Goal: Task Accomplishment & Management: Manage account settings

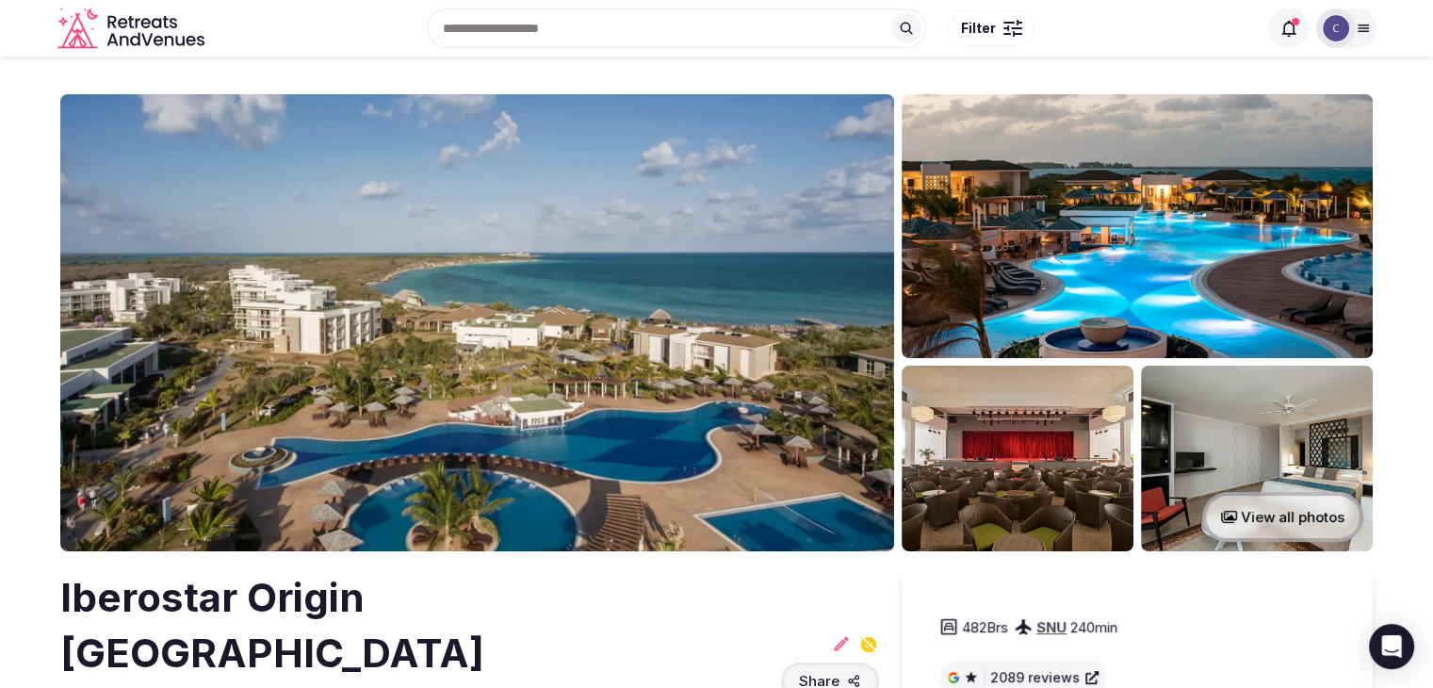
click at [336, 592] on h2 "Iberostar Origin [GEOGRAPHIC_DATA][PERSON_NAME]" at bounding box center [416, 653] width 713 height 166
click at [336, 592] on h2 "Iberostar Origin Playa Pilar" at bounding box center [416, 653] width 713 height 166
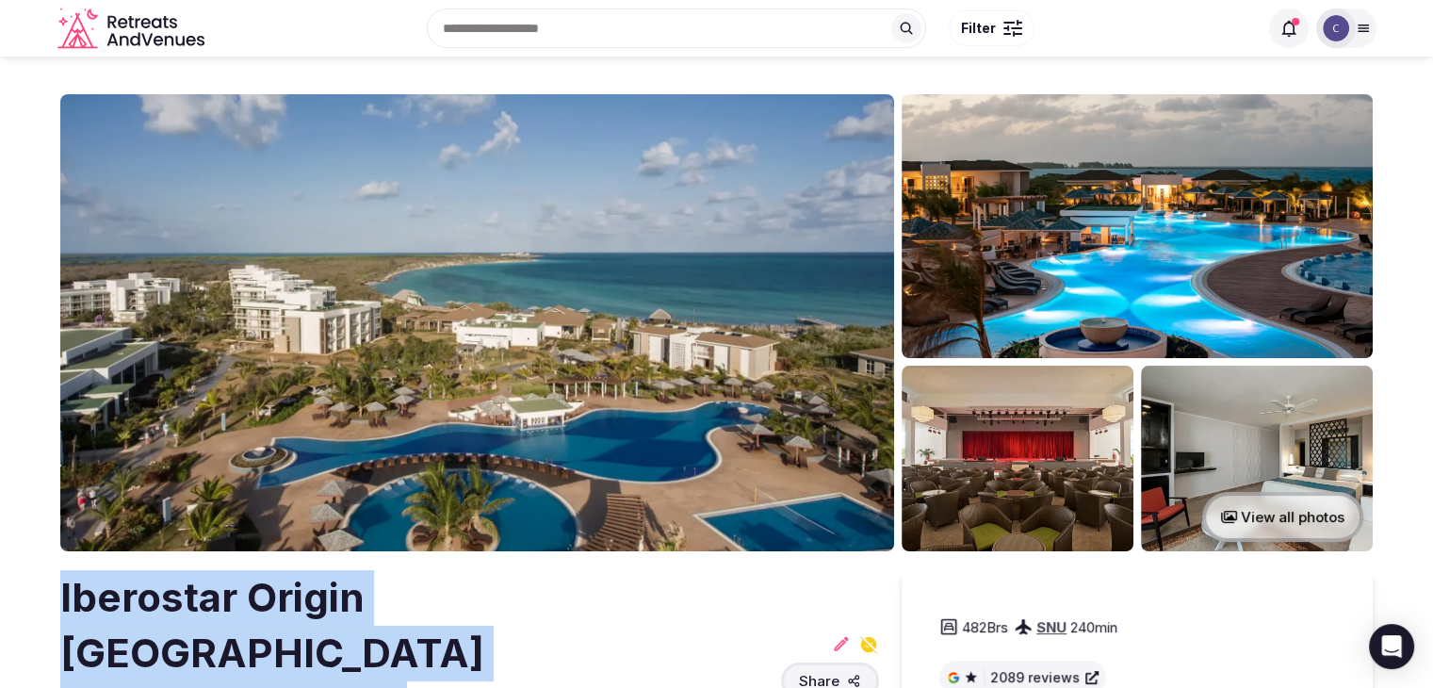
click at [336, 592] on h2 "Iberostar Origin Playa Pilar" at bounding box center [416, 653] width 713 height 166
copy h2 "Iberostar Origin Playa Pilar"
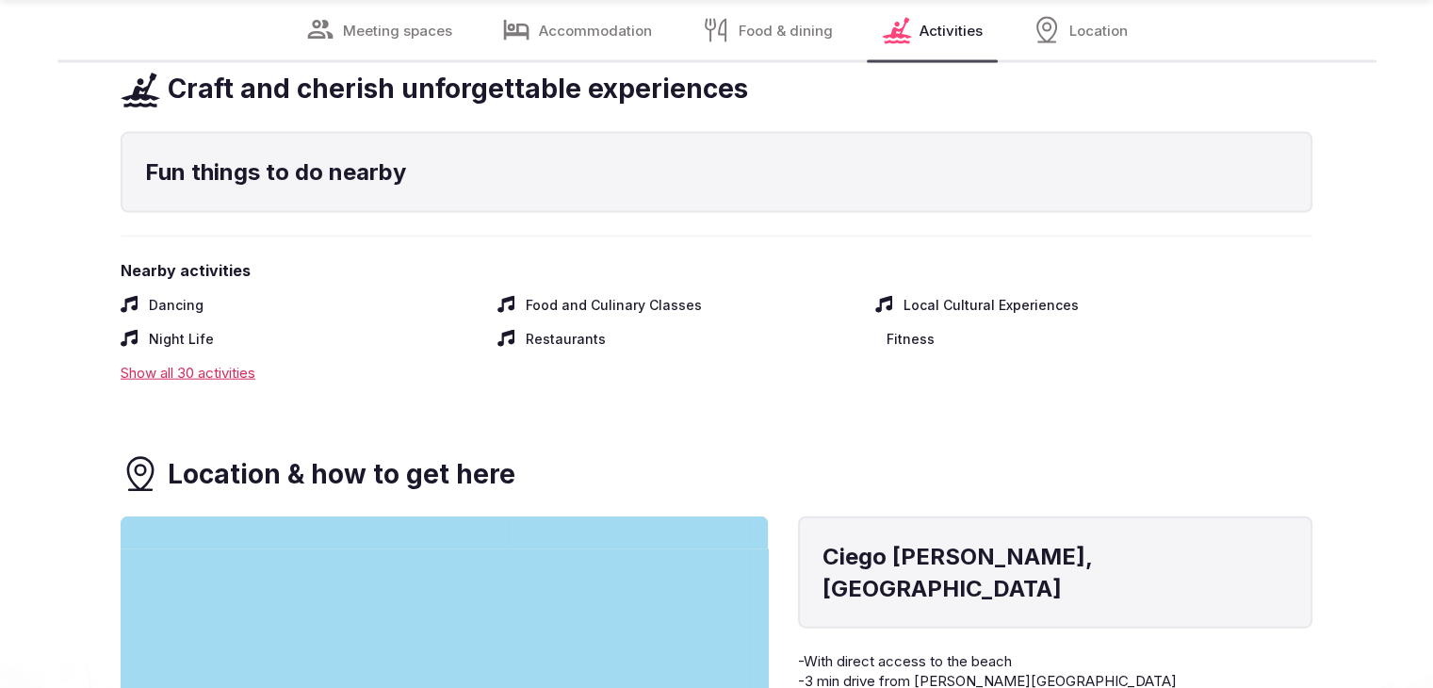
scroll to position [4240, 0]
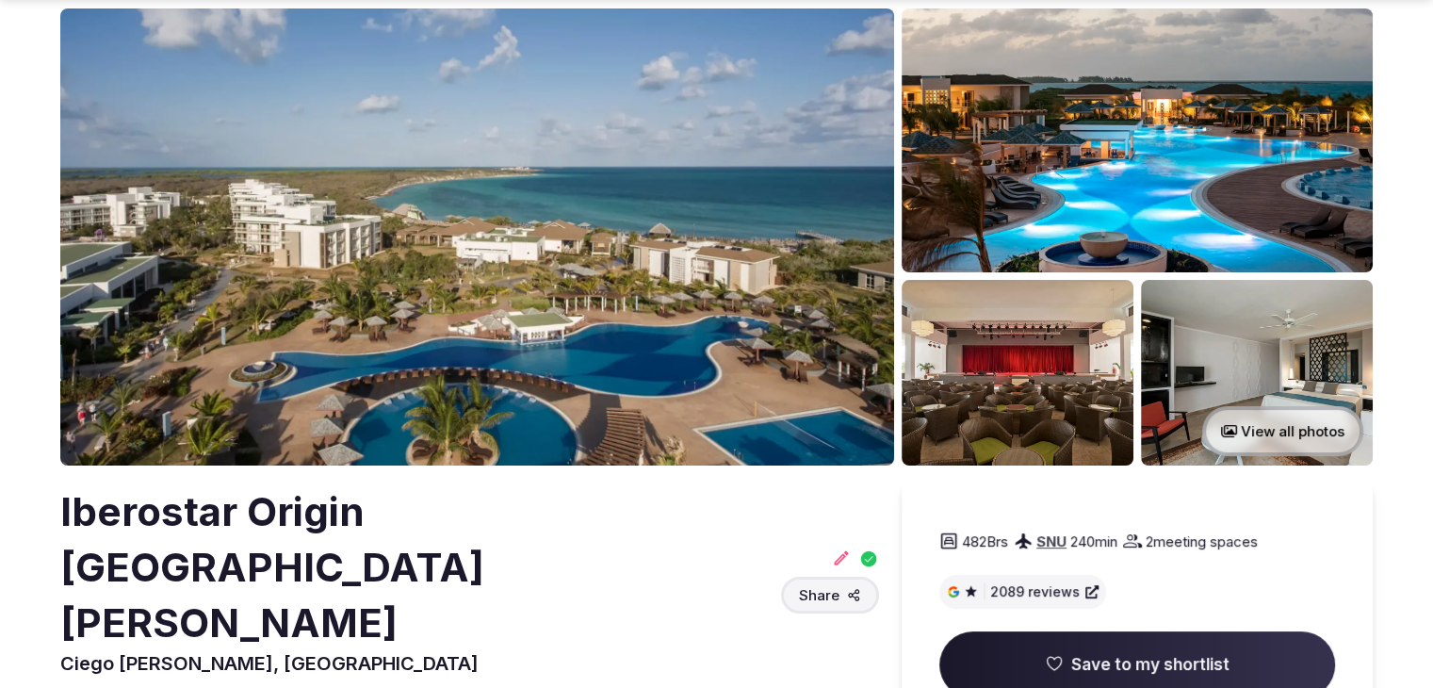
scroll to position [188, 0]
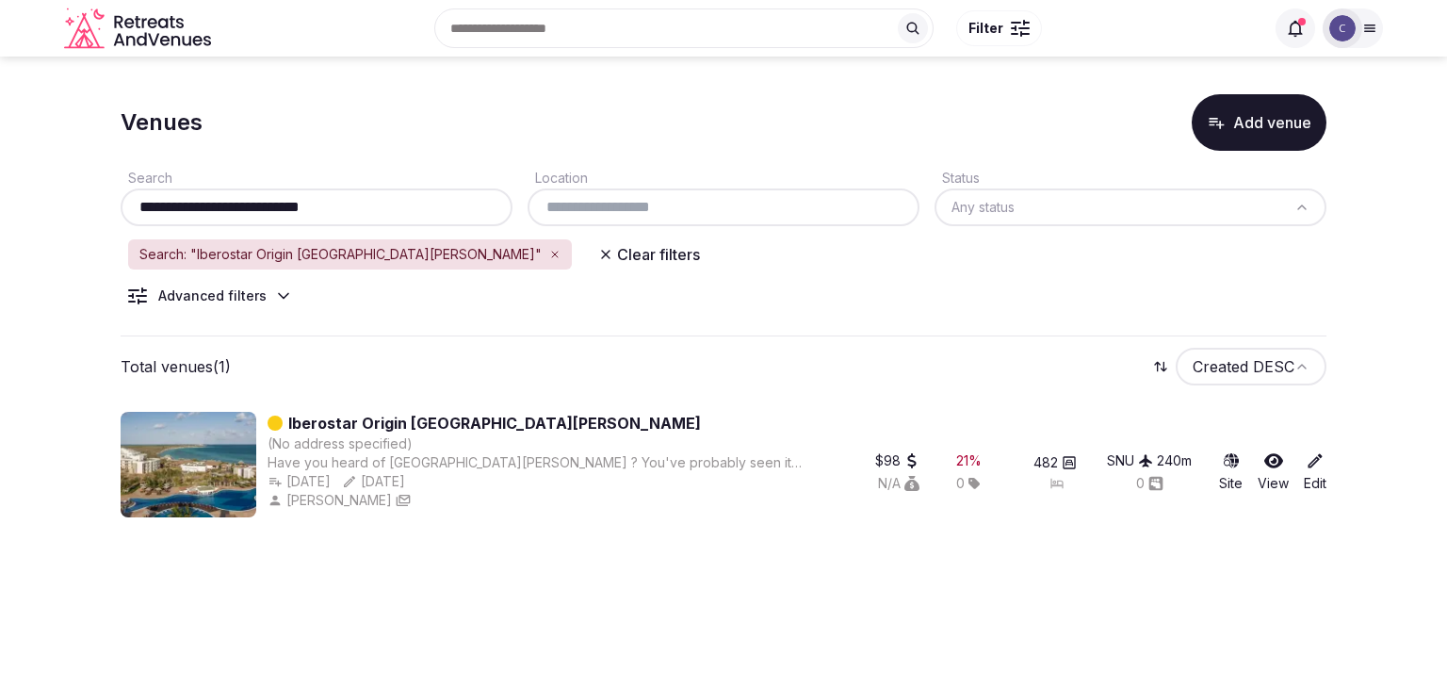
click at [364, 201] on input "**********" at bounding box center [316, 207] width 377 height 23
paste input "***"
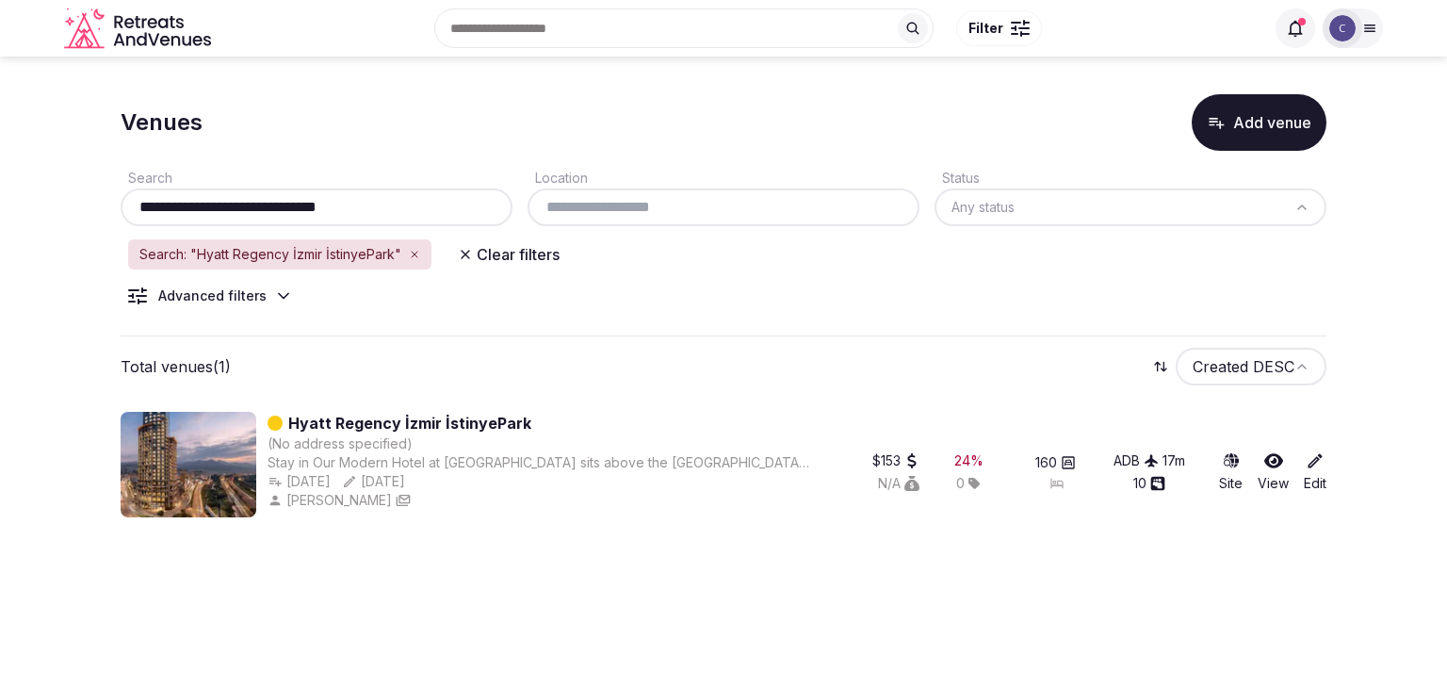
type input "**********"
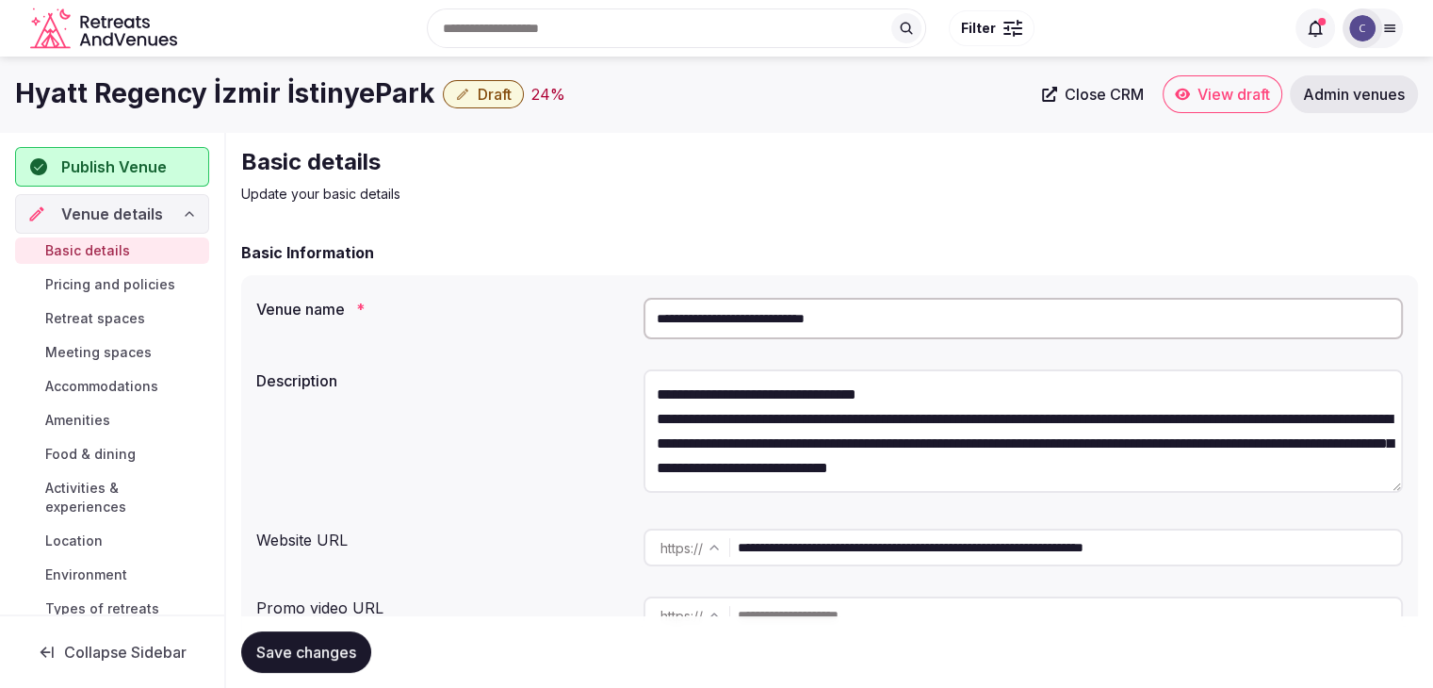
click at [1250, 560] on input "**********" at bounding box center [1069, 548] width 663 height 38
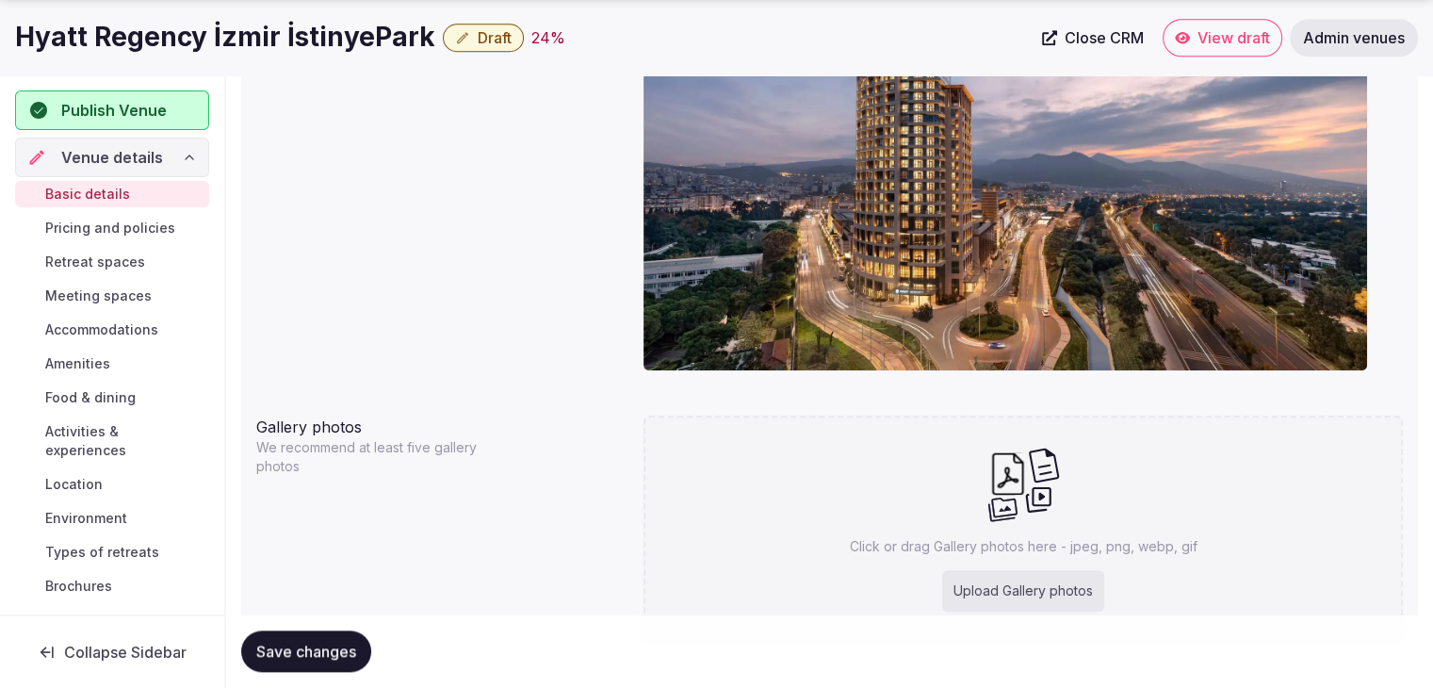
scroll to position [1789, 0]
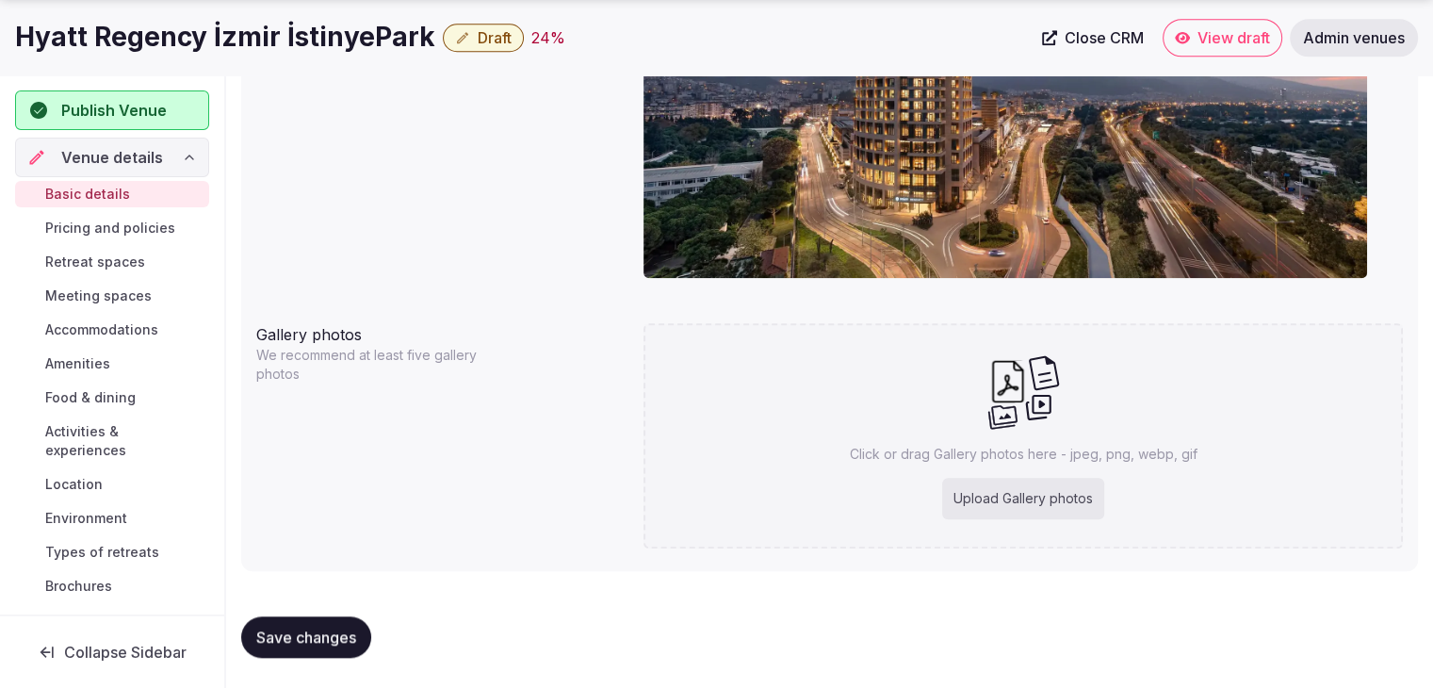
click at [1025, 515] on div "Upload Gallery photos" at bounding box center [1023, 498] width 162 height 41
type input "**********"
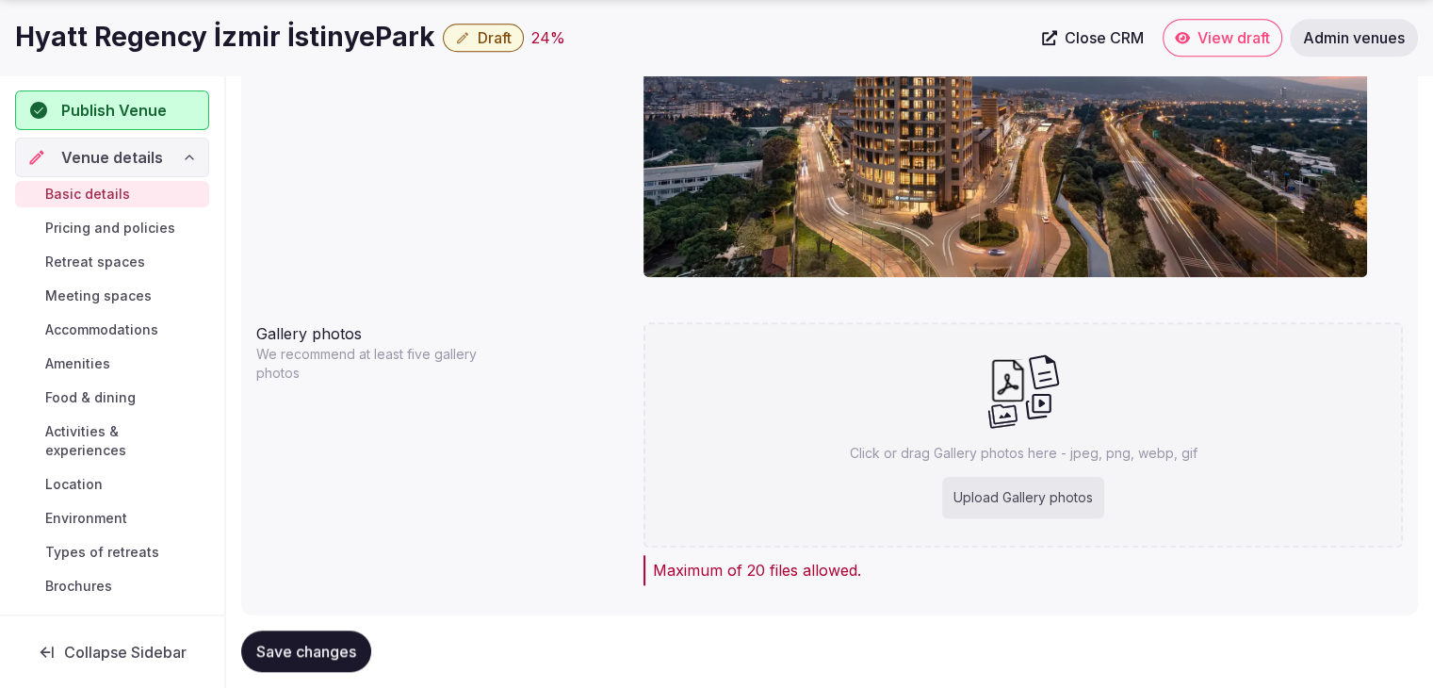
click at [1040, 493] on div "Upload Gallery photos" at bounding box center [1023, 497] width 162 height 41
type input "**********"
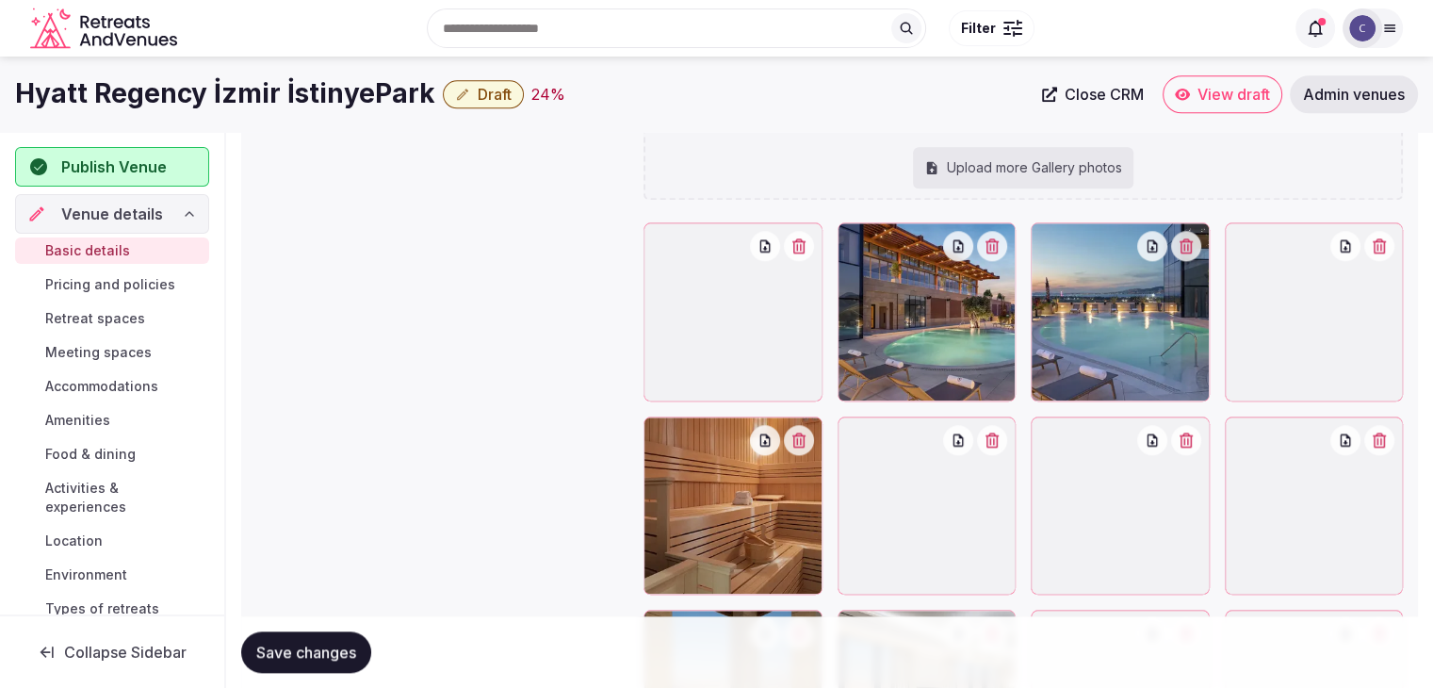
scroll to position [2009, 0]
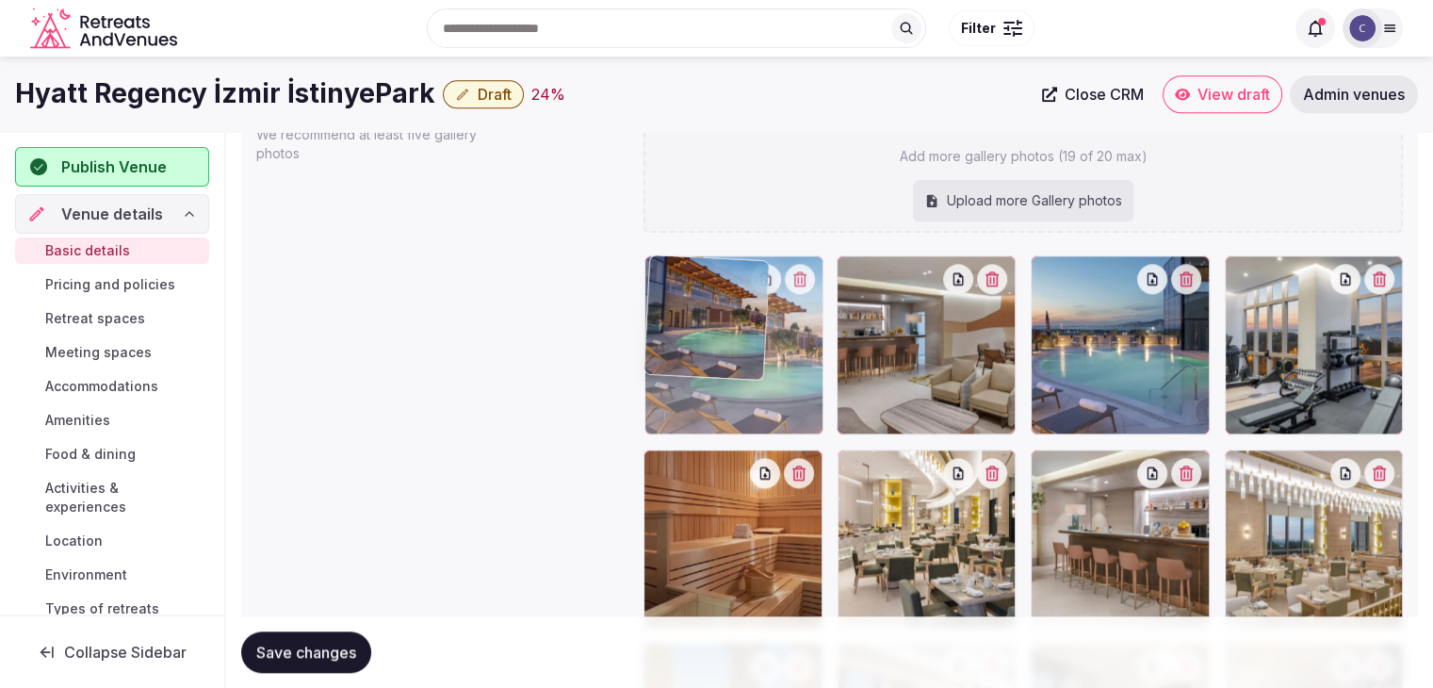
drag, startPoint x: 857, startPoint y: 271, endPoint x: 665, endPoint y: 307, distance: 194.6
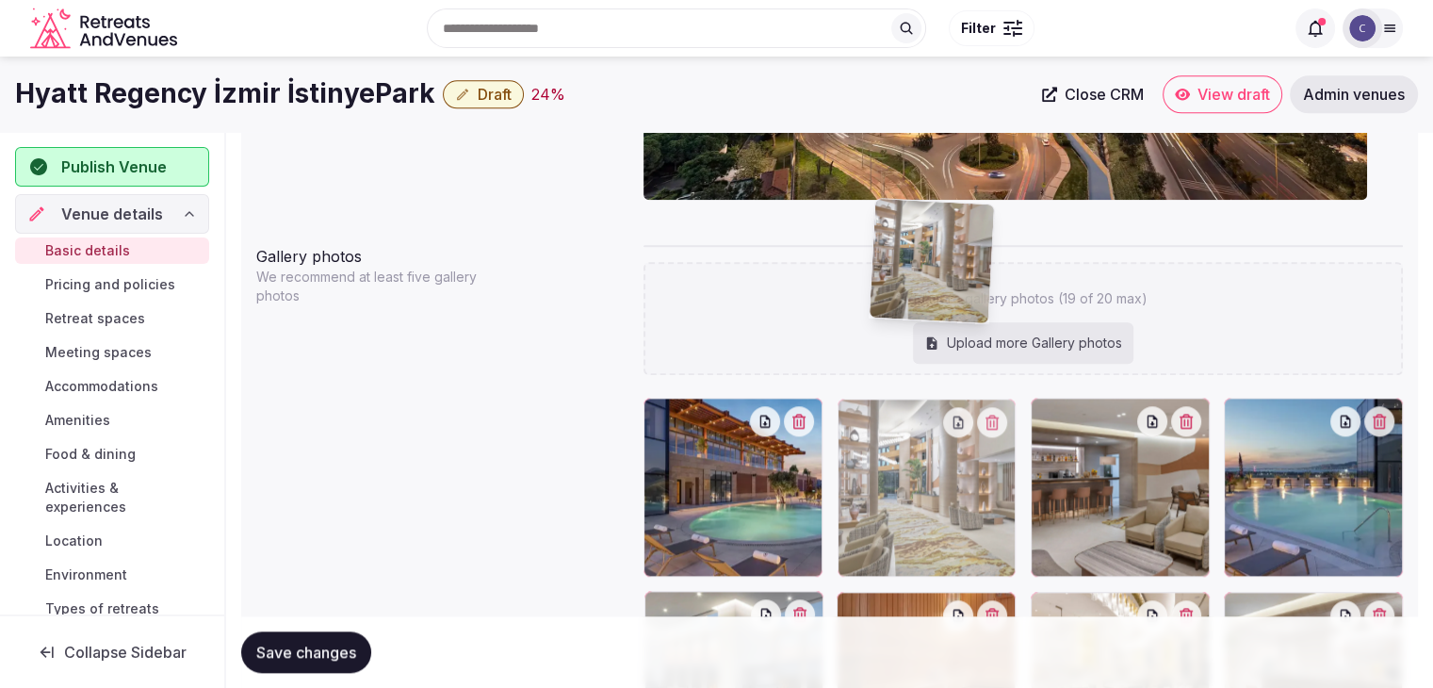
scroll to position [1826, 0]
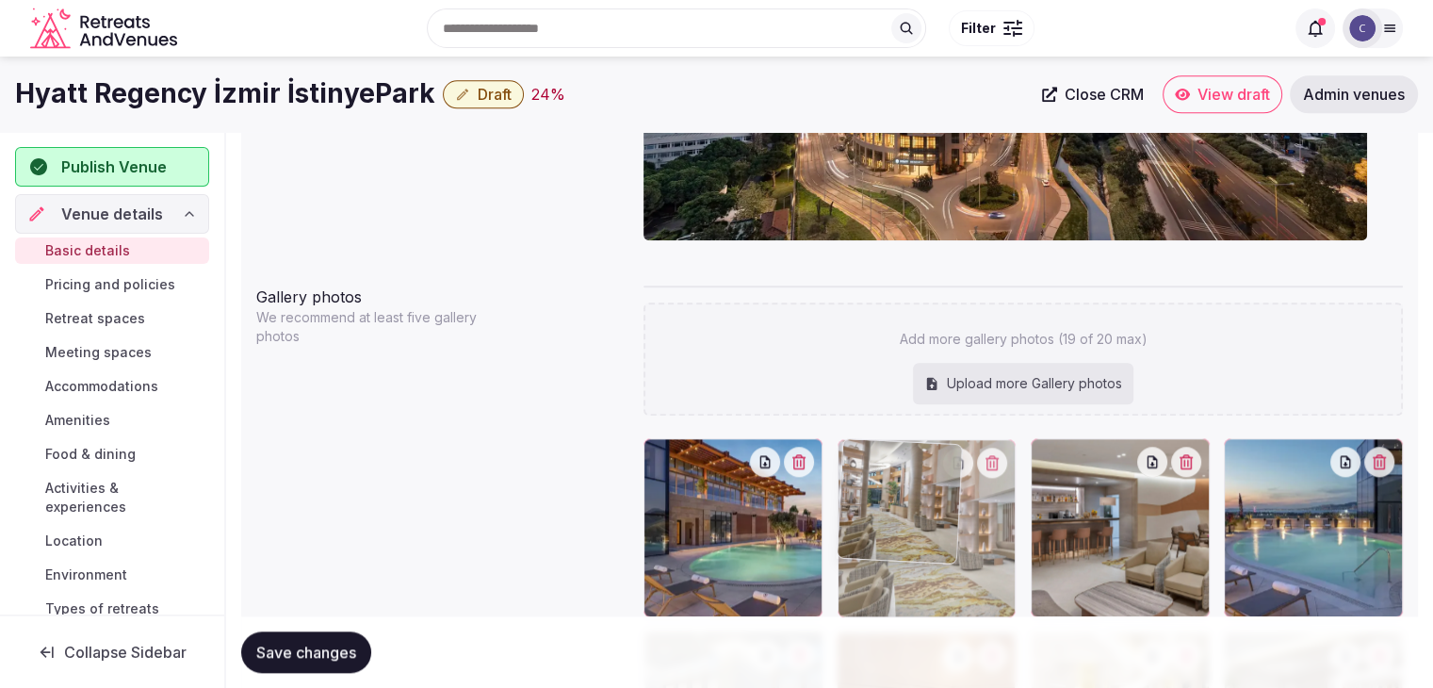
drag, startPoint x: 1240, startPoint y: 469, endPoint x: 881, endPoint y: 499, distance: 360.3
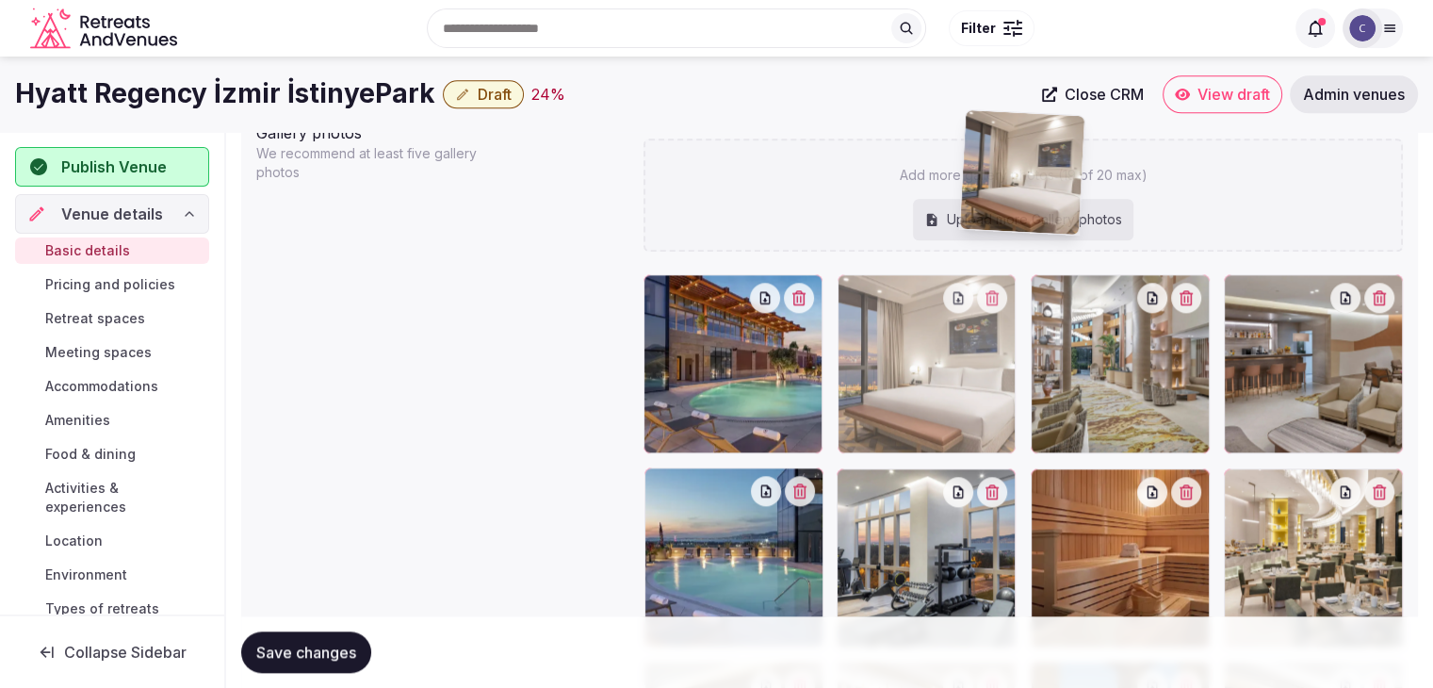
scroll to position [1978, 0]
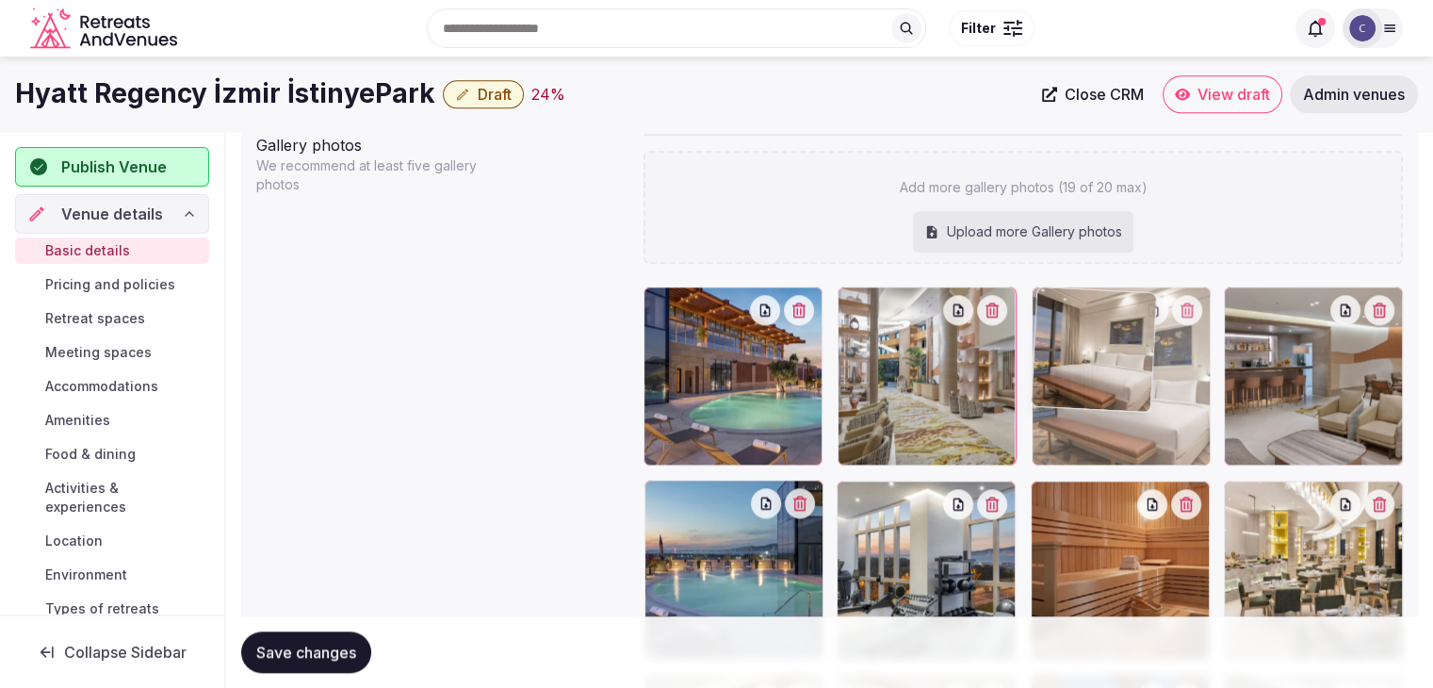
drag, startPoint x: 1250, startPoint y: 483, endPoint x: 1068, endPoint y: 326, distance: 240.5
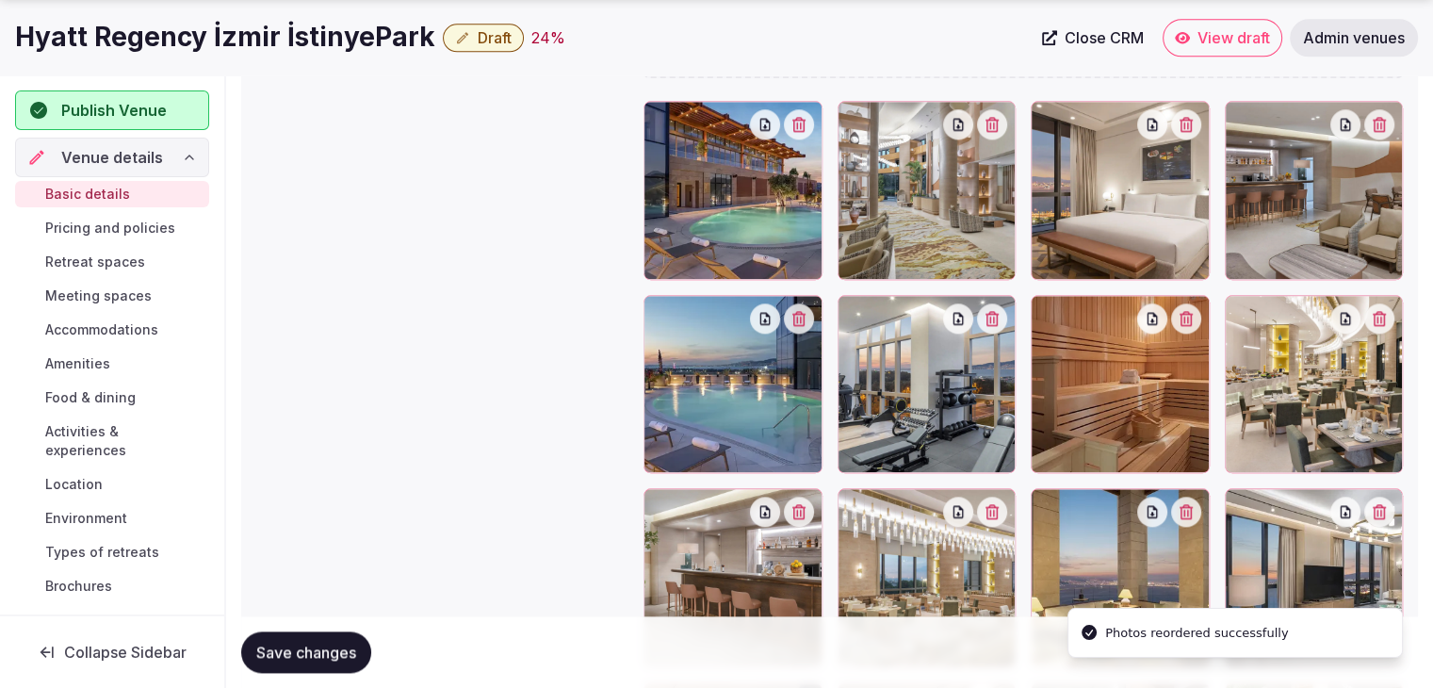
scroll to position [2166, 0]
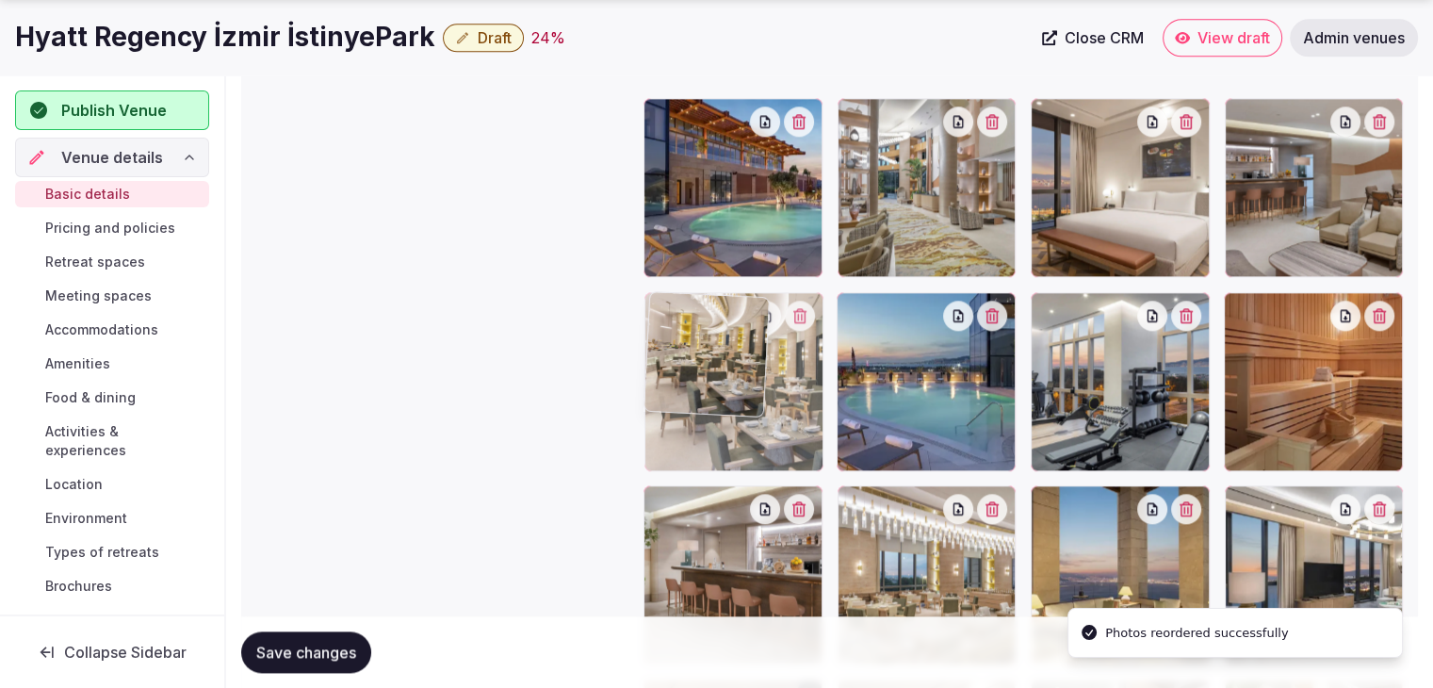
drag, startPoint x: 1258, startPoint y: 309, endPoint x: 713, endPoint y: 328, distance: 545.0
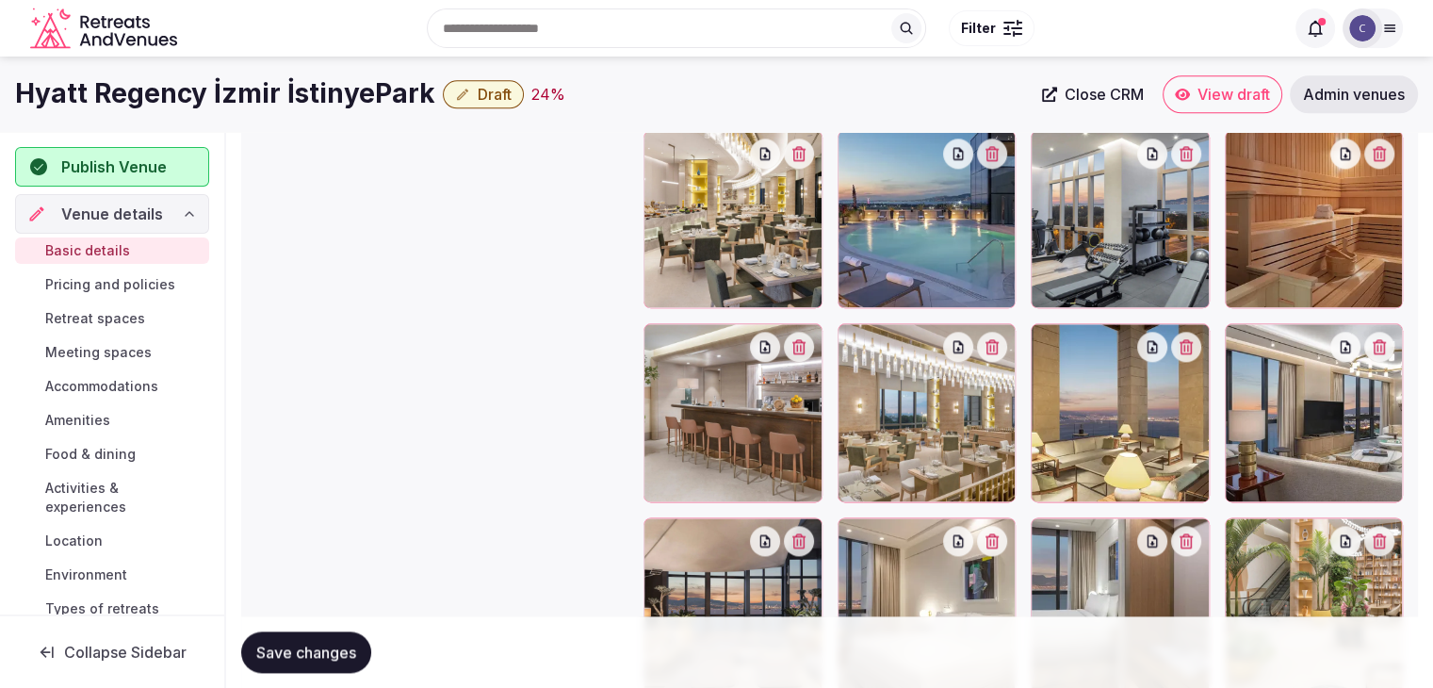
scroll to position [2292, 0]
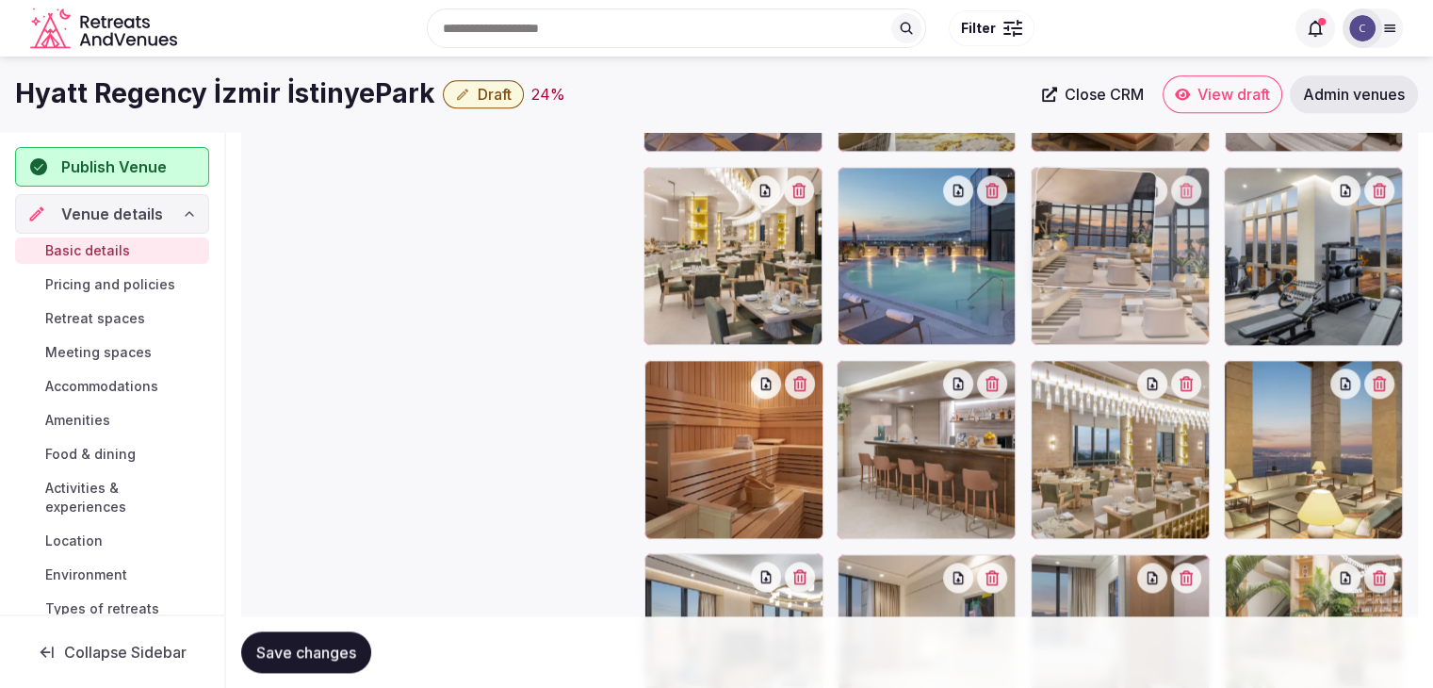
drag, startPoint x: 664, startPoint y: 564, endPoint x: 1064, endPoint y: 191, distance: 546.1
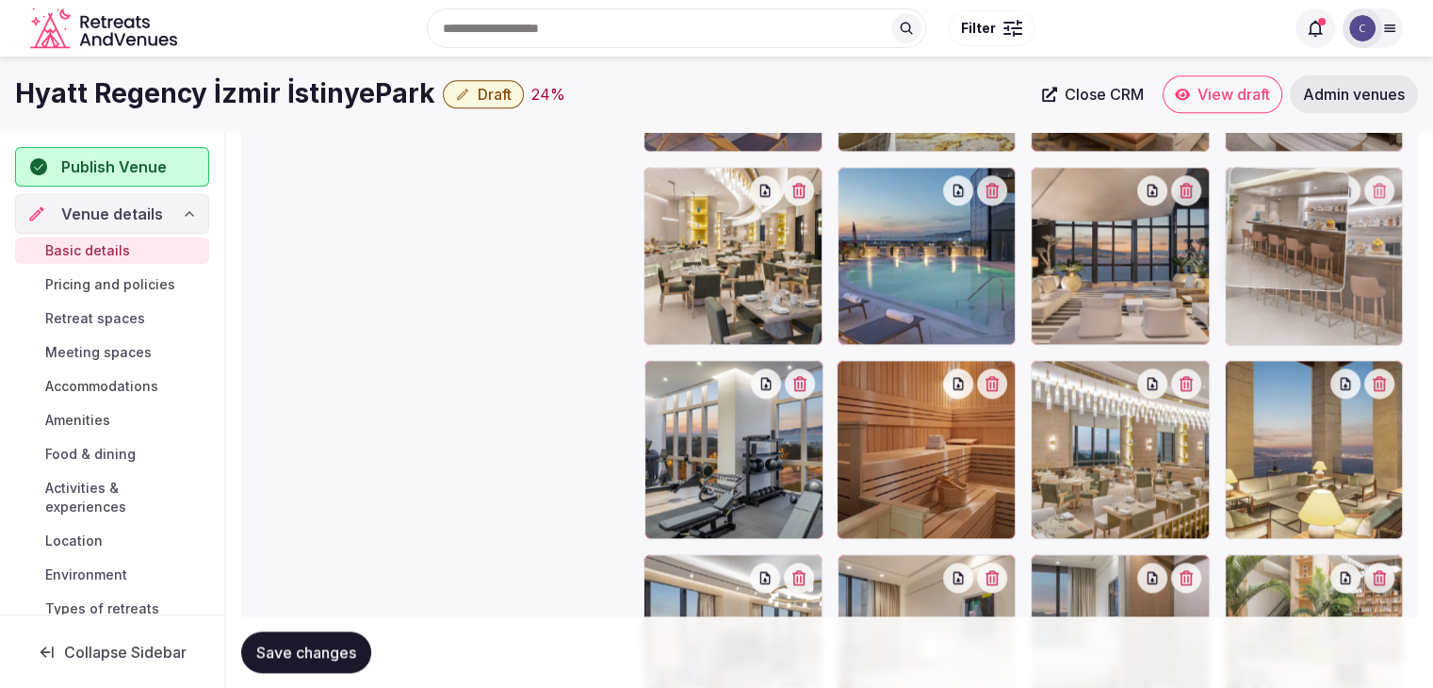
drag, startPoint x: 860, startPoint y: 378, endPoint x: 1226, endPoint y: 253, distance: 386.2
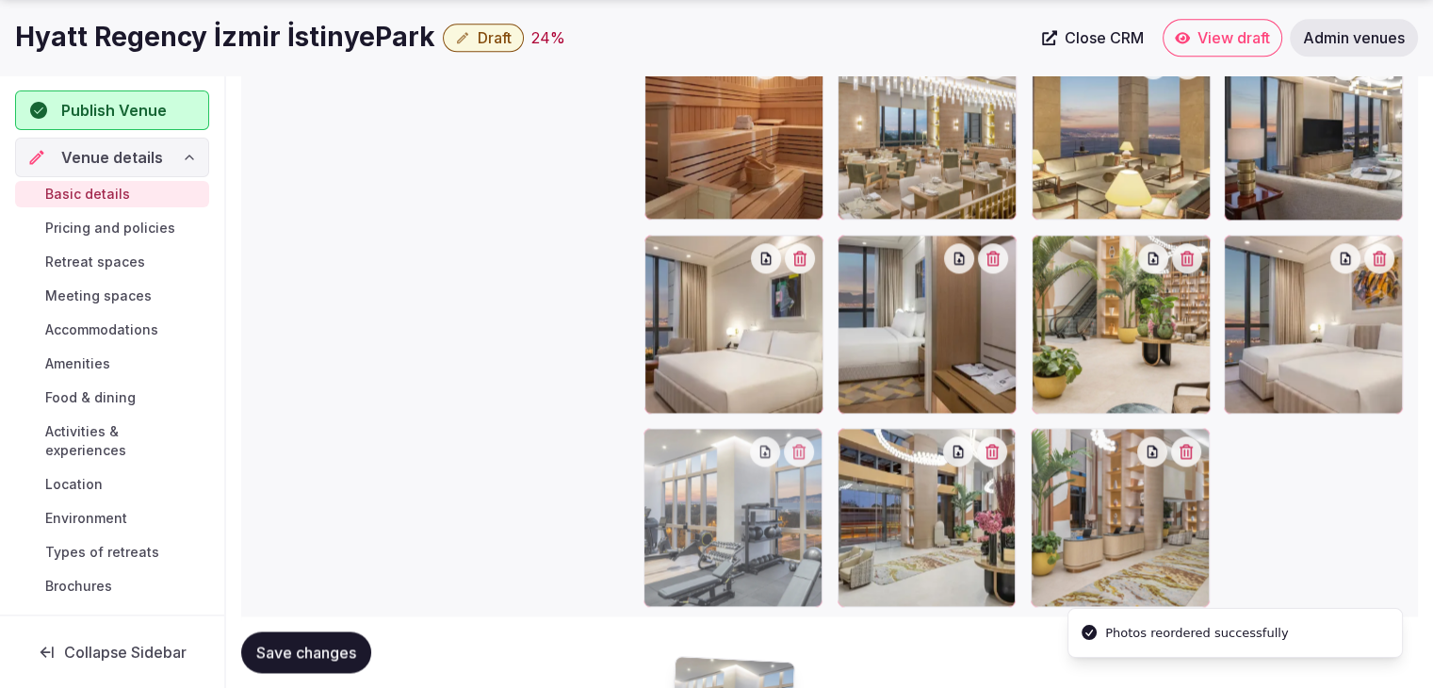
scroll to position [2669, 0]
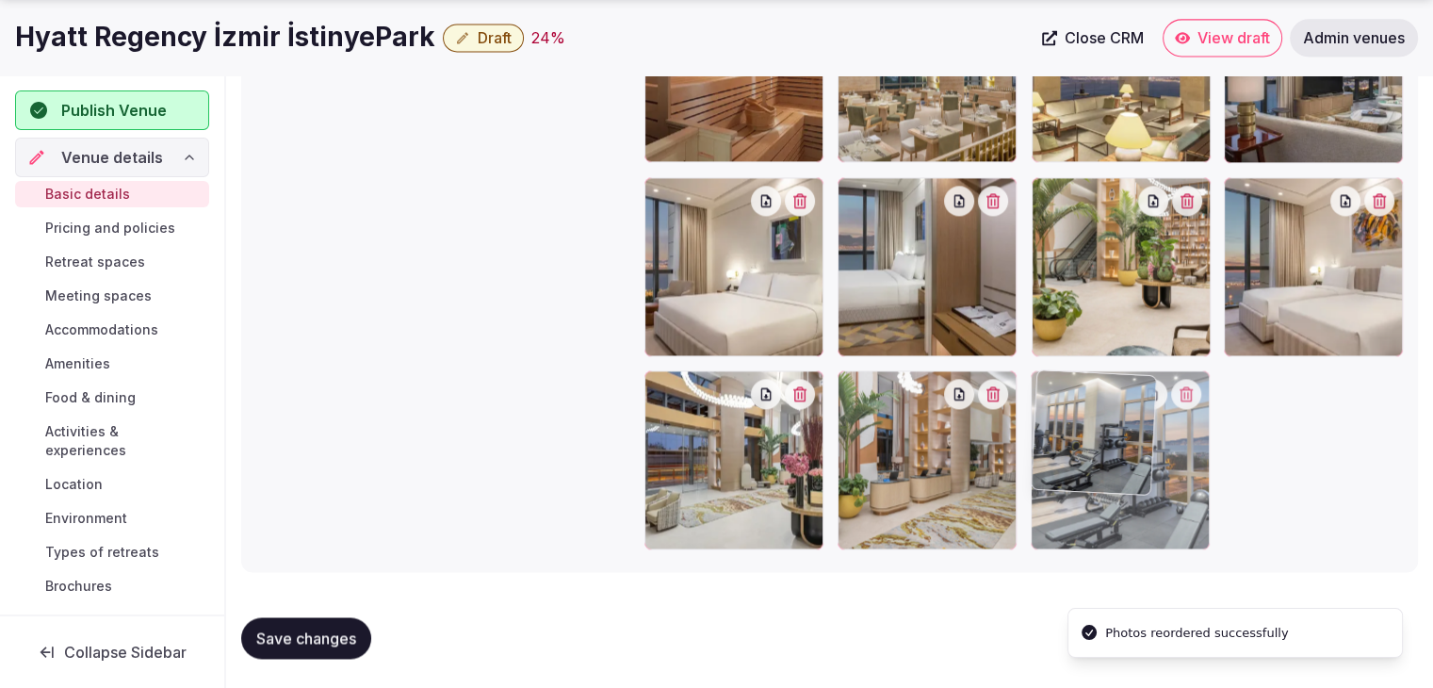
drag, startPoint x: 666, startPoint y: 368, endPoint x: 1037, endPoint y: 433, distance: 376.0
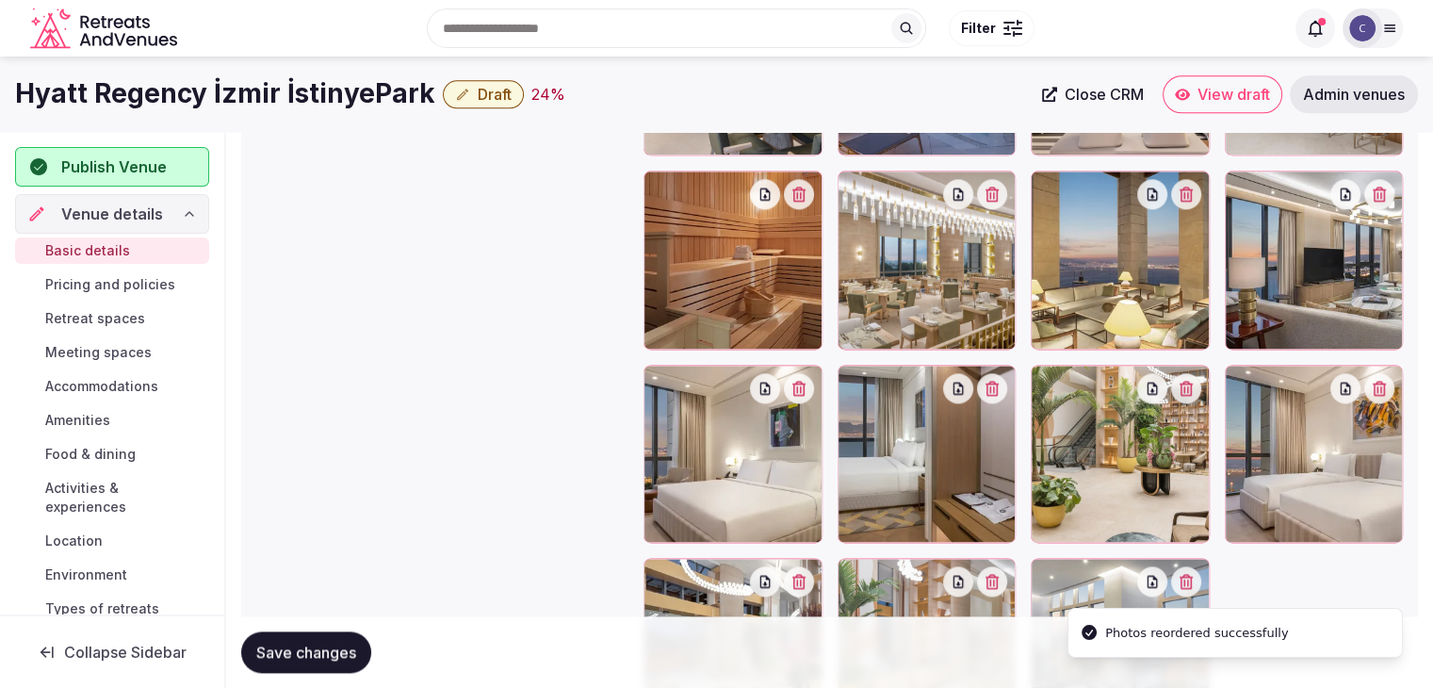
scroll to position [2480, 0]
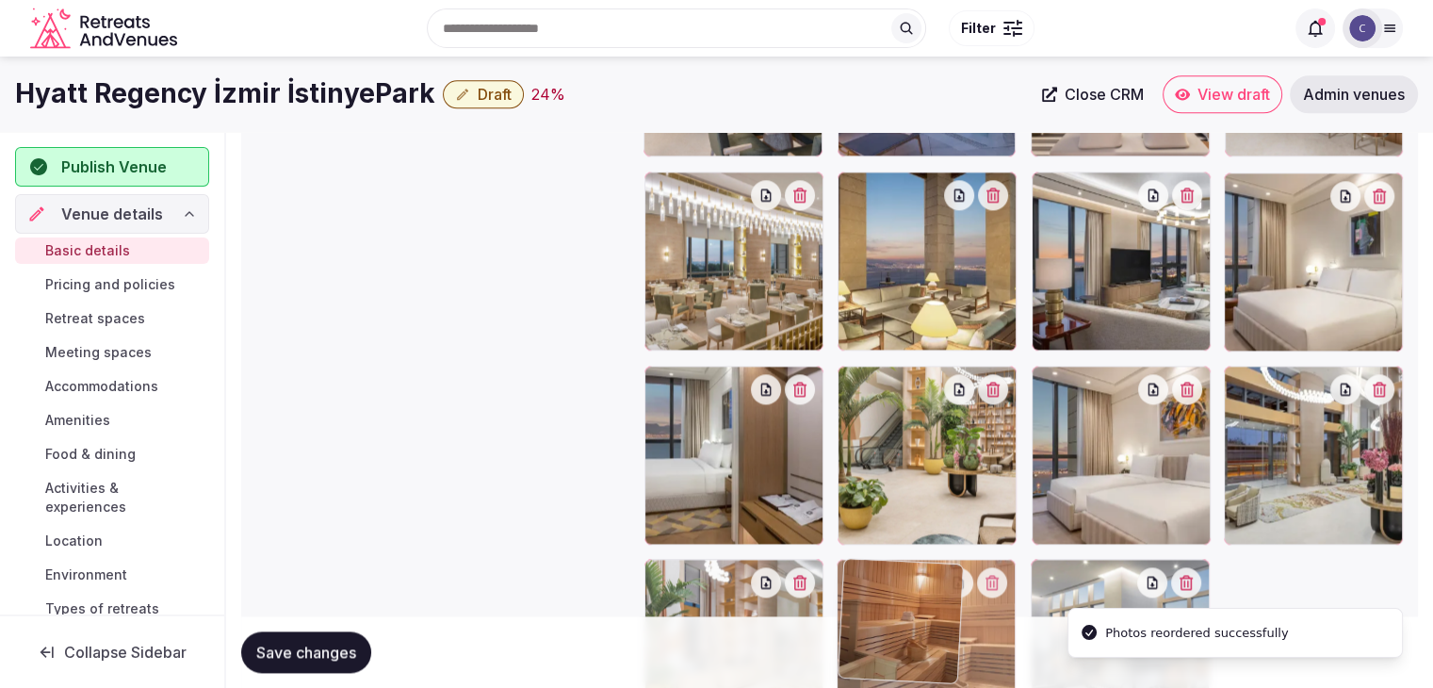
drag, startPoint x: 660, startPoint y: 187, endPoint x: 884, endPoint y: 541, distance: 419.3
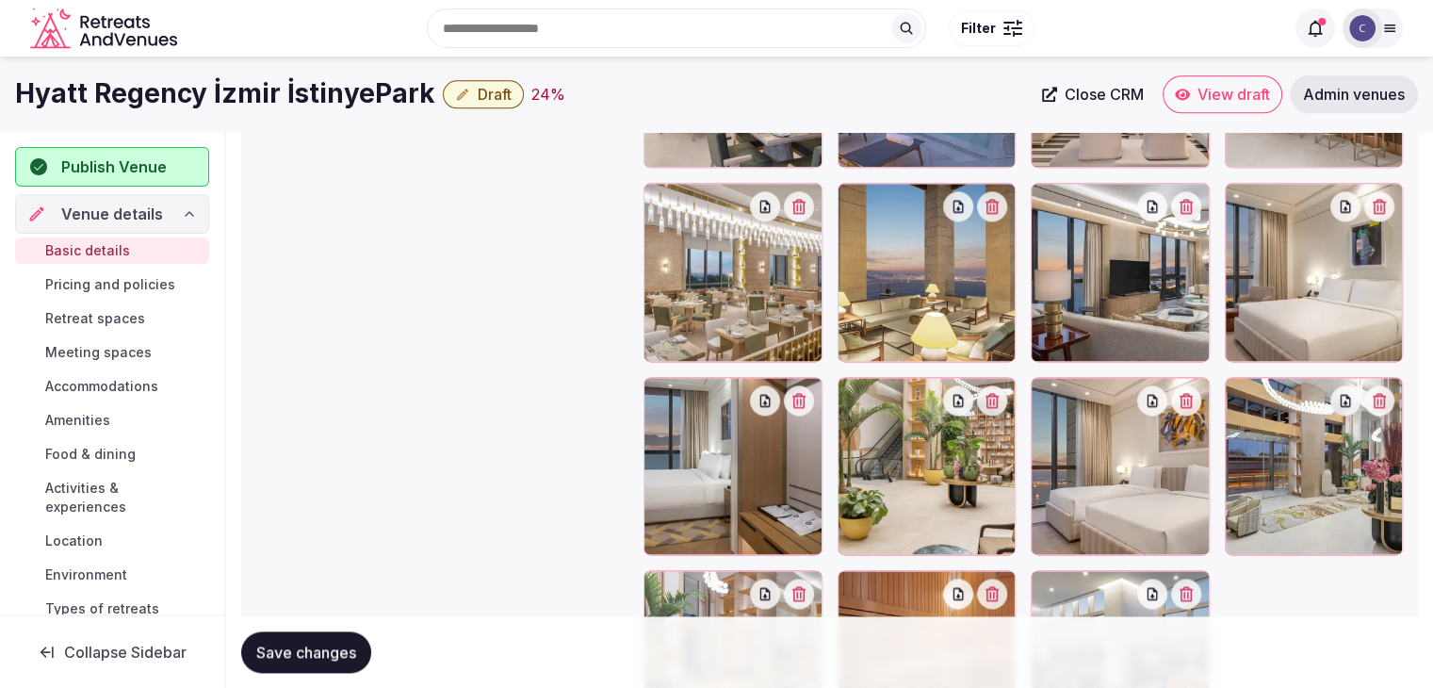
scroll to position [2292, 0]
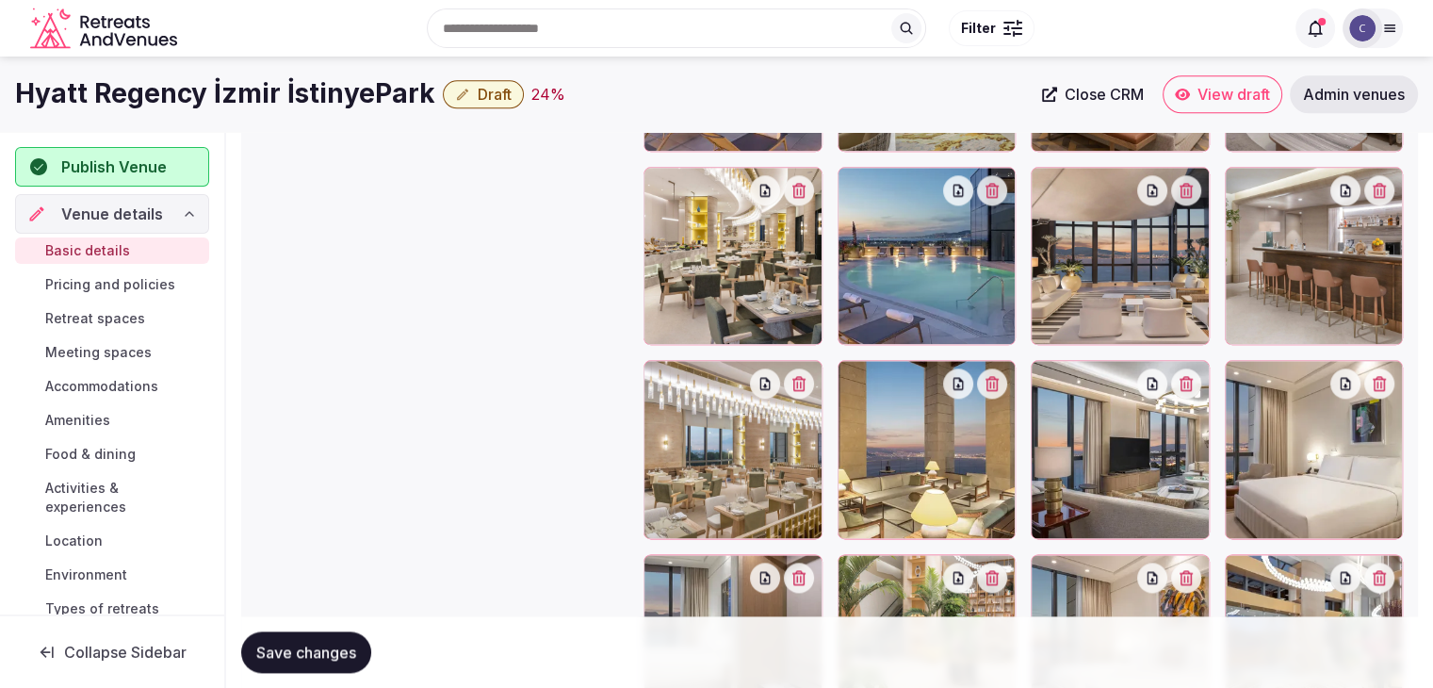
click at [326, 645] on span "Save changes" at bounding box center [306, 652] width 100 height 19
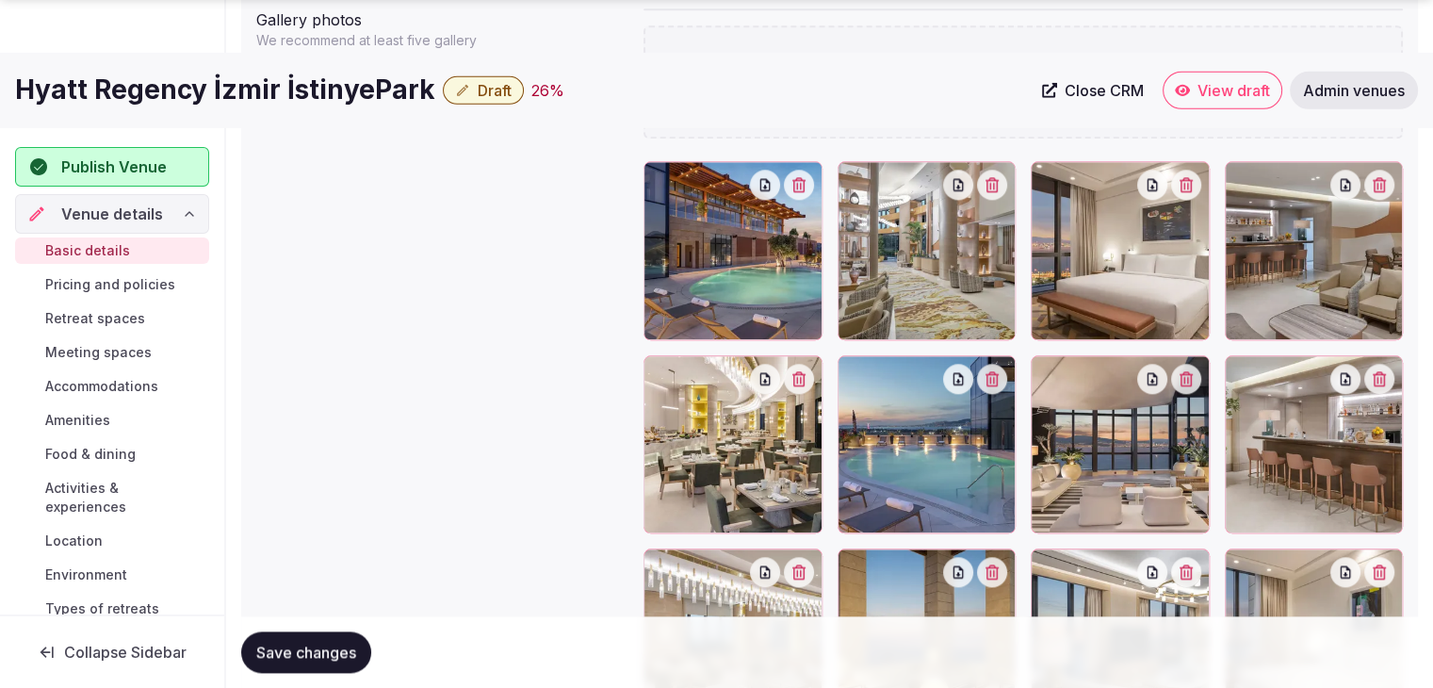
scroll to position [2197, 0]
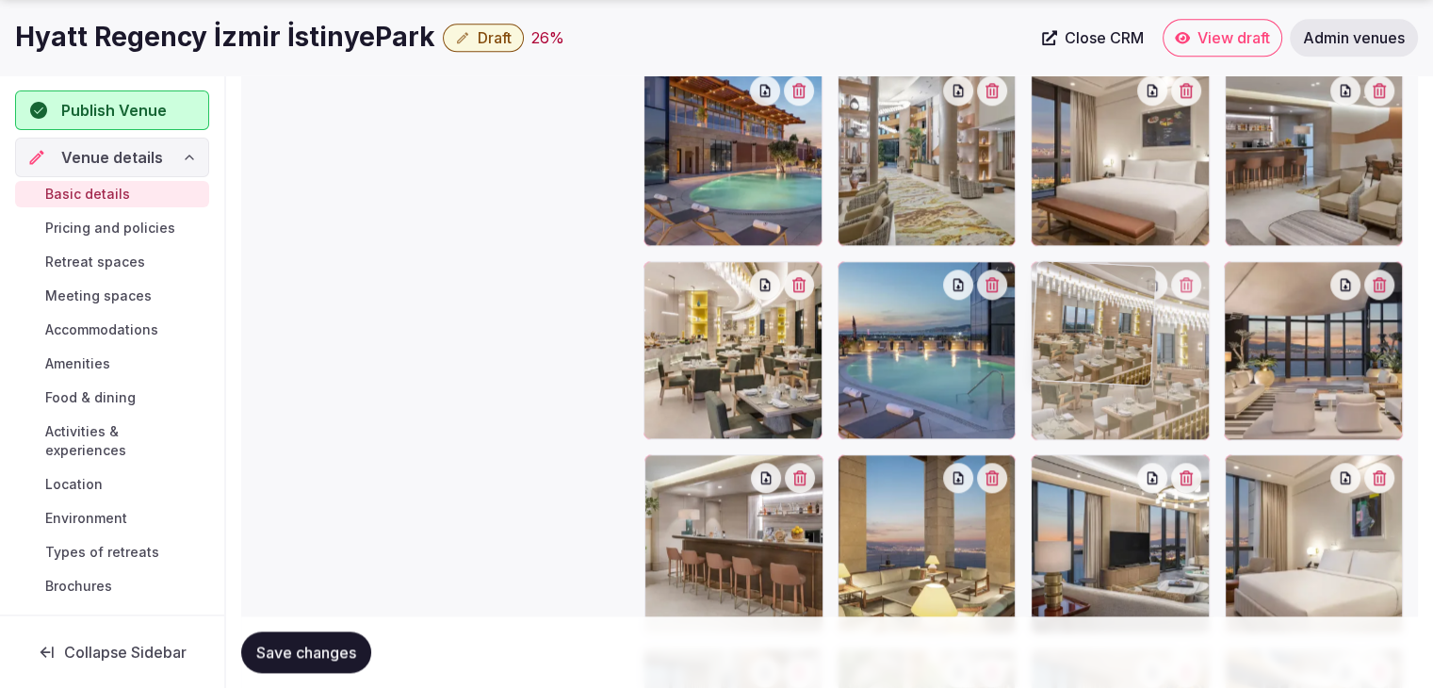
drag, startPoint x: 660, startPoint y: 472, endPoint x: 1052, endPoint y: 321, distance: 420.0
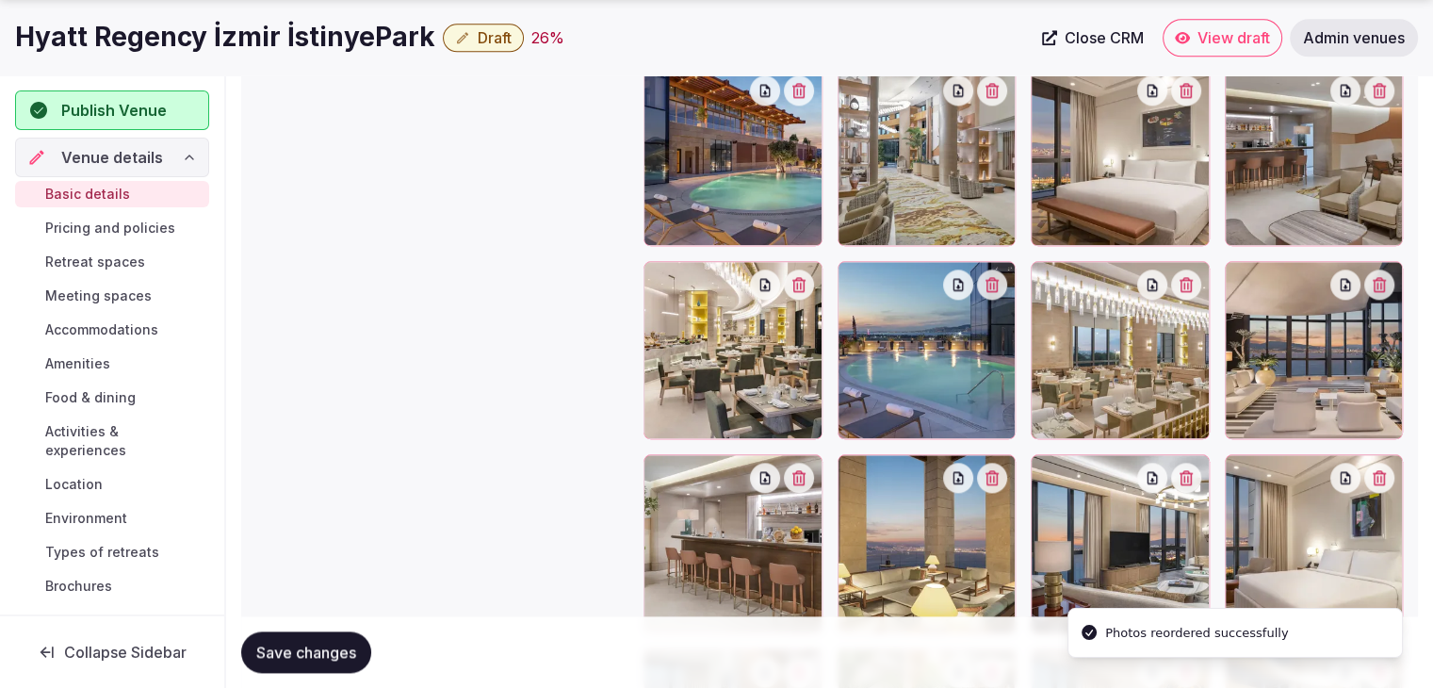
click at [315, 645] on span "Save changes" at bounding box center [306, 652] width 100 height 19
click at [326, 657] on span "Save changes" at bounding box center [306, 652] width 100 height 19
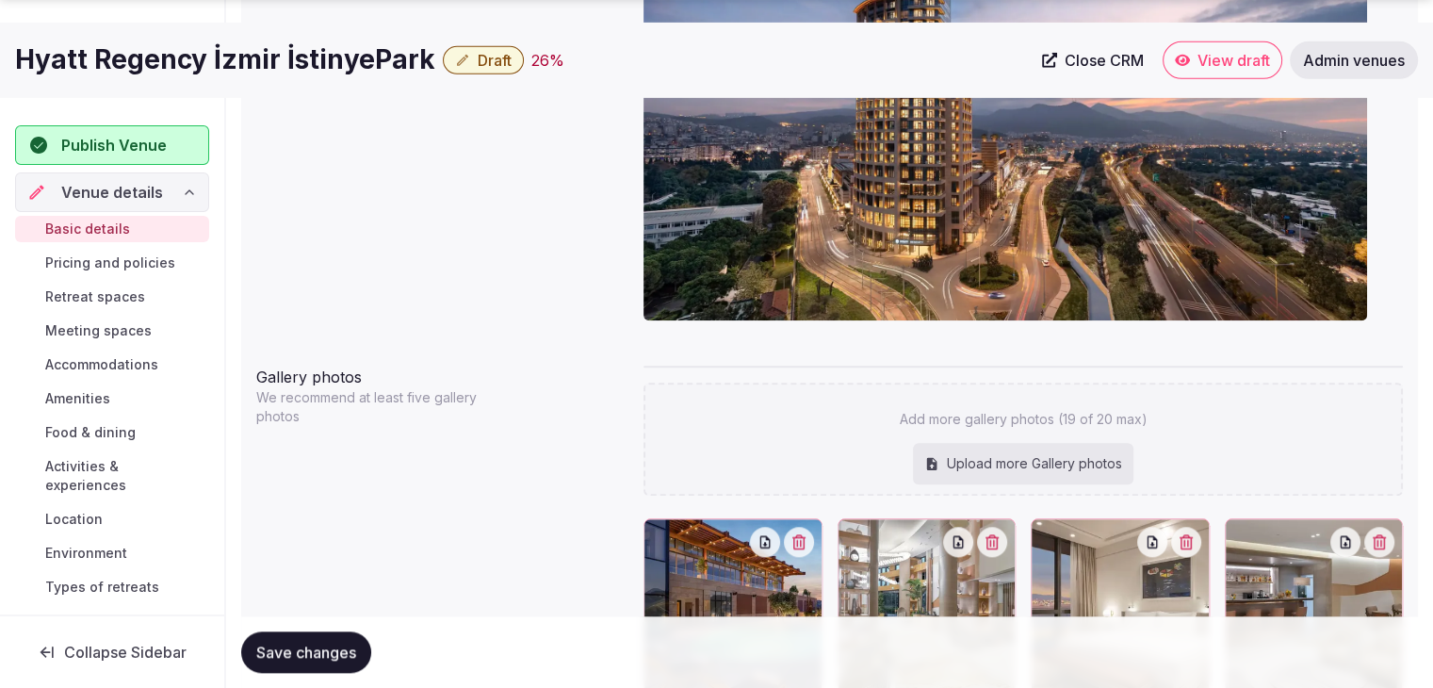
scroll to position [2009, 0]
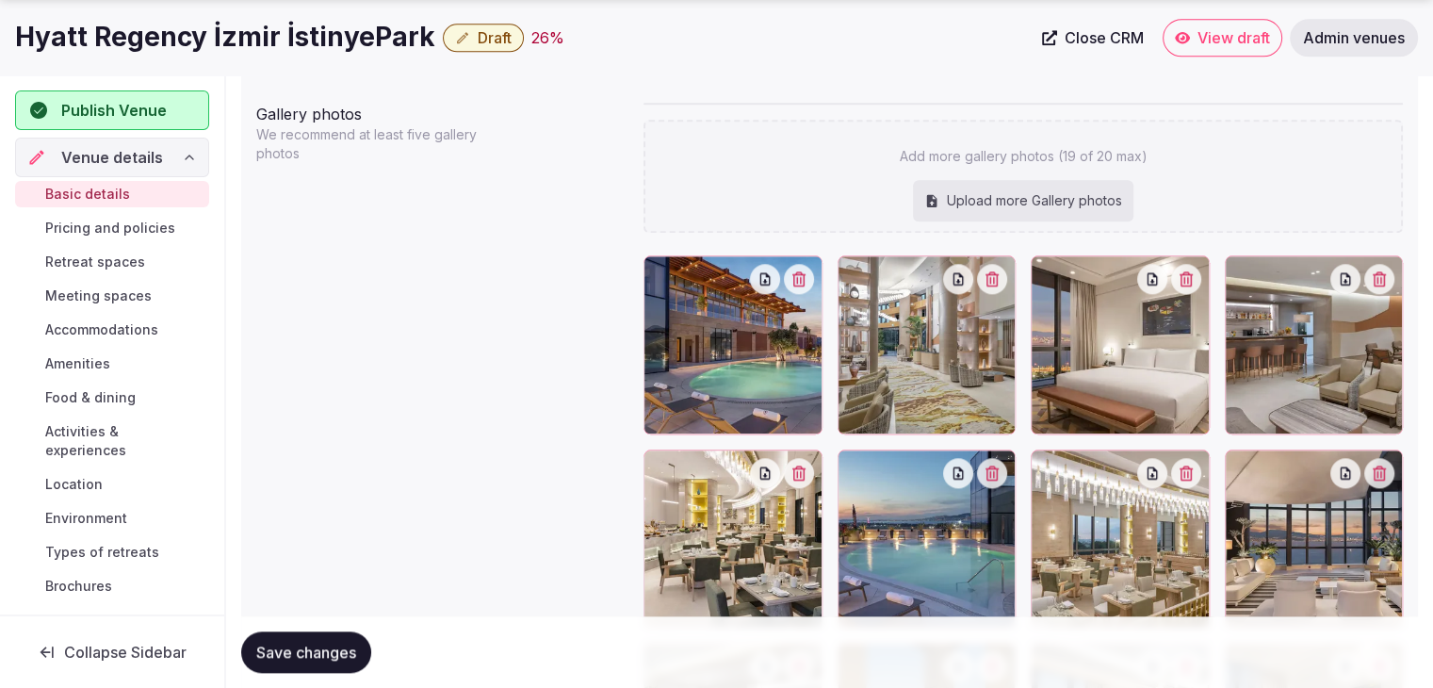
click at [1029, 193] on div "Upload more Gallery photos" at bounding box center [1023, 200] width 221 height 41
type input "**********"
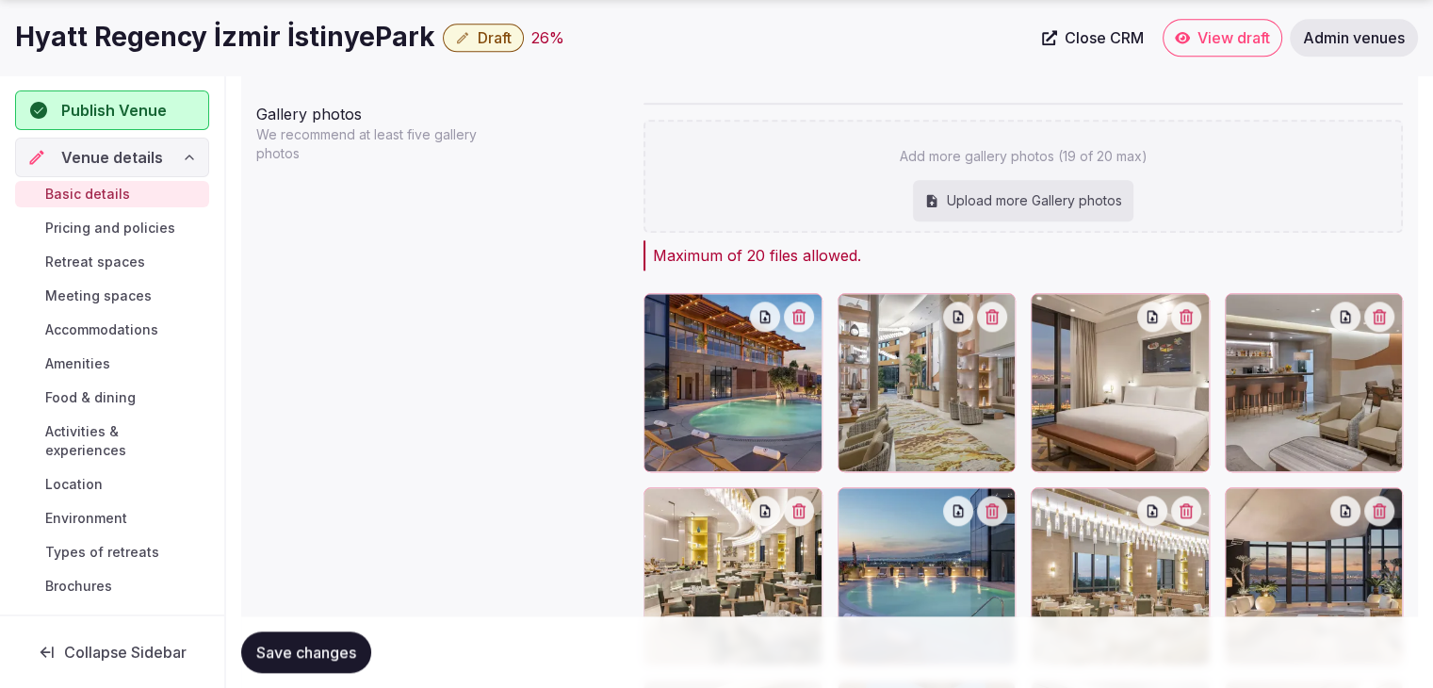
click at [918, 188] on div "Upload more Gallery photos" at bounding box center [1023, 200] width 221 height 41
click at [331, 645] on span "Save changes" at bounding box center [306, 652] width 100 height 19
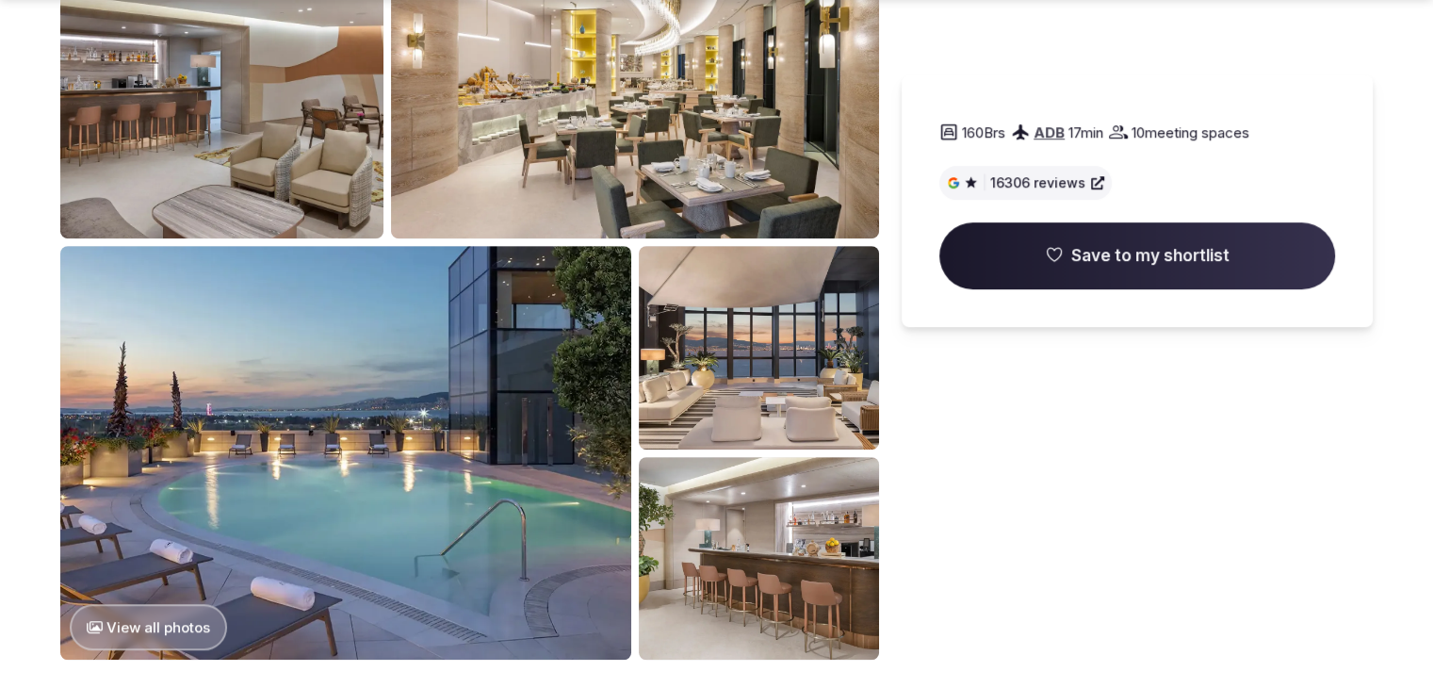
scroll to position [1037, 0]
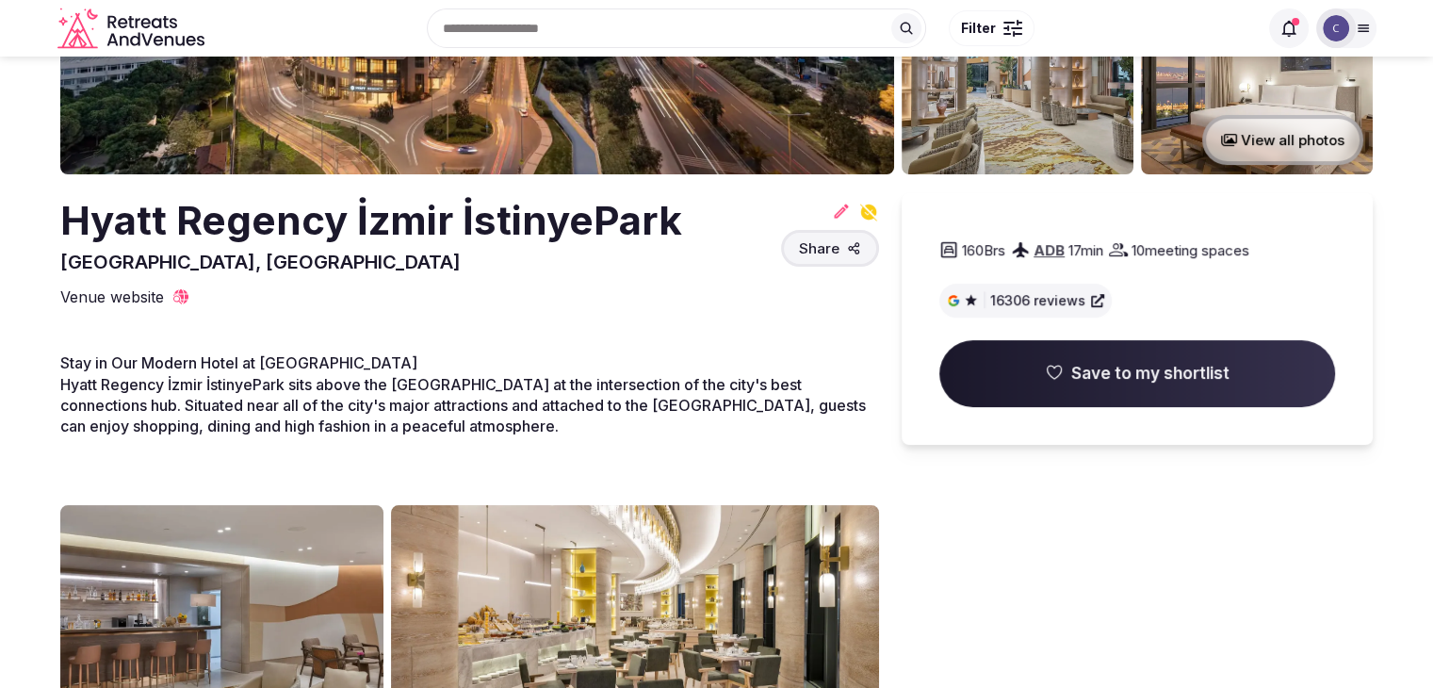
scroll to position [377, 0]
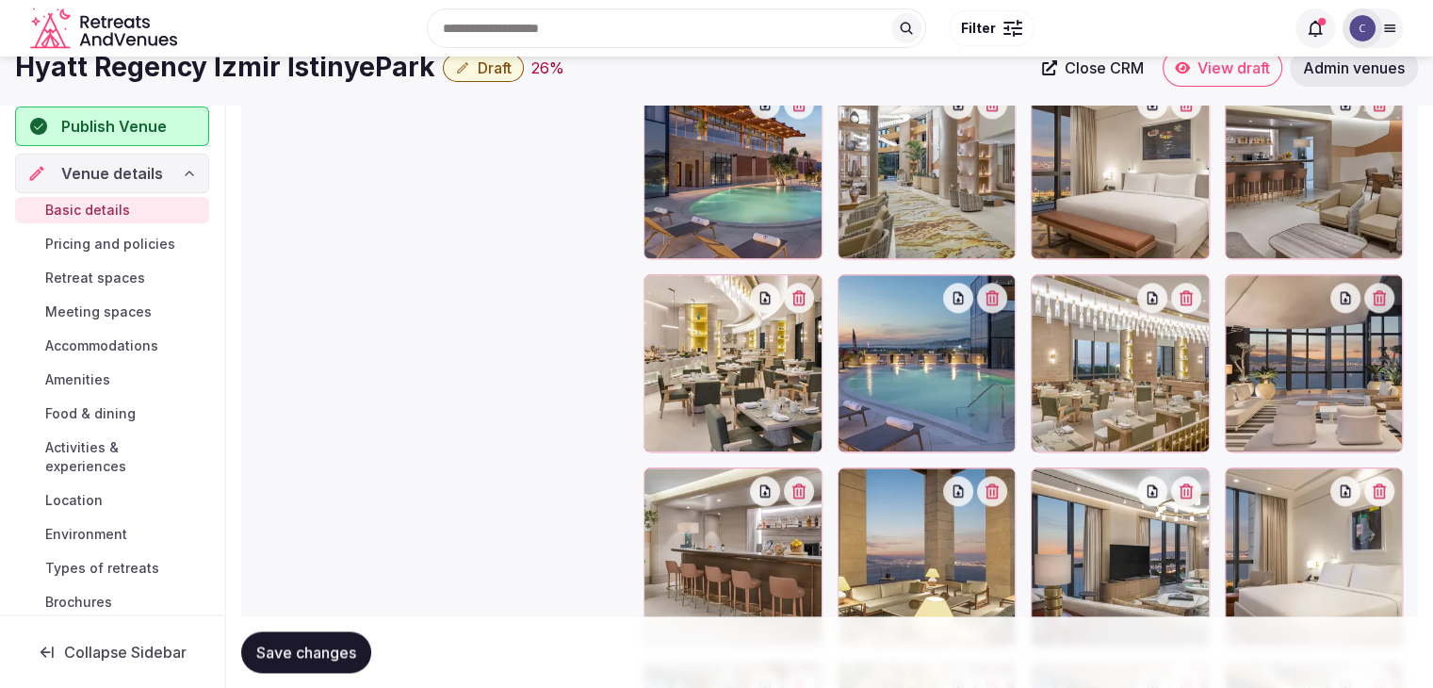
scroll to position [1885, 0]
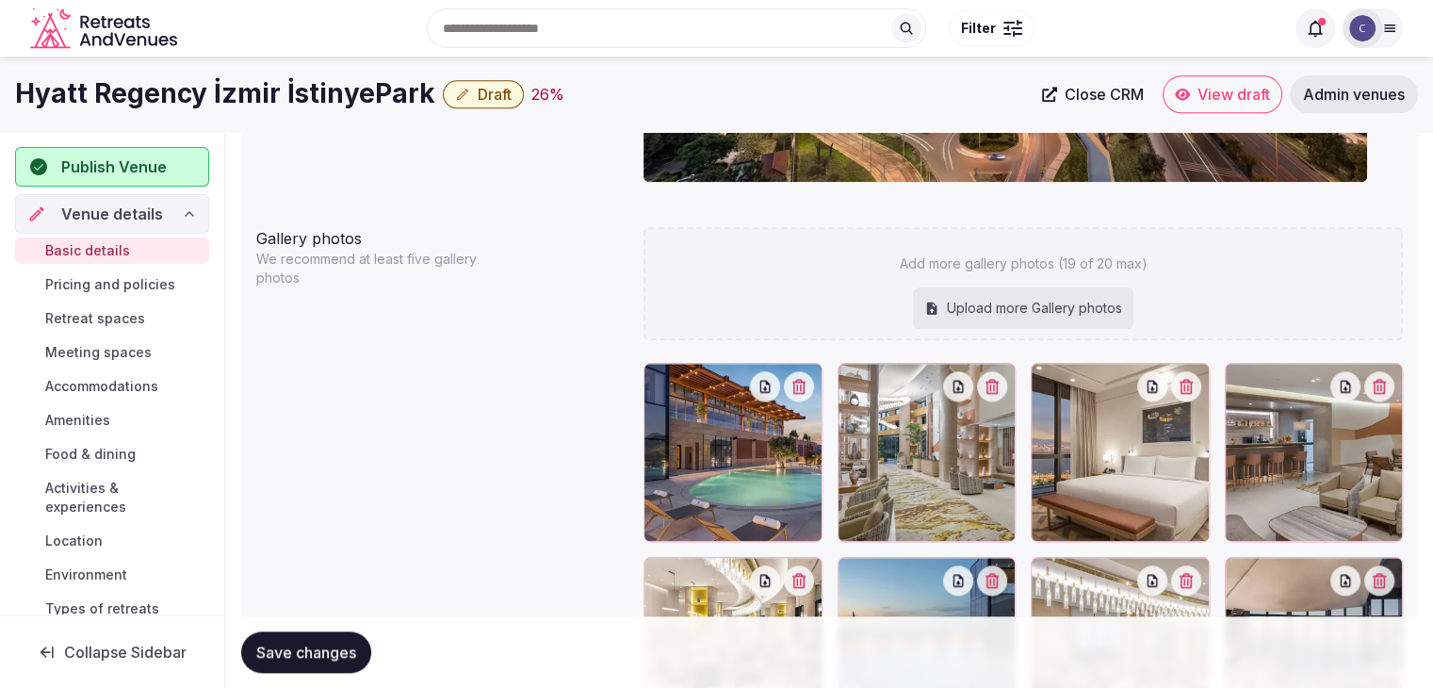
click at [990, 309] on div "Upload more Gallery photos" at bounding box center [1023, 307] width 221 height 41
type input "**********"
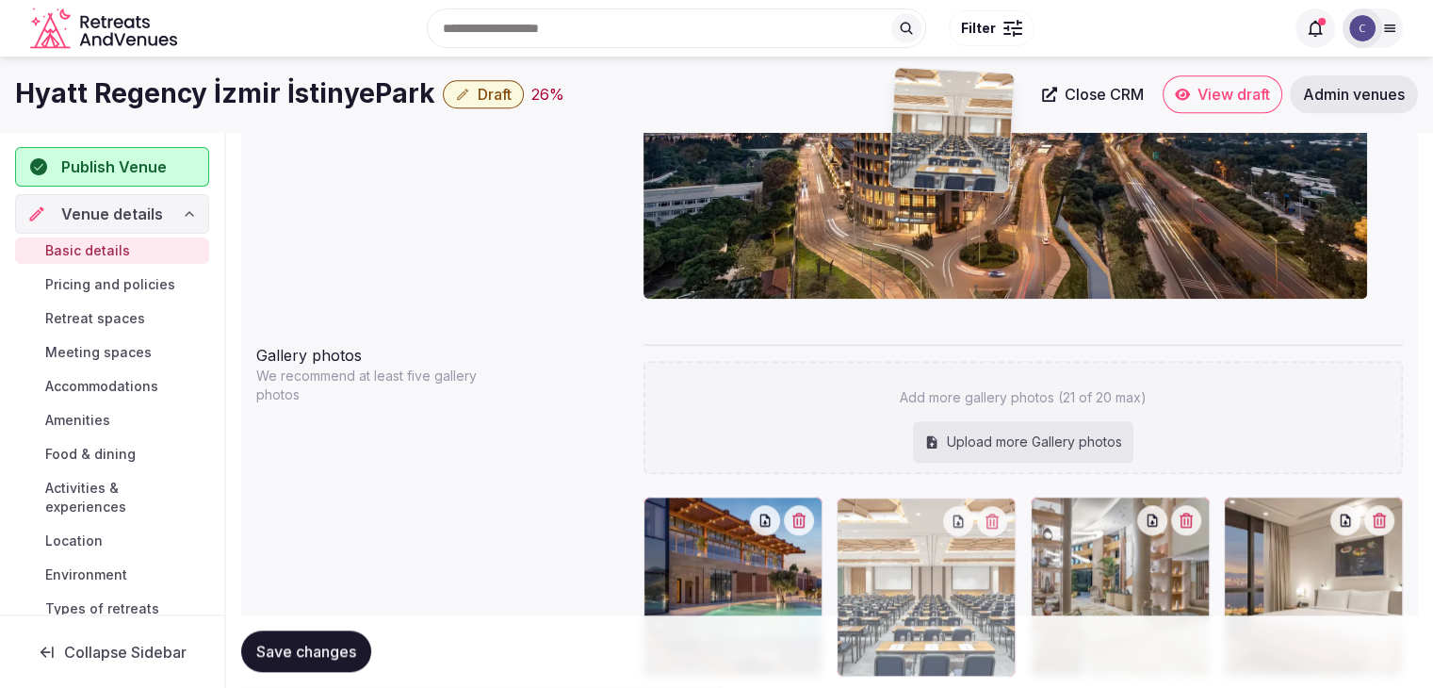
scroll to position [1745, 0]
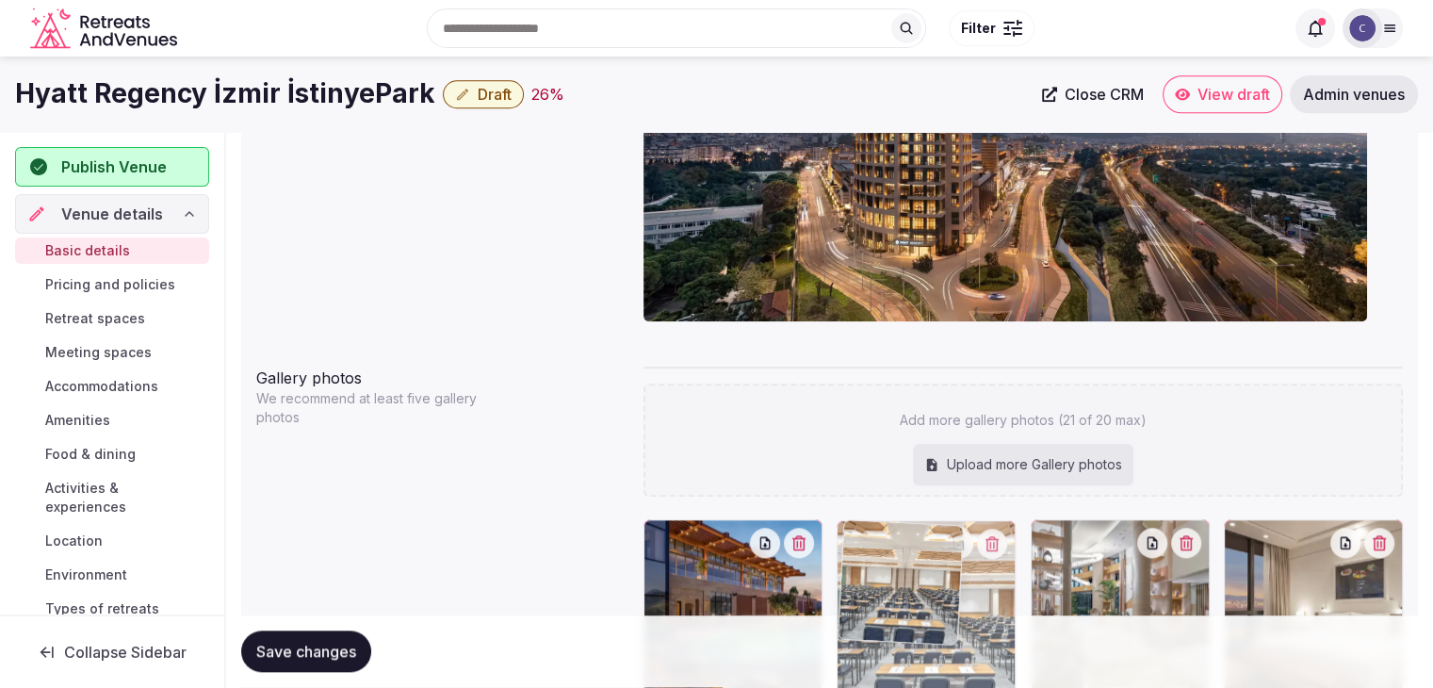
drag, startPoint x: 667, startPoint y: 382, endPoint x: 842, endPoint y: 542, distance: 237.4
click at [841, 544] on body "**********" at bounding box center [716, 30] width 1433 height 3551
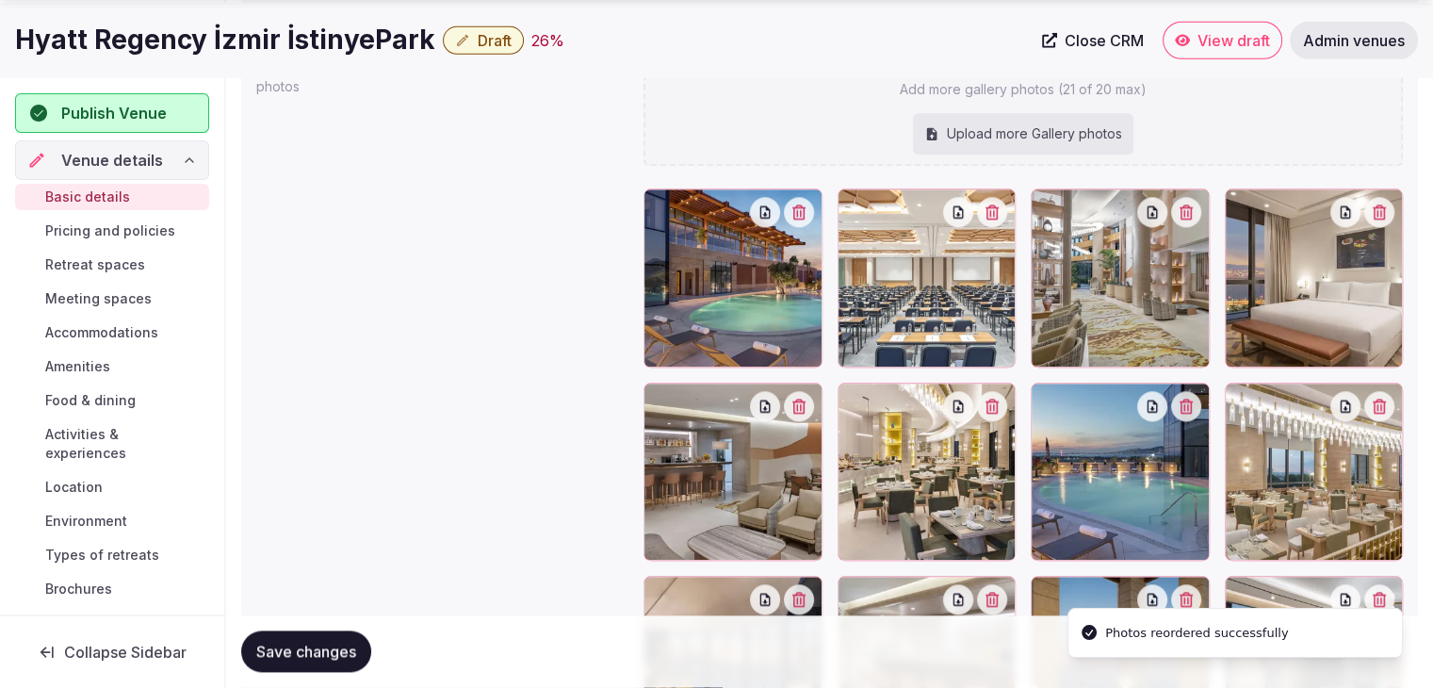
scroll to position [2122, 0]
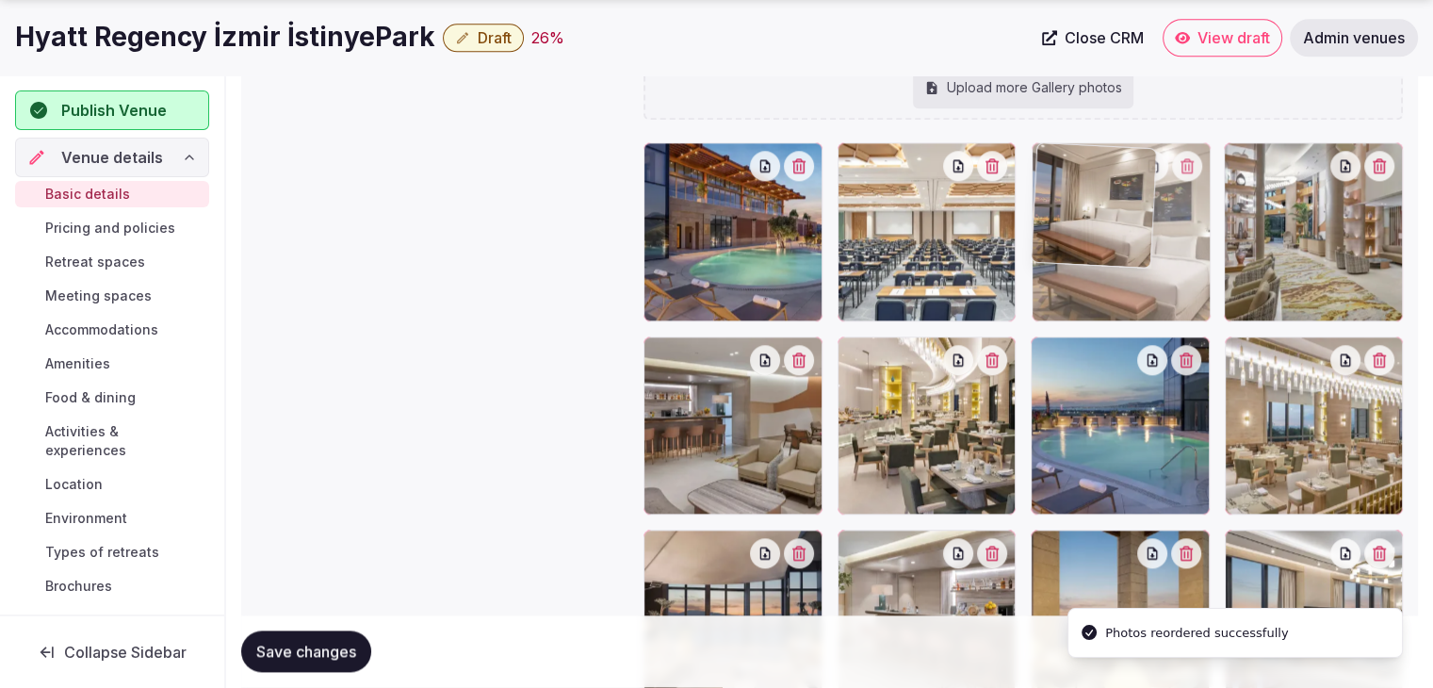
drag, startPoint x: 1254, startPoint y: 159, endPoint x: 1129, endPoint y: 180, distance: 127.0
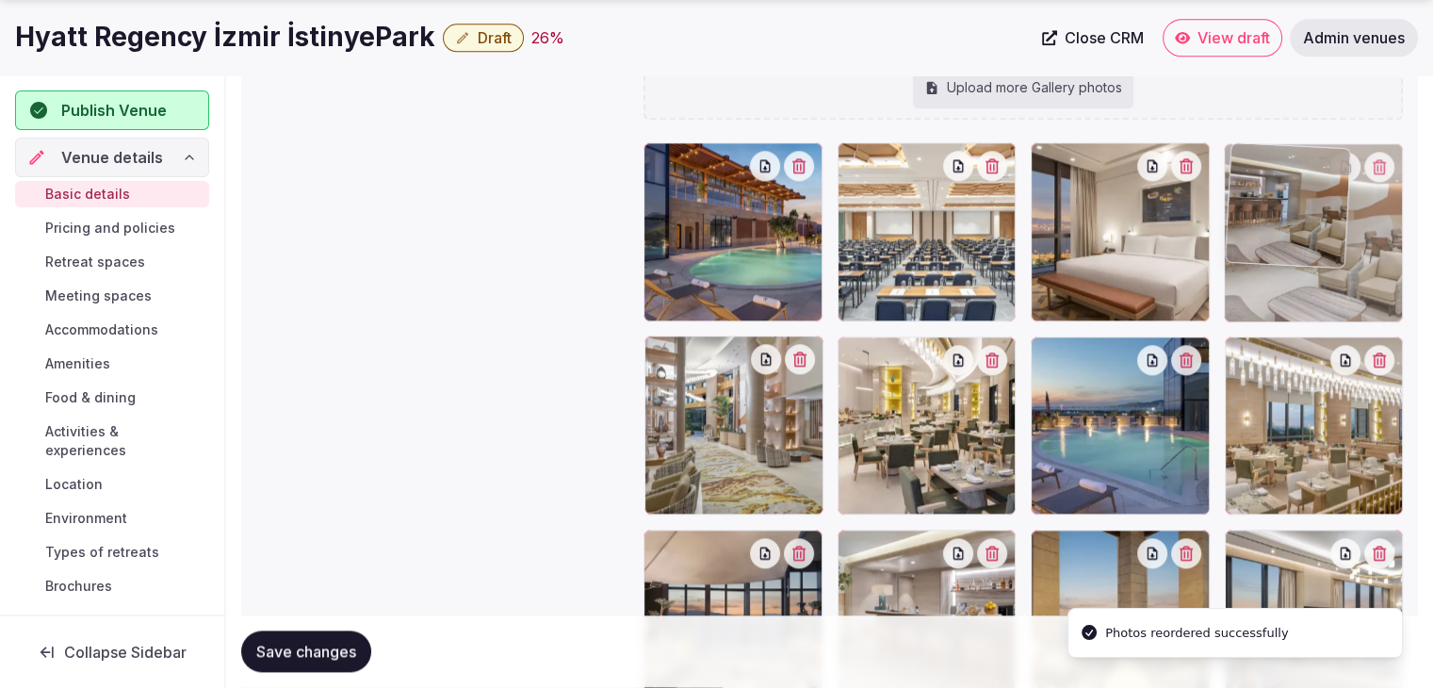
drag, startPoint x: 656, startPoint y: 348, endPoint x: 1215, endPoint y: 187, distance: 581.6
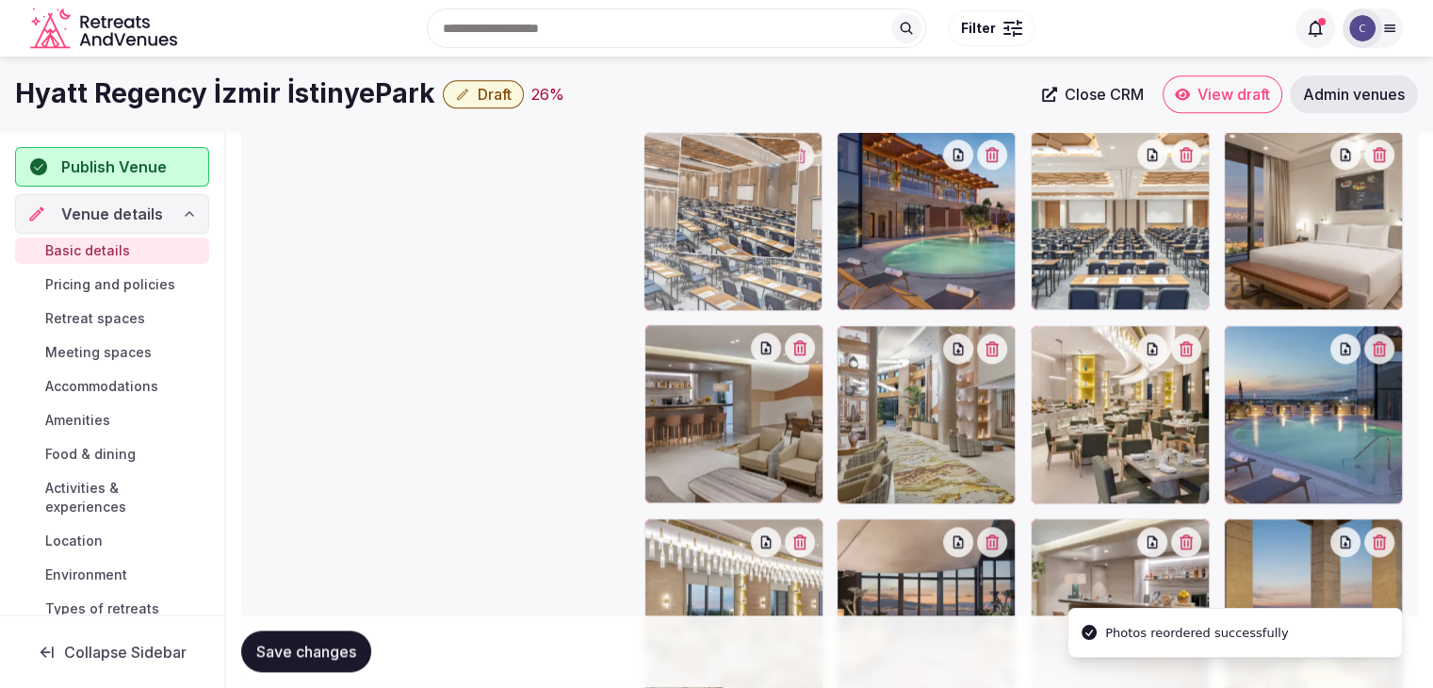
scroll to position [2132, 0]
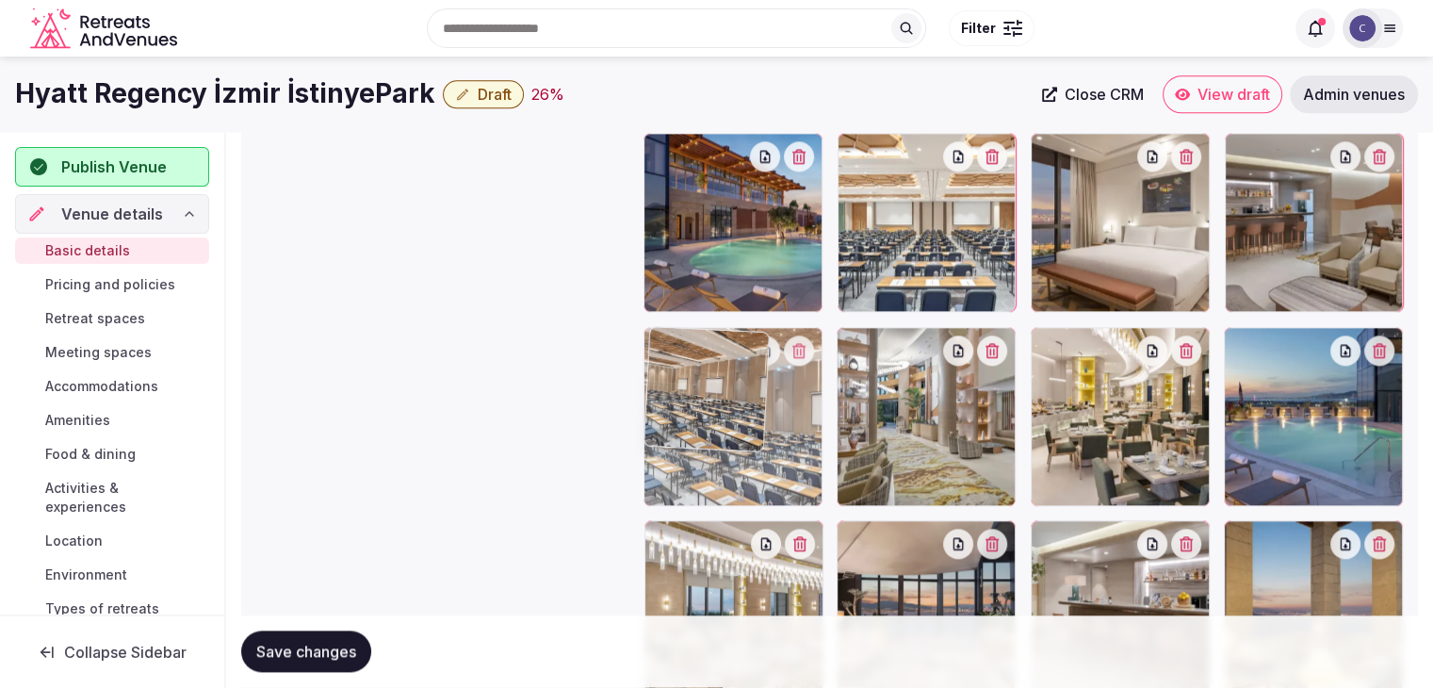
drag, startPoint x: 662, startPoint y: 393, endPoint x: 706, endPoint y: 336, distance: 71.8
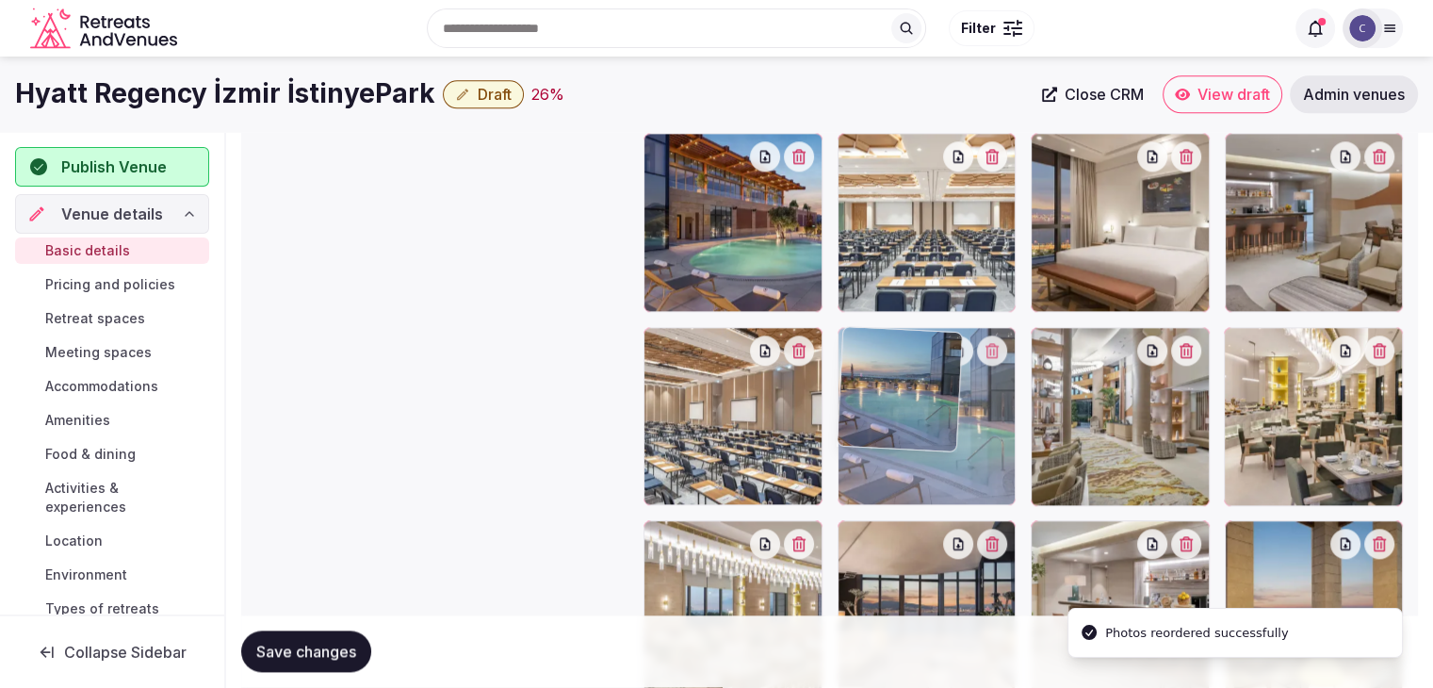
drag, startPoint x: 1246, startPoint y: 329, endPoint x: 944, endPoint y: 389, distance: 307.5
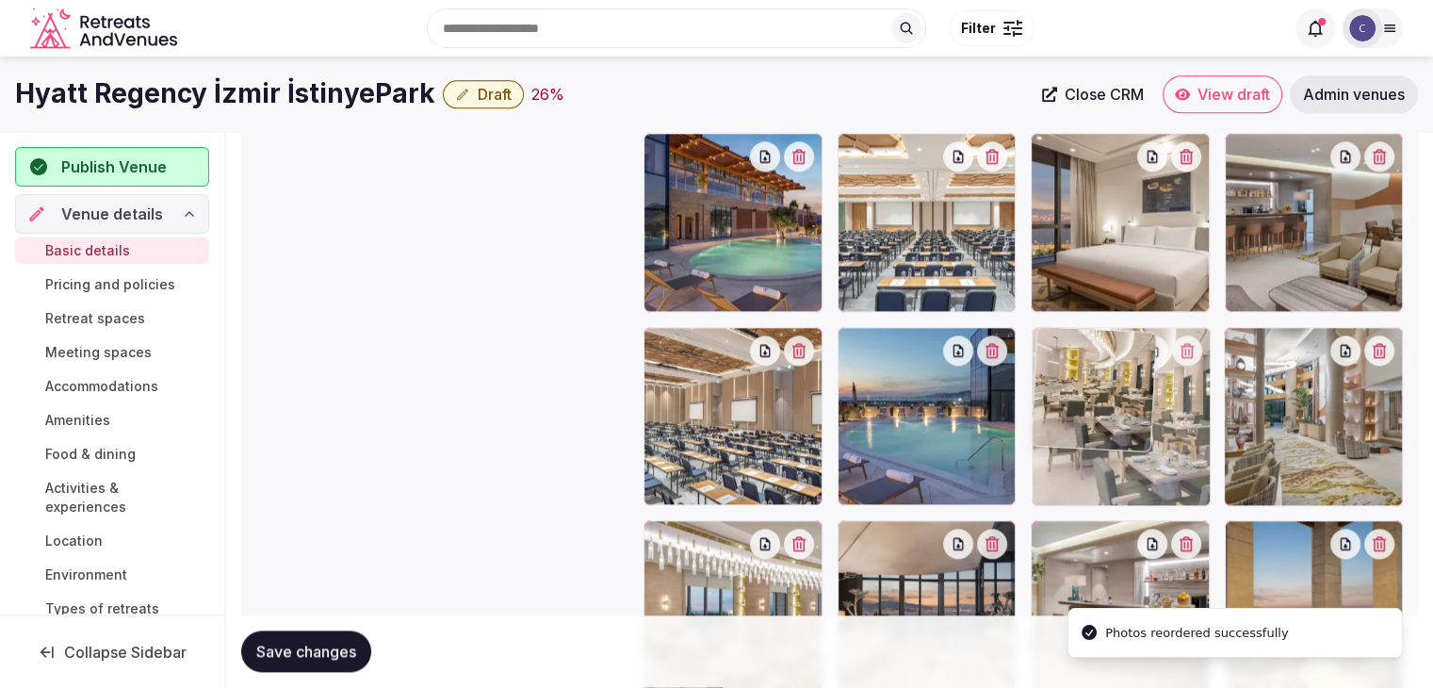
drag, startPoint x: 1244, startPoint y: 356, endPoint x: 1093, endPoint y: 392, distance: 155.0
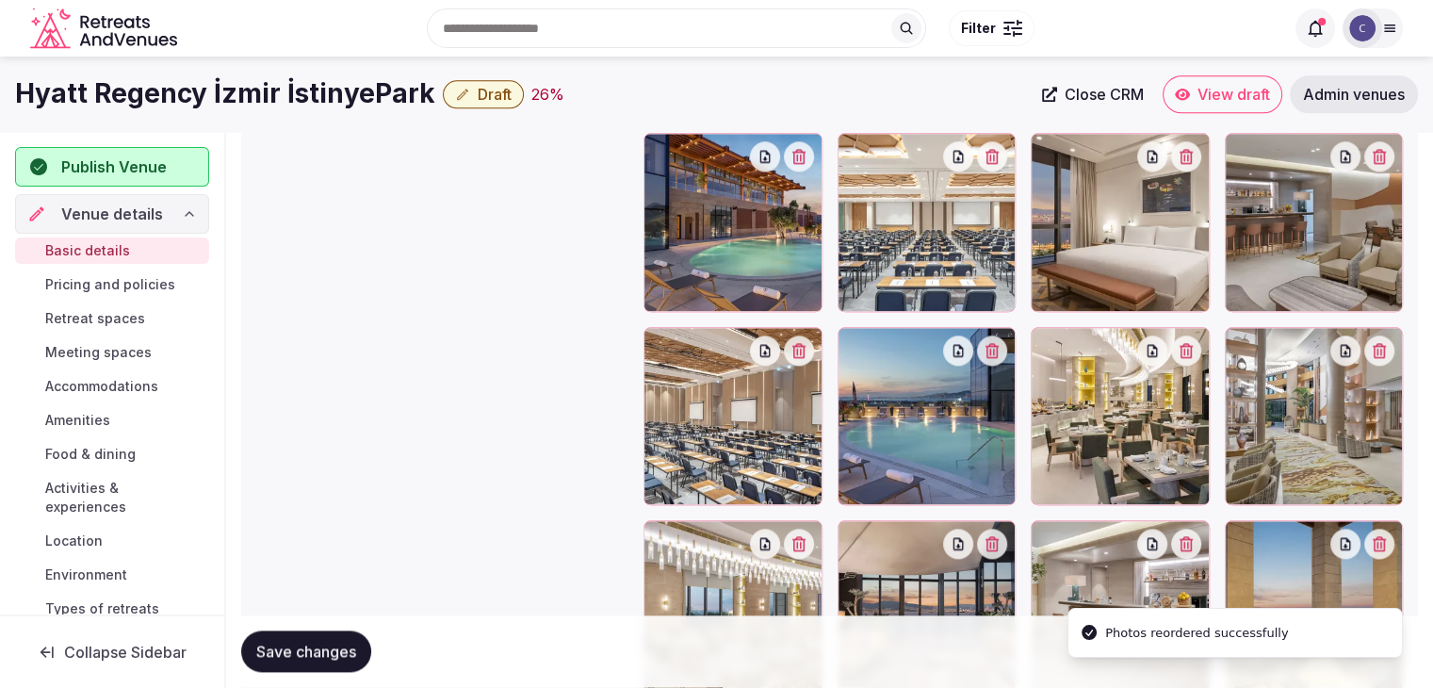
click at [317, 638] on button "Save changes" at bounding box center [306, 651] width 130 height 41
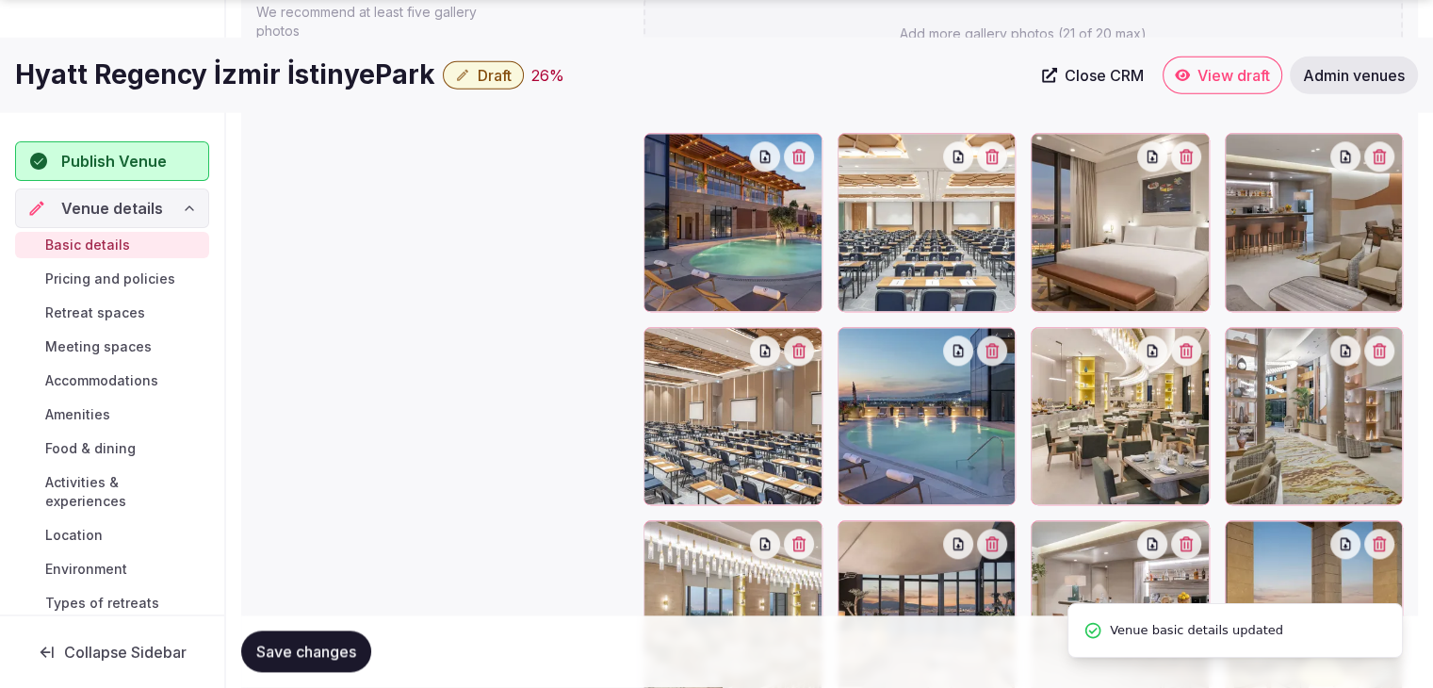
scroll to position [2320, 0]
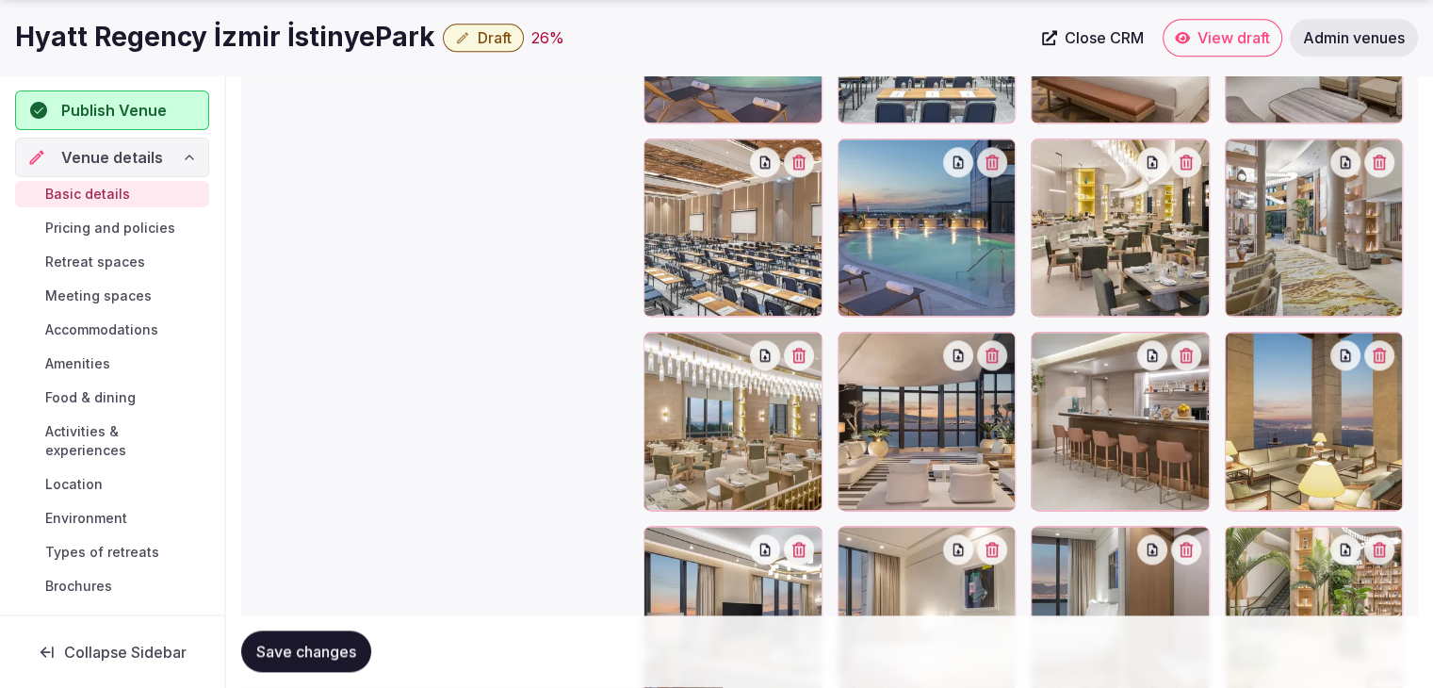
click at [339, 643] on span "Save changes" at bounding box center [306, 652] width 100 height 19
drag, startPoint x: 102, startPoint y: 224, endPoint x: 107, endPoint y: 246, distance: 22.4
click at [101, 225] on span "Pricing and policies" at bounding box center [110, 228] width 130 height 19
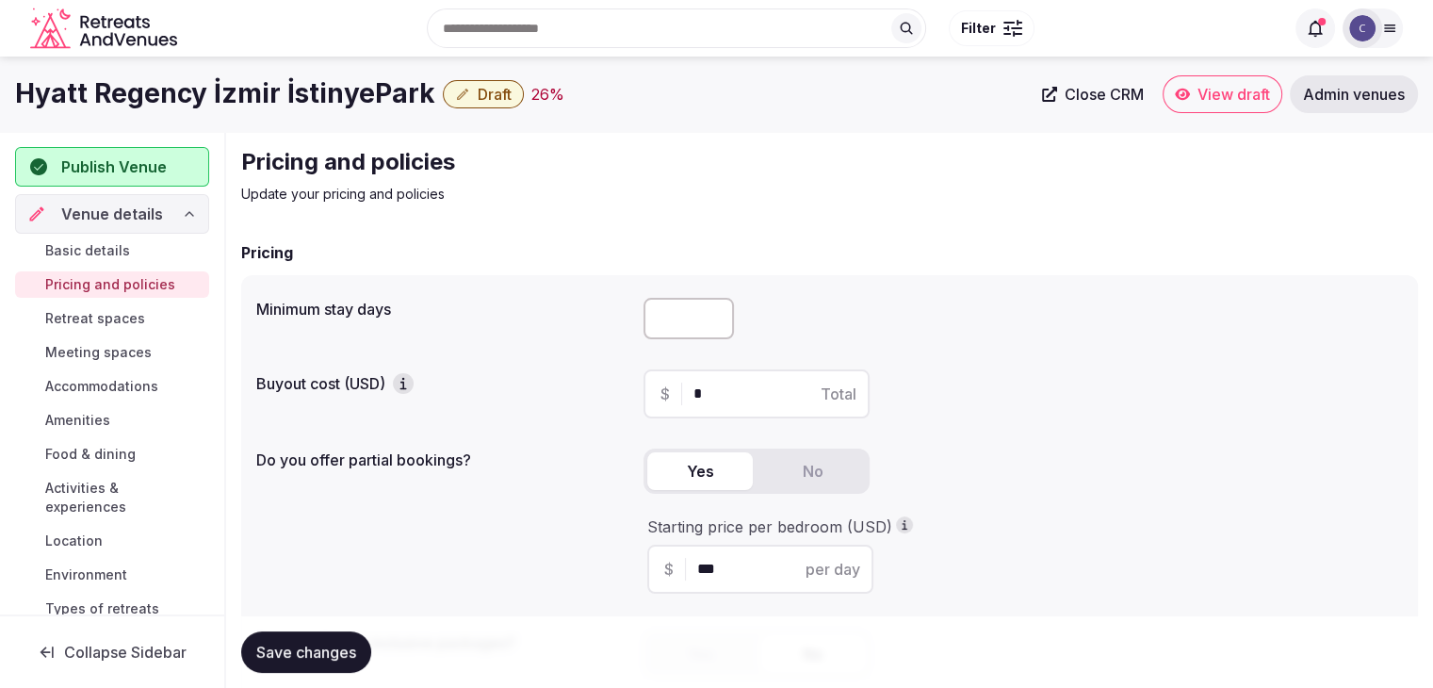
click at [268, 84] on h1 "Hyatt Regency İzmir İstinyePark" at bounding box center [225, 93] width 420 height 37
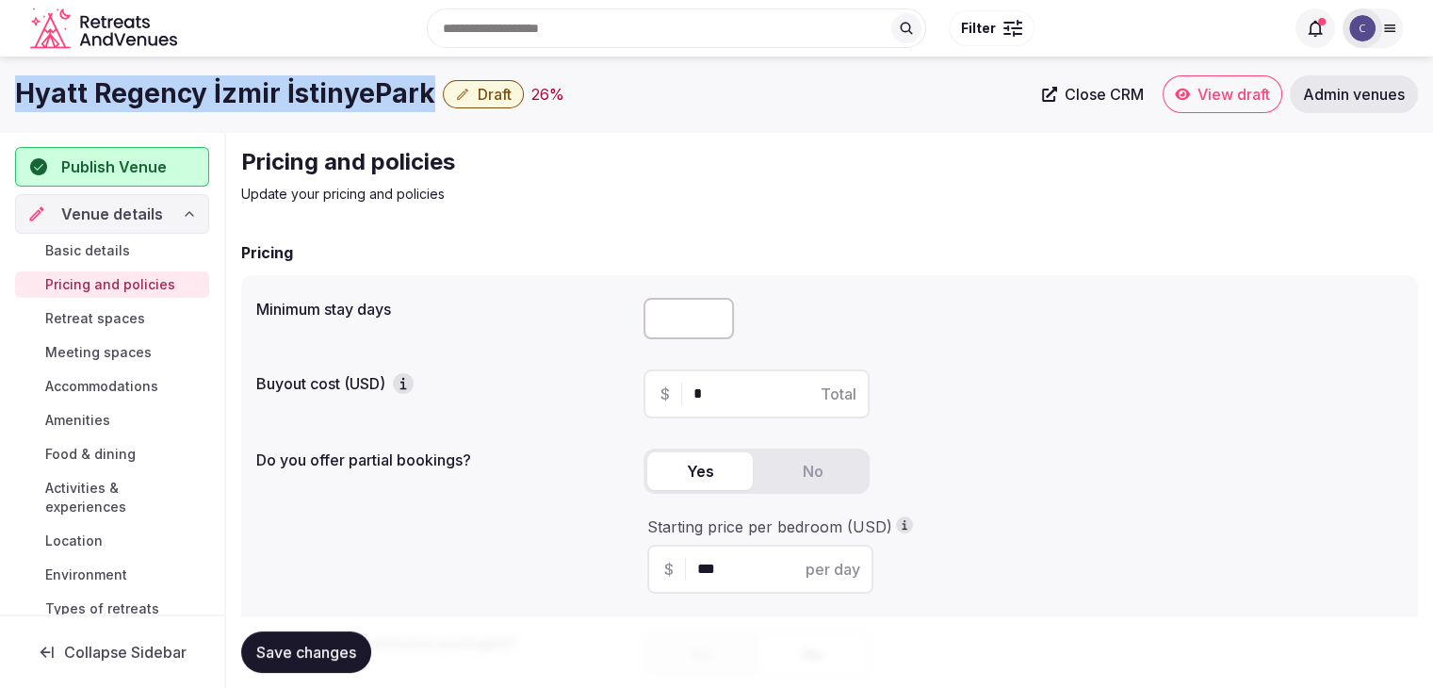
click at [268, 84] on h1 "Hyatt Regency İzmir İstinyePark" at bounding box center [225, 93] width 420 height 37
copy div "Hyatt Regency İzmir İstinyePark"
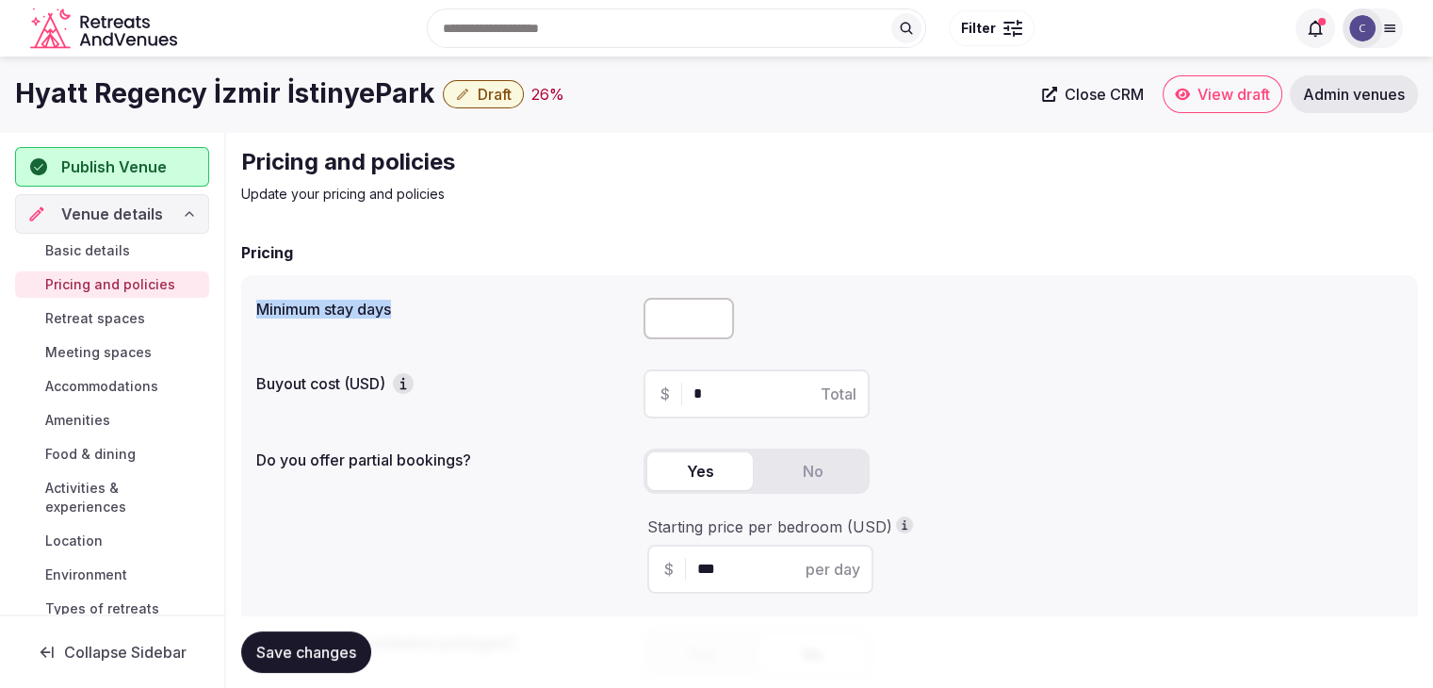
drag, startPoint x: 251, startPoint y: 318, endPoint x: 436, endPoint y: 318, distance: 185.6
click at [435, 318] on div "Minimum stay days Buyout cost (USD) $ * Total Do you offer partial bookings? Ye…" at bounding box center [829, 494] width 1177 height 439
copy label "Minimum stay days"
click at [675, 311] on input "number" at bounding box center [689, 318] width 90 height 41
type input "*"
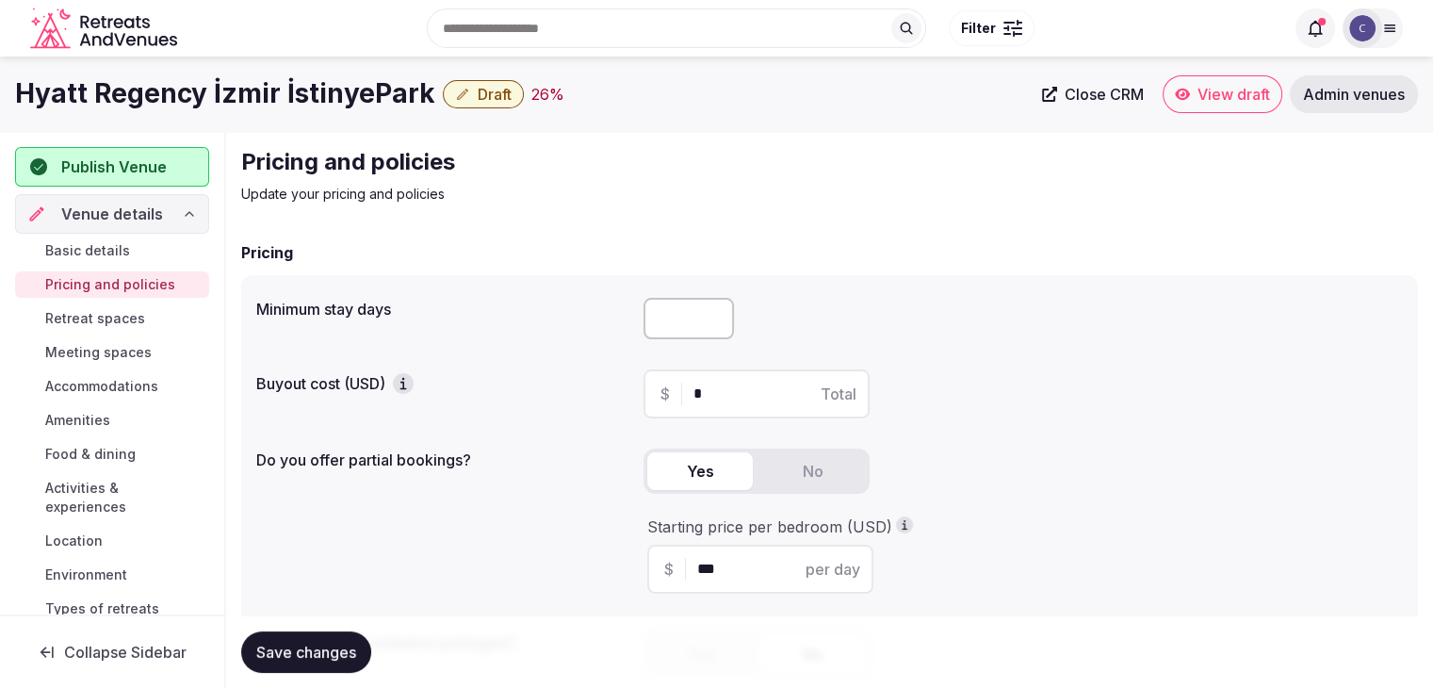
drag, startPoint x: 328, startPoint y: 651, endPoint x: 324, endPoint y: 668, distance: 17.4
click at [328, 653] on span "Save changes" at bounding box center [306, 652] width 100 height 19
click at [72, 326] on span "Retreat spaces" at bounding box center [95, 318] width 100 height 19
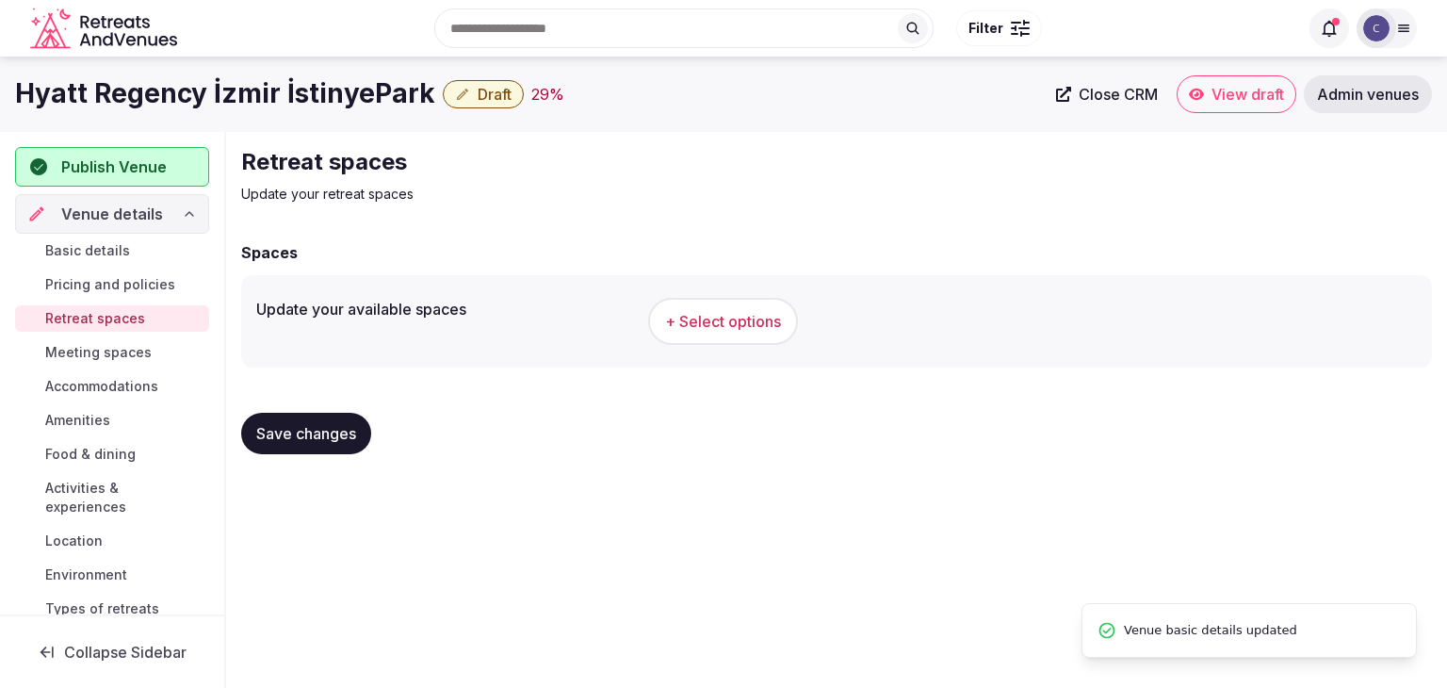
click at [738, 331] on span "+ Select options" at bounding box center [723, 321] width 116 height 21
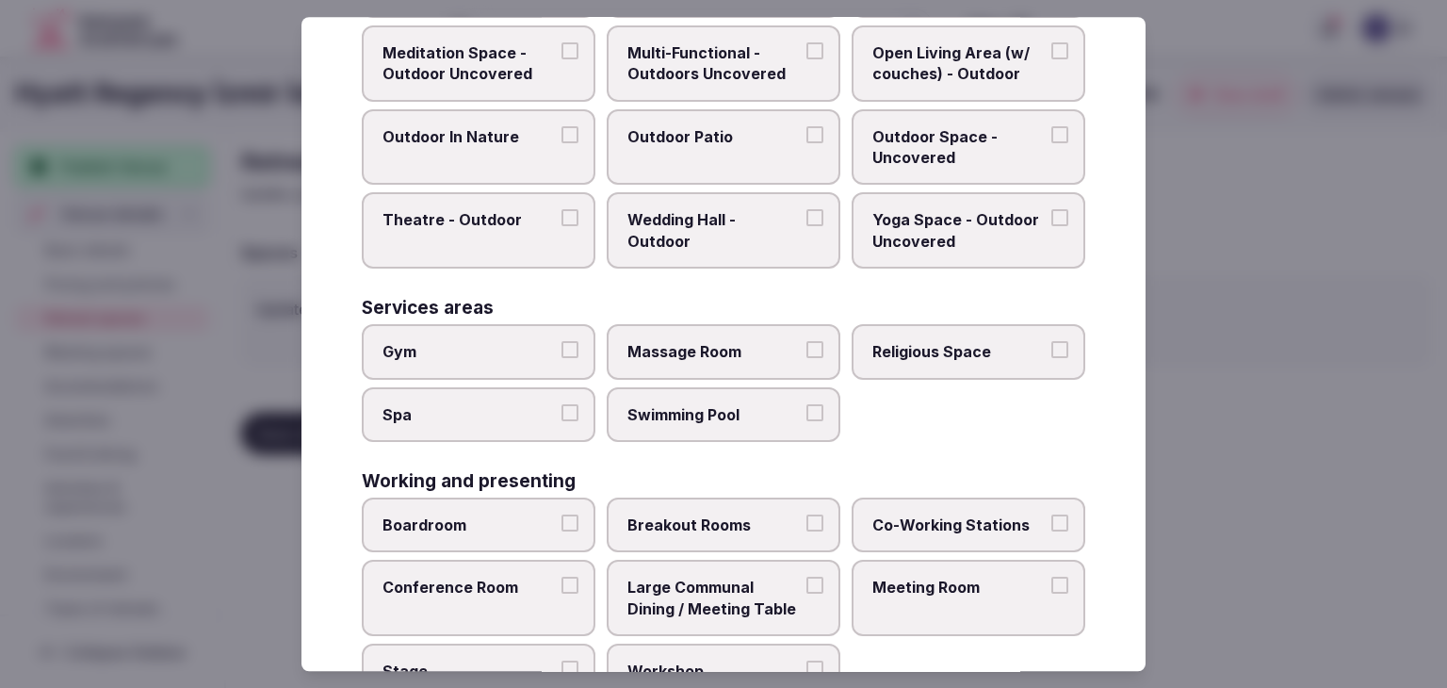
scroll to position [852, 0]
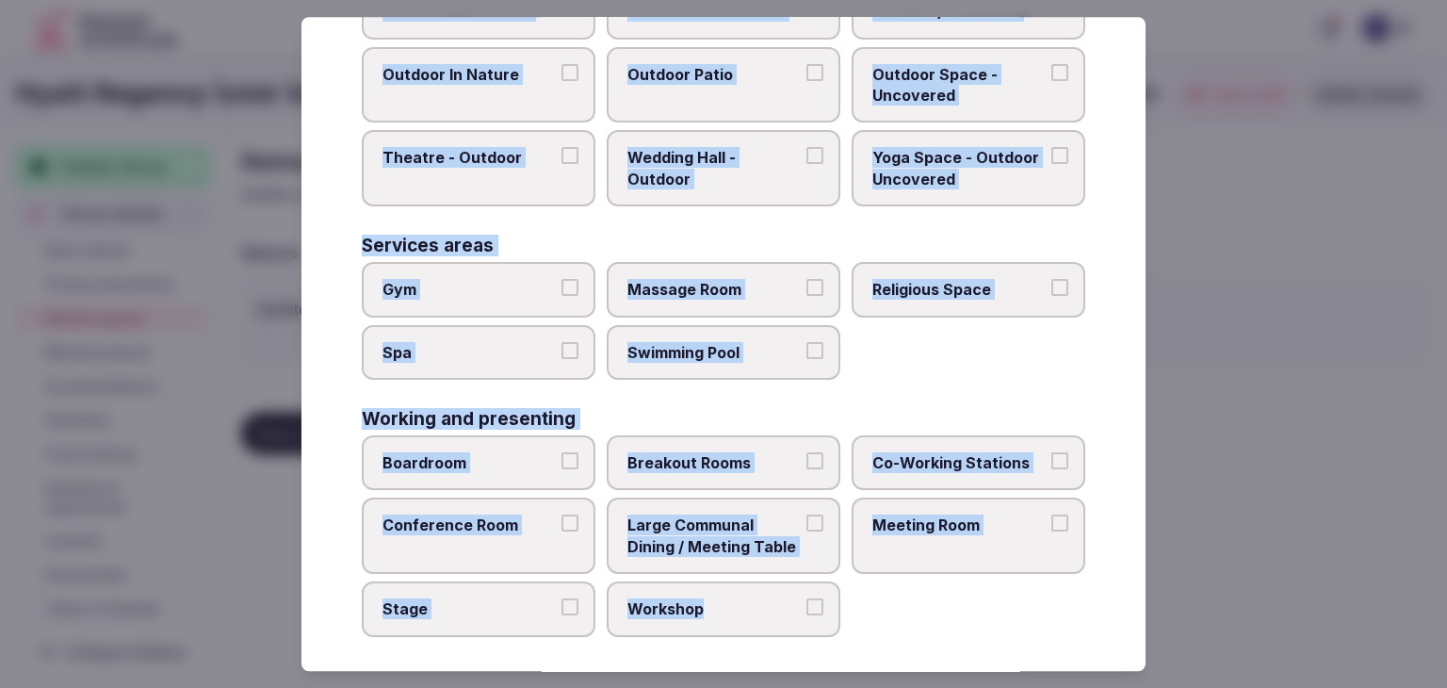
drag, startPoint x: 356, startPoint y: 124, endPoint x: 834, endPoint y: 655, distance: 713.9
click at [834, 655] on div "Select your retreat spaces Choose all applicable retreat spaces offered. Covere…" at bounding box center [724, 344] width 844 height 654
copy div "Choose all applicable retreat spaces offered. Covered outdoor spaces Meditation…"
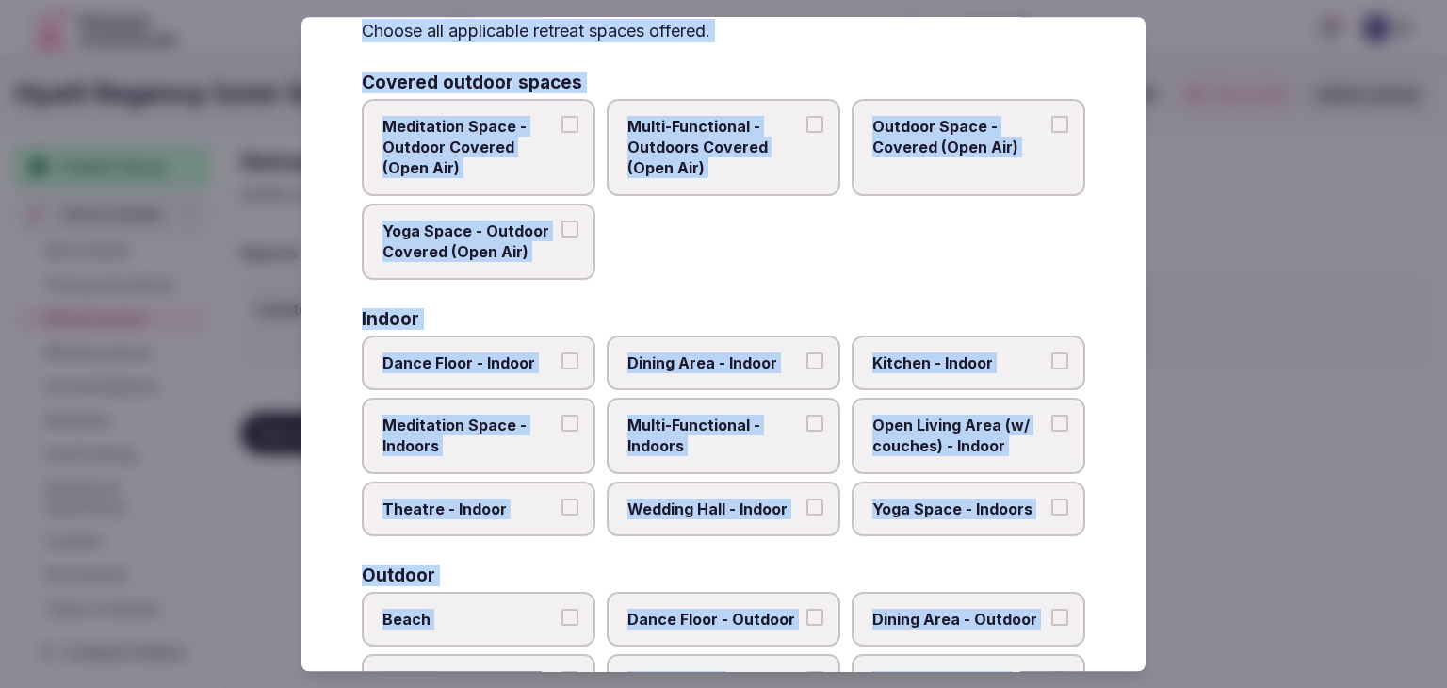
scroll to position [0, 0]
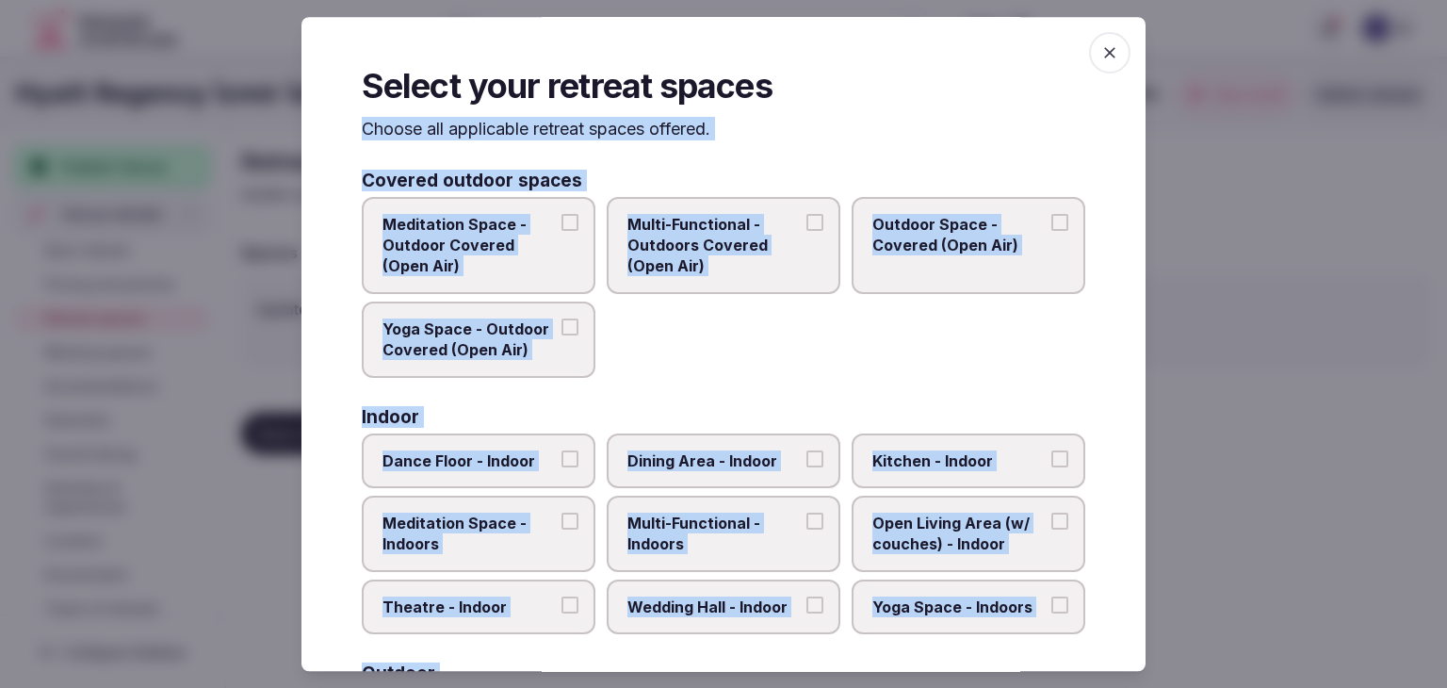
click at [768, 255] on span "Multi-Functional - Outdoors Covered (Open Air)" at bounding box center [714, 245] width 173 height 63
click at [807, 231] on button "Multi-Functional - Outdoors Covered (Open Air)" at bounding box center [815, 222] width 17 height 17
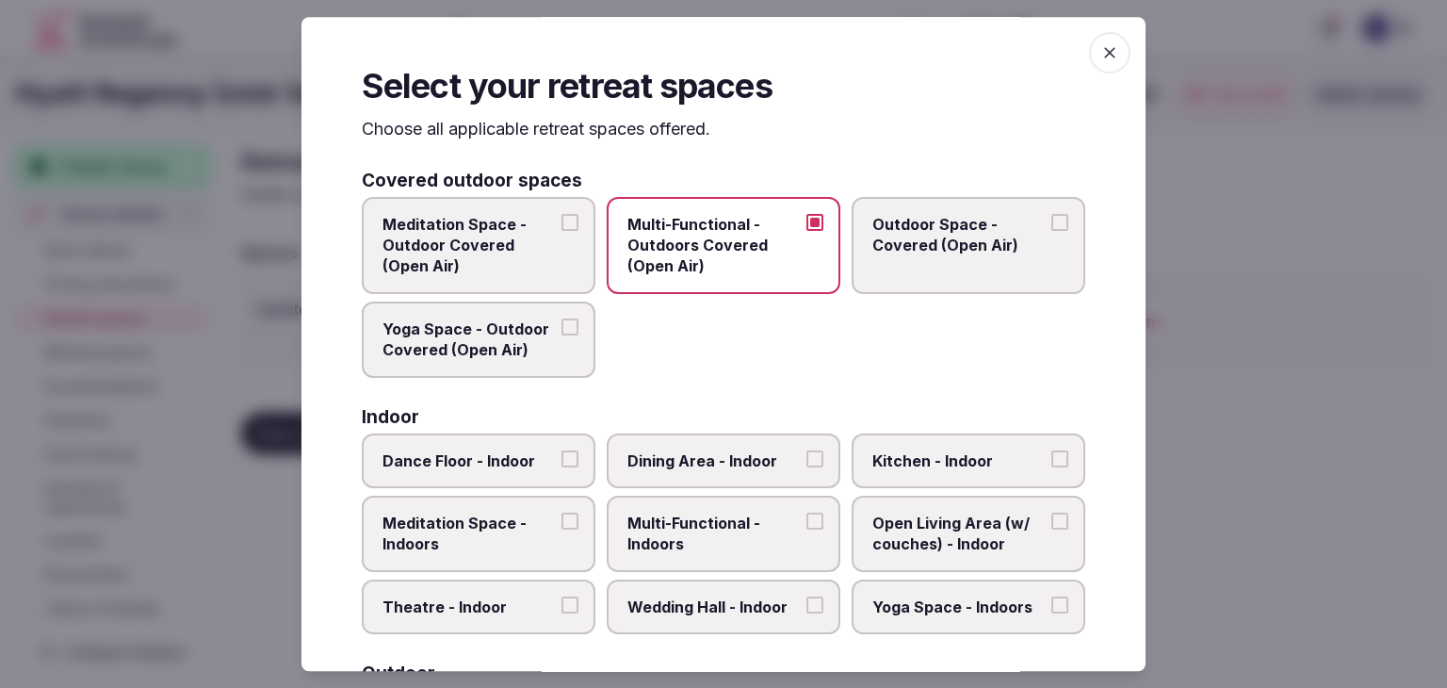
click at [985, 253] on span "Outdoor Space - Covered (Open Air)" at bounding box center [959, 235] width 173 height 42
click at [1052, 231] on button "Outdoor Space - Covered (Open Air)" at bounding box center [1060, 222] width 17 height 17
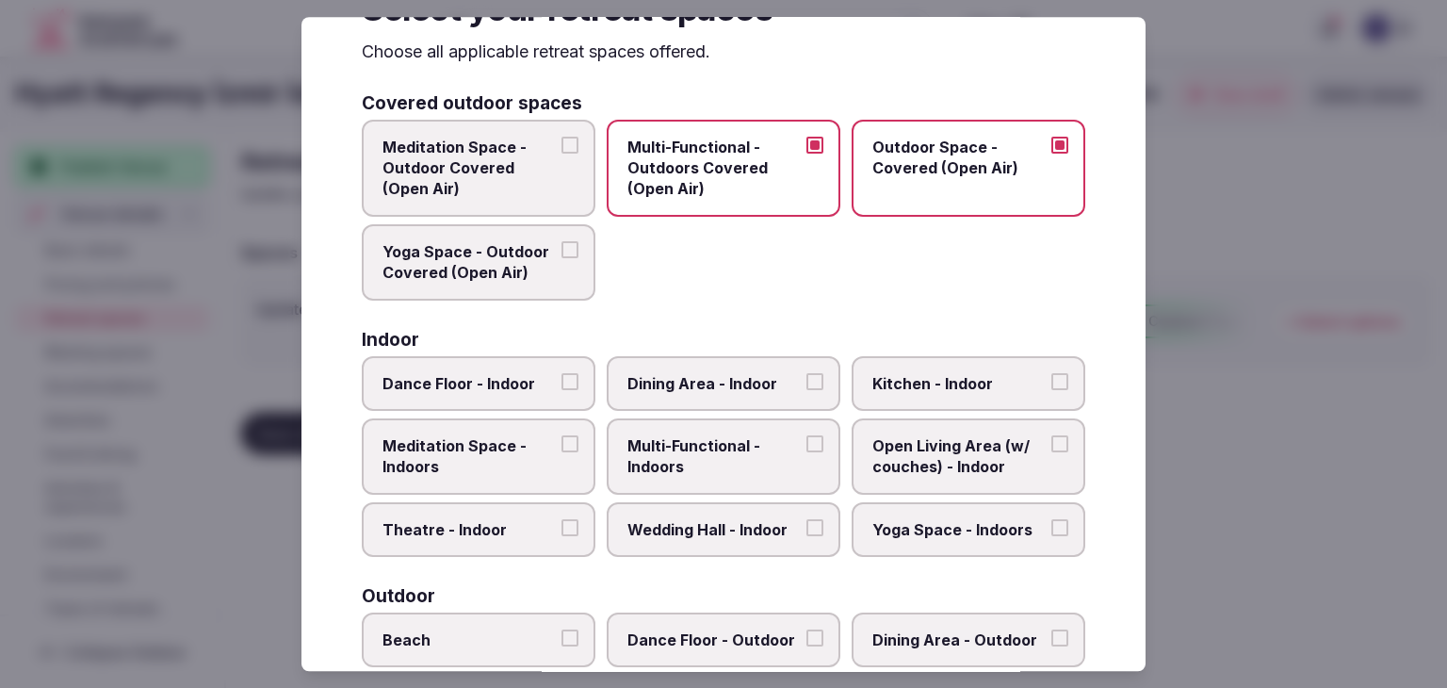
scroll to position [283, 0]
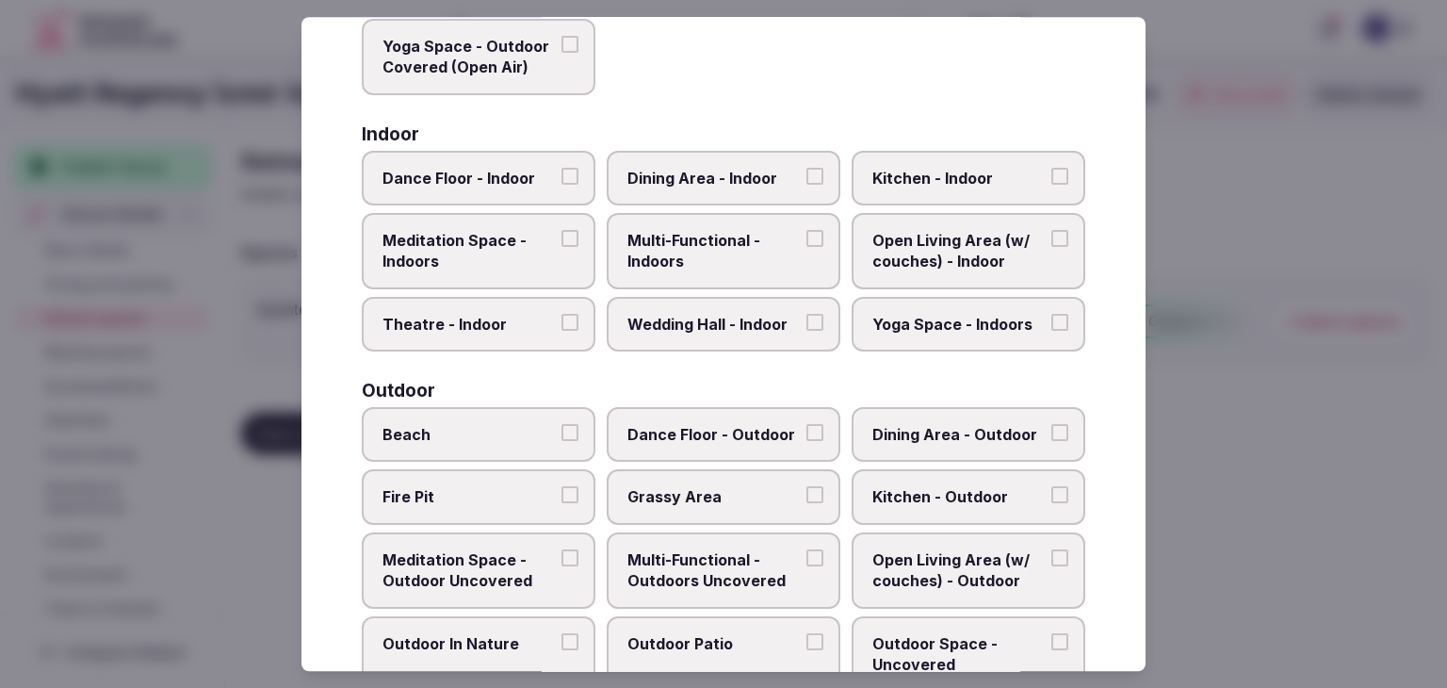
click at [711, 269] on span "Multi-Functional - Indoors" at bounding box center [714, 251] width 173 height 42
click at [807, 247] on button "Multi-Functional - Indoors" at bounding box center [815, 238] width 17 height 17
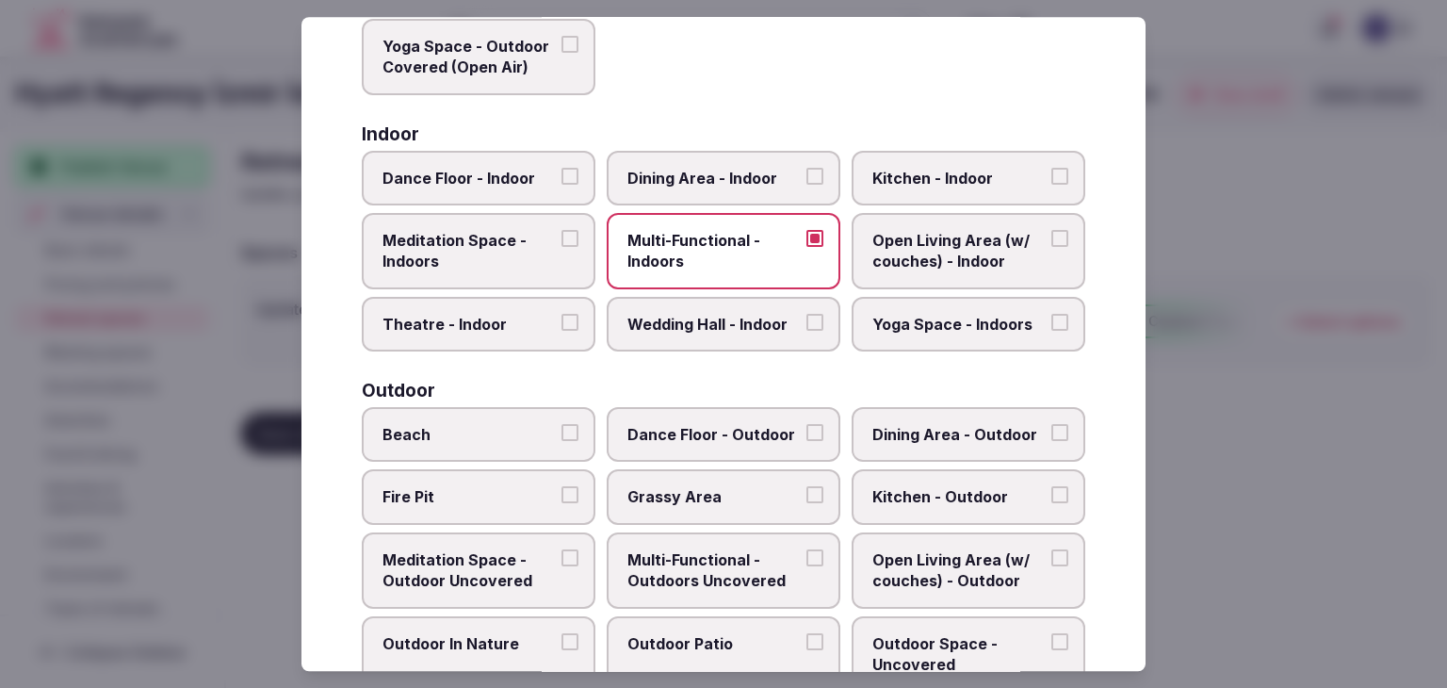
click at [715, 203] on label "Dining Area - Indoor" at bounding box center [724, 178] width 234 height 55
click at [807, 185] on button "Dining Area - Indoor" at bounding box center [815, 176] width 17 height 17
click at [709, 319] on span "Wedding Hall - Indoor" at bounding box center [714, 324] width 173 height 21
click at [807, 319] on button "Wedding Hall - Indoor" at bounding box center [815, 322] width 17 height 17
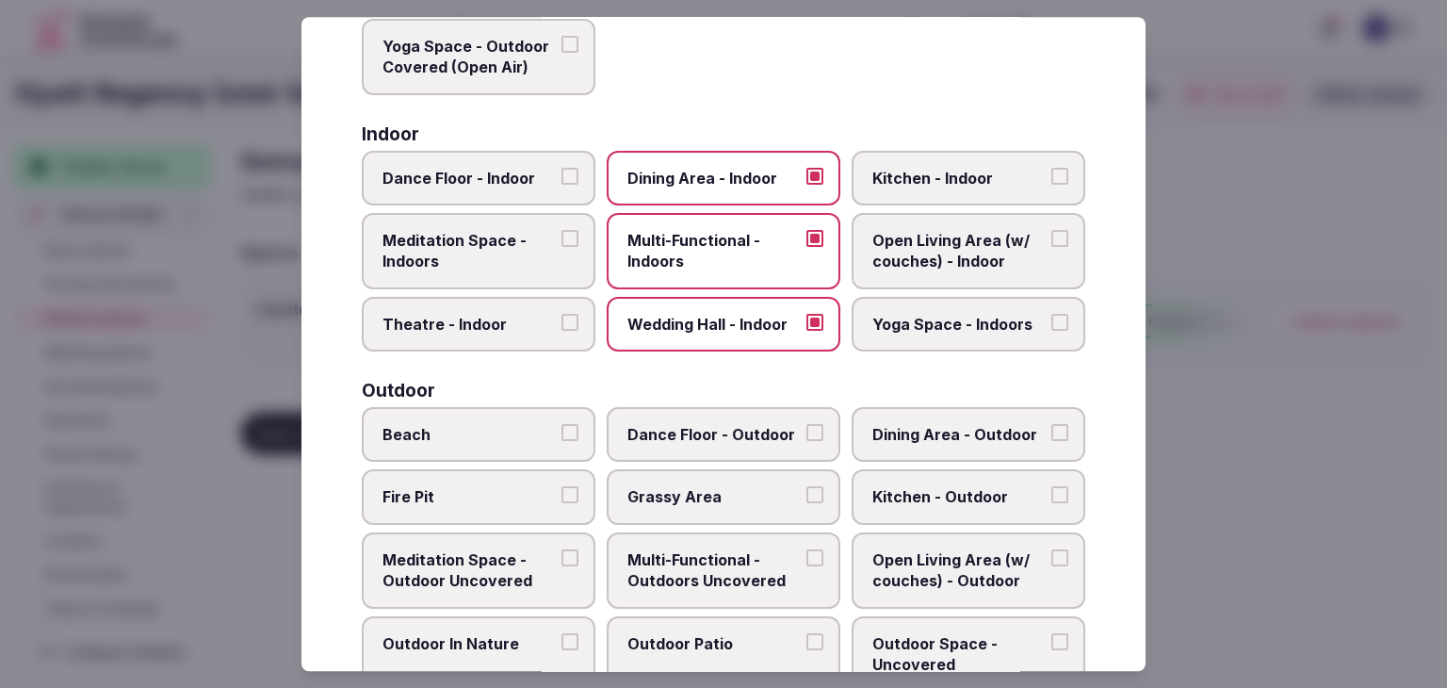
click at [530, 323] on span "Theatre - Indoor" at bounding box center [469, 324] width 173 height 21
click at [562, 323] on button "Theatre - Indoor" at bounding box center [570, 322] width 17 height 17
click at [1059, 300] on label "Yoga Space - Indoors" at bounding box center [969, 324] width 234 height 55
click at [1059, 314] on button "Yoga Space - Indoors" at bounding box center [1060, 322] width 17 height 17
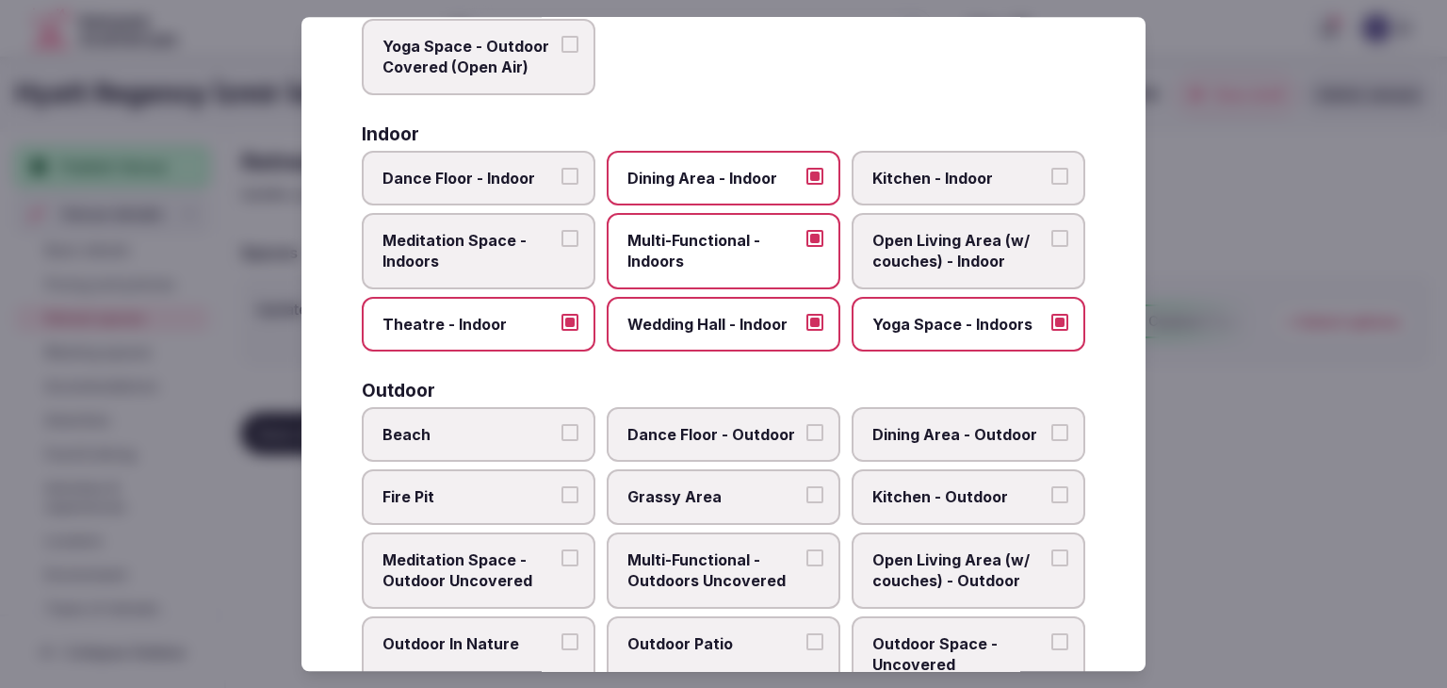
click at [716, 329] on span "Wedding Hall - Indoor" at bounding box center [714, 324] width 173 height 21
click at [807, 329] on button "Wedding Hall - Indoor" at bounding box center [815, 322] width 17 height 17
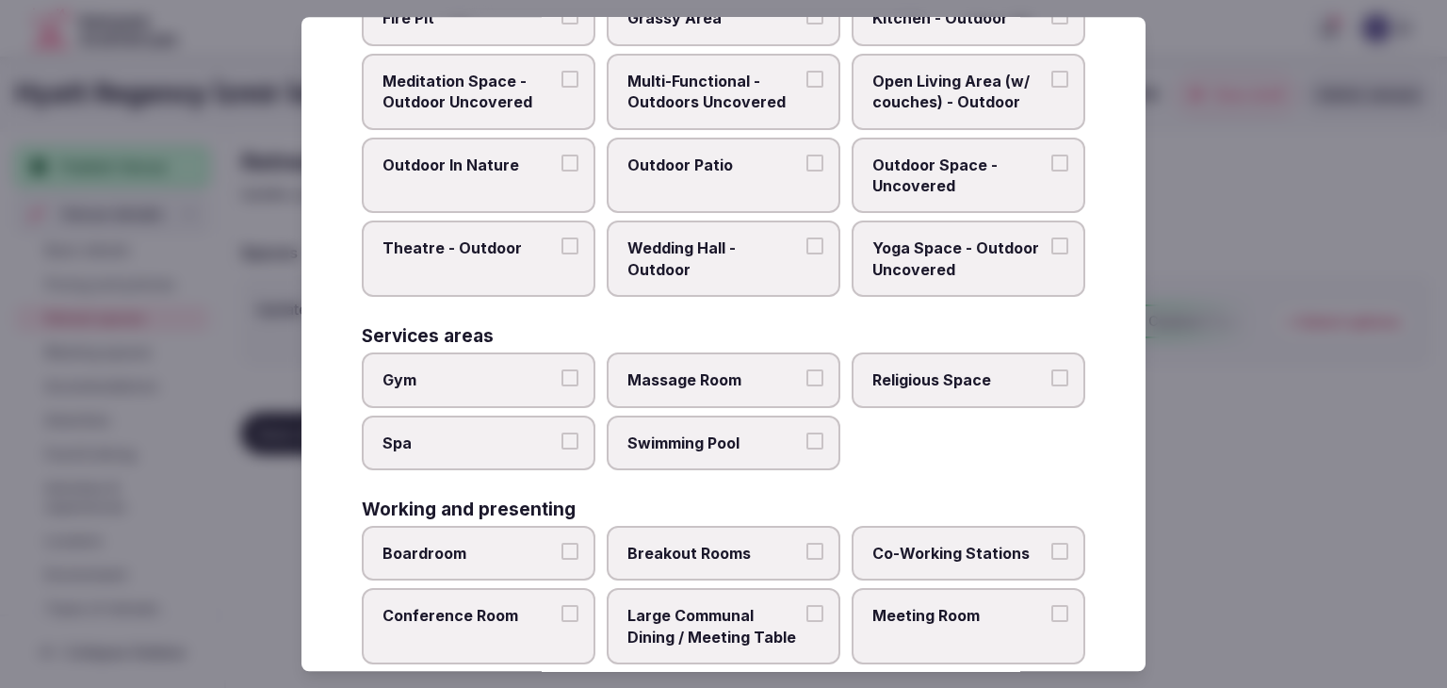
scroll to position [852, 0]
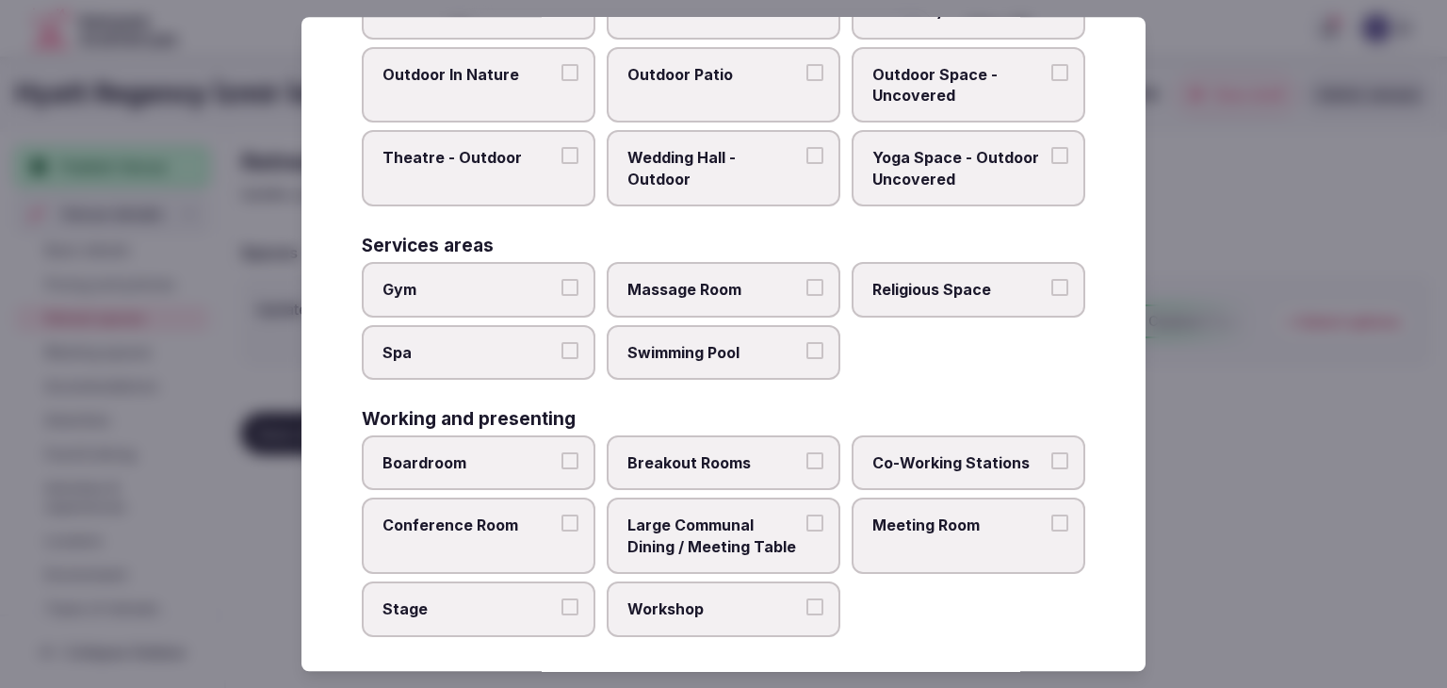
click at [958, 540] on label "Meeting Room" at bounding box center [969, 536] width 234 height 76
click at [1052, 532] on button "Meeting Room" at bounding box center [1060, 523] width 17 height 17
click at [430, 538] on label "Conference Room" at bounding box center [479, 536] width 234 height 76
click at [562, 532] on button "Conference Room" at bounding box center [570, 523] width 17 height 17
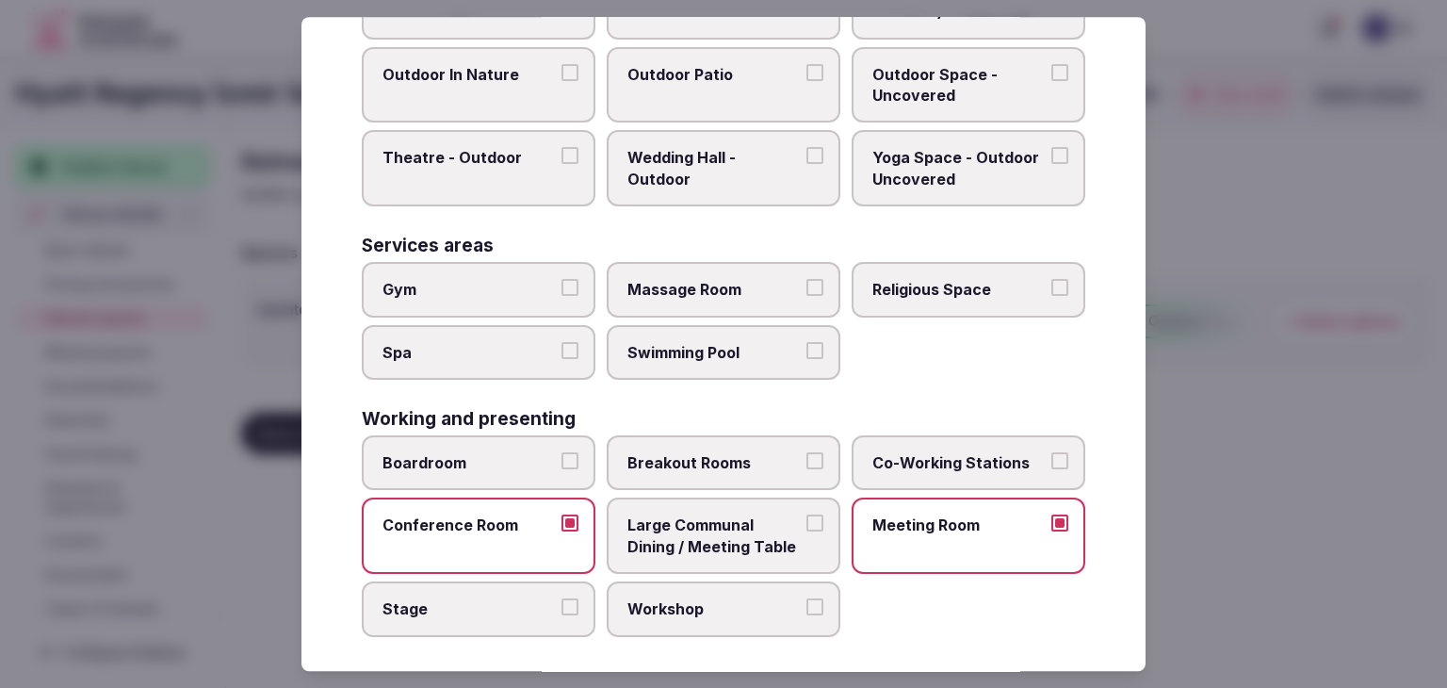
click at [478, 458] on span "Boardroom" at bounding box center [469, 462] width 173 height 21
click at [562, 458] on button "Boardroom" at bounding box center [570, 460] width 17 height 17
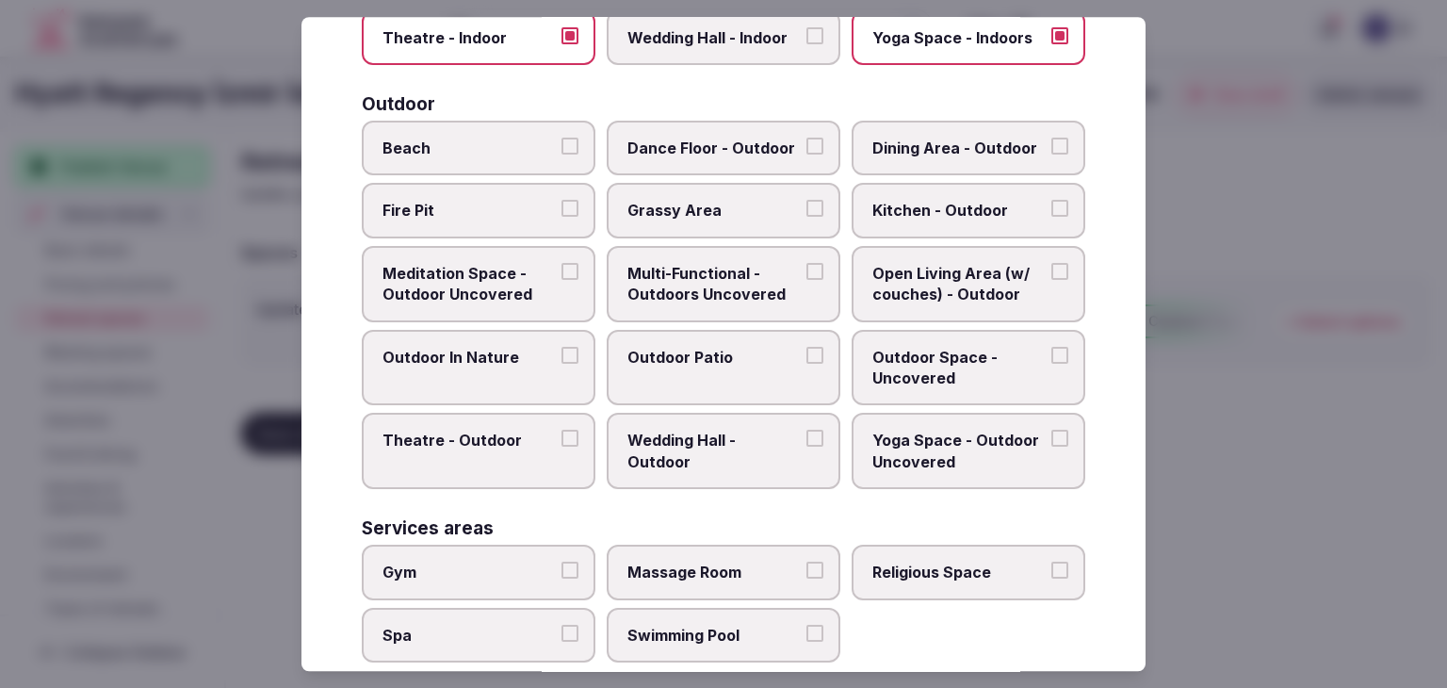
click at [737, 290] on span "Multi-Functional - Outdoors Uncovered" at bounding box center [714, 284] width 173 height 42
click at [807, 280] on button "Multi-Functional - Outdoors Uncovered" at bounding box center [815, 271] width 17 height 17
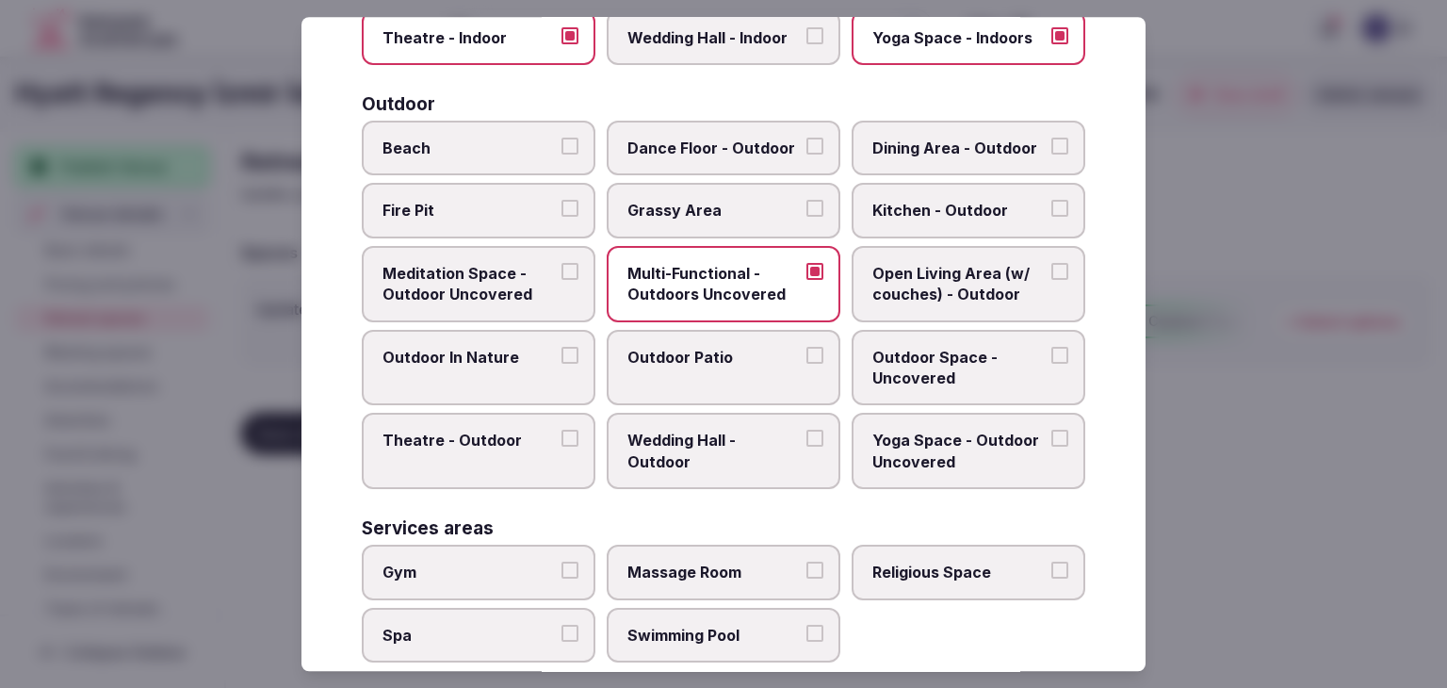
click at [739, 352] on span "Outdoor Patio" at bounding box center [714, 357] width 173 height 21
click at [807, 352] on button "Outdoor Patio" at bounding box center [815, 355] width 17 height 17
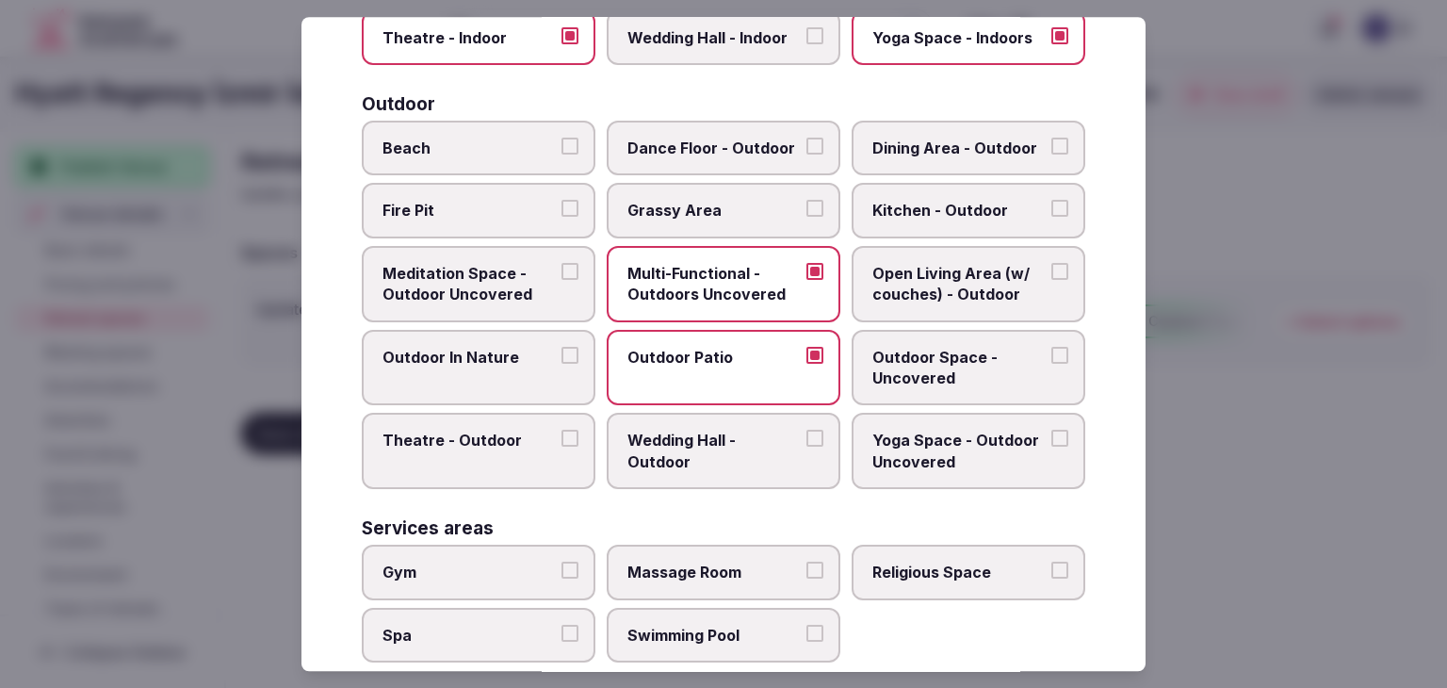
click at [961, 363] on span "Outdoor Space - Uncovered" at bounding box center [959, 368] width 173 height 42
click at [1052, 363] on button "Outdoor Space - Uncovered" at bounding box center [1060, 355] width 17 height 17
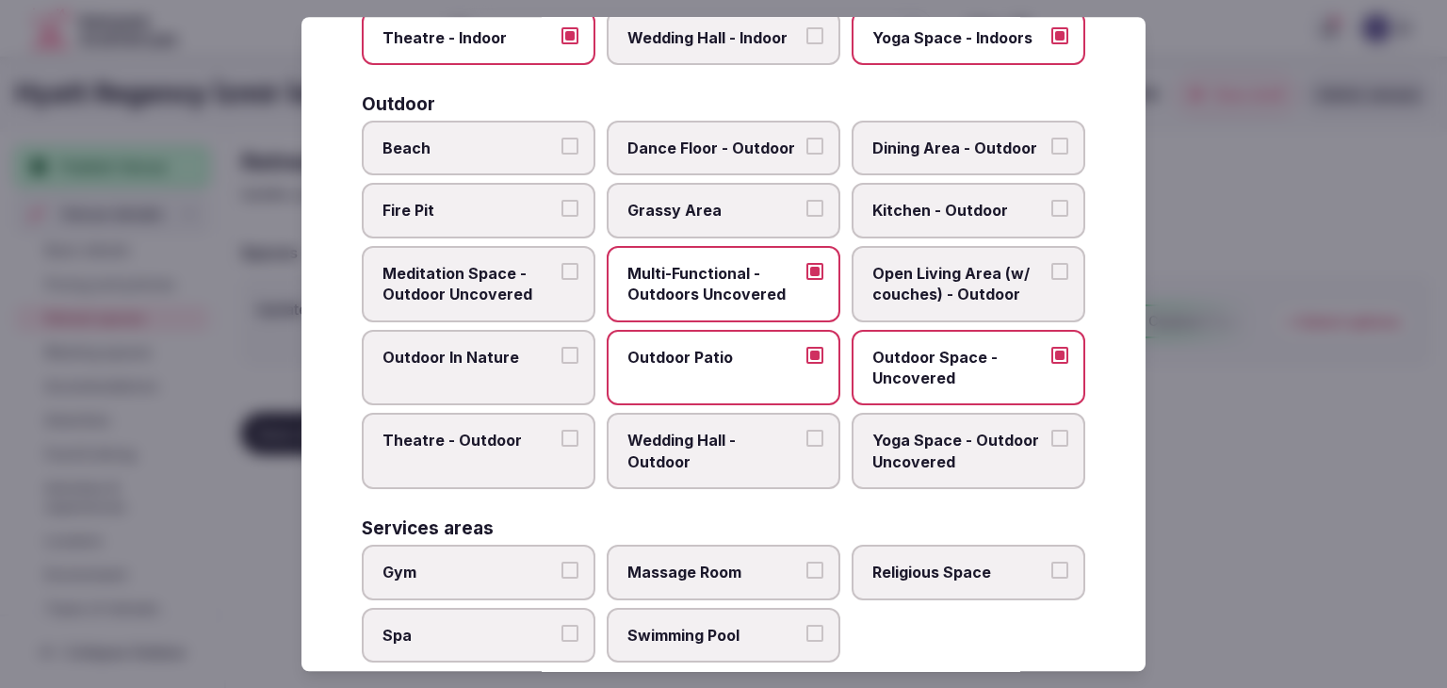
click at [720, 192] on label "Grassy Area" at bounding box center [724, 211] width 234 height 55
click at [807, 201] on button "Grassy Area" at bounding box center [815, 209] width 17 height 17
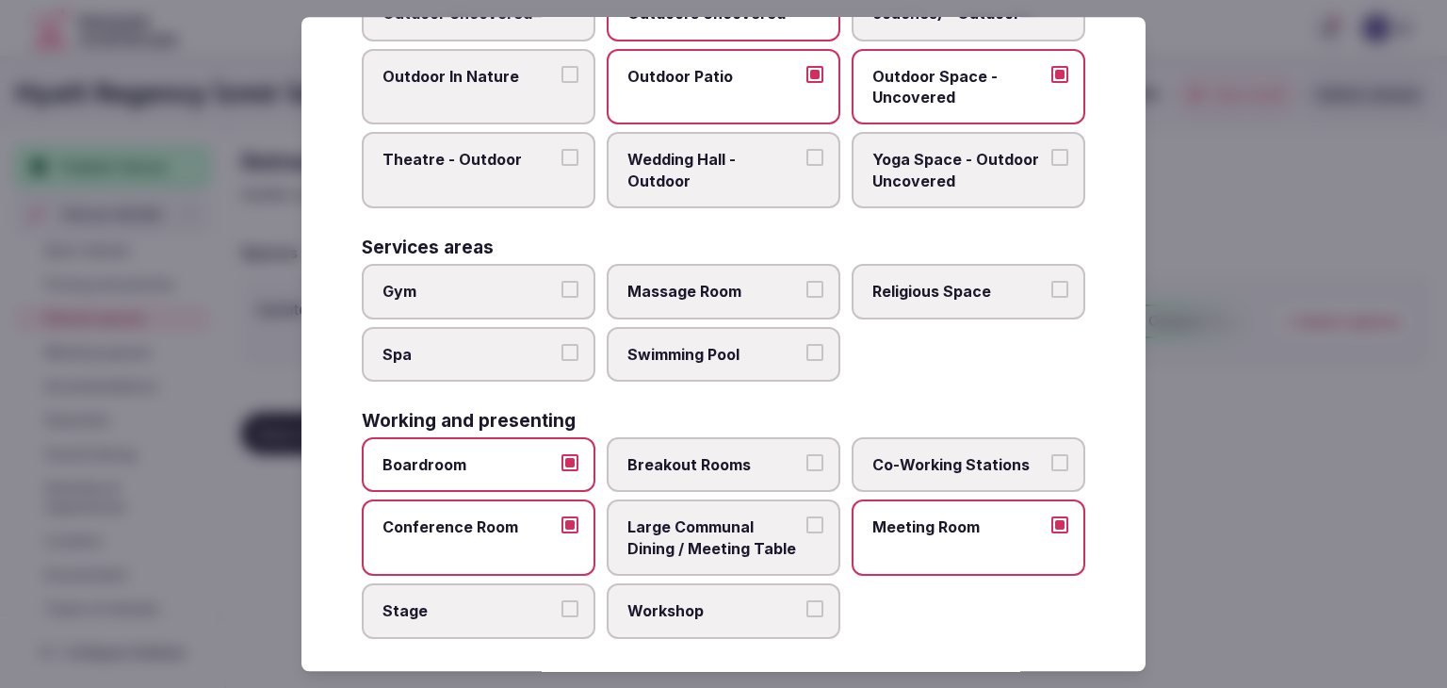
scroll to position [852, 0]
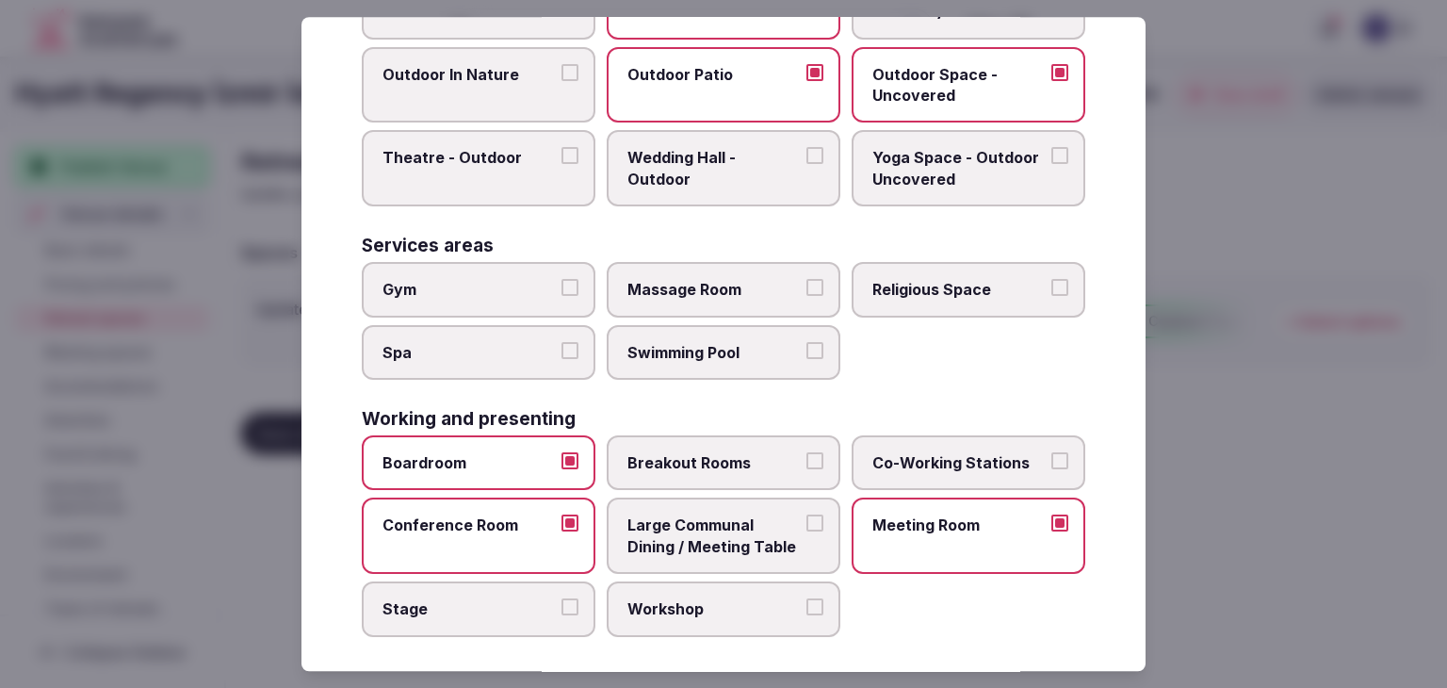
click at [667, 342] on span "Swimming Pool" at bounding box center [714, 352] width 173 height 21
click at [807, 342] on button "Swimming Pool" at bounding box center [815, 350] width 17 height 17
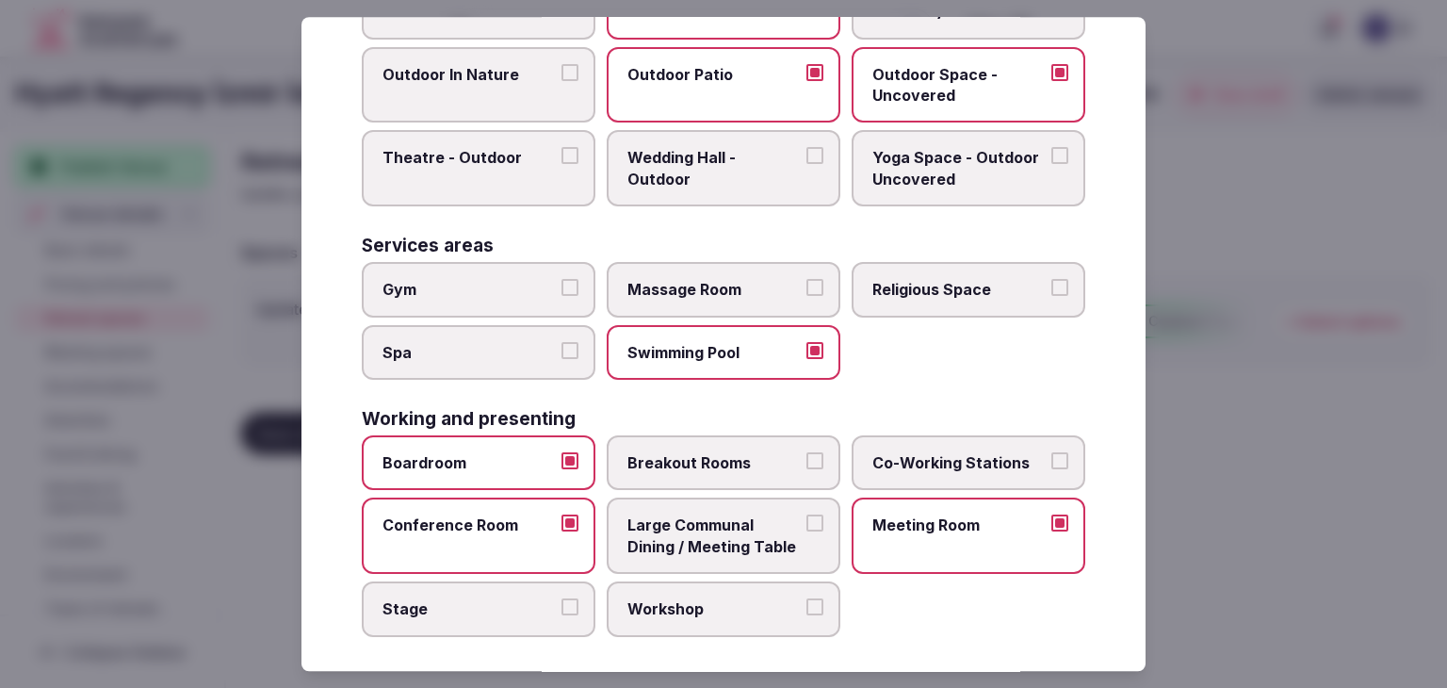
drag, startPoint x: 528, startPoint y: 287, endPoint x: 522, endPoint y: 335, distance: 48.4
click at [527, 295] on label "Gym" at bounding box center [479, 289] width 234 height 55
click at [562, 295] on button "Gym" at bounding box center [570, 287] width 17 height 17
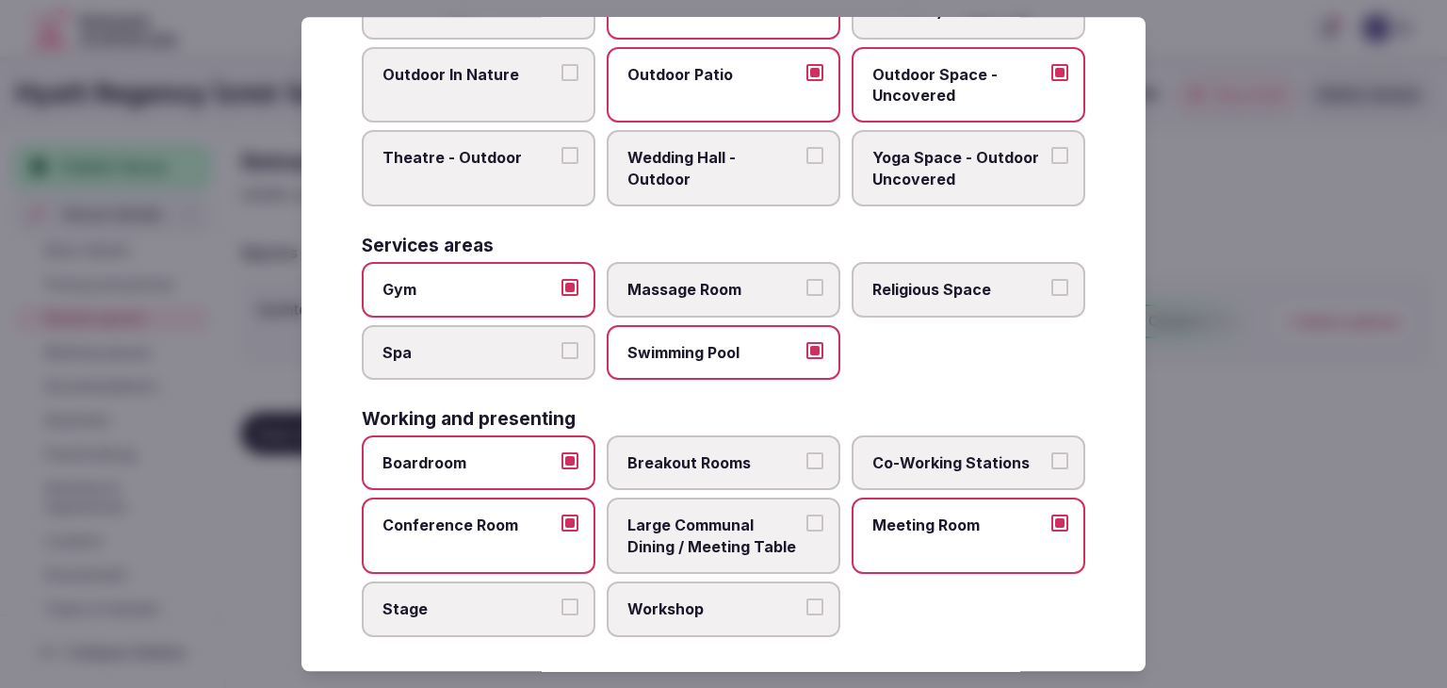
click at [522, 342] on span "Spa" at bounding box center [469, 352] width 173 height 21
click at [562, 342] on button "Spa" at bounding box center [570, 350] width 17 height 17
click at [671, 291] on span "Massage Room" at bounding box center [714, 289] width 173 height 21
click at [807, 291] on button "Massage Room" at bounding box center [815, 287] width 17 height 17
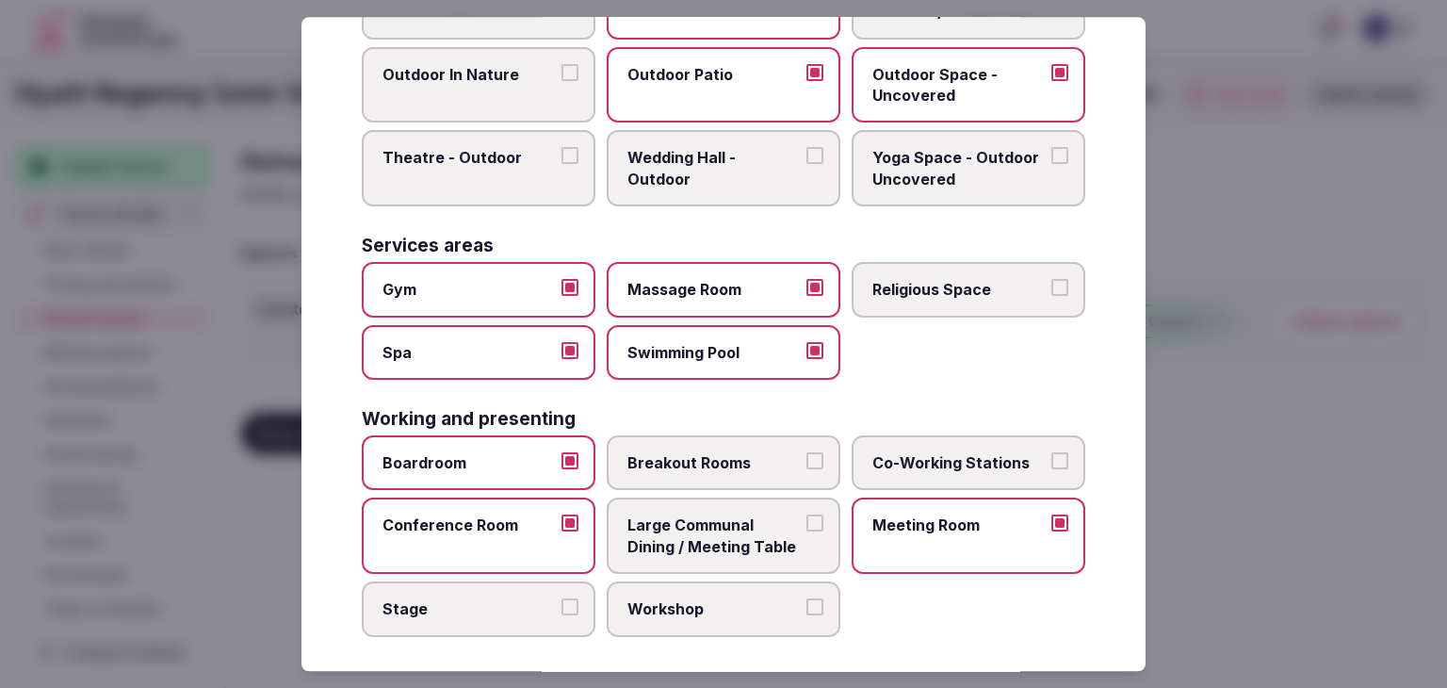
click at [727, 585] on label "Workshop" at bounding box center [724, 608] width 234 height 55
click at [807, 598] on button "Workshop" at bounding box center [815, 606] width 17 height 17
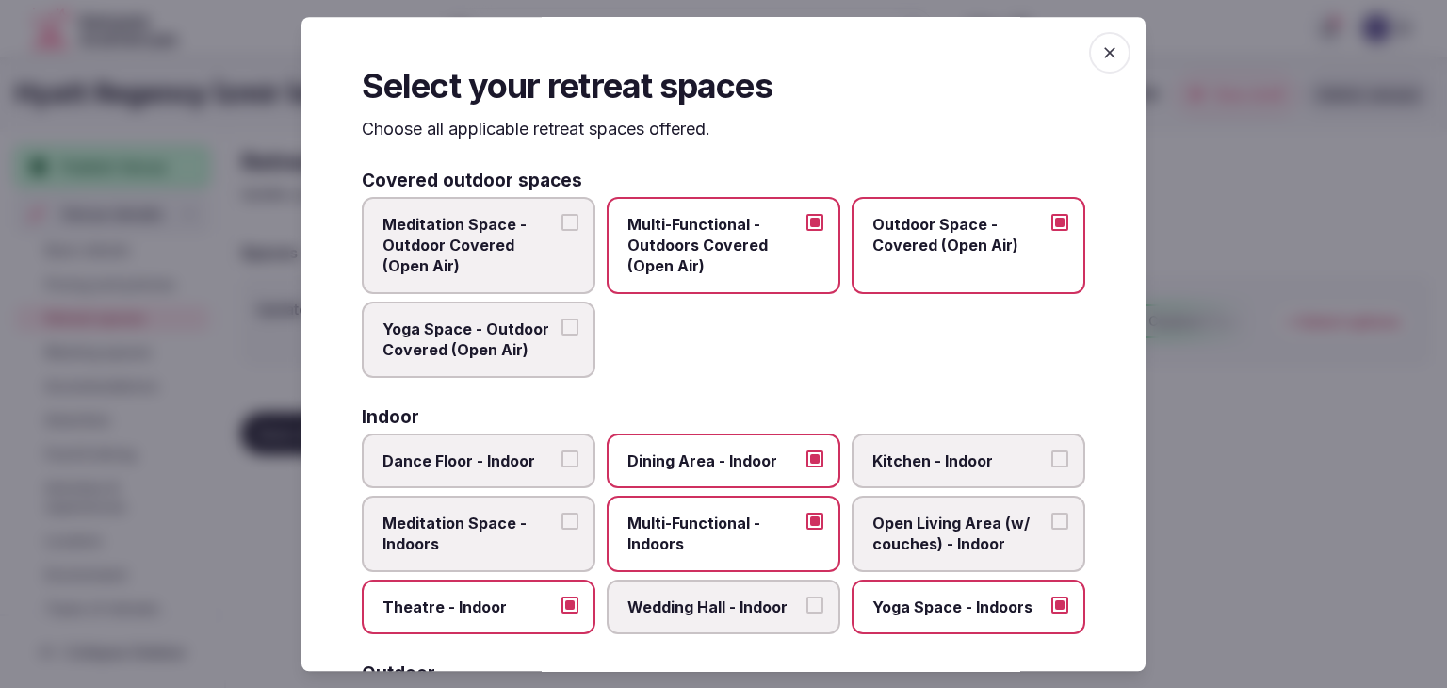
scroll to position [0, 0]
click at [1109, 54] on span "button" at bounding box center [1109, 52] width 41 height 41
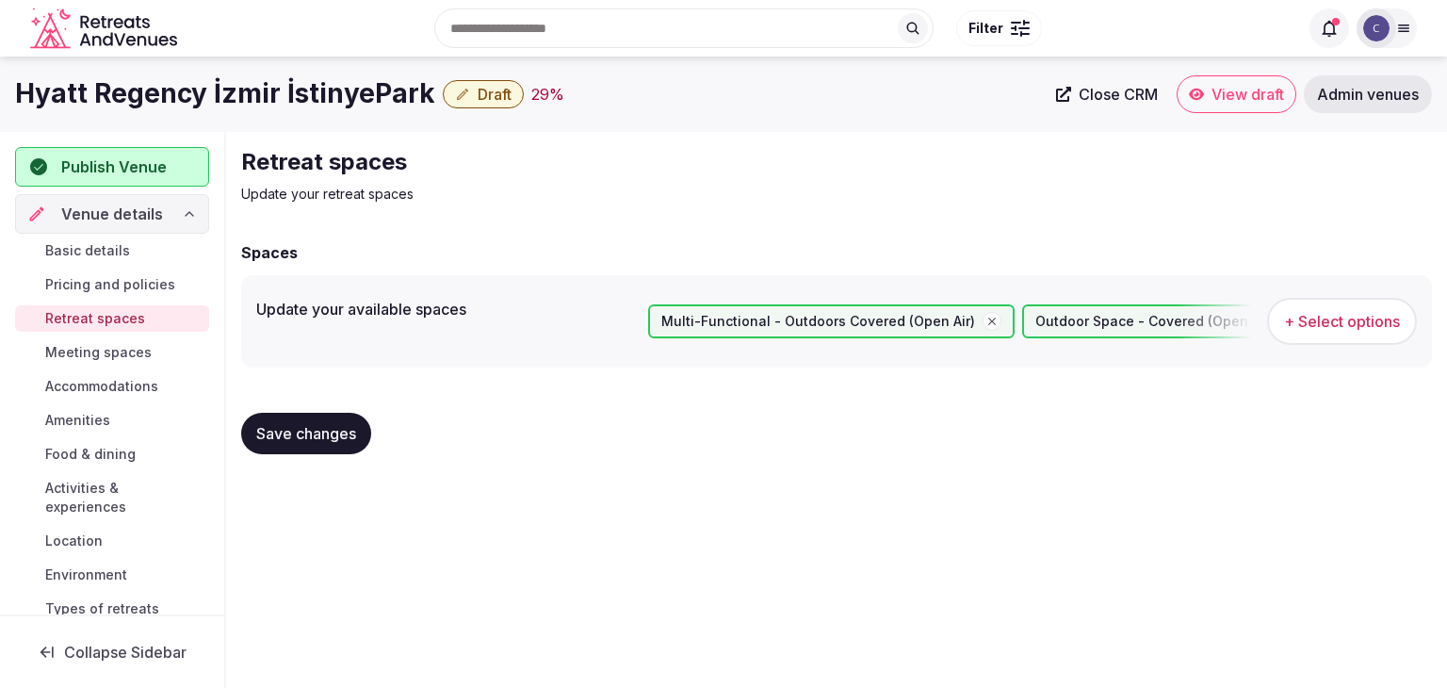
click at [328, 449] on button "Save changes" at bounding box center [306, 433] width 130 height 41
click at [125, 349] on span "Meeting spaces" at bounding box center [98, 352] width 106 height 19
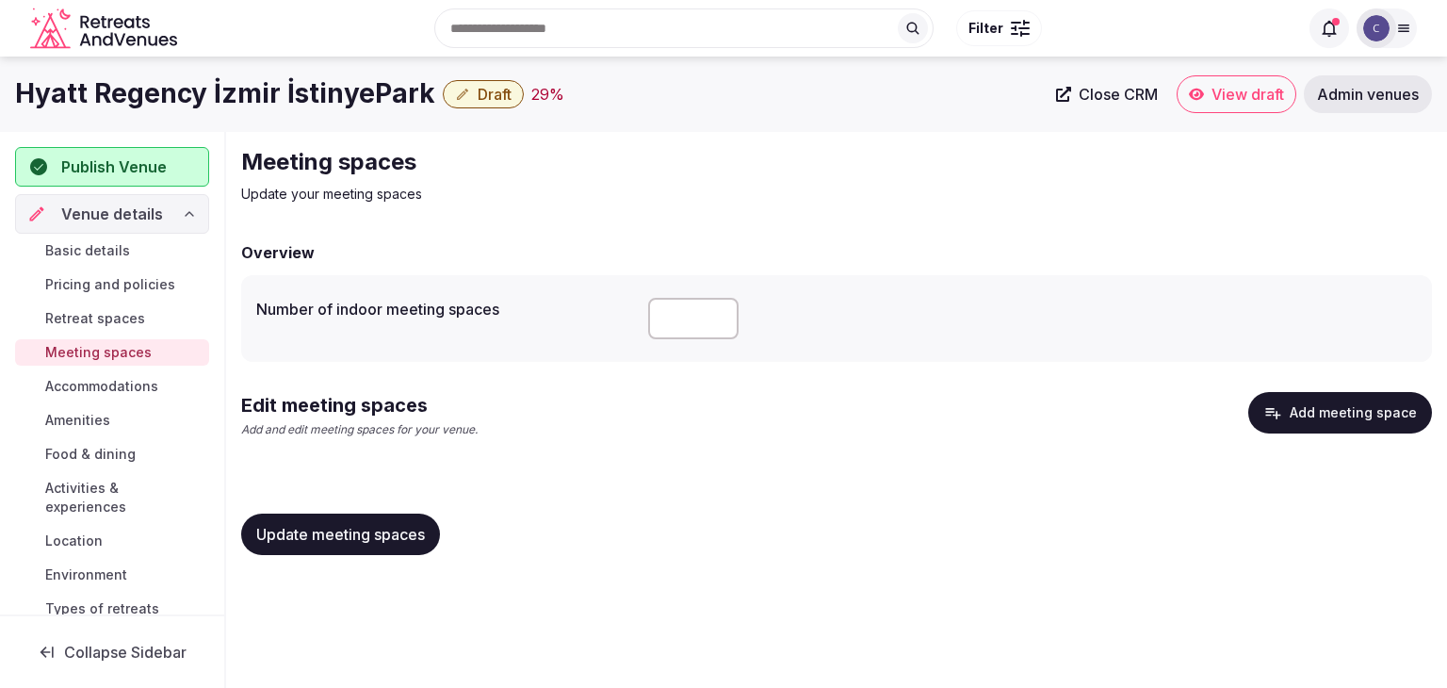
drag, startPoint x: 675, startPoint y: 323, endPoint x: 652, endPoint y: 323, distance: 22.6
click at [652, 323] on input "**" at bounding box center [693, 318] width 90 height 41
type input "*"
click at [397, 540] on span "Update meeting spaces" at bounding box center [340, 534] width 169 height 19
click at [1354, 419] on button "Add meeting space" at bounding box center [1341, 412] width 184 height 41
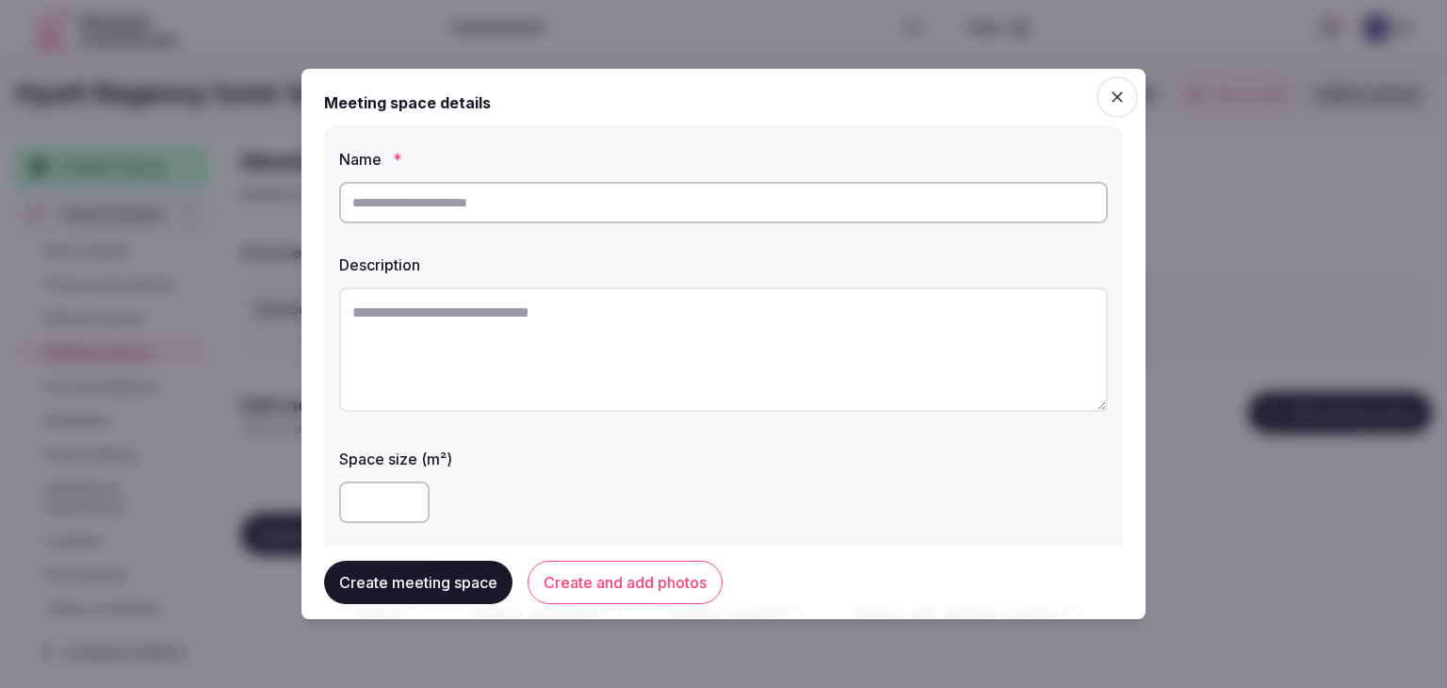
click at [688, 207] on input "text" at bounding box center [723, 202] width 769 height 41
paste input "**********"
type input "**********"
click at [580, 340] on textarea at bounding box center [723, 349] width 769 height 124
paste textarea "**********"
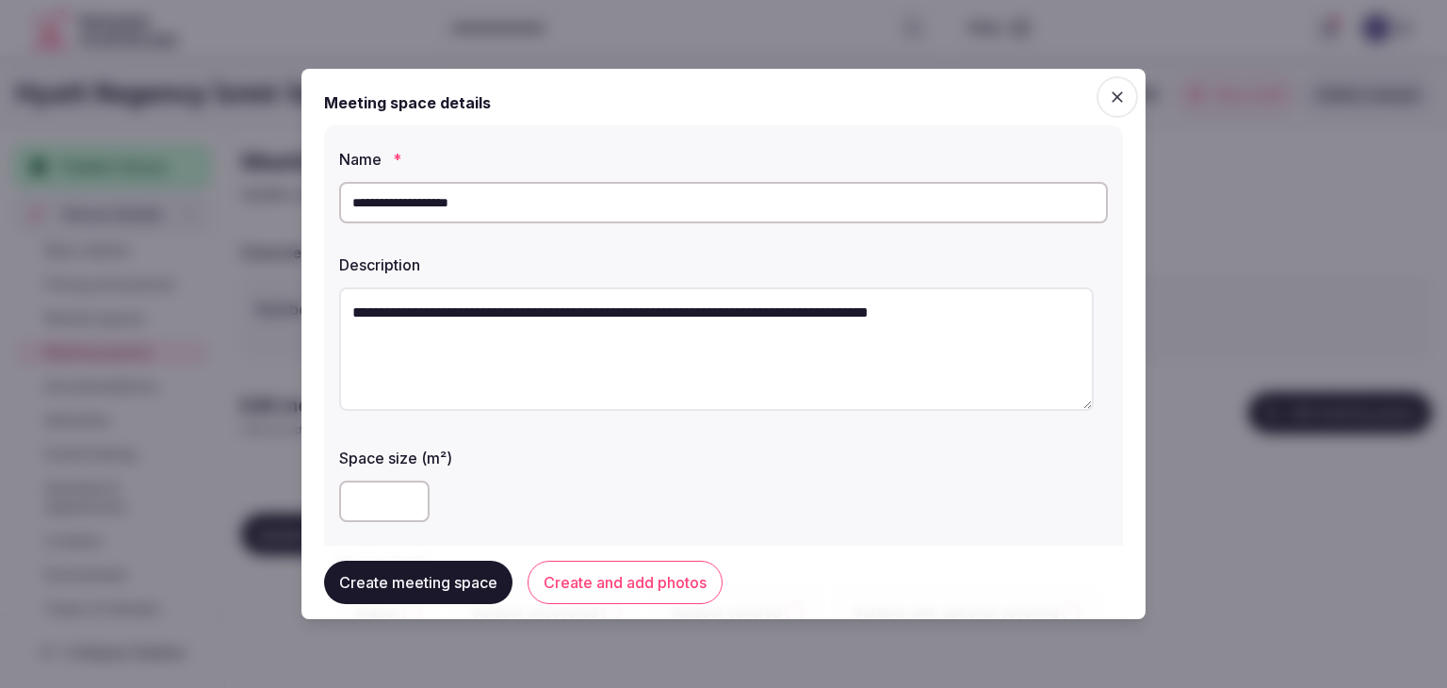
type textarea "**********"
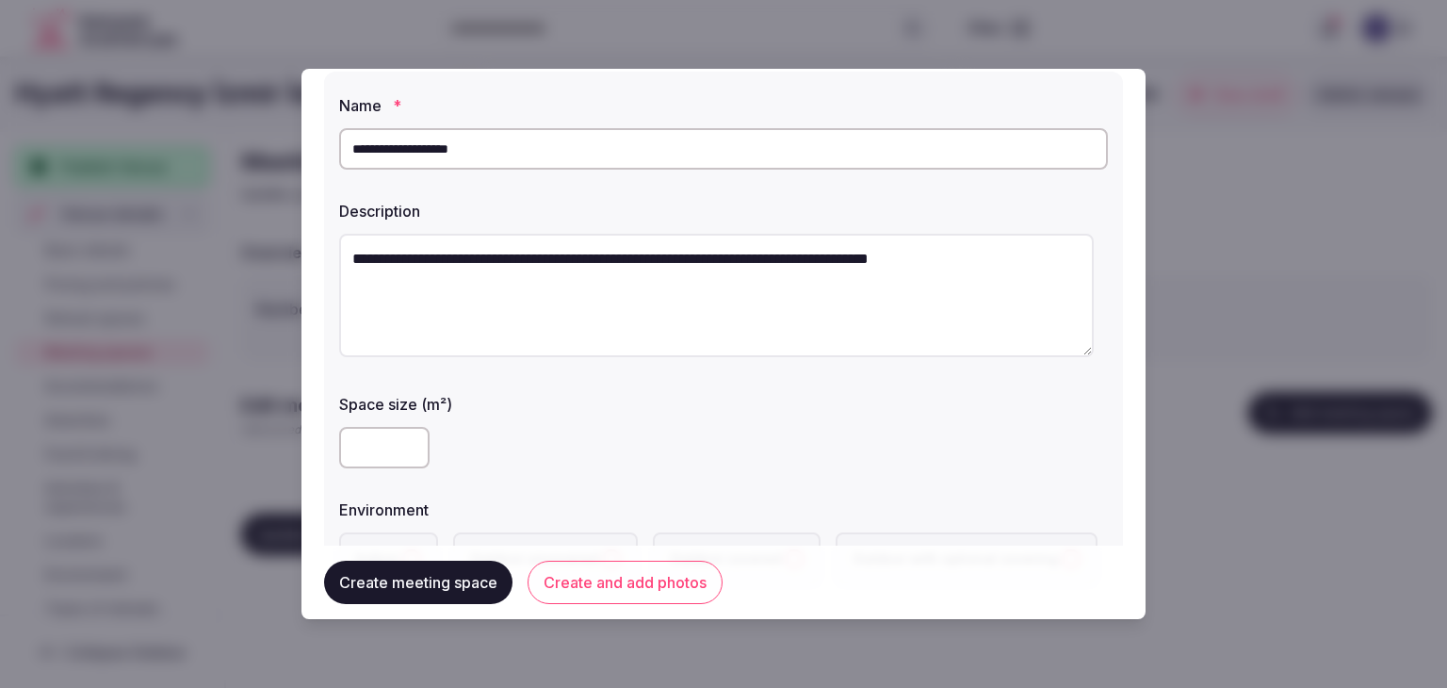
scroll to position [94, 0]
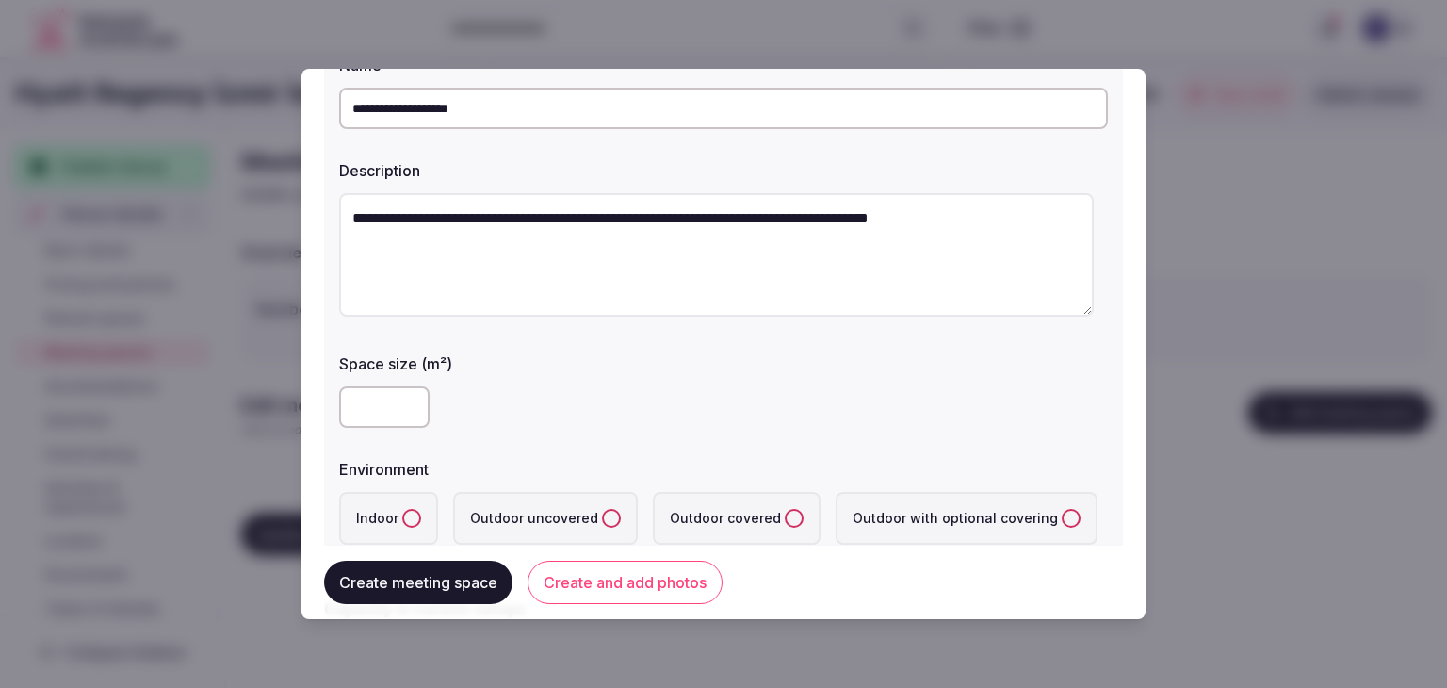
click at [380, 418] on input "number" at bounding box center [384, 406] width 90 height 41
type input "***"
click at [414, 520] on button "Indoor" at bounding box center [411, 518] width 19 height 19
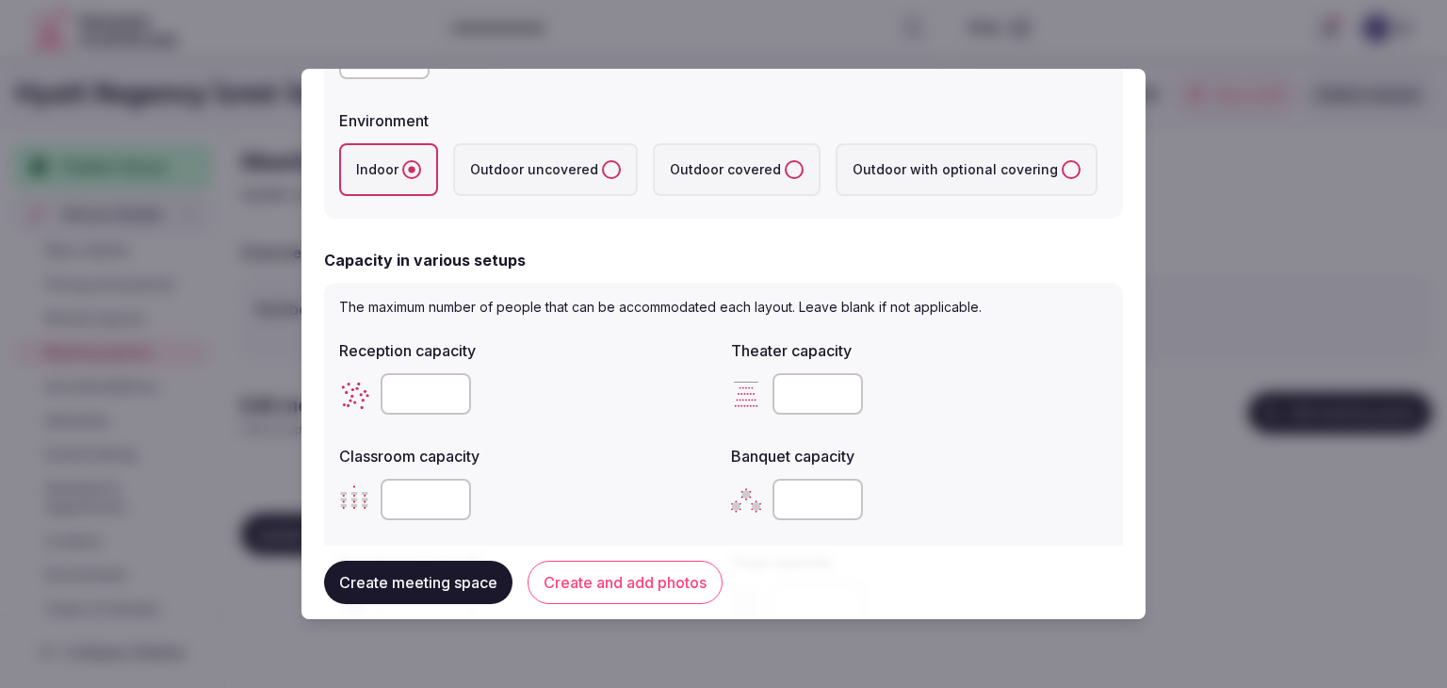
scroll to position [471, 0]
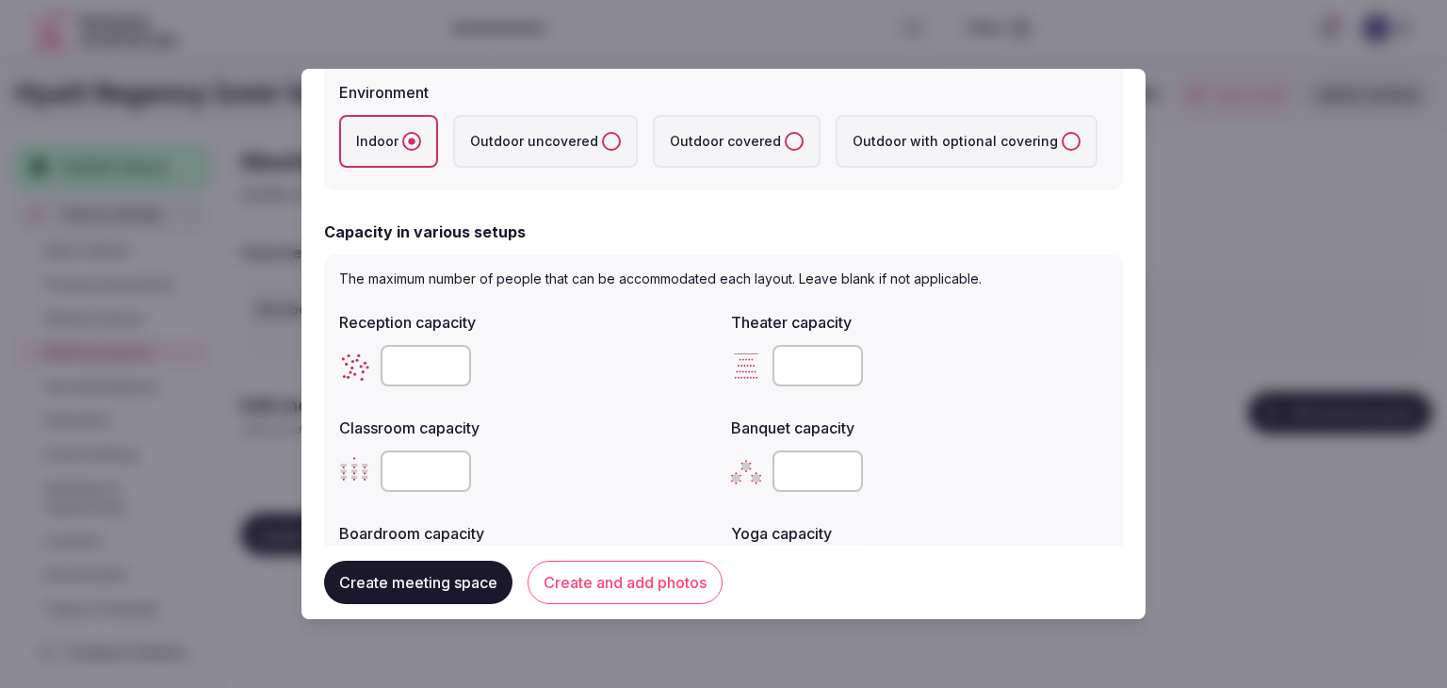
click at [805, 478] on input "number" at bounding box center [818, 470] width 90 height 41
paste input "***"
type input "***"
click at [418, 369] on input "number" at bounding box center [426, 365] width 90 height 41
type input "***"
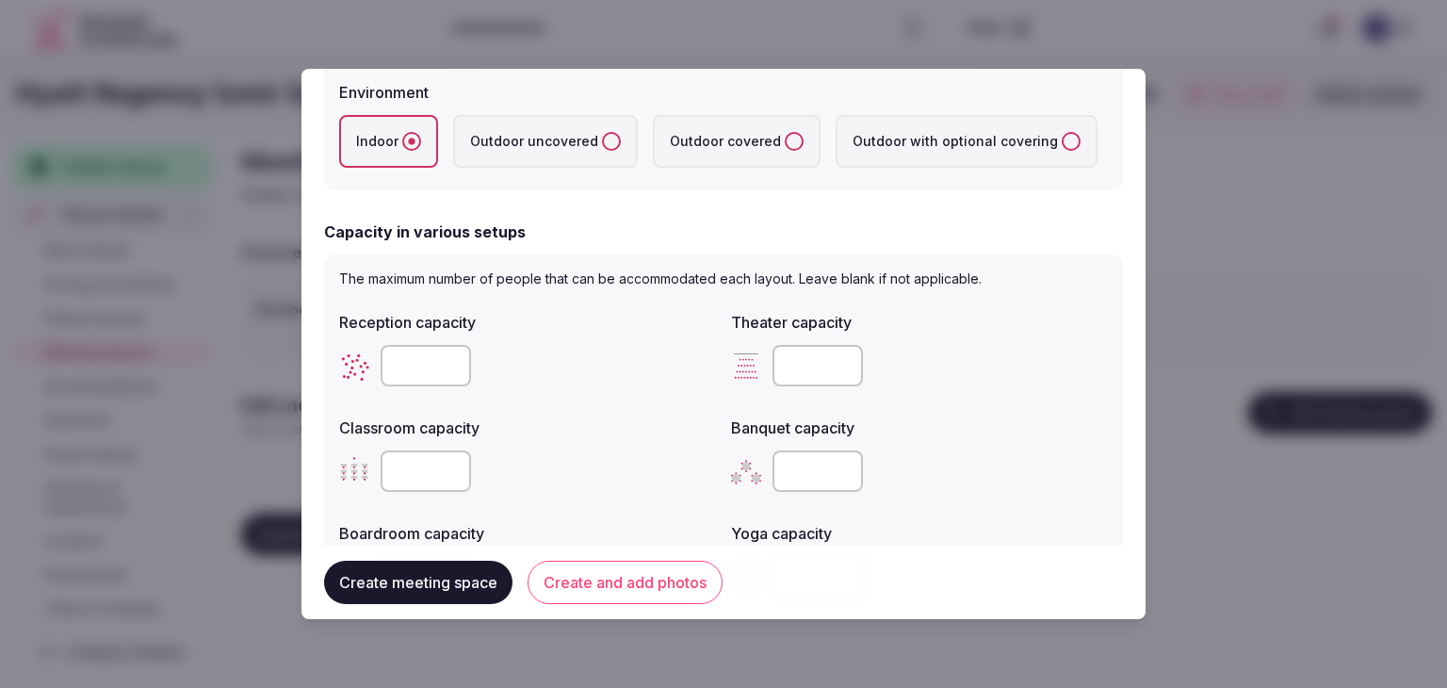
click at [780, 370] on input "number" at bounding box center [818, 365] width 90 height 41
type input "***"
click at [416, 472] on input "number" at bounding box center [426, 470] width 90 height 41
type input "***"
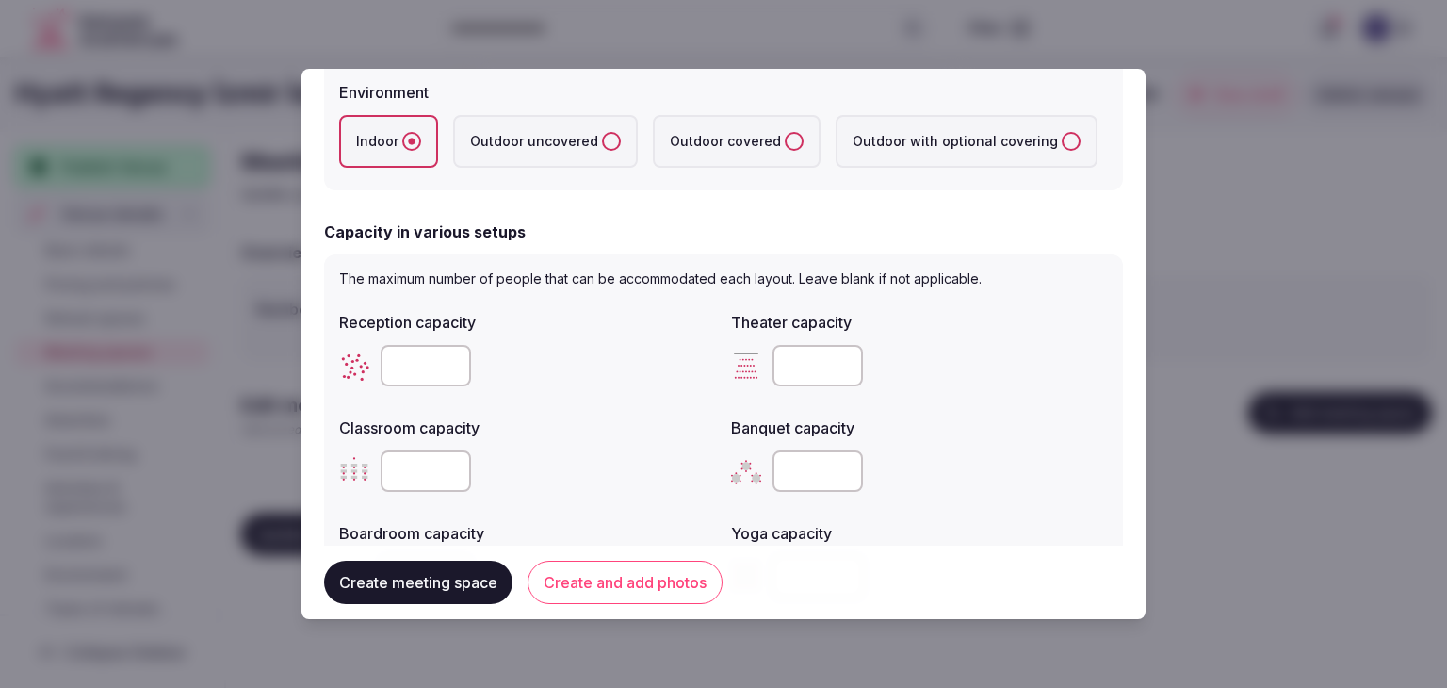
click at [948, 393] on div "Reception capacity *** Theater capacity *** Classroom capacity *** Banquet capa…" at bounding box center [723, 454] width 769 height 302
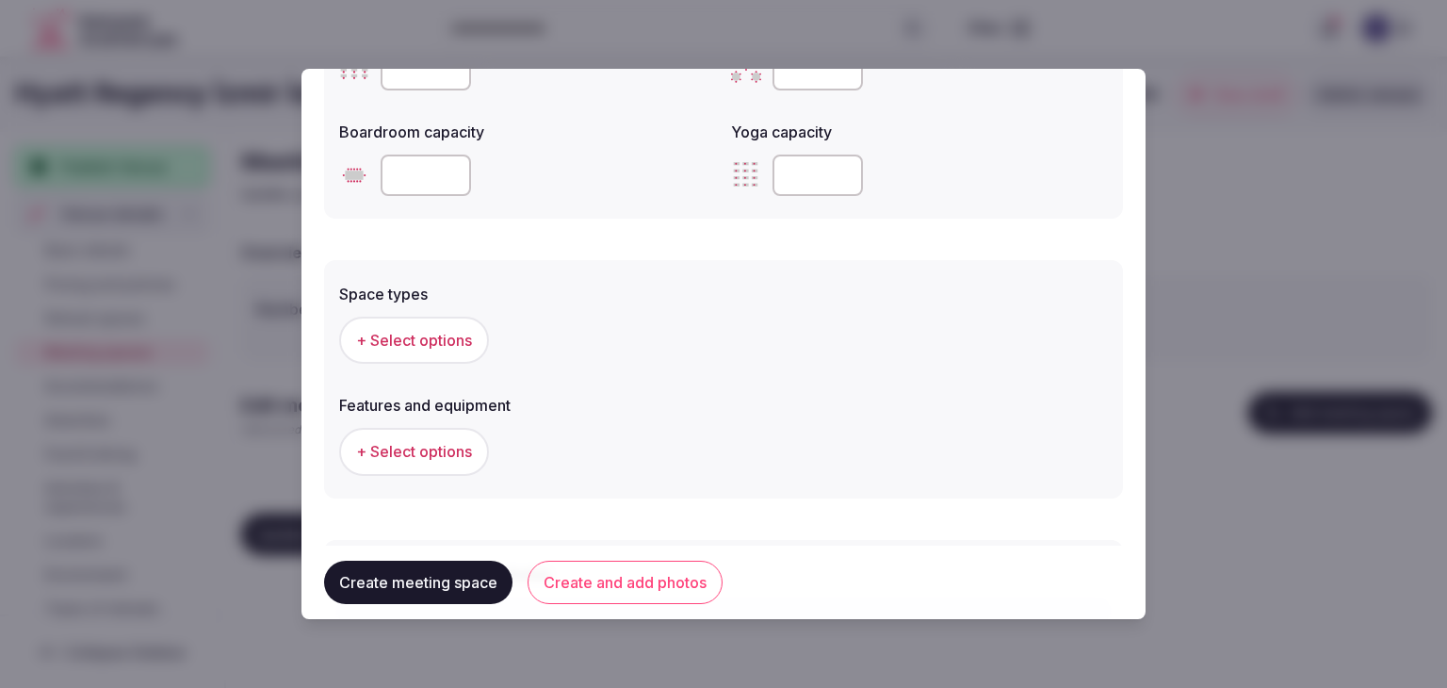
scroll to position [942, 0]
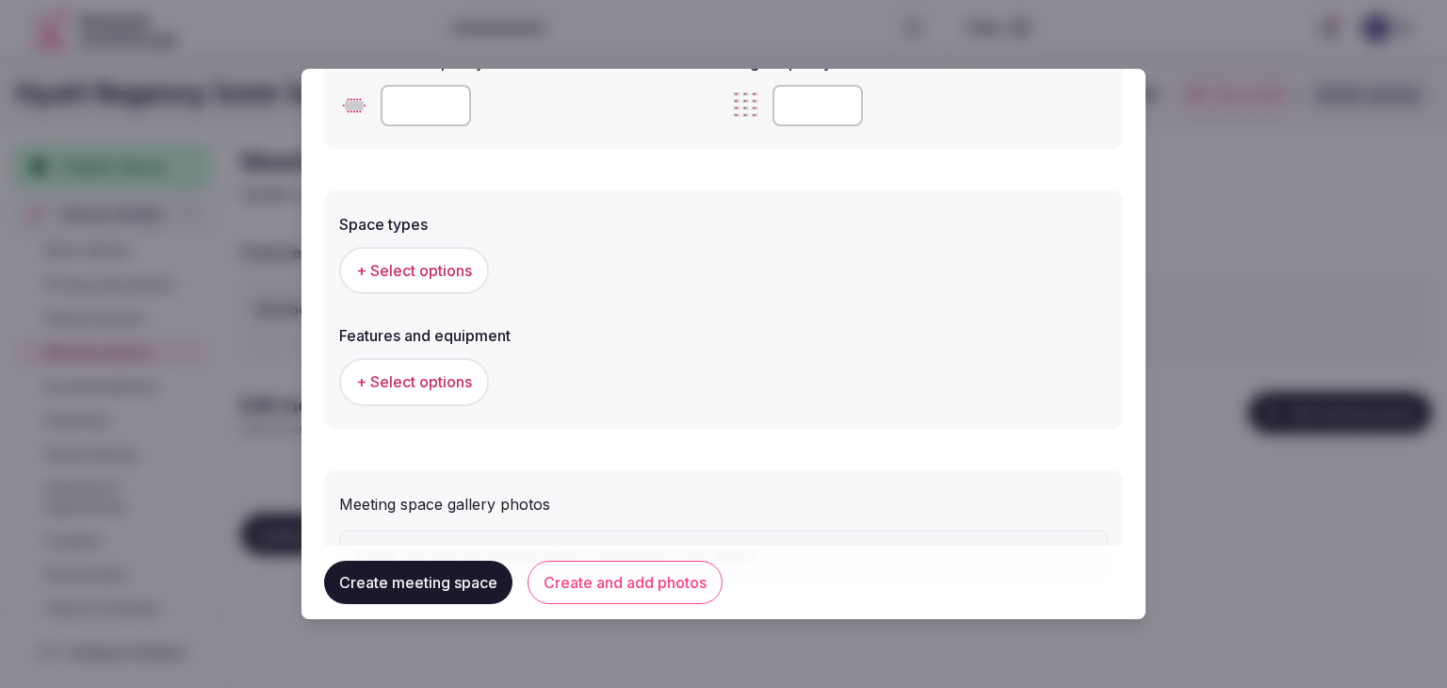
click at [430, 256] on button "+ Select options" at bounding box center [414, 270] width 150 height 47
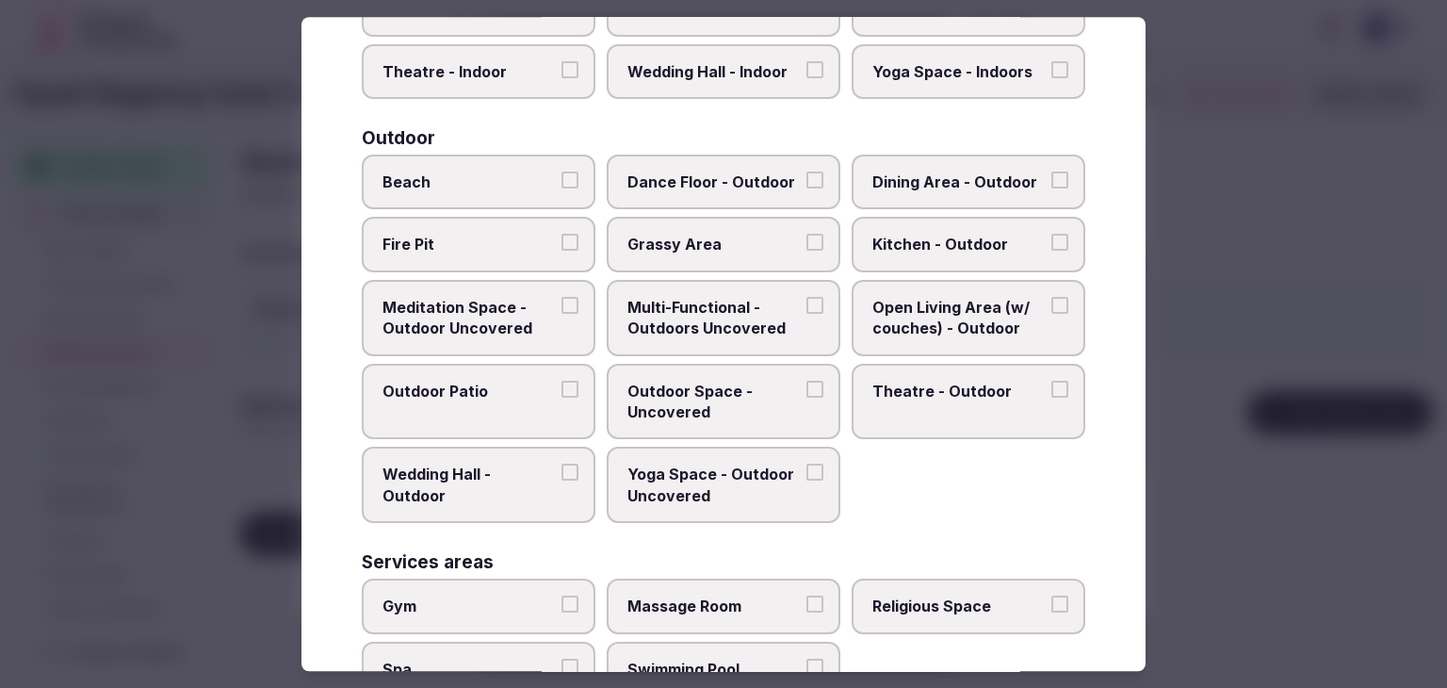
scroll to position [769, 0]
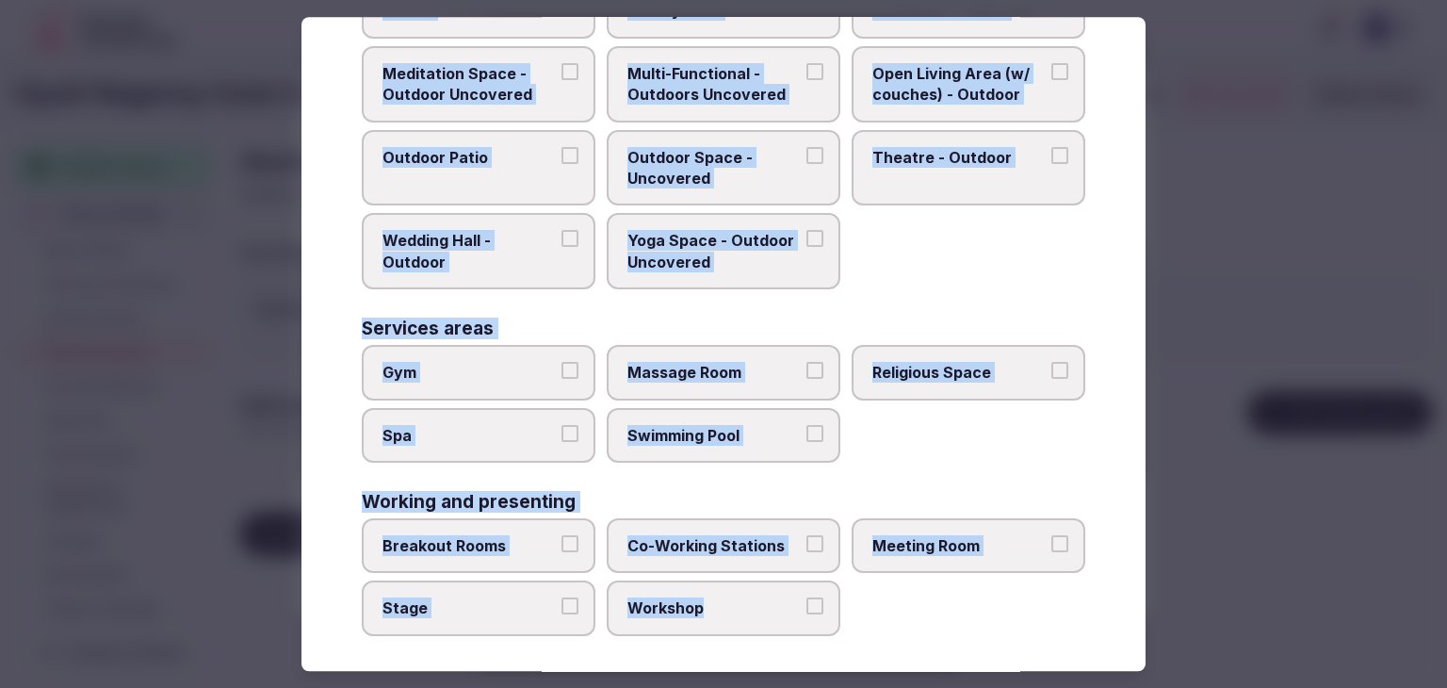
drag, startPoint x: 358, startPoint y: 128, endPoint x: 866, endPoint y: 638, distance: 719.6
click at [866, 638] on div "Select space types Choose all applicable space types offered. Covered outdoor s…" at bounding box center [724, 344] width 844 height 654
copy div "Choose all applicable space types offered. Covered outdoor spaces Meditation Sp…"
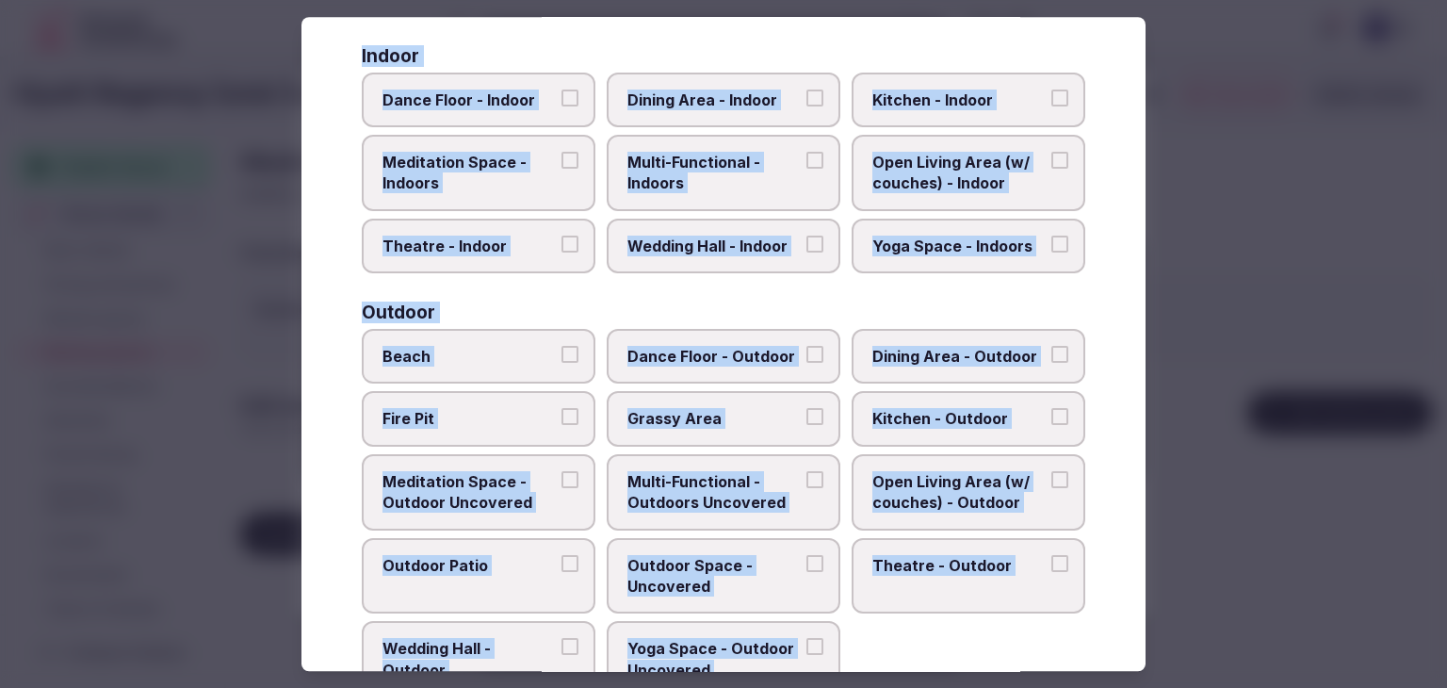
scroll to position [109, 0]
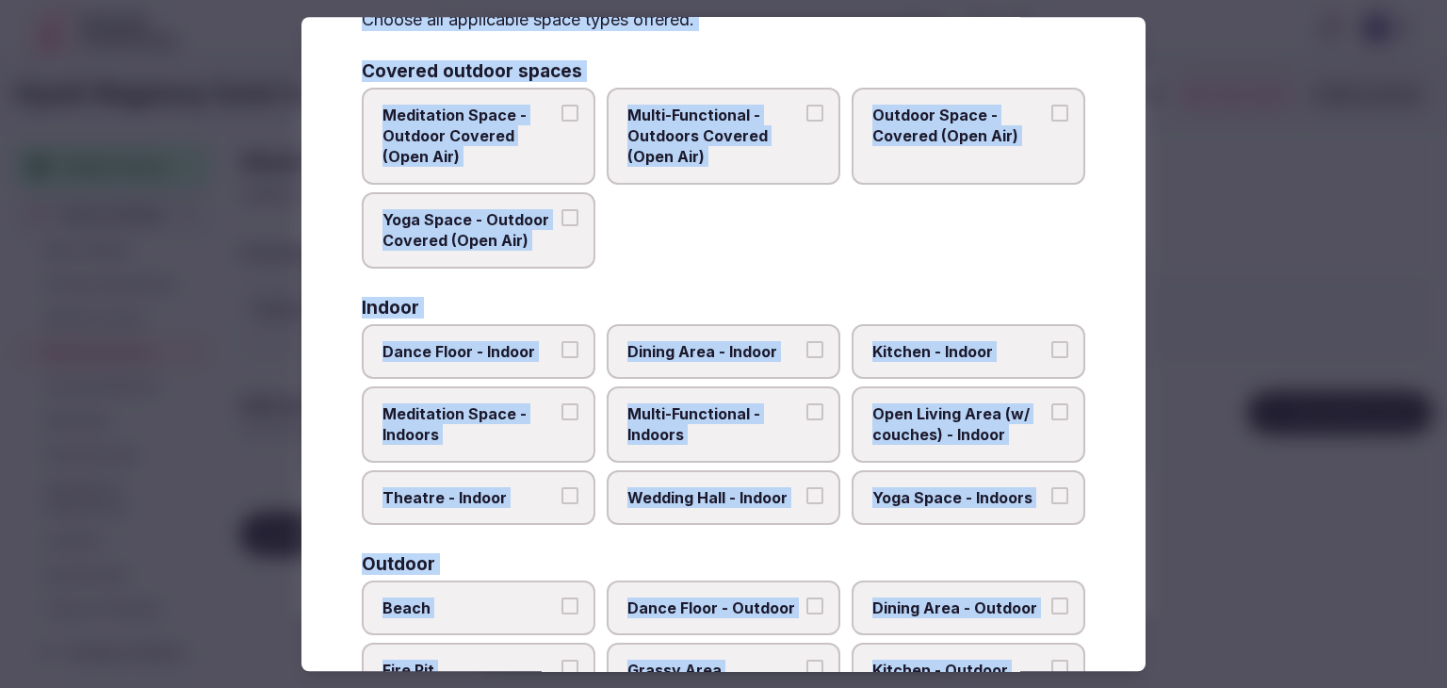
click at [736, 437] on span "Multi-Functional - Indoors" at bounding box center [714, 424] width 173 height 42
click at [807, 420] on button "Multi-Functional - Indoors" at bounding box center [815, 411] width 17 height 17
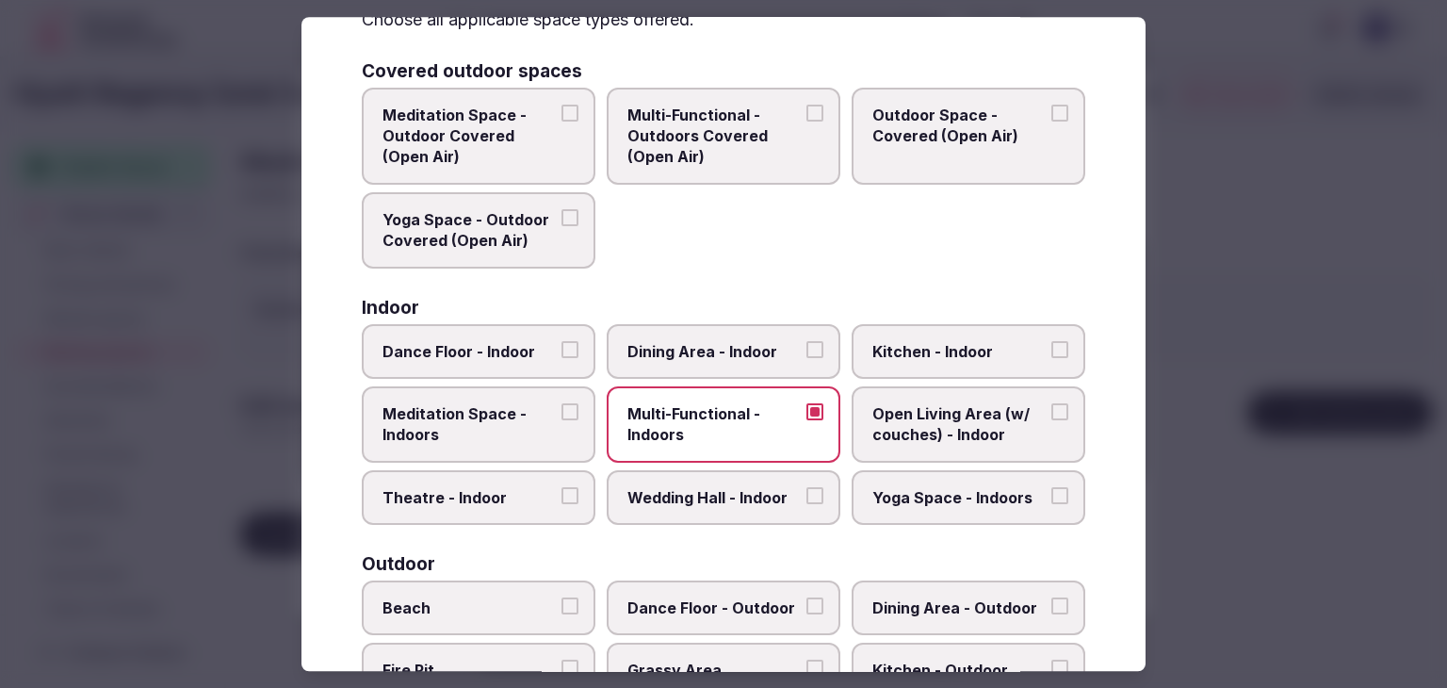
click at [757, 357] on span "Dining Area - Indoor" at bounding box center [714, 351] width 173 height 21
click at [807, 357] on button "Dining Area - Indoor" at bounding box center [815, 349] width 17 height 17
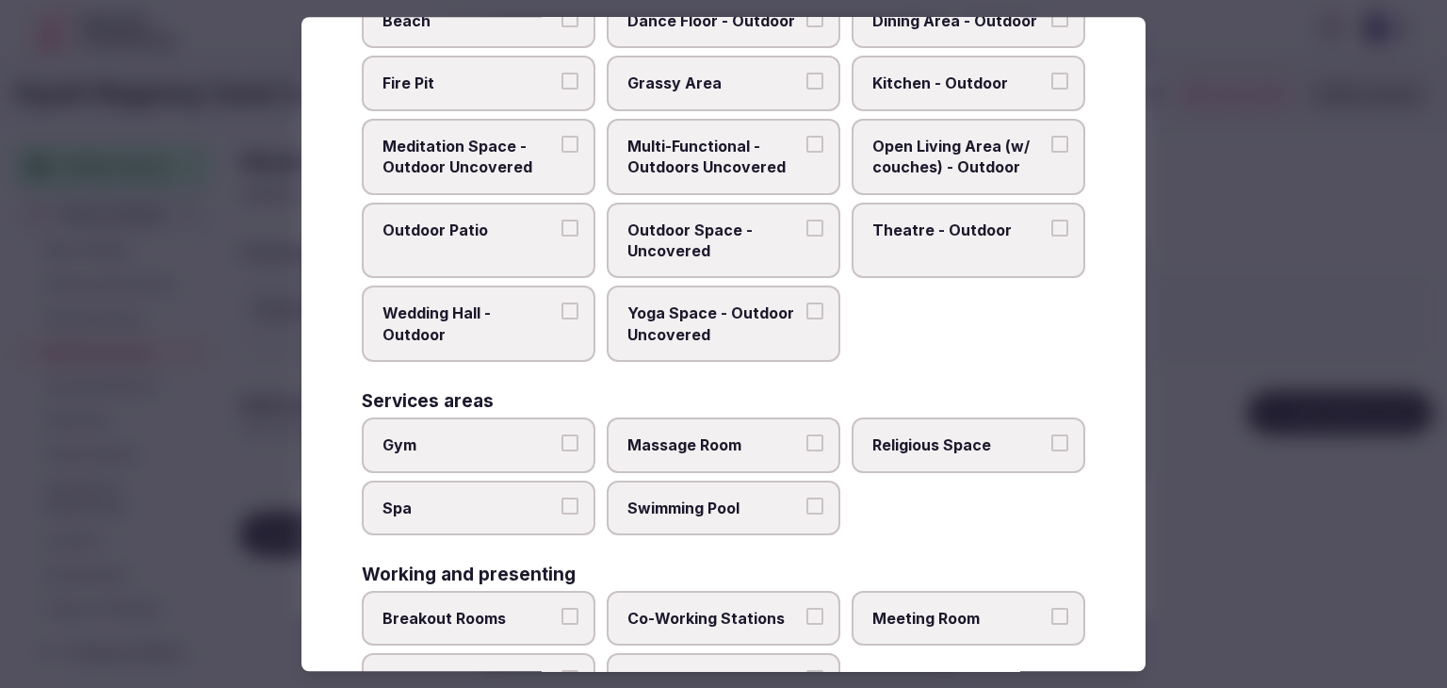
scroll to position [769, 0]
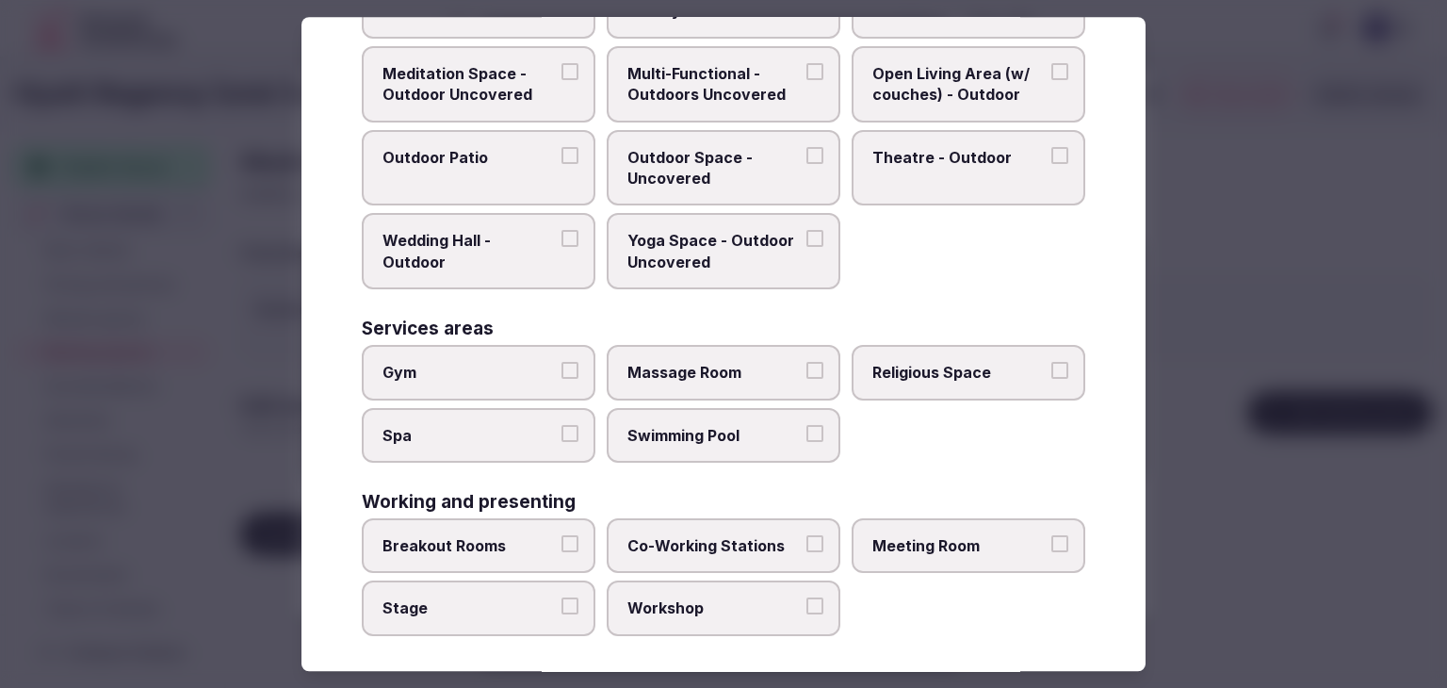
click at [940, 535] on span "Meeting Room" at bounding box center [959, 545] width 173 height 21
click at [1052, 535] on button "Meeting Room" at bounding box center [1060, 543] width 17 height 17
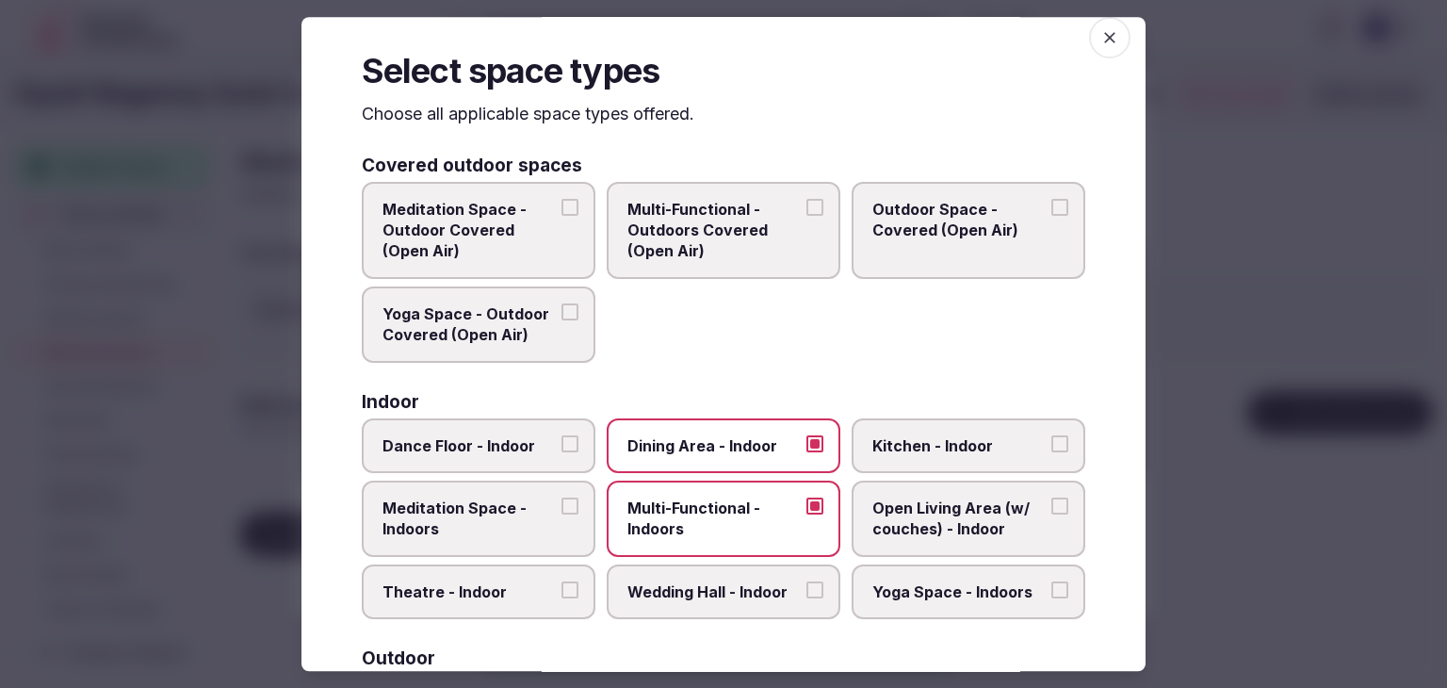
scroll to position [0, 0]
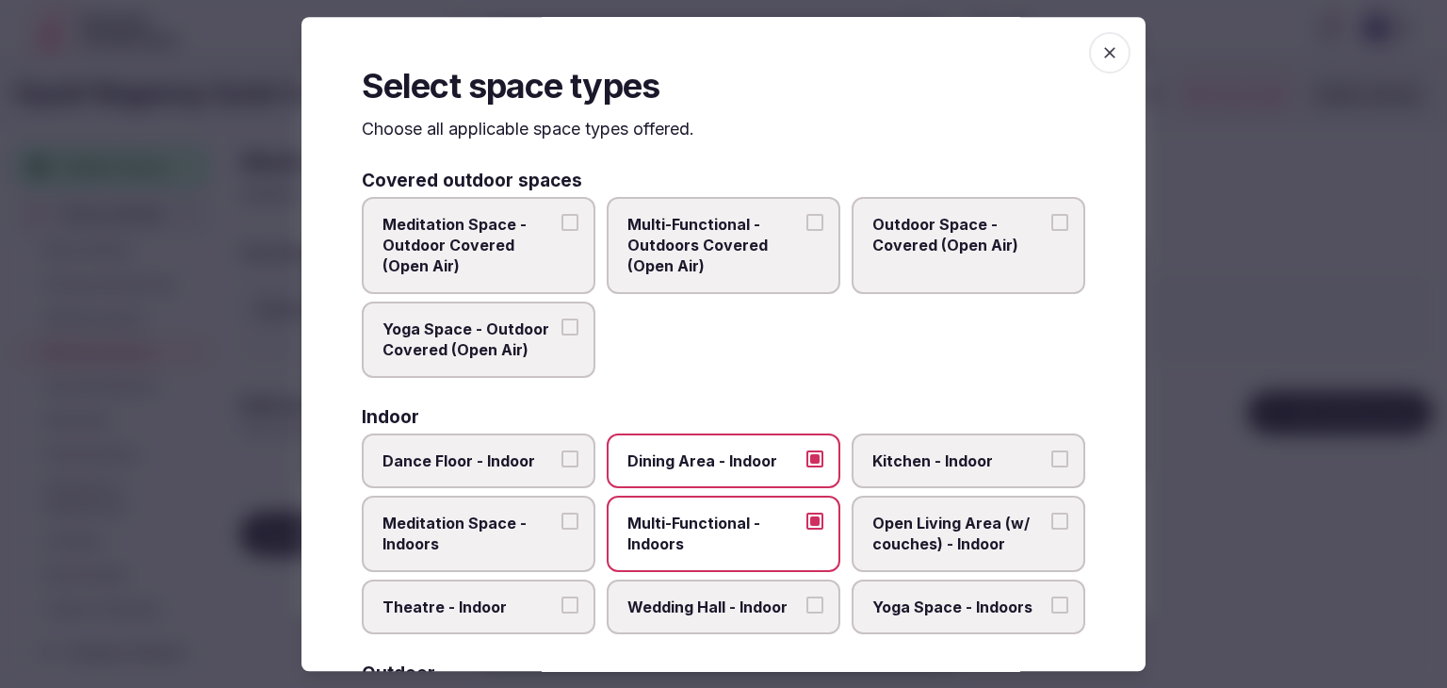
click at [1101, 58] on icon "button" at bounding box center [1110, 52] width 19 height 19
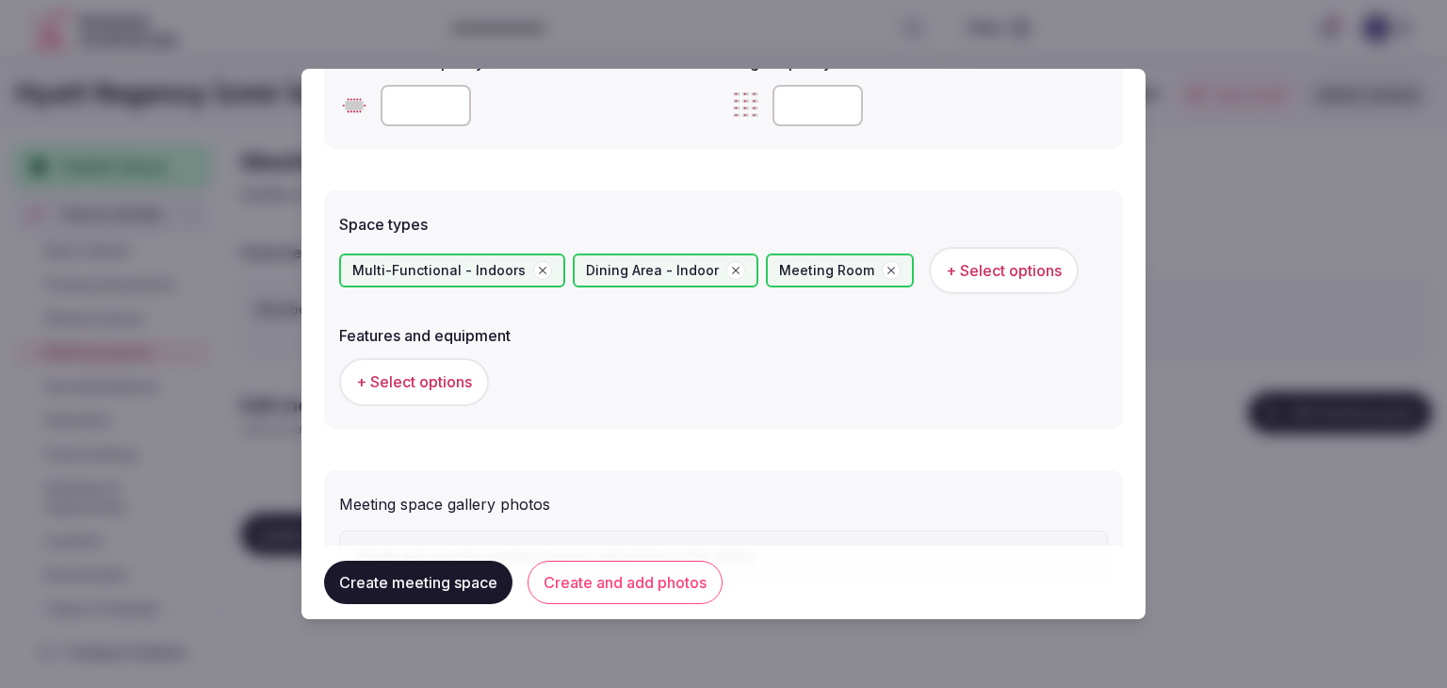
click at [379, 384] on span "+ Select options" at bounding box center [414, 381] width 116 height 21
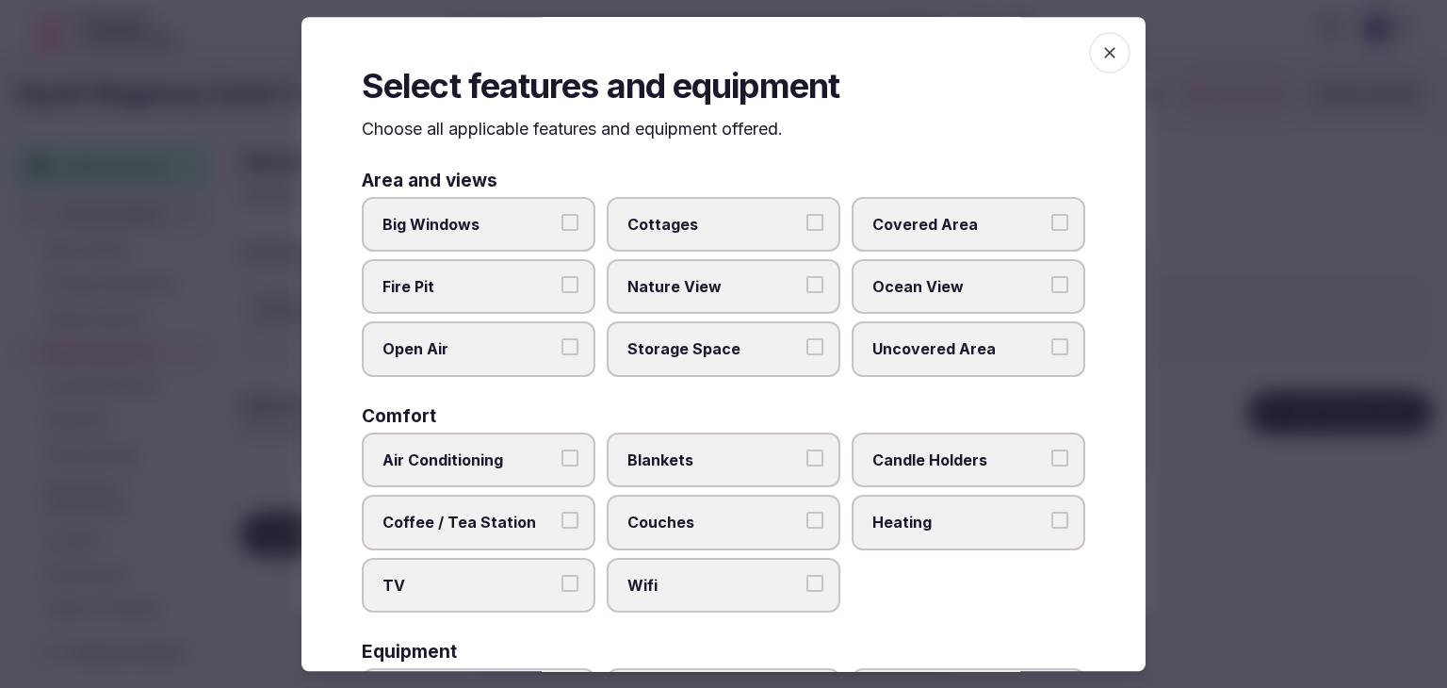
click at [709, 589] on span "Wifi" at bounding box center [714, 585] width 173 height 21
click at [807, 589] on button "Wifi" at bounding box center [815, 583] width 17 height 17
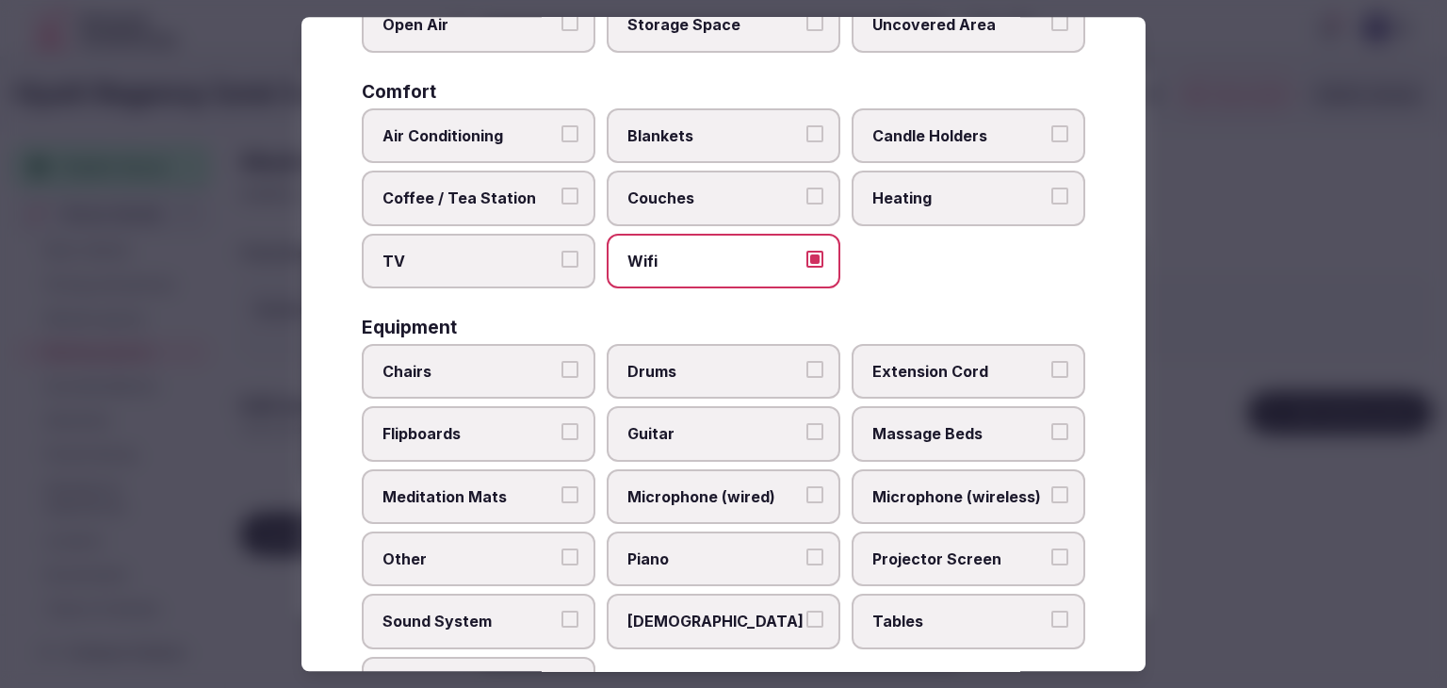
scroll to position [471, 0]
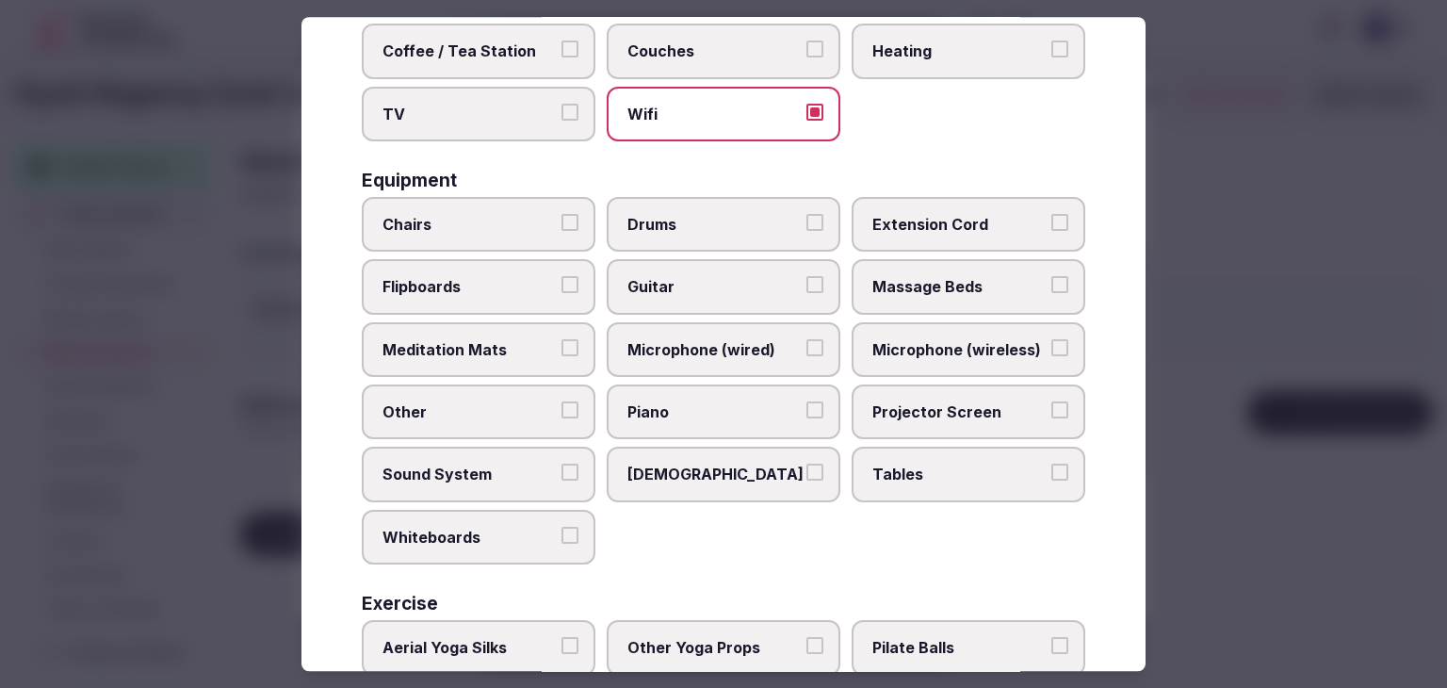
click at [942, 465] on span "Tables" at bounding box center [959, 475] width 173 height 21
click at [1052, 465] on button "Tables" at bounding box center [1060, 473] width 17 height 17
click at [923, 401] on span "Projector Screen" at bounding box center [959, 411] width 173 height 21
click at [1052, 401] on button "Projector Screen" at bounding box center [1060, 409] width 17 height 17
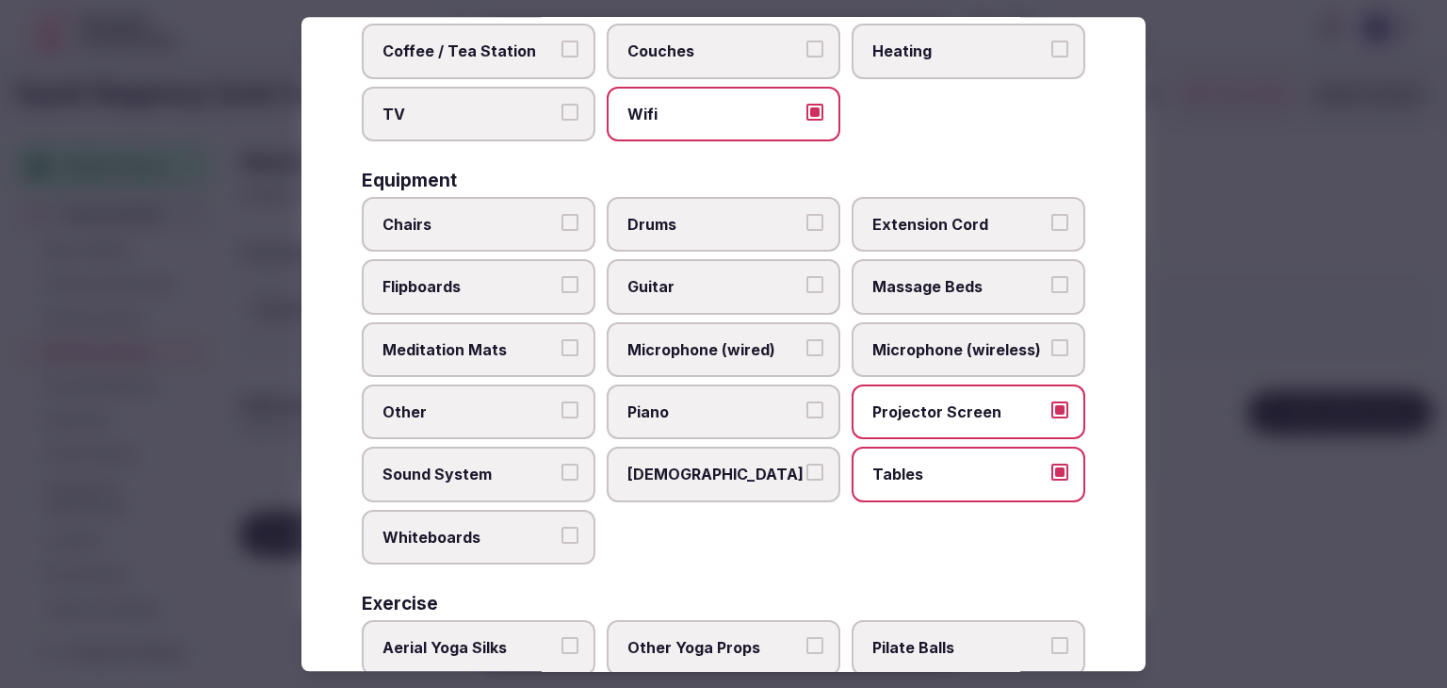
drag, startPoint x: 920, startPoint y: 353, endPoint x: 771, endPoint y: 350, distance: 148.9
click at [916, 353] on span "Microphone (wireless)" at bounding box center [959, 349] width 173 height 21
drag, startPoint x: 724, startPoint y: 351, endPoint x: 533, endPoint y: 277, distance: 204.4
click at [719, 351] on span "Microphone (wired)" at bounding box center [714, 349] width 173 height 21
click at [807, 351] on button "Microphone (wired)" at bounding box center [815, 347] width 17 height 17
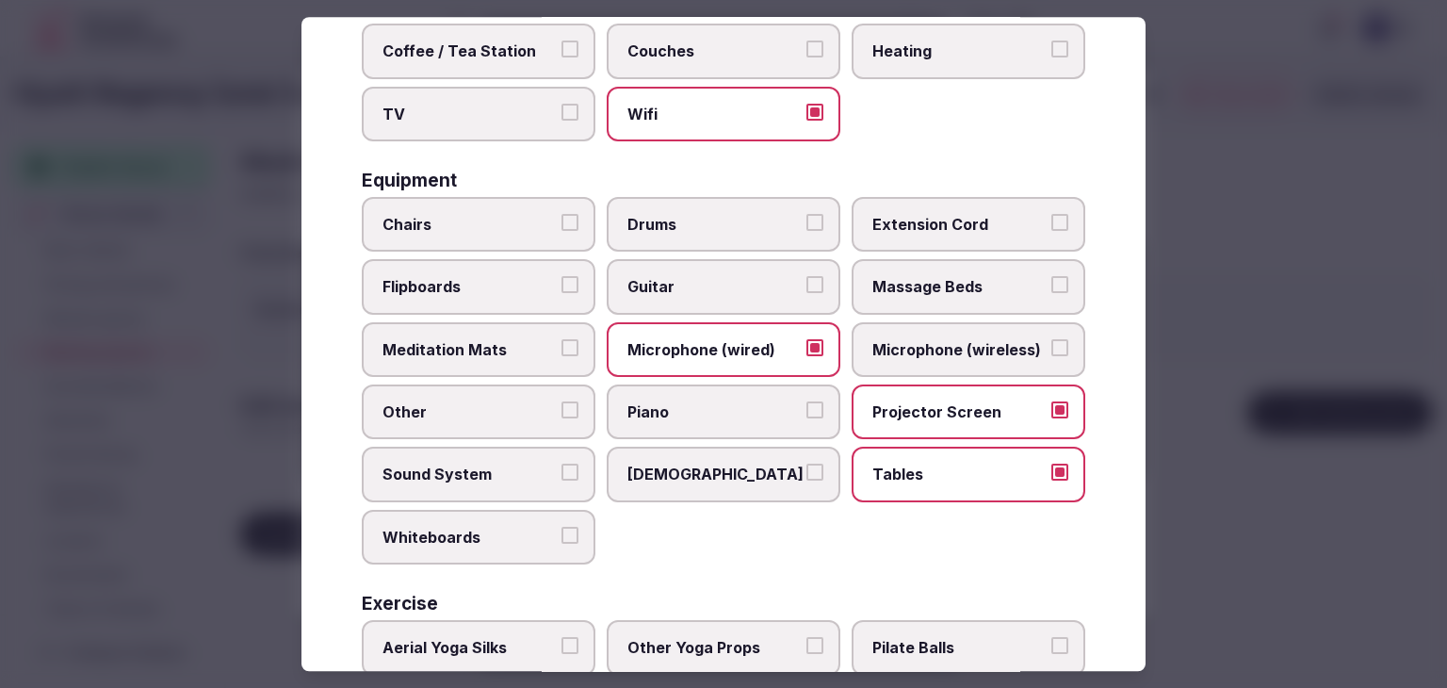
click at [501, 214] on span "Chairs" at bounding box center [469, 224] width 173 height 21
click at [562, 214] on button "Chairs" at bounding box center [570, 222] width 17 height 17
drag, startPoint x: 495, startPoint y: 284, endPoint x: 520, endPoint y: 429, distance: 147.3
click at [495, 285] on span "Flipboards" at bounding box center [469, 287] width 173 height 21
click at [562, 285] on button "Flipboards" at bounding box center [570, 285] width 17 height 17
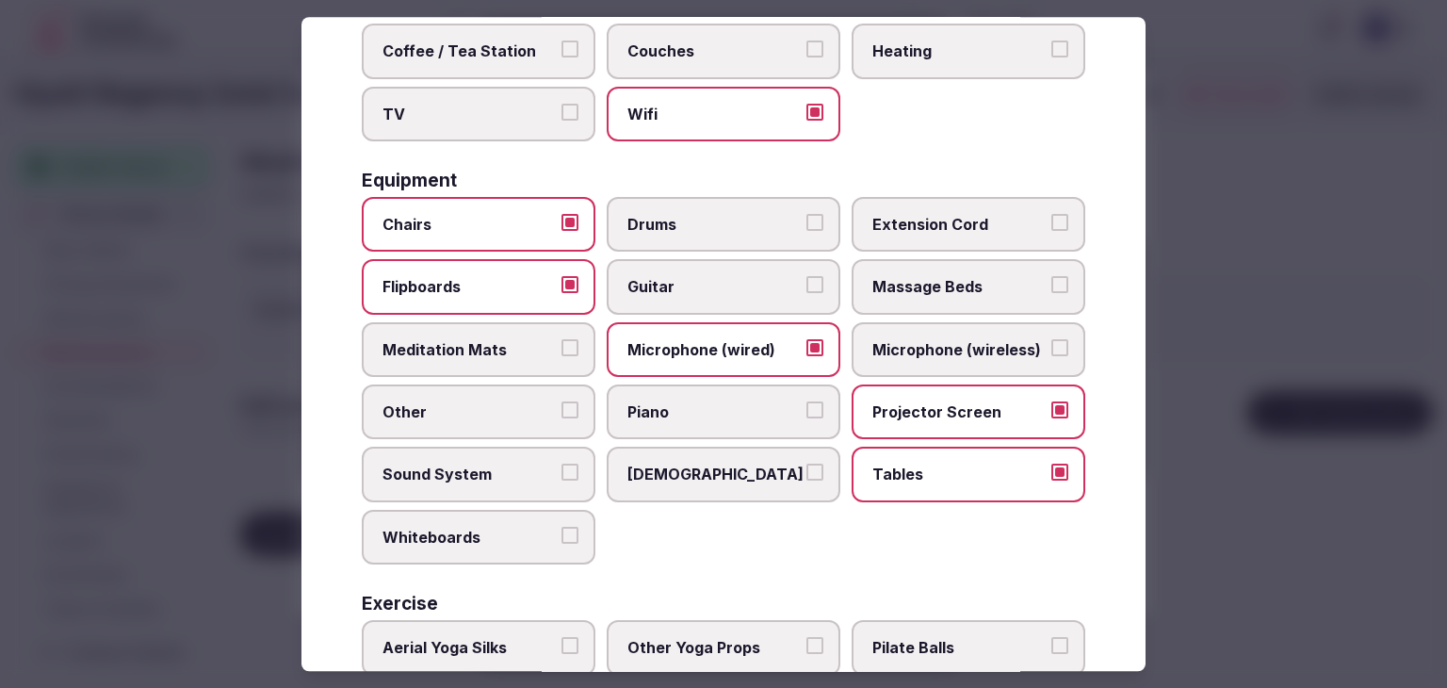
click at [513, 498] on div "Chairs Drums Extension Cord Flipboards Guitar Massage Beds Meditation Mats Micr…" at bounding box center [724, 381] width 724 height 368
click at [508, 547] on label "Whiteboards" at bounding box center [479, 537] width 234 height 55
click at [562, 544] on button "Whiteboards" at bounding box center [570, 535] width 17 height 17
click at [530, 468] on span "Sound System" at bounding box center [469, 475] width 173 height 21
click at [562, 468] on button "Sound System" at bounding box center [570, 473] width 17 height 17
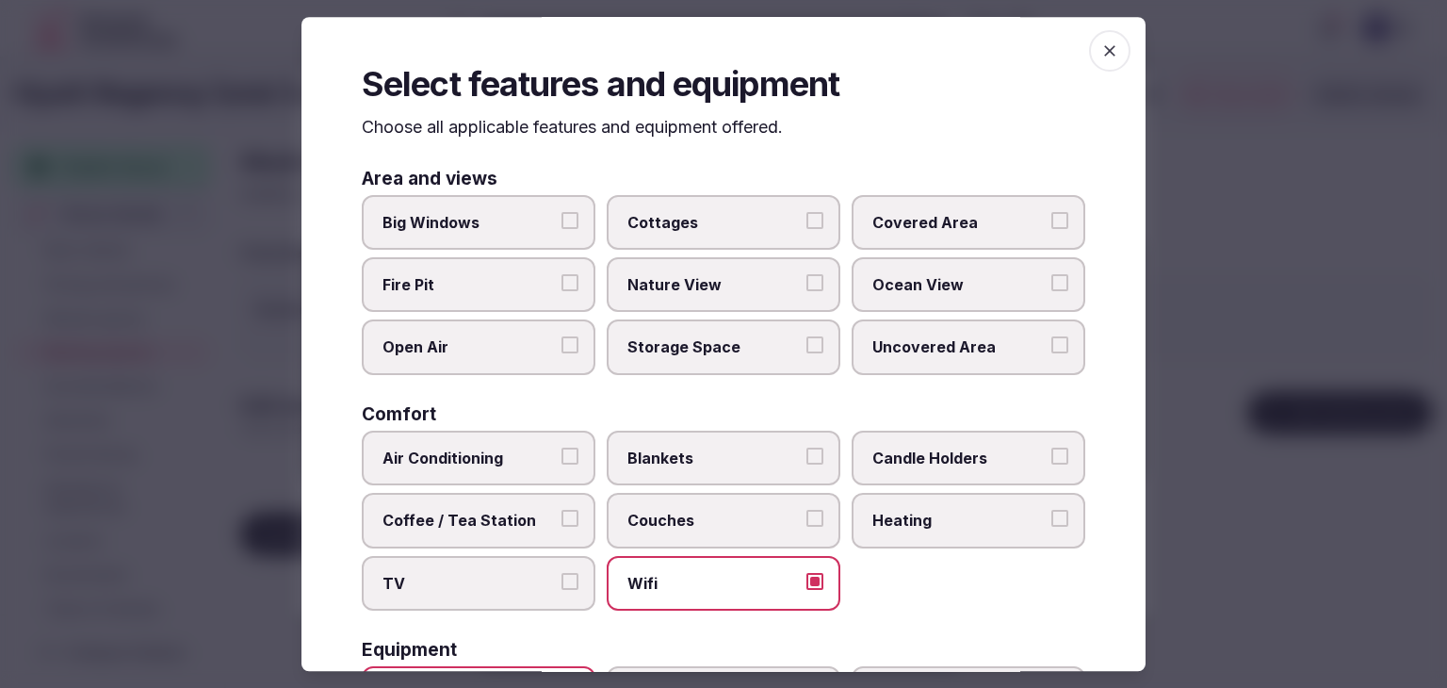
scroll to position [0, 0]
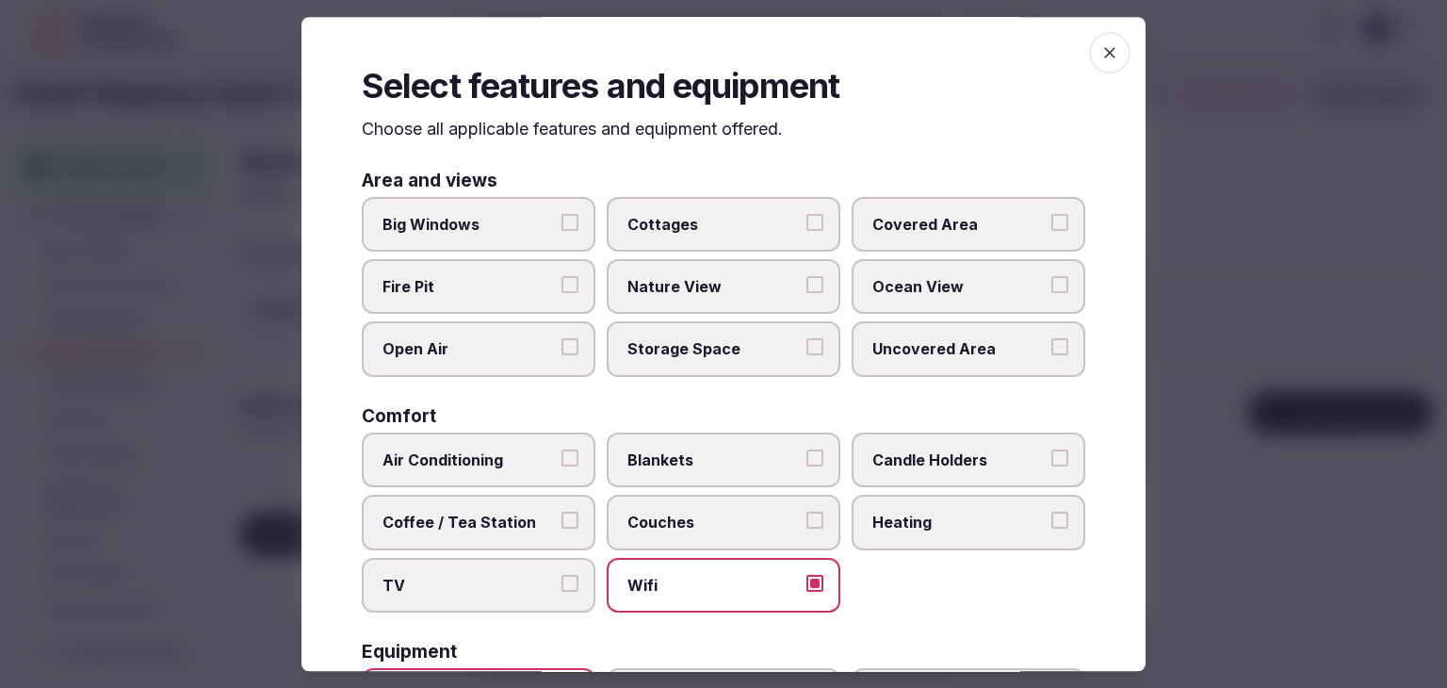
click at [1107, 56] on span "button" at bounding box center [1109, 52] width 41 height 41
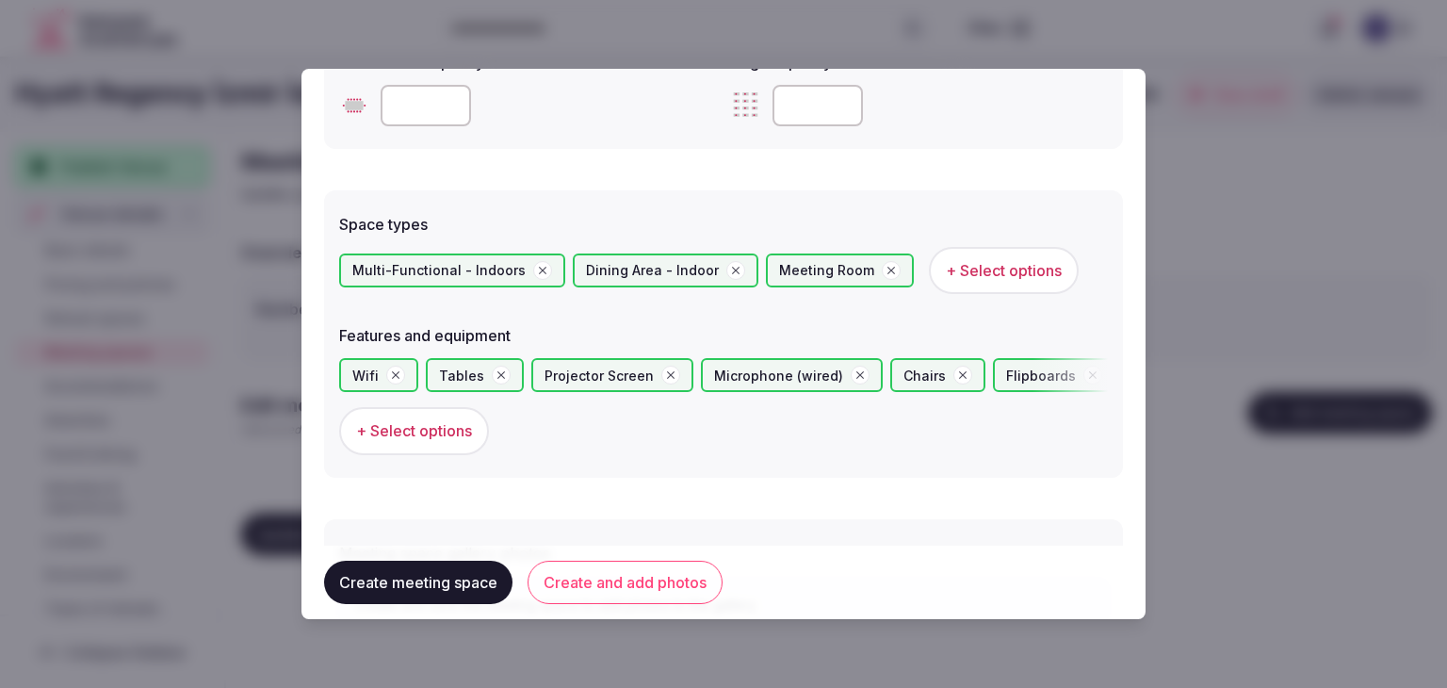
click at [661, 578] on button "Create and add photos" at bounding box center [625, 582] width 195 height 43
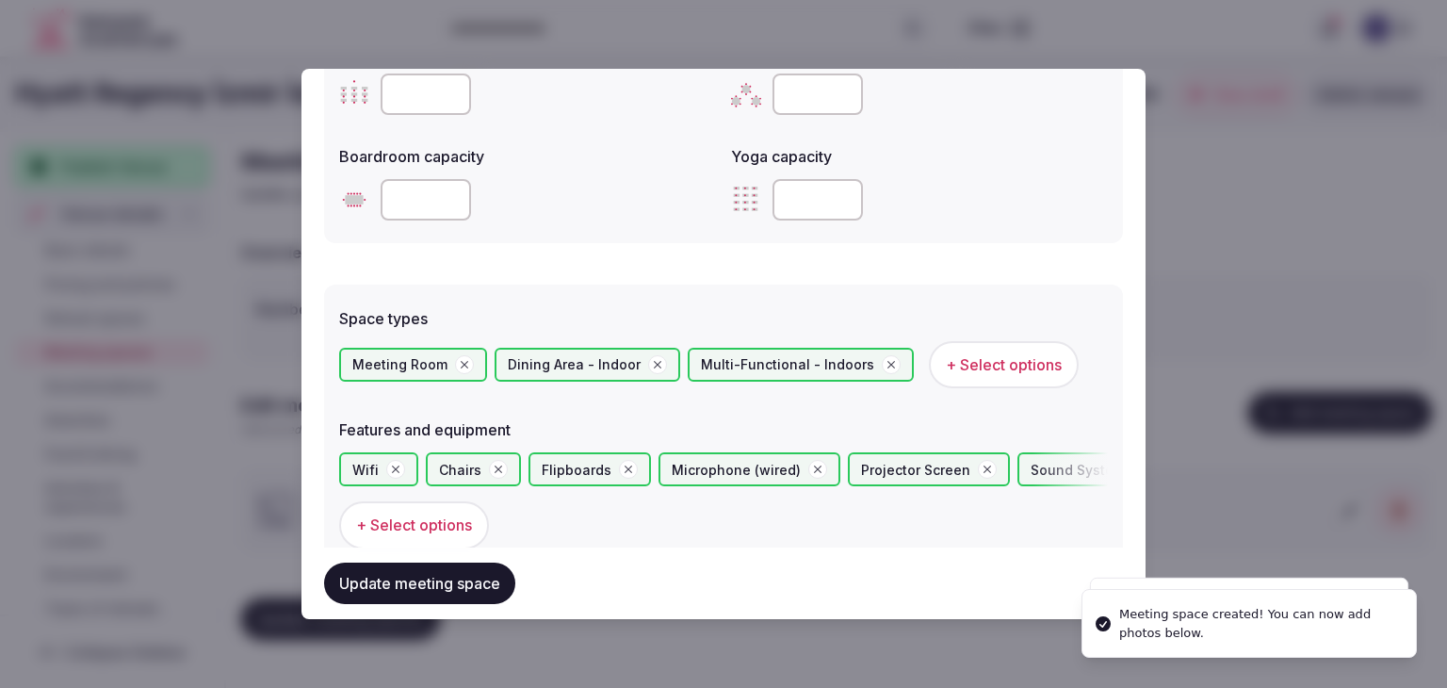
scroll to position [1257, 0]
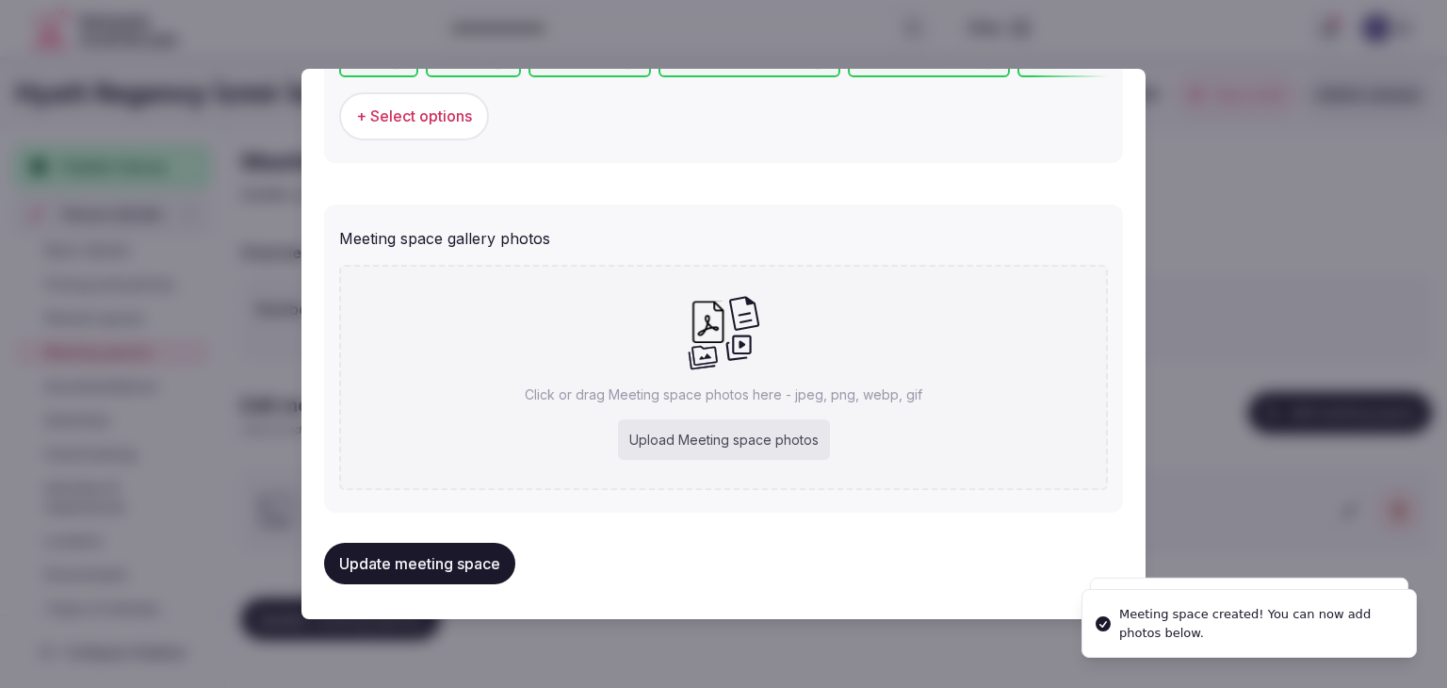
click at [745, 436] on div "Upload Meeting space photos" at bounding box center [724, 439] width 212 height 41
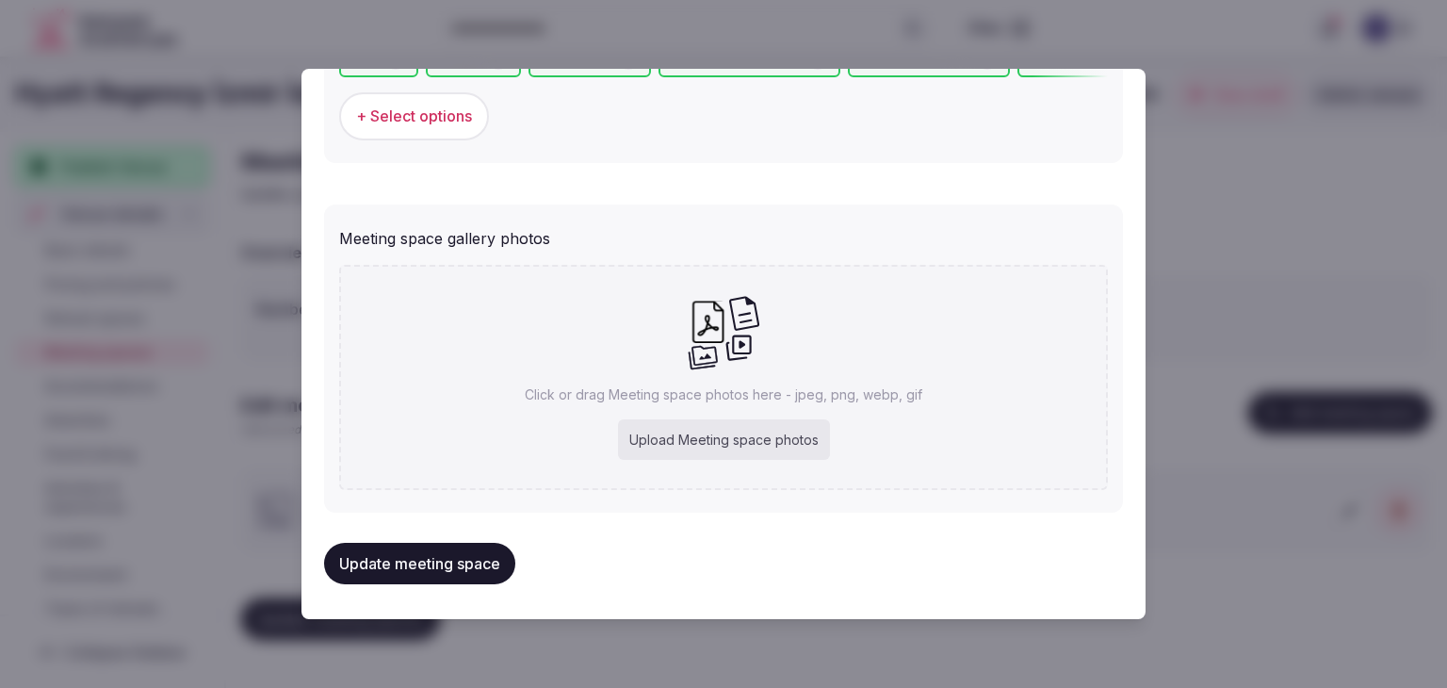
click at [796, 438] on div "Upload Meeting space photos" at bounding box center [724, 439] width 212 height 41
type input "**********"
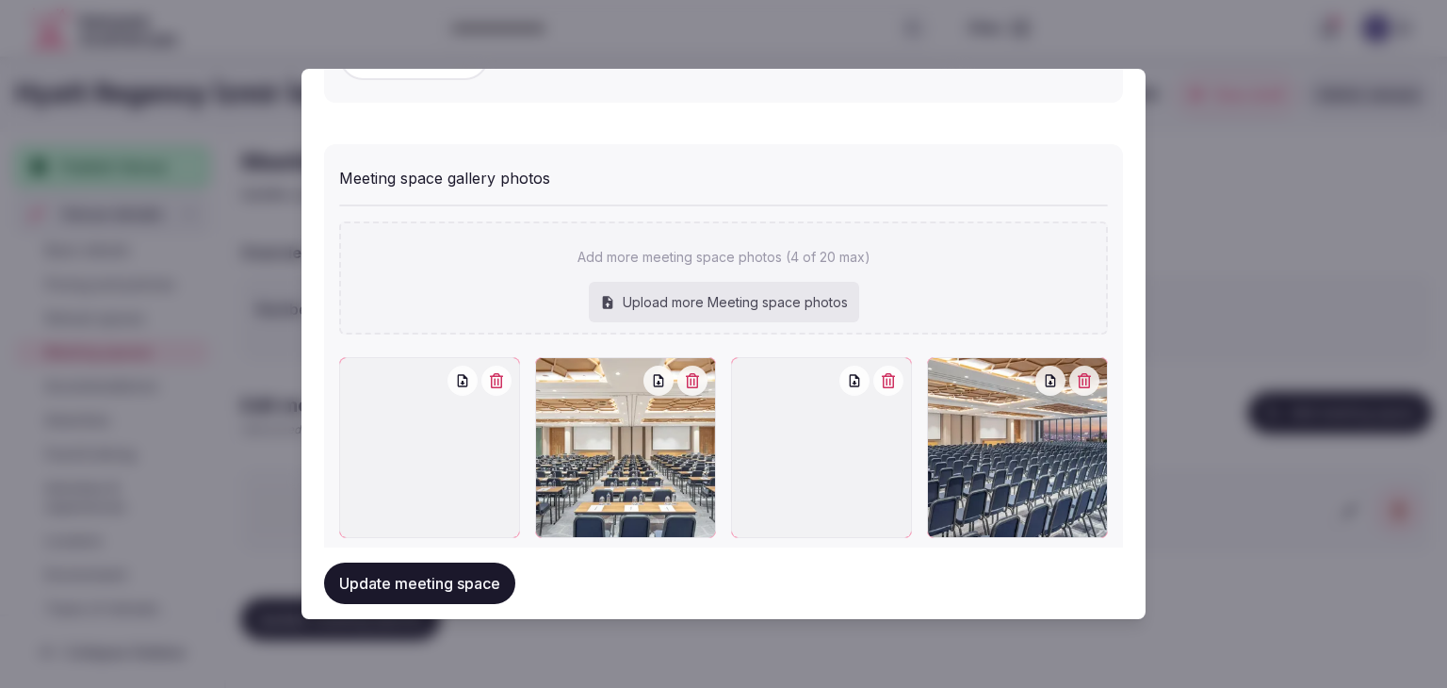
scroll to position [1361, 0]
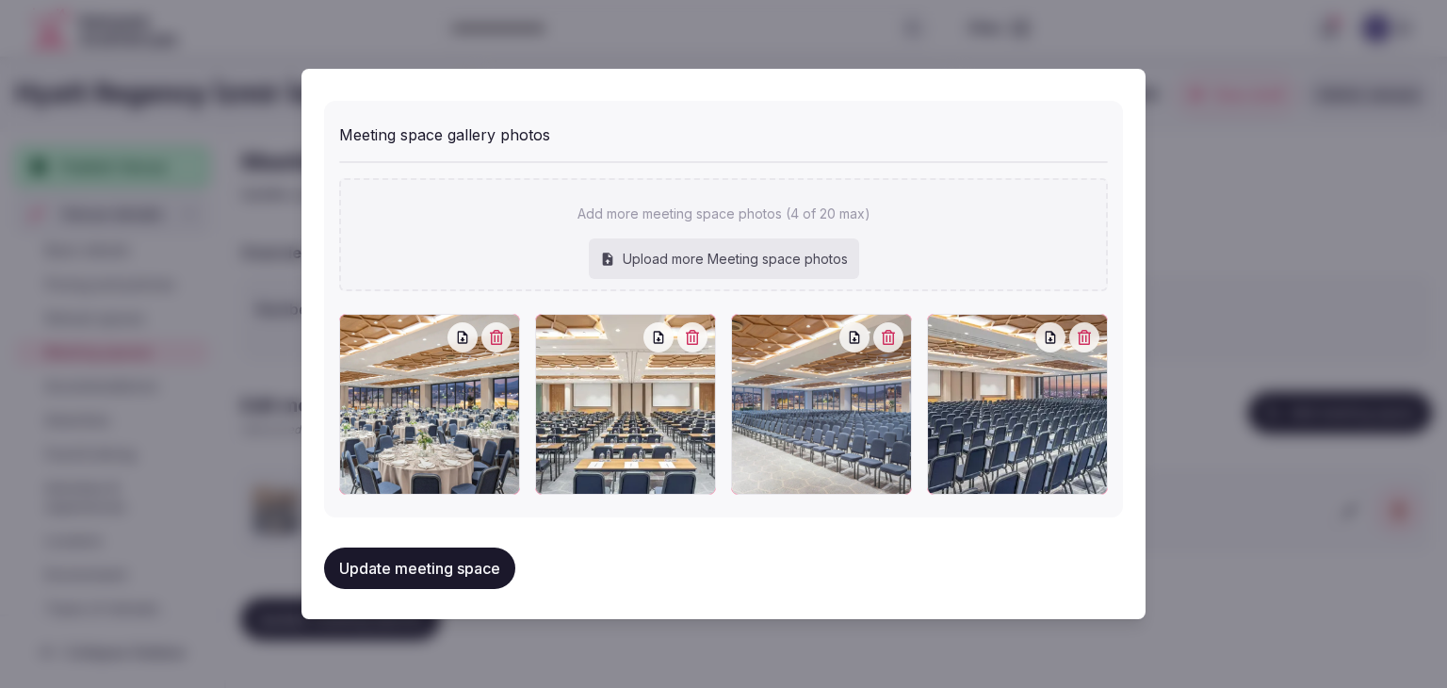
drag, startPoint x: 468, startPoint y: 567, endPoint x: 478, endPoint y: 579, distance: 14.7
click at [469, 568] on button "Update meeting space" at bounding box center [419, 567] width 191 height 41
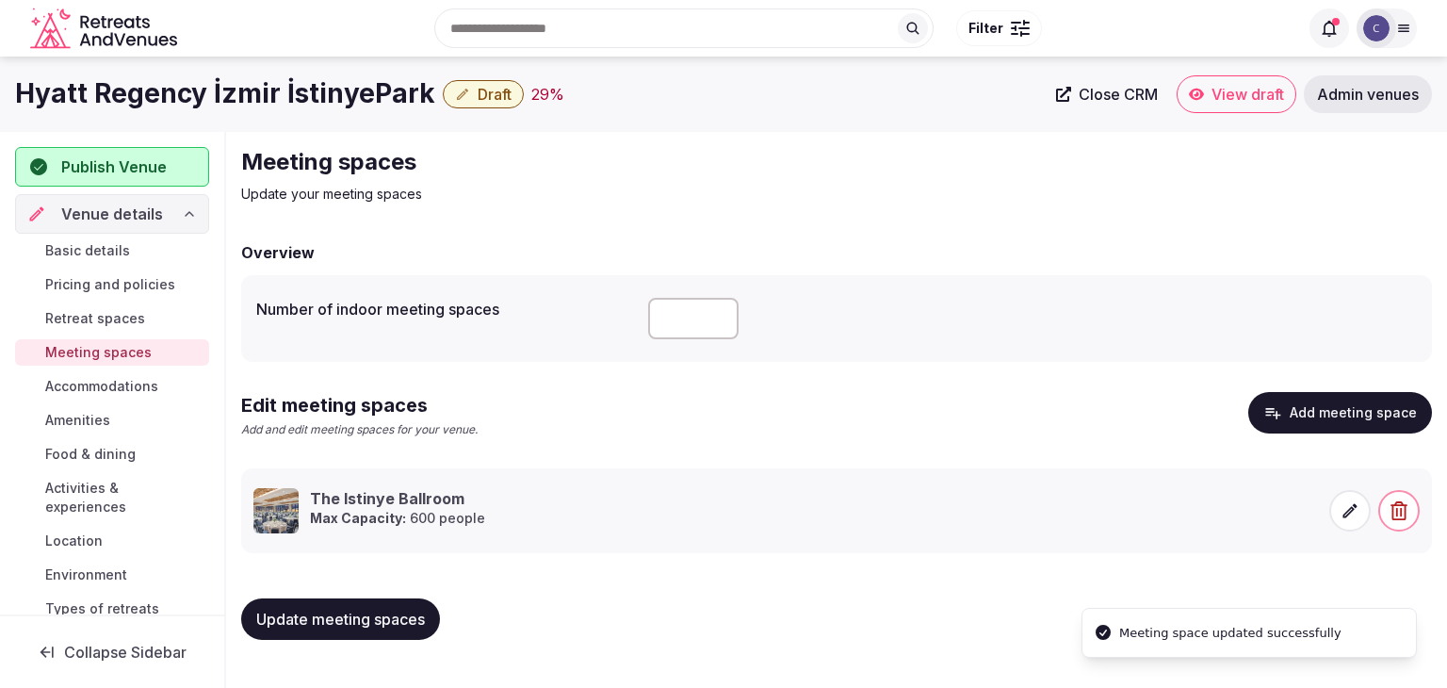
click at [410, 613] on span "Update meeting spaces" at bounding box center [340, 619] width 169 height 19
click at [146, 385] on span "Accommodations" at bounding box center [101, 386] width 113 height 19
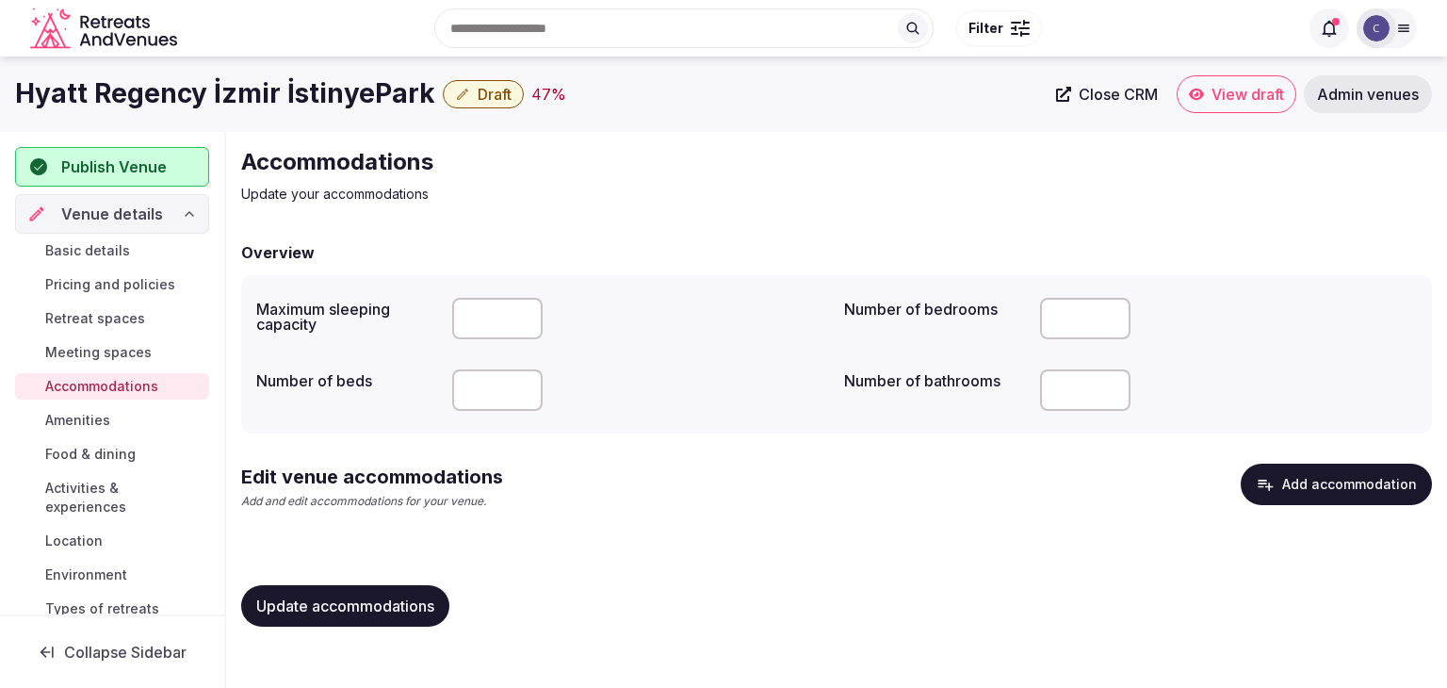
click at [1370, 478] on button "Add accommodation" at bounding box center [1336, 484] width 191 height 41
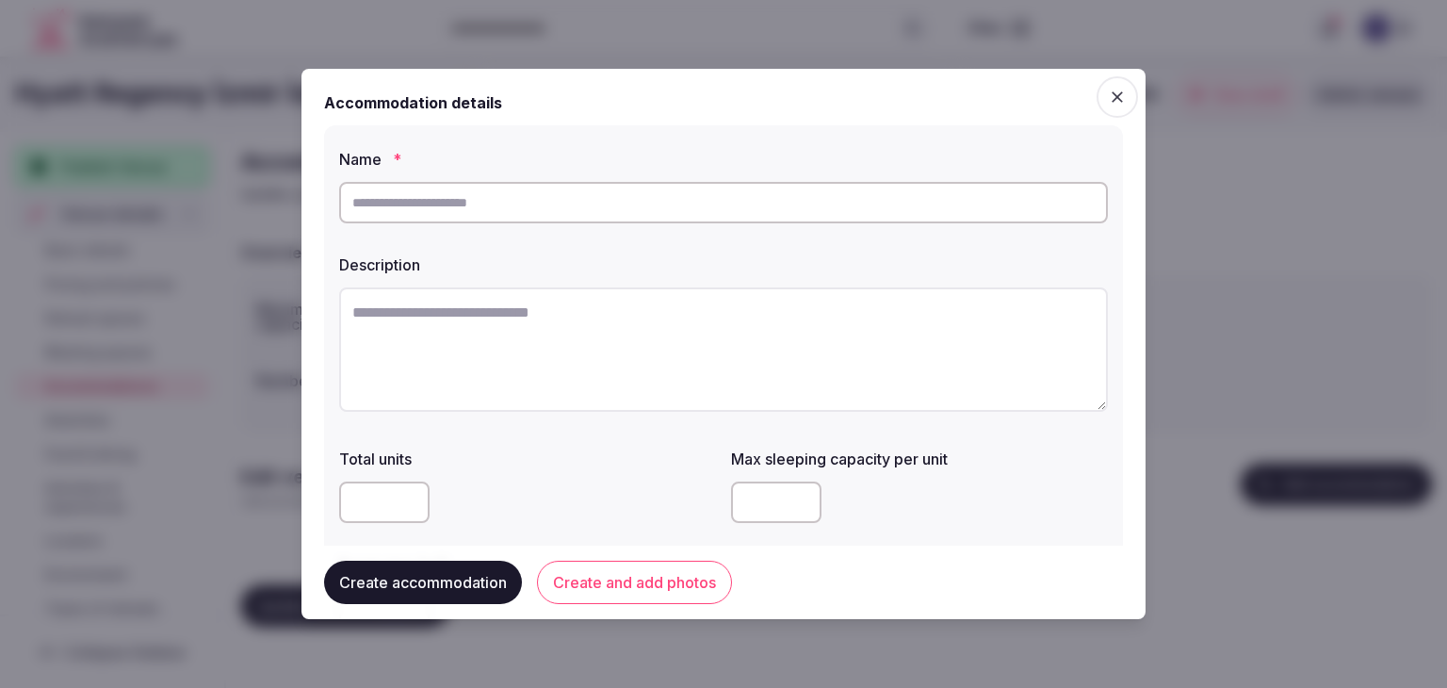
click at [482, 209] on input "text" at bounding box center [723, 202] width 769 height 41
paste input "**********"
type input "**********"
click at [592, 346] on textarea at bounding box center [723, 349] width 769 height 124
paste textarea "**********"
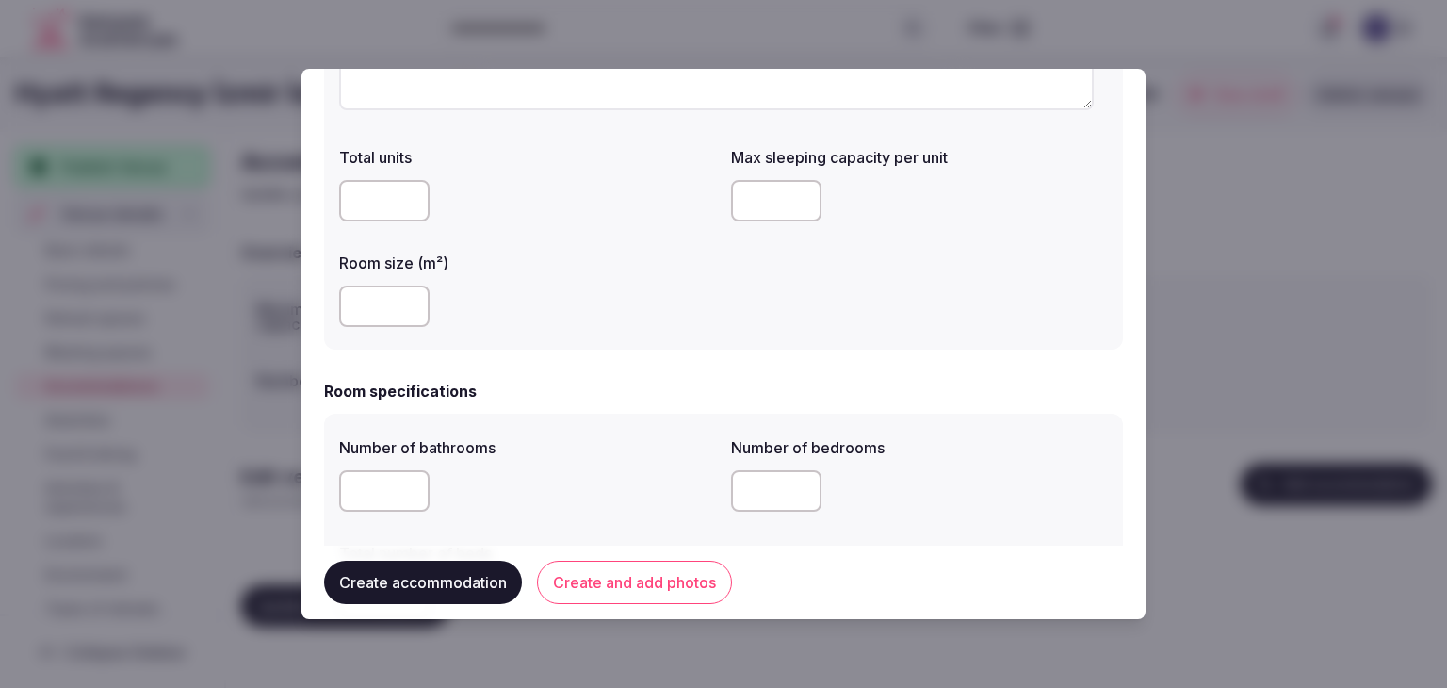
scroll to position [377, 0]
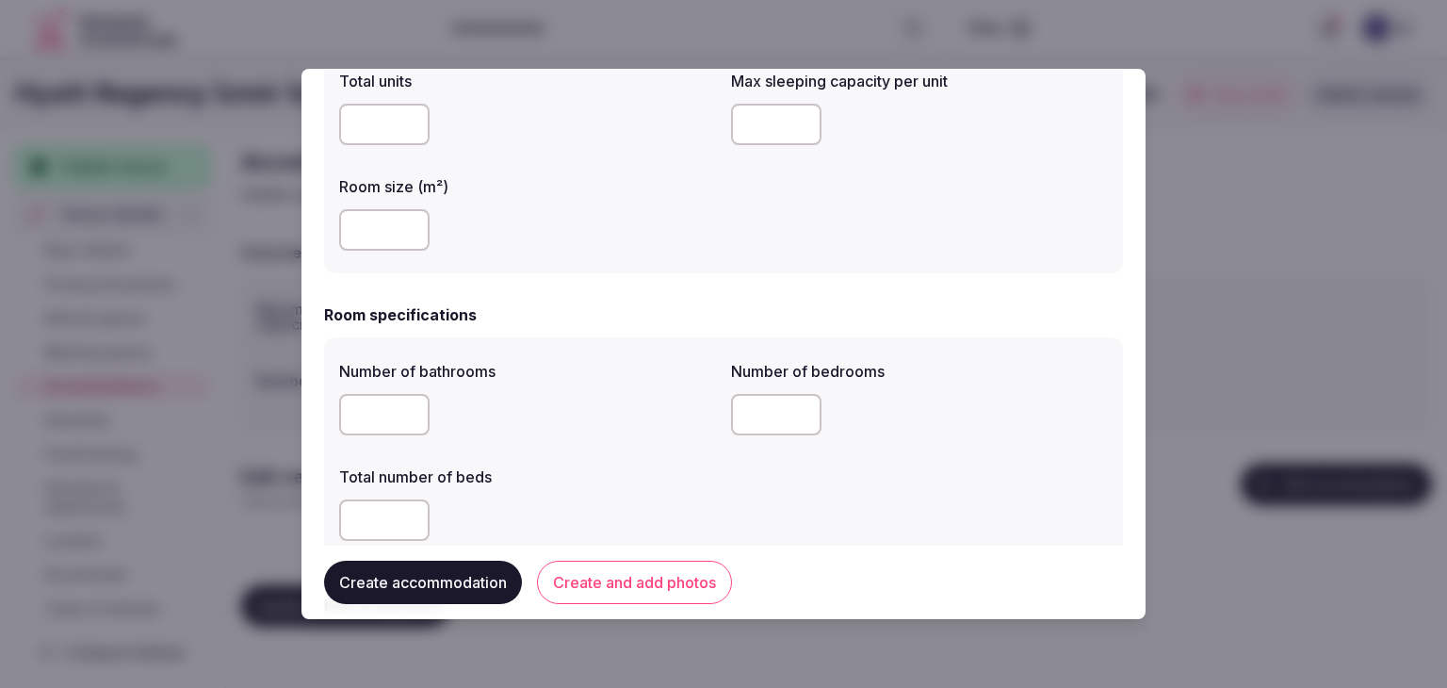
type textarea "**********"
click at [368, 514] on input "number" at bounding box center [384, 519] width 90 height 41
type input "**"
click at [747, 412] on input "number" at bounding box center [776, 414] width 90 height 41
type input "*"
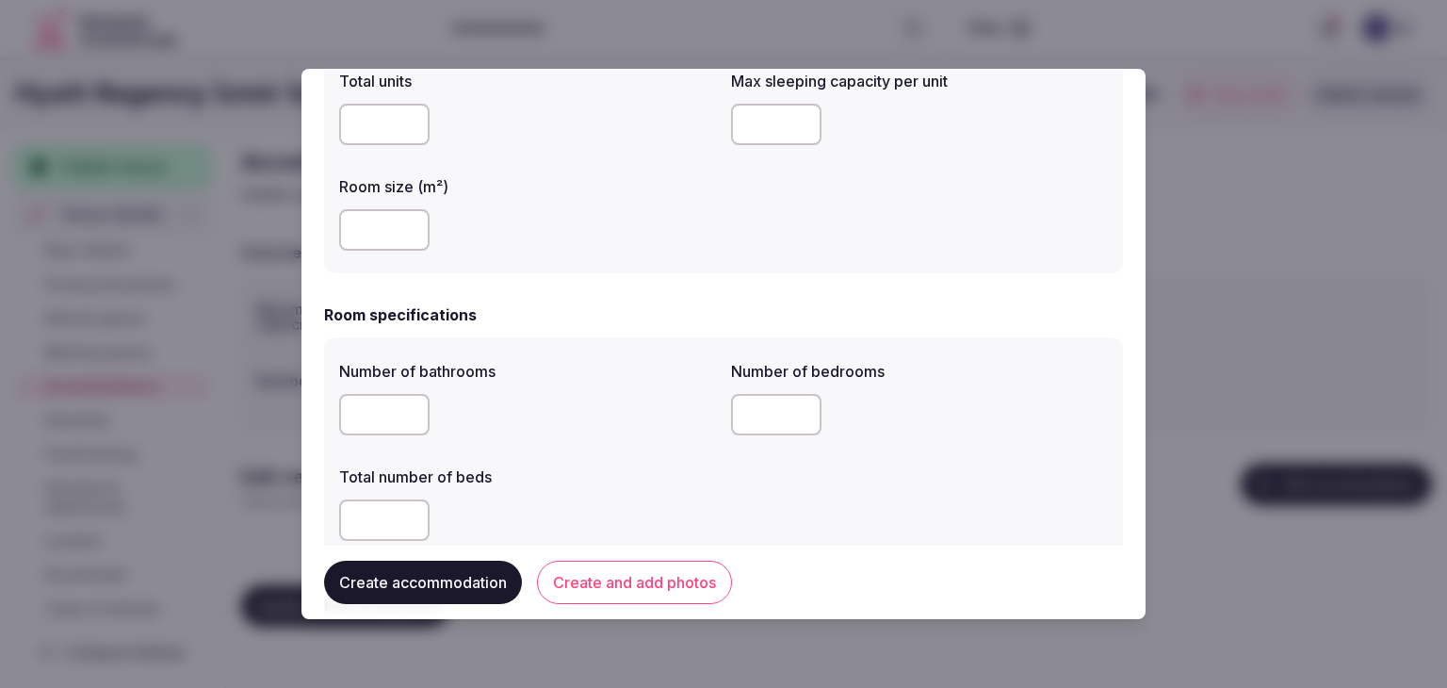
click at [574, 465] on div "Total number of beds" at bounding box center [527, 471] width 377 height 26
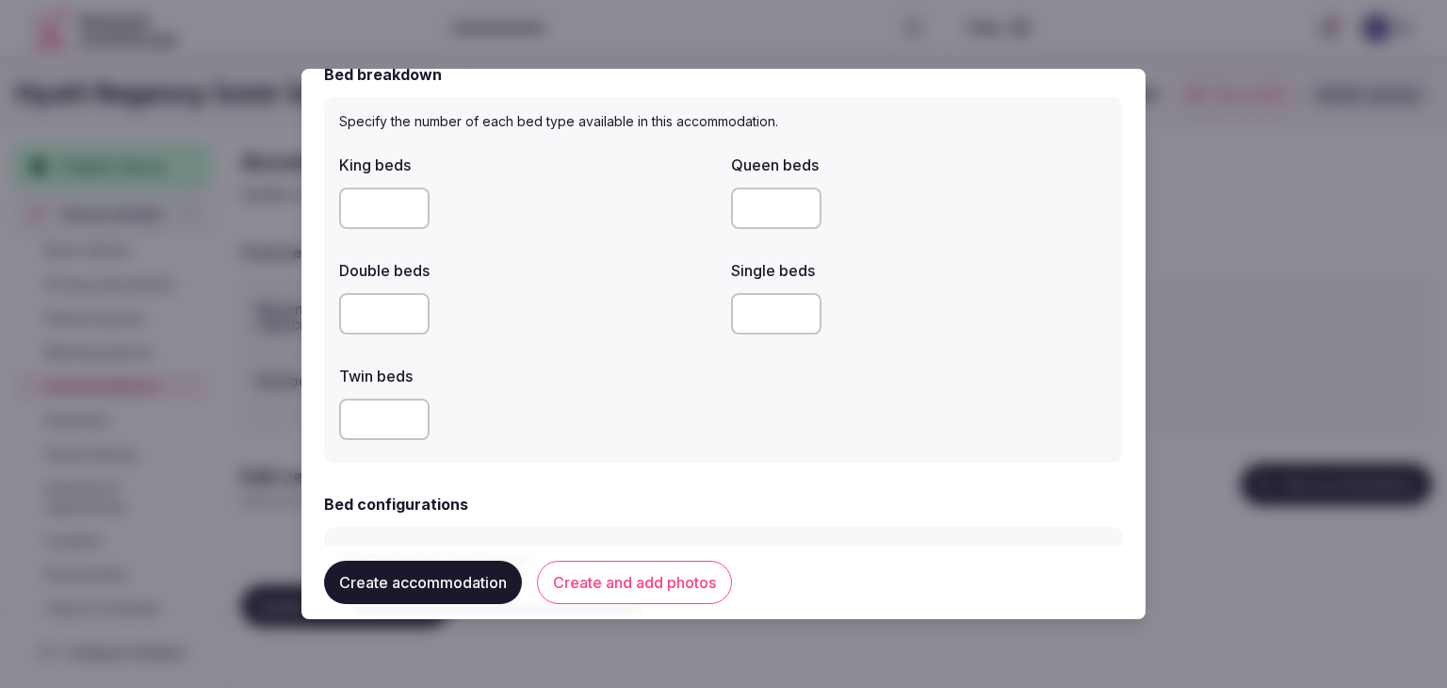
scroll to position [942, 0]
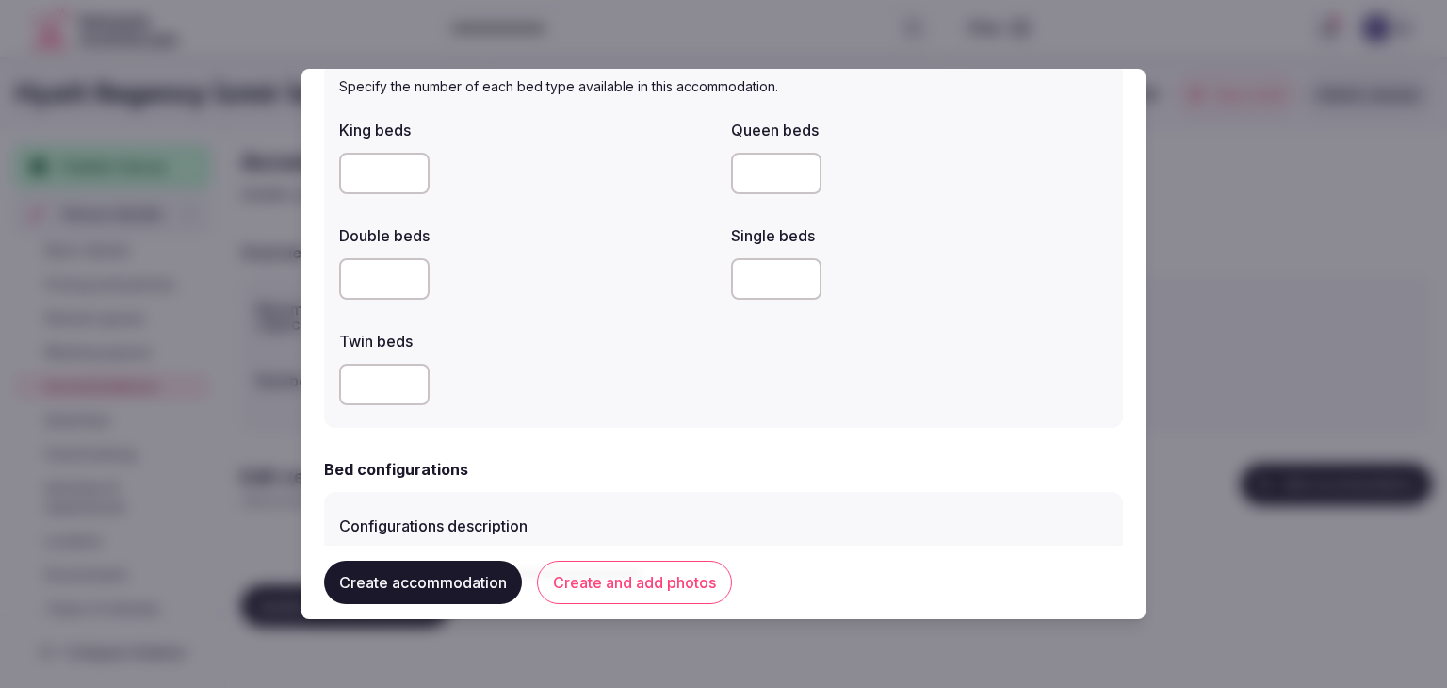
click at [373, 167] on input "number" at bounding box center [384, 173] width 90 height 41
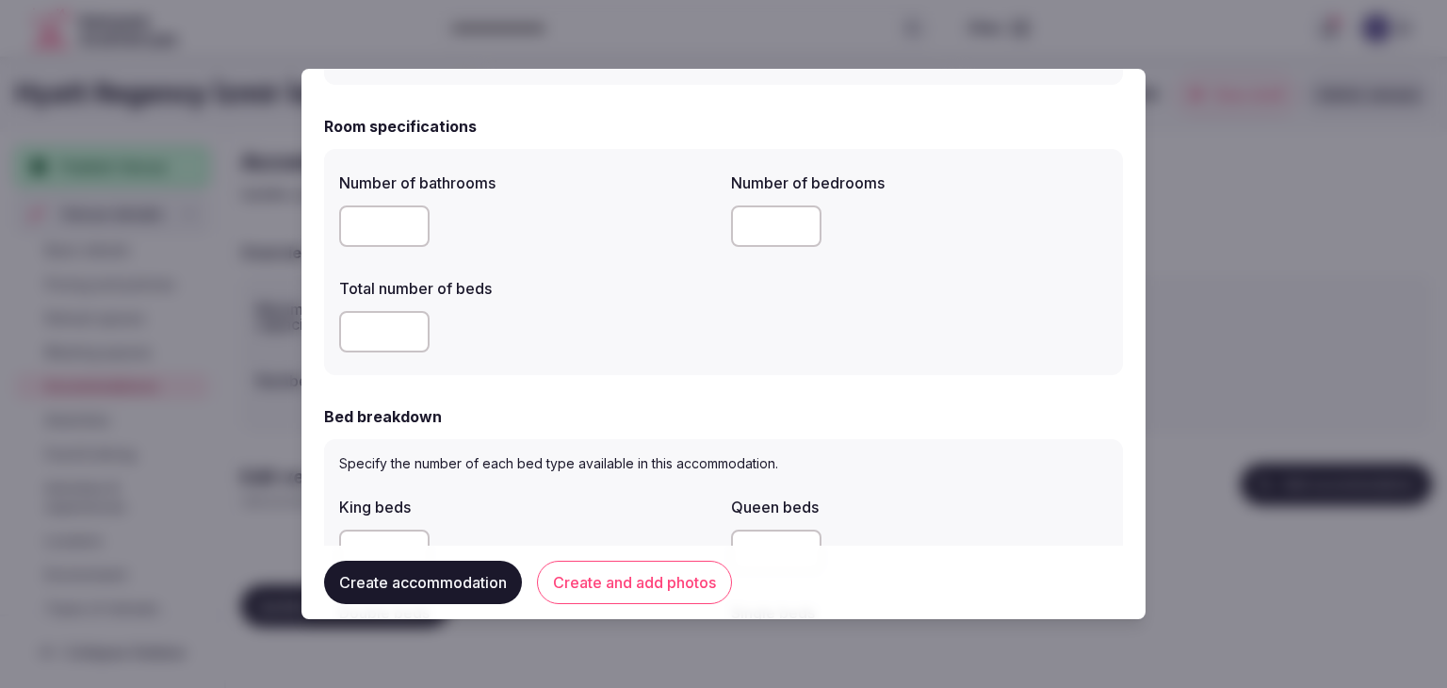
type input "*"
click at [610, 375] on form "**********" at bounding box center [723, 590] width 799 height 2129
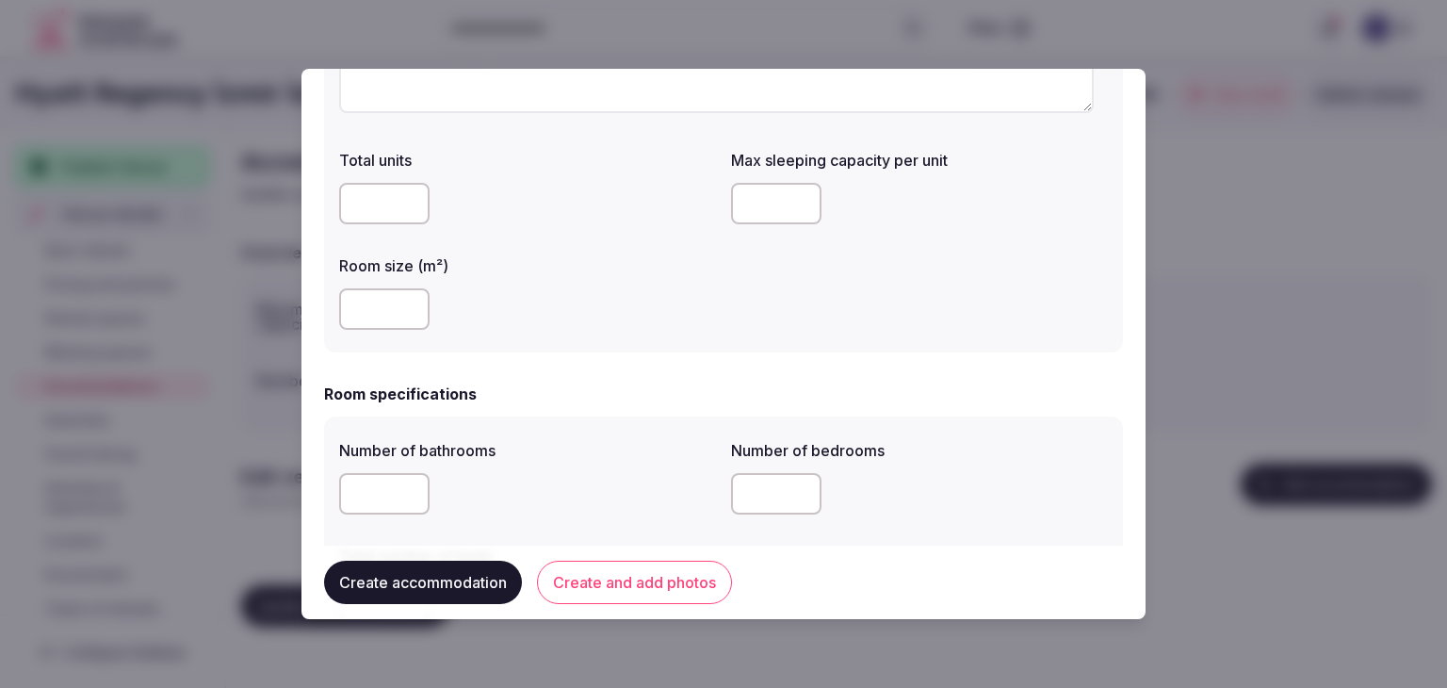
scroll to position [188, 0]
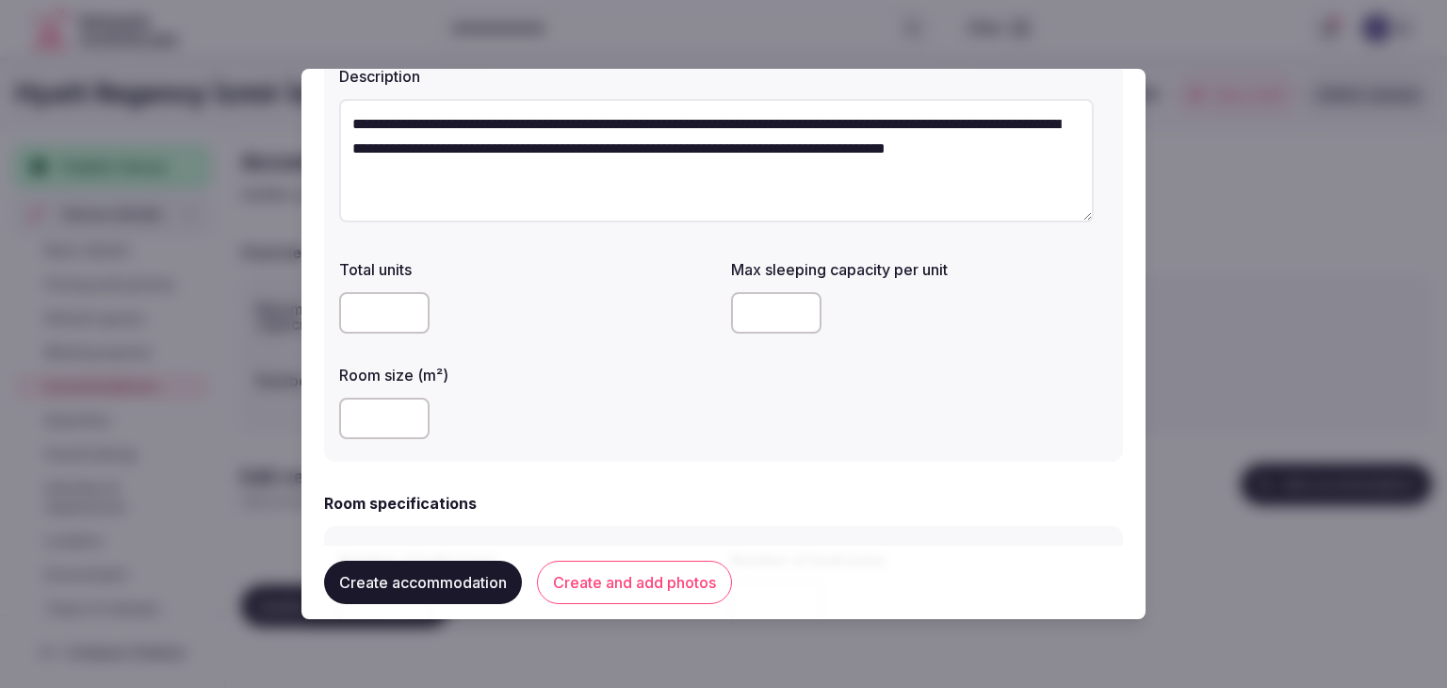
click at [375, 412] on input "number" at bounding box center [384, 418] width 90 height 41
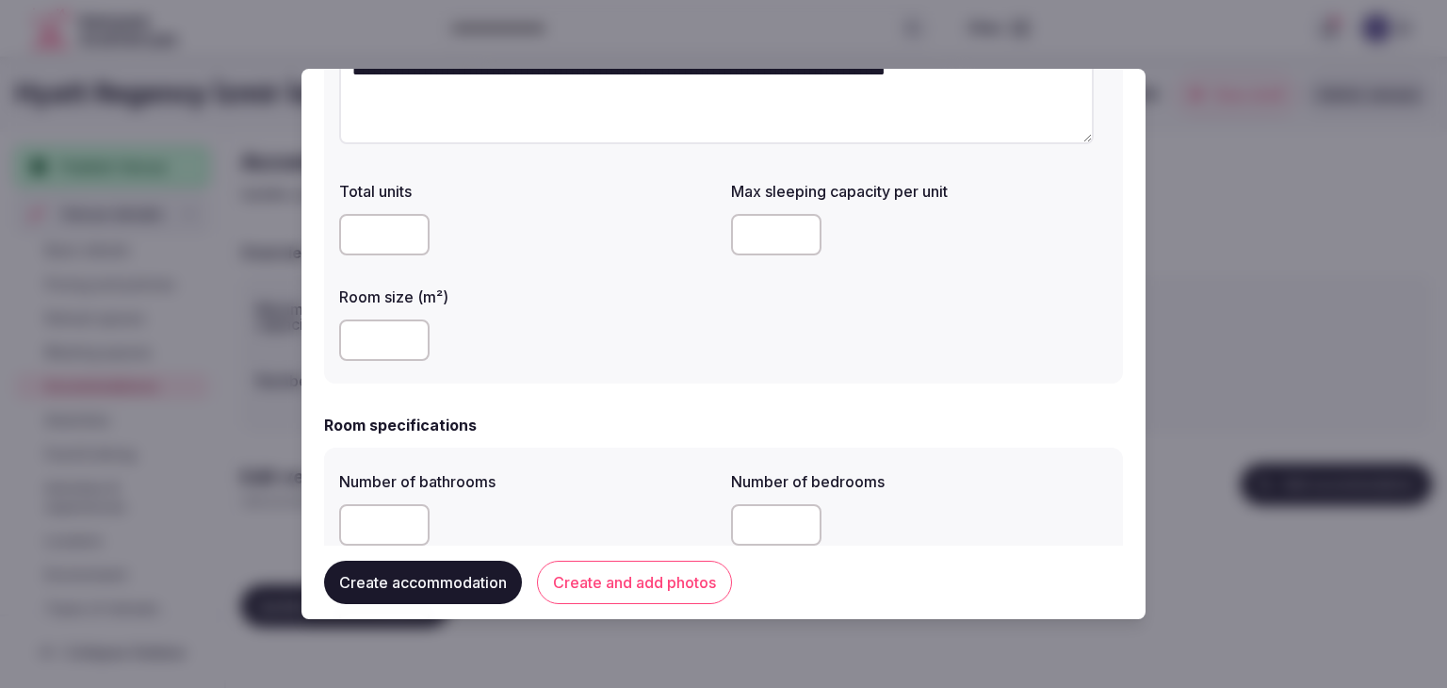
scroll to position [377, 0]
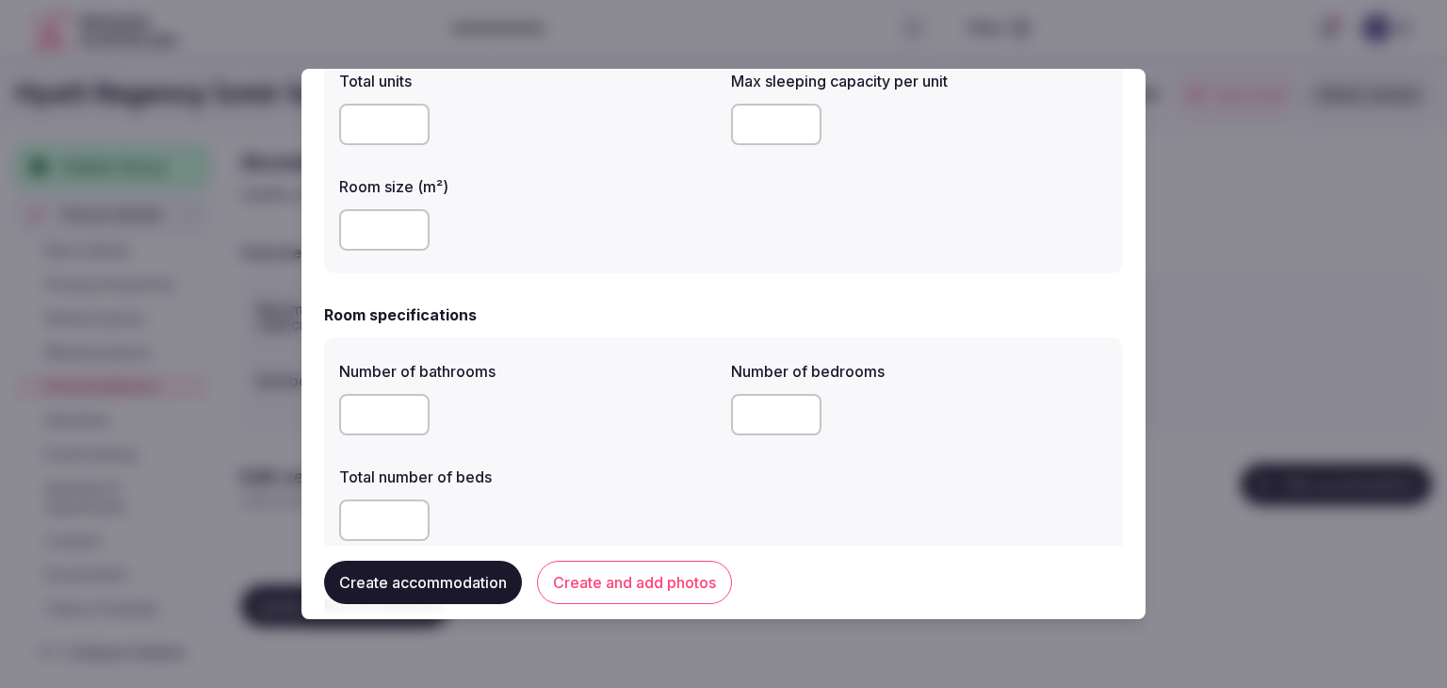
type input "**"
click at [755, 121] on input "number" at bounding box center [776, 124] width 90 height 41
type input "*"
click at [608, 342] on div "Number of bathrooms Number of bedrooms * Total number of beds **" at bounding box center [723, 450] width 799 height 226
click at [388, 408] on input "number" at bounding box center [384, 414] width 90 height 41
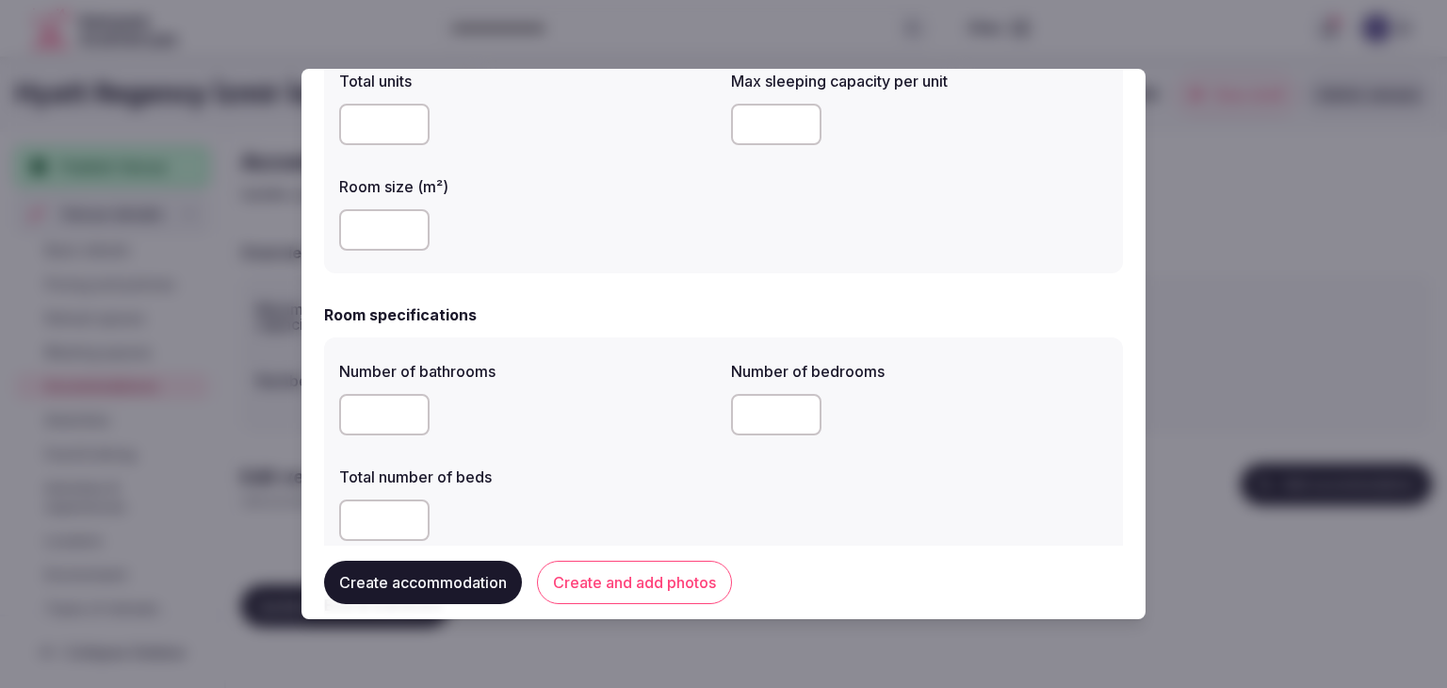
type input "*"
click at [348, 510] on input "**" at bounding box center [384, 519] width 90 height 41
drag, startPoint x: 362, startPoint y: 517, endPoint x: 343, endPoint y: 513, distance: 19.4
click at [341, 512] on input "**" at bounding box center [384, 519] width 90 height 41
type input "*"
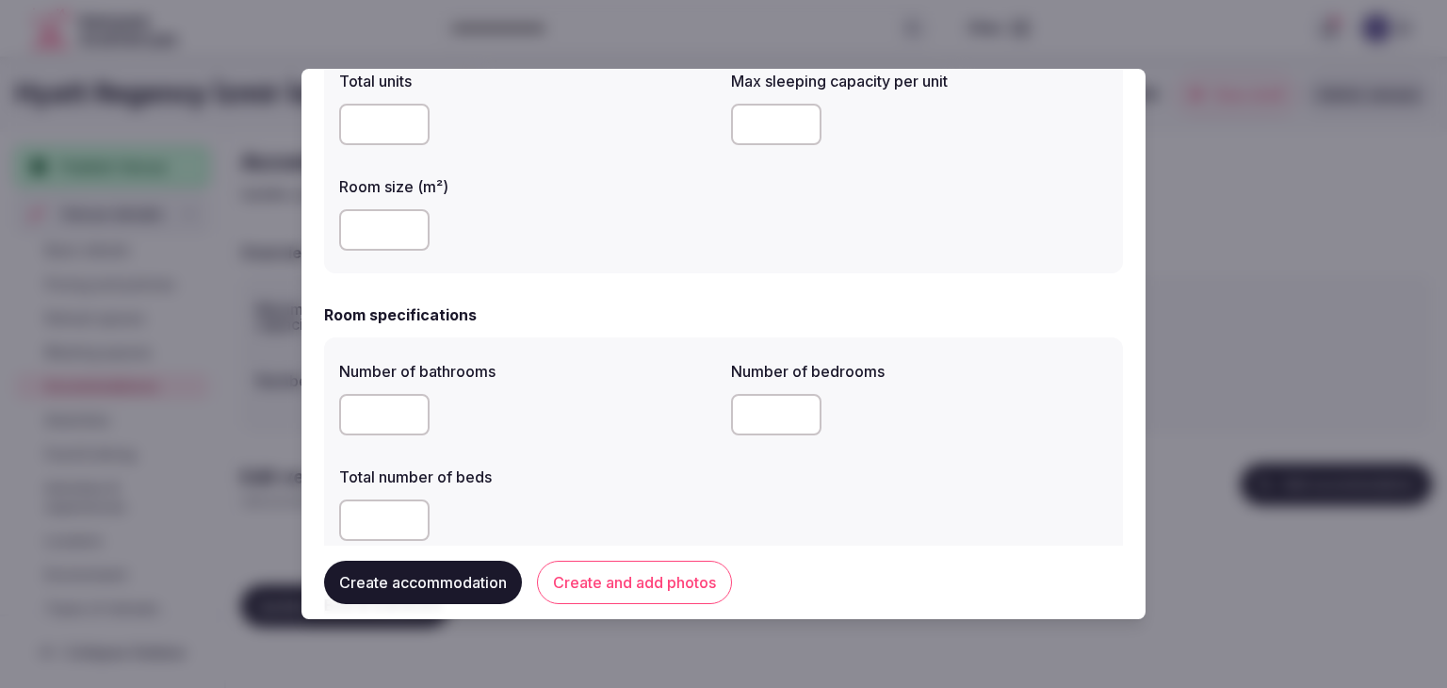
drag, startPoint x: 758, startPoint y: 409, endPoint x: 714, endPoint y: 404, distance: 43.6
click at [714, 404] on div "Number of bathrooms * Number of bedrooms * Total number of beds *" at bounding box center [723, 450] width 769 height 196
type input "*"
click at [621, 472] on label "Total number of beds" at bounding box center [527, 476] width 377 height 15
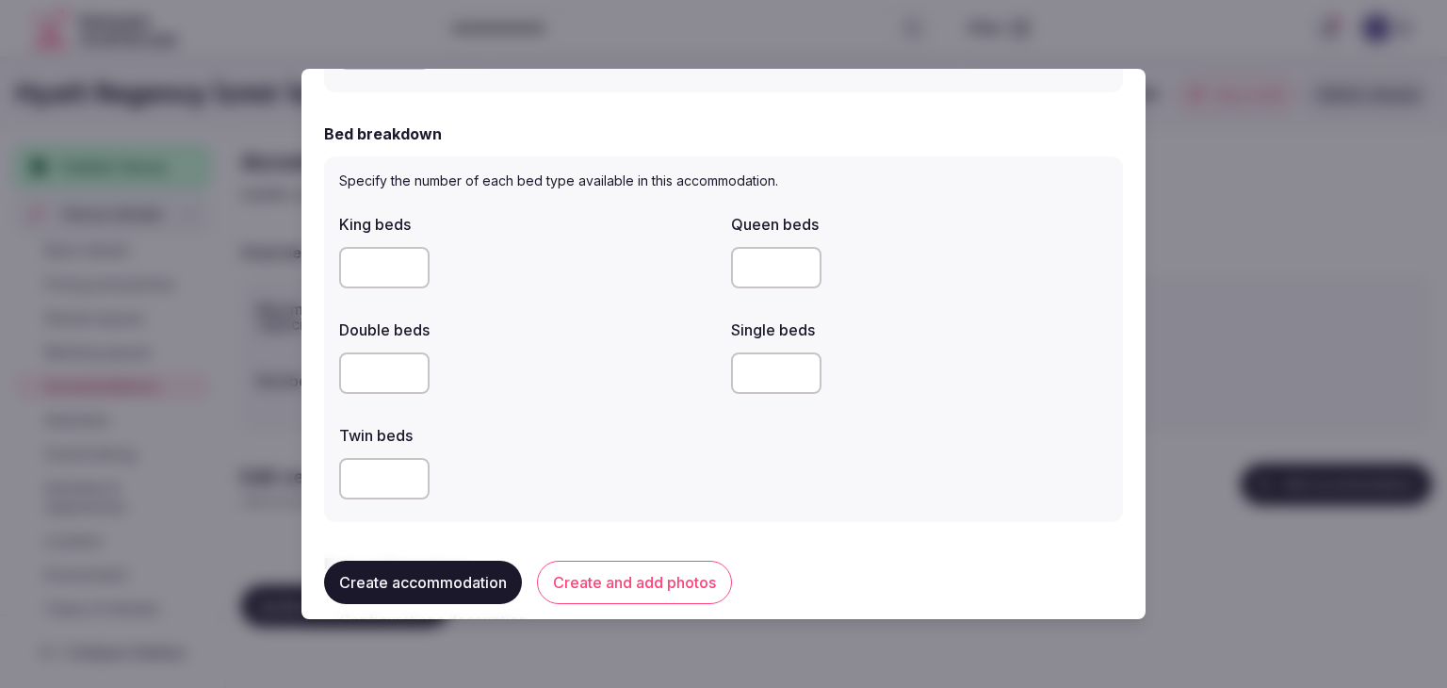
click at [626, 455] on div at bounding box center [527, 478] width 377 height 57
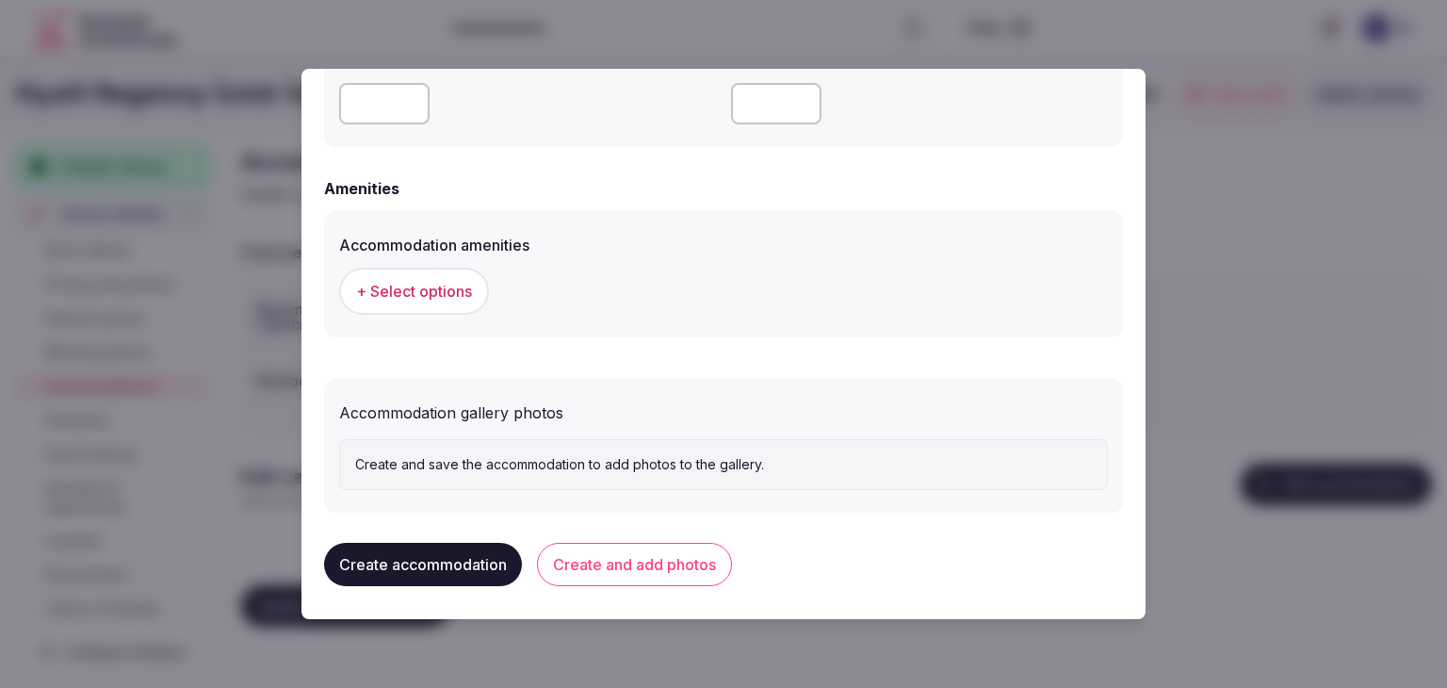
scroll to position [1711, 0]
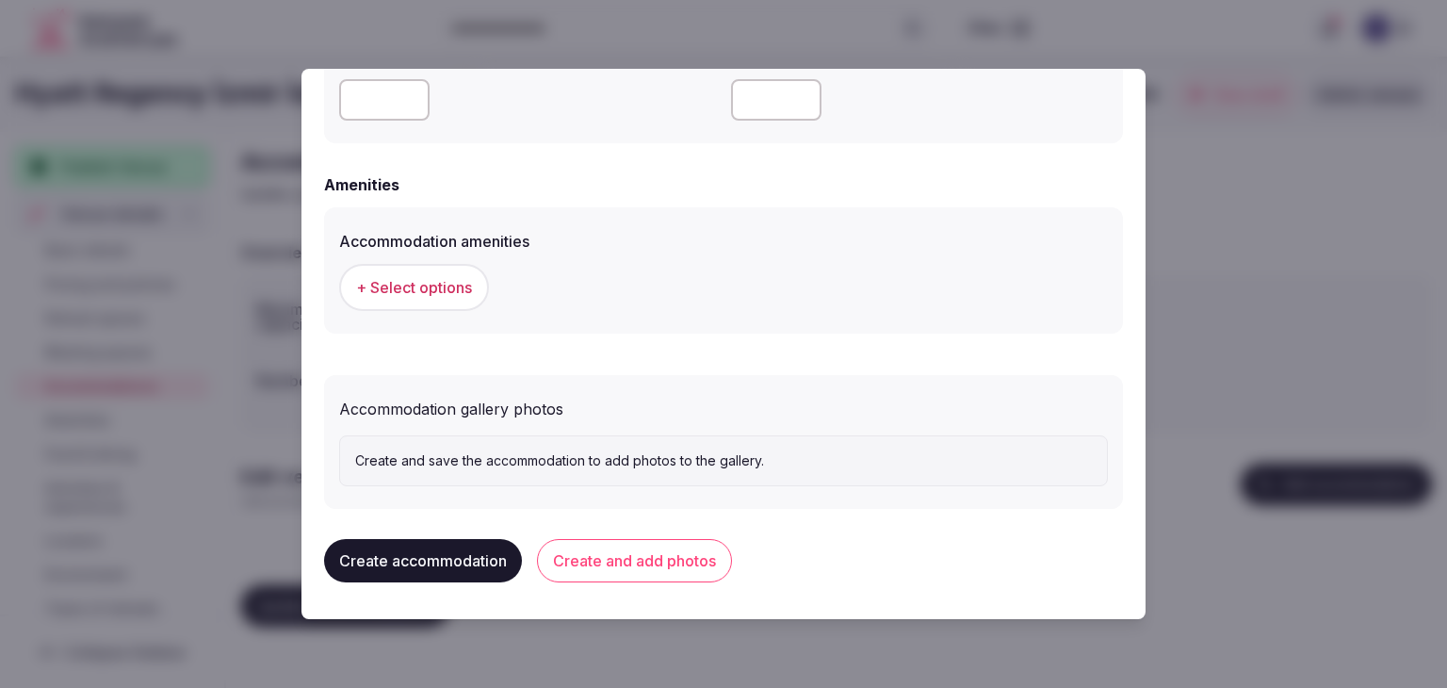
click at [449, 287] on span "+ Select options" at bounding box center [414, 287] width 116 height 21
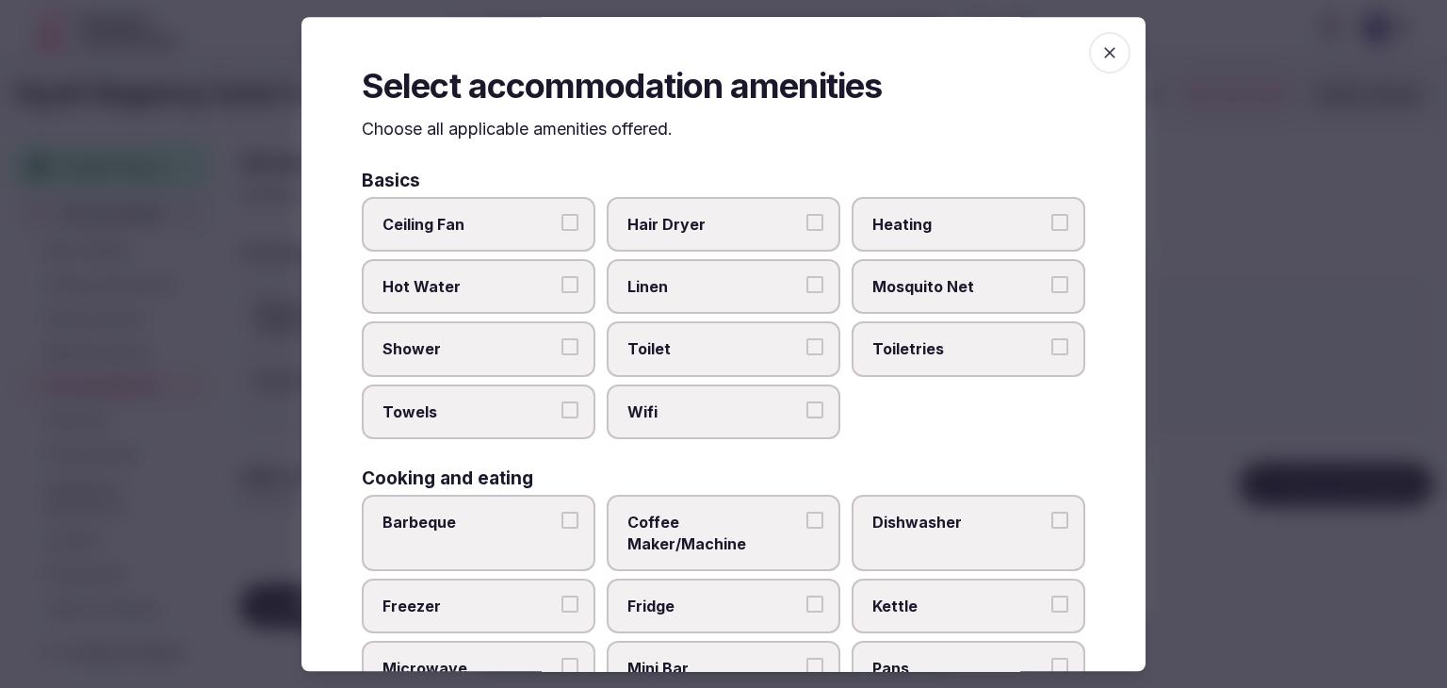
click at [722, 425] on label "Wifi" at bounding box center [724, 411] width 234 height 55
click at [807, 418] on button "Wifi" at bounding box center [815, 409] width 17 height 17
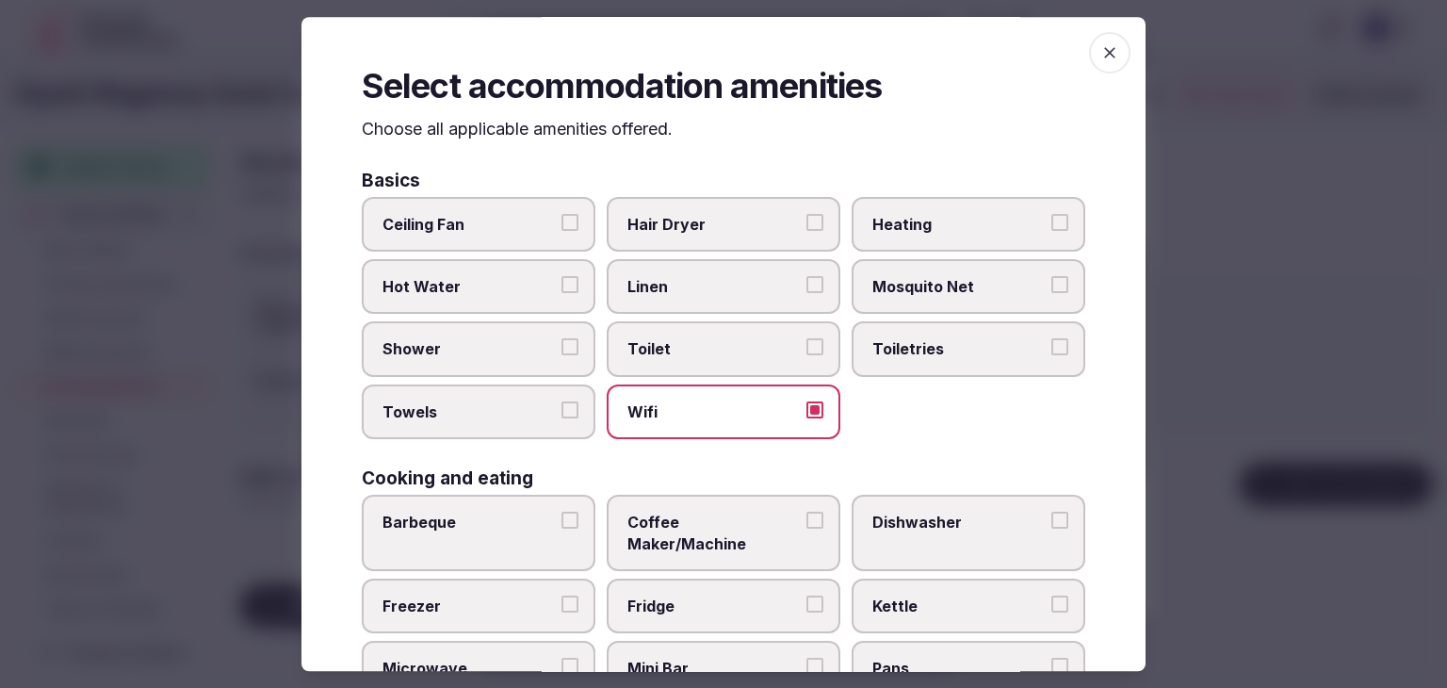
drag, startPoint x: 942, startPoint y: 341, endPoint x: 828, endPoint y: 299, distance: 121.6
click at [935, 341] on span "Toiletries" at bounding box center [959, 349] width 173 height 21
click at [1052, 341] on button "Toiletries" at bounding box center [1060, 347] width 17 height 17
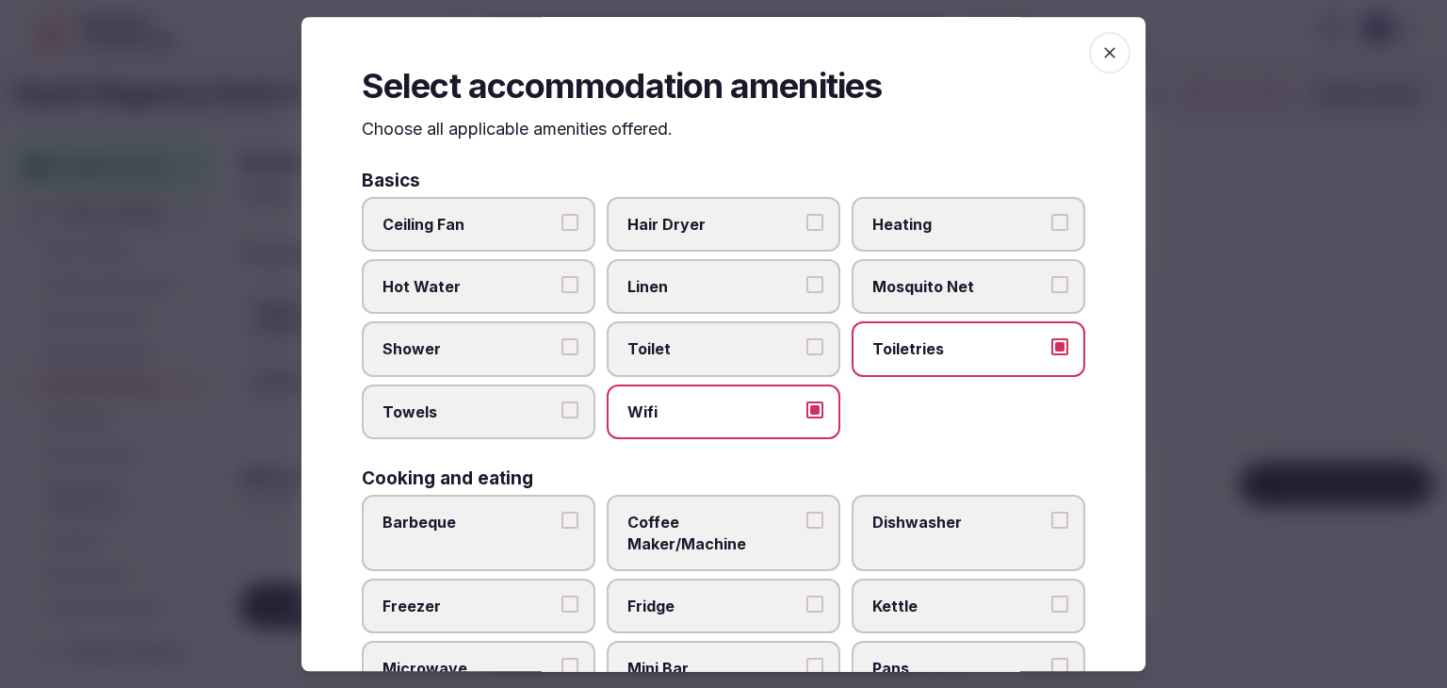
click at [753, 209] on label "Hair Dryer" at bounding box center [724, 224] width 234 height 55
click at [807, 214] on button "Hair Dryer" at bounding box center [815, 222] width 17 height 17
drag, startPoint x: 494, startPoint y: 345, endPoint x: 489, endPoint y: 400, distance: 54.9
click at [494, 347] on span "Shower" at bounding box center [469, 349] width 173 height 21
click at [562, 347] on button "Shower" at bounding box center [570, 347] width 17 height 17
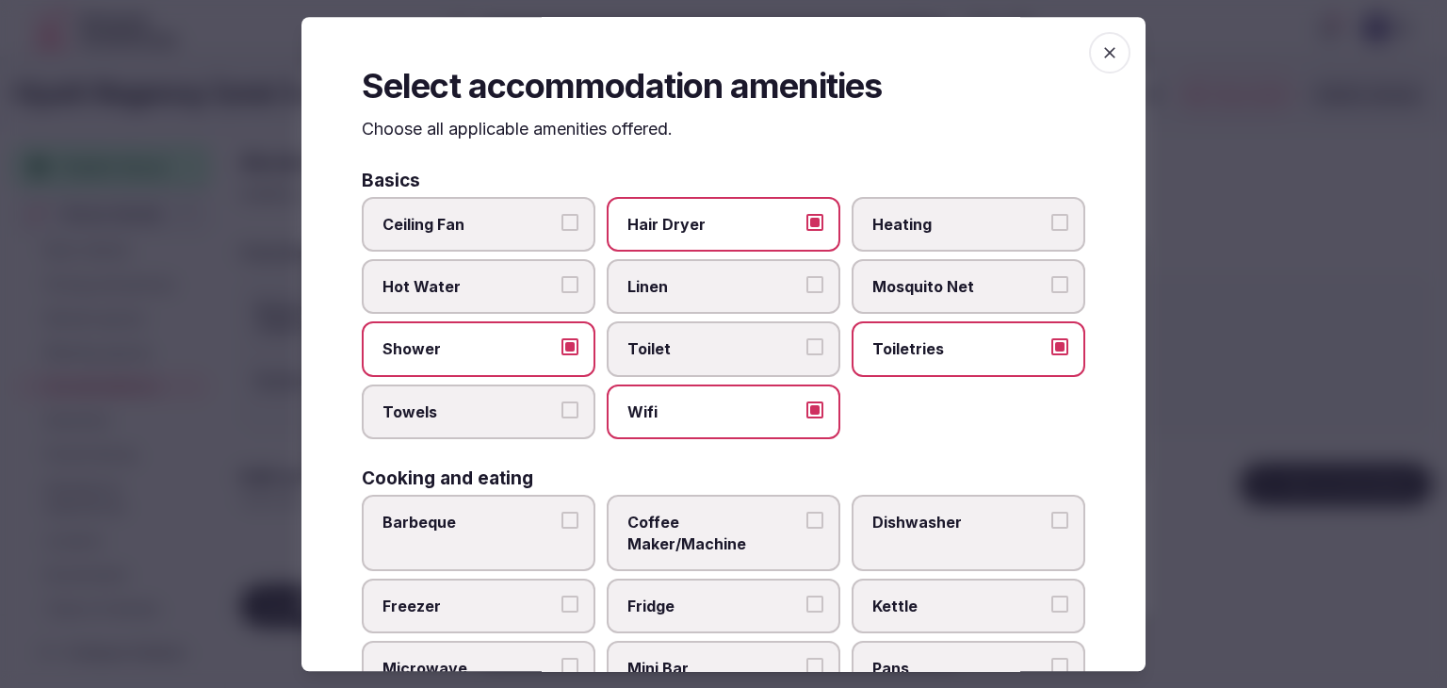
click at [487, 428] on label "Towels" at bounding box center [479, 411] width 234 height 55
click at [562, 418] on button "Towels" at bounding box center [570, 409] width 17 height 17
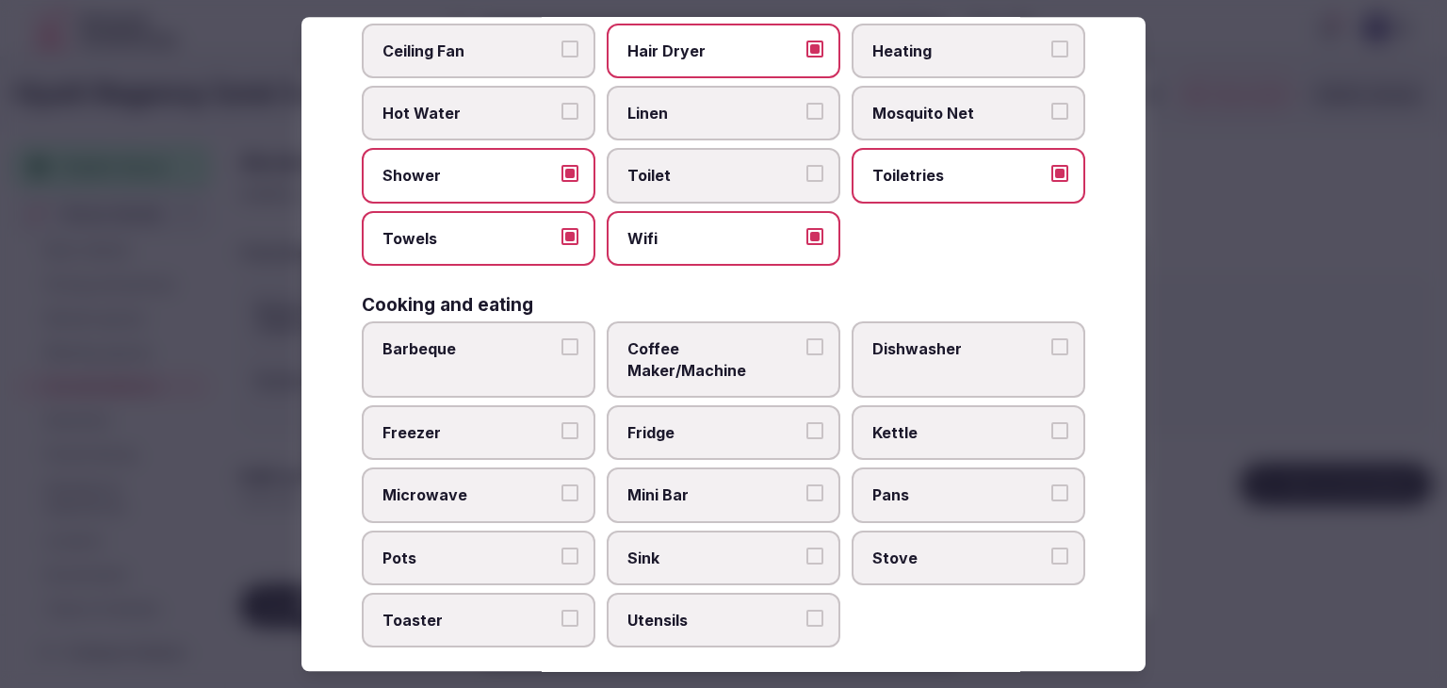
scroll to position [377, 0]
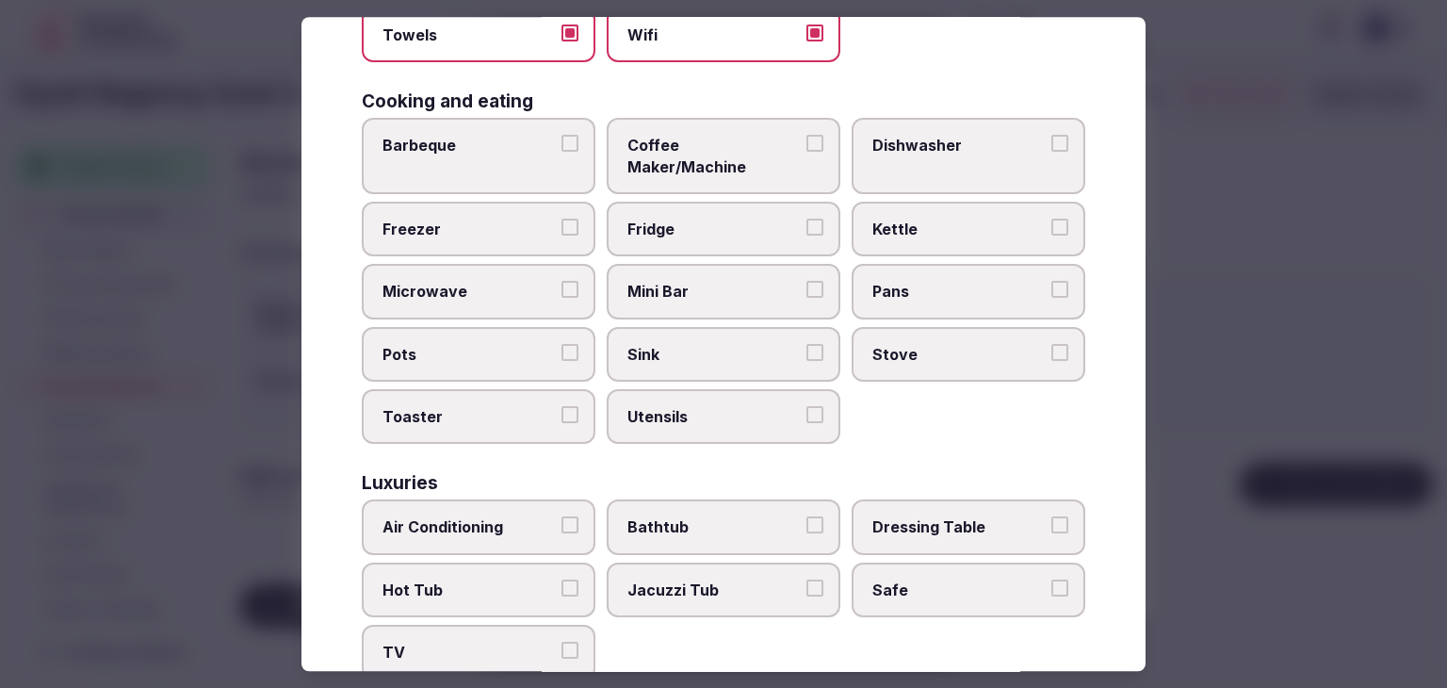
click at [648, 277] on label "Mini Bar" at bounding box center [724, 292] width 234 height 55
click at [807, 282] on button "Mini Bar" at bounding box center [815, 290] width 17 height 17
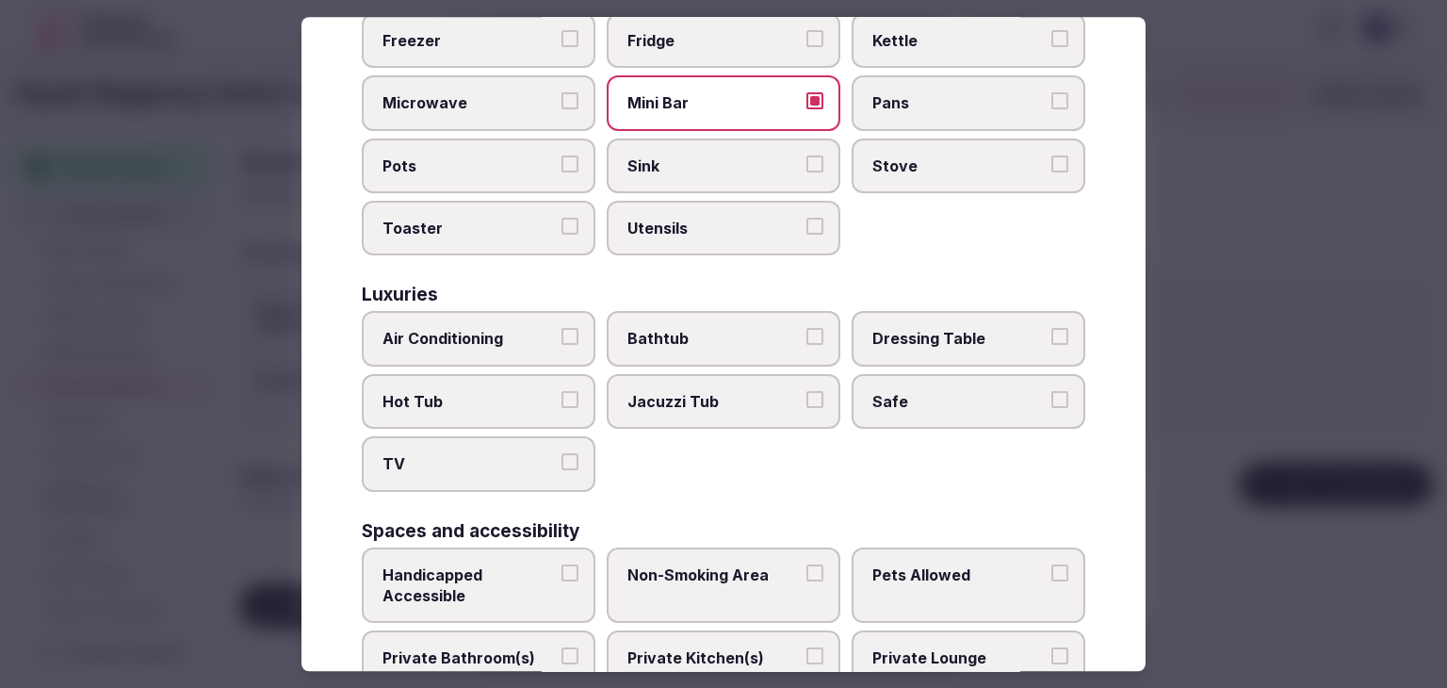
click at [501, 329] on span "Air Conditioning" at bounding box center [469, 339] width 173 height 21
click at [562, 329] on button "Air Conditioning" at bounding box center [570, 337] width 17 height 17
click at [505, 454] on span "TV" at bounding box center [469, 464] width 173 height 21
click at [562, 454] on button "TV" at bounding box center [570, 462] width 17 height 17
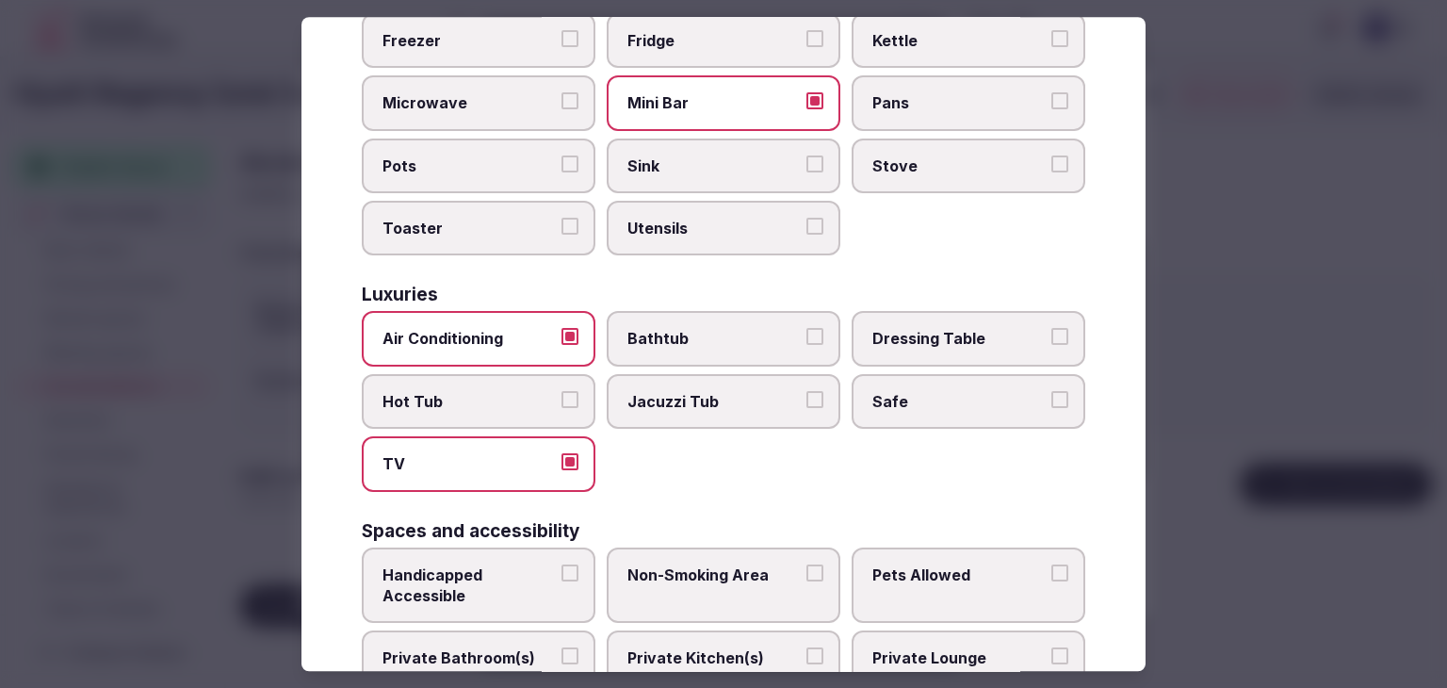
click at [927, 391] on span "Safe" at bounding box center [959, 401] width 173 height 21
click at [1052, 391] on button "Safe" at bounding box center [1060, 399] width 17 height 17
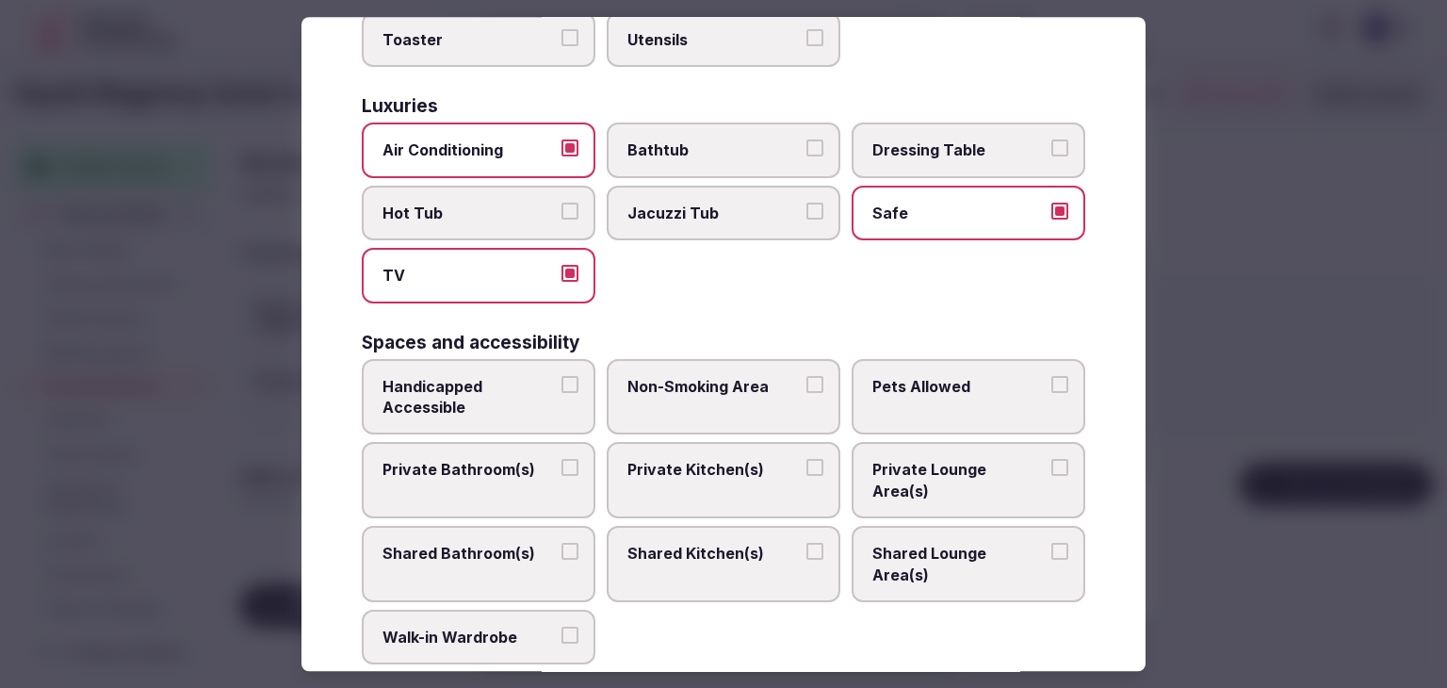
click at [522, 443] on label "Private Bathroom(s)" at bounding box center [479, 481] width 234 height 76
click at [562, 460] on button "Private Bathroom(s)" at bounding box center [570, 468] width 17 height 17
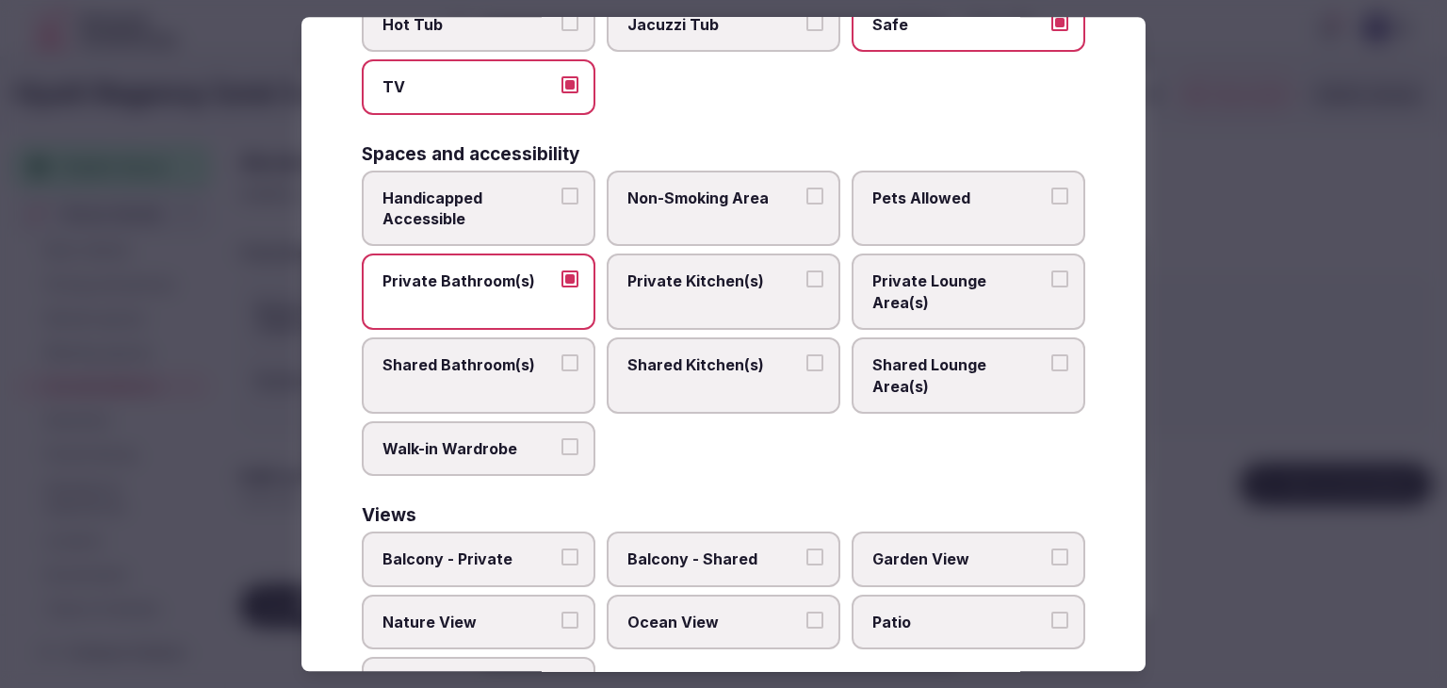
click at [520, 532] on label "Balcony - Private" at bounding box center [479, 559] width 234 height 55
click at [562, 549] on button "Balcony - Private" at bounding box center [570, 557] width 17 height 17
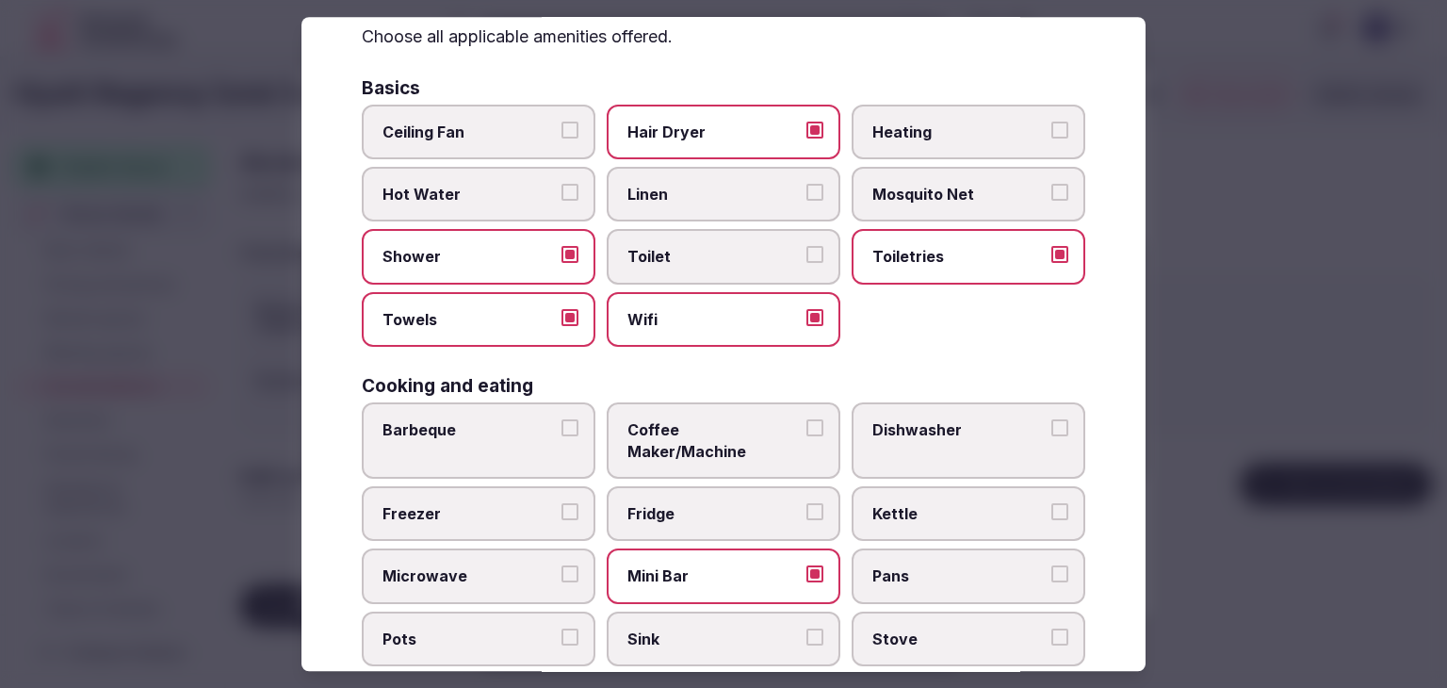
scroll to position [0, 0]
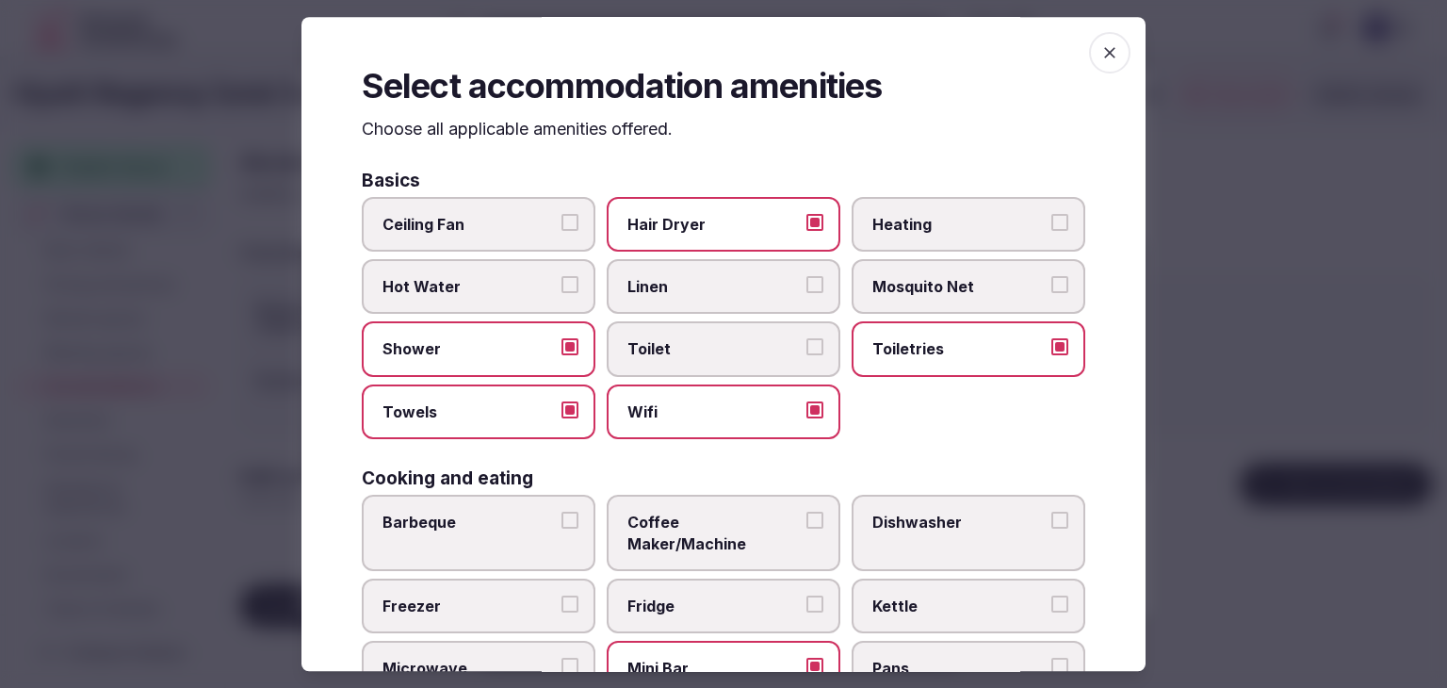
click at [1101, 44] on icon "button" at bounding box center [1110, 52] width 19 height 19
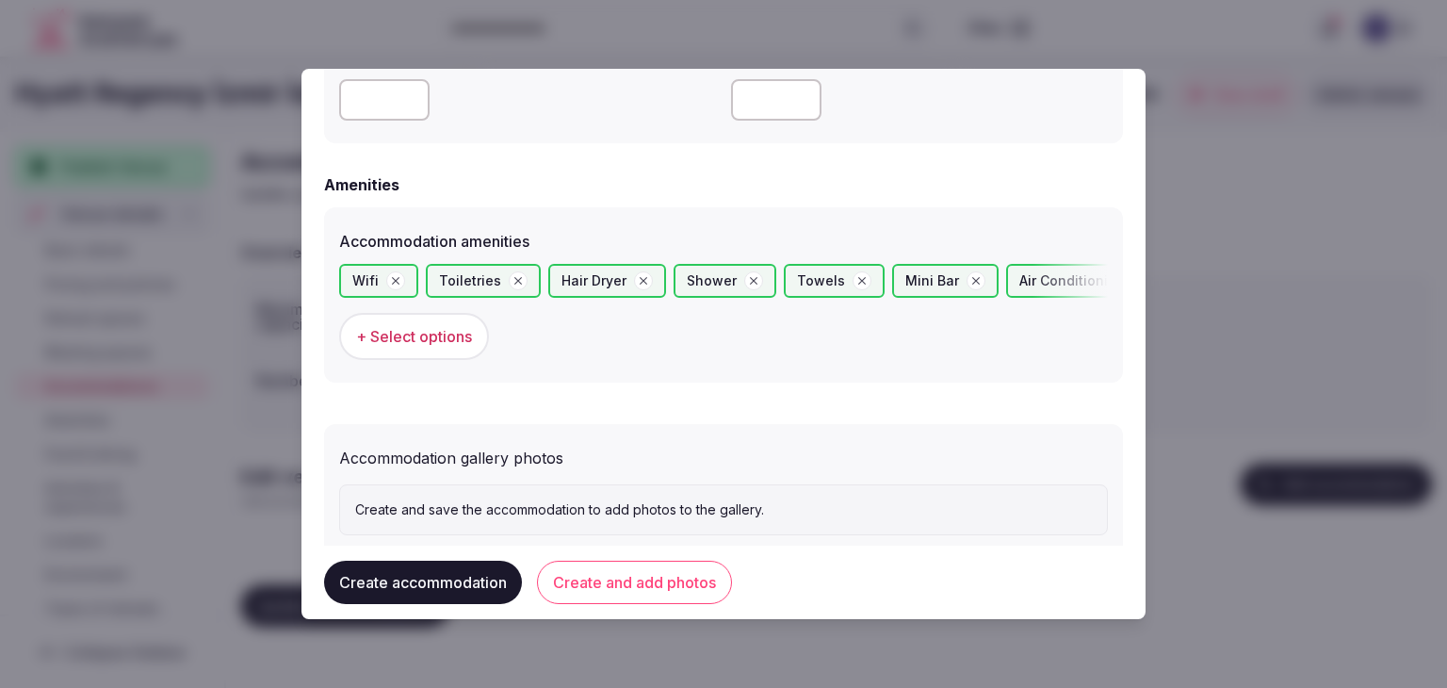
drag, startPoint x: 662, startPoint y: 582, endPoint x: 688, endPoint y: 604, distance: 34.1
click at [662, 585] on button "Create and add photos" at bounding box center [634, 582] width 195 height 43
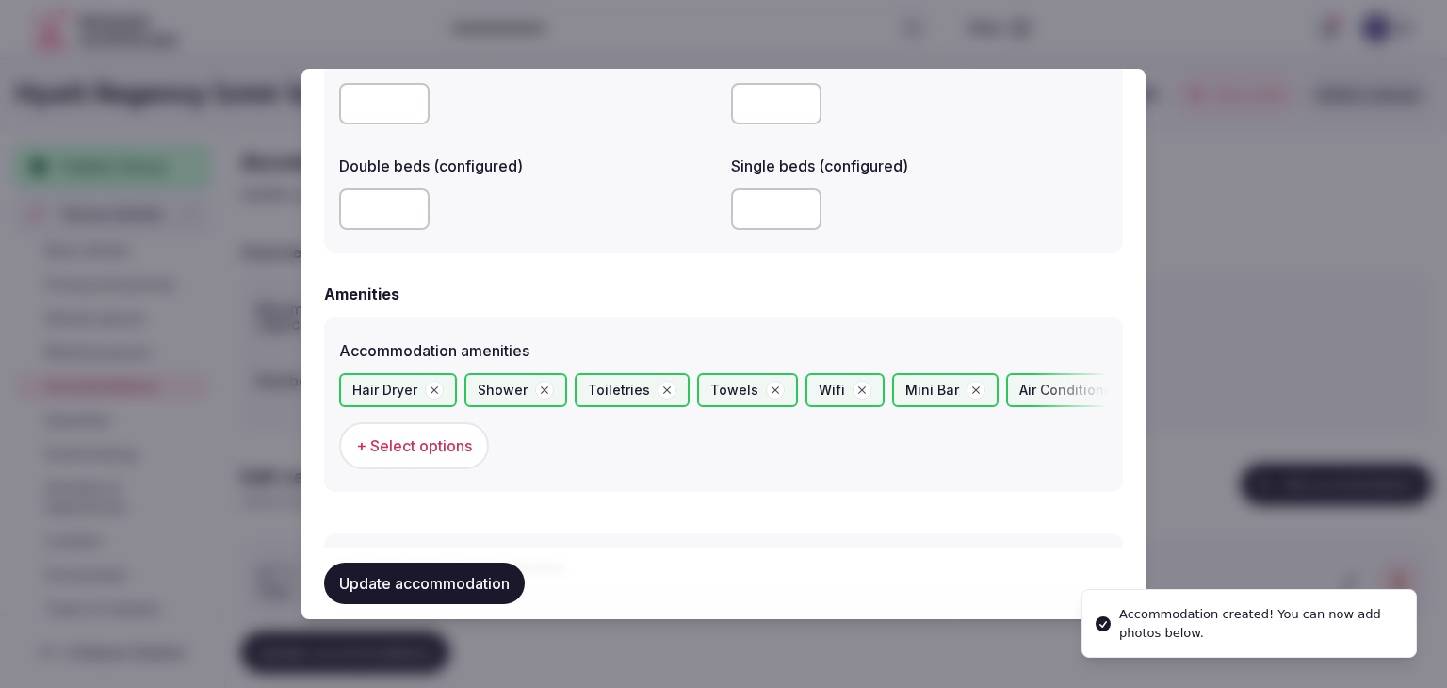
scroll to position [1933, 0]
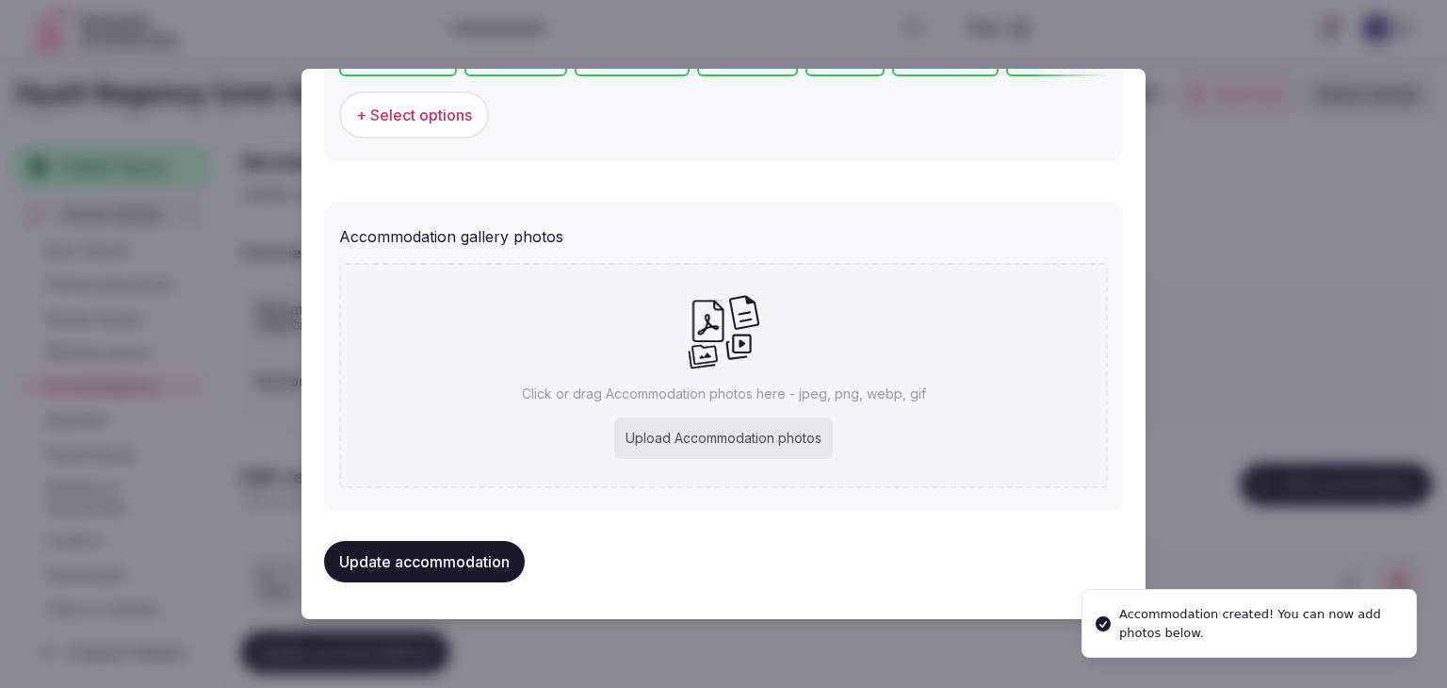
click at [764, 410] on div "Click or drag Accommodation photos here - jpeg, png, webp, gif Upload Accommoda…" at bounding box center [723, 375] width 769 height 225
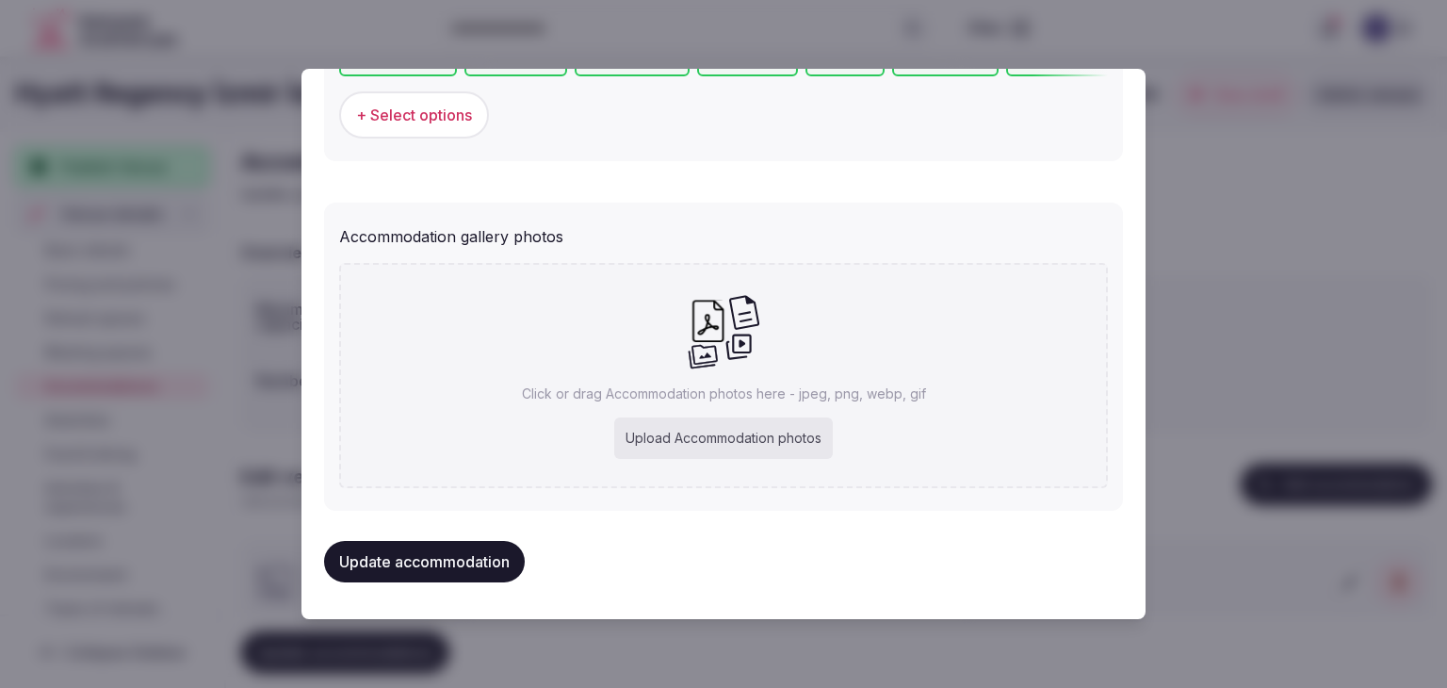
type input "**********"
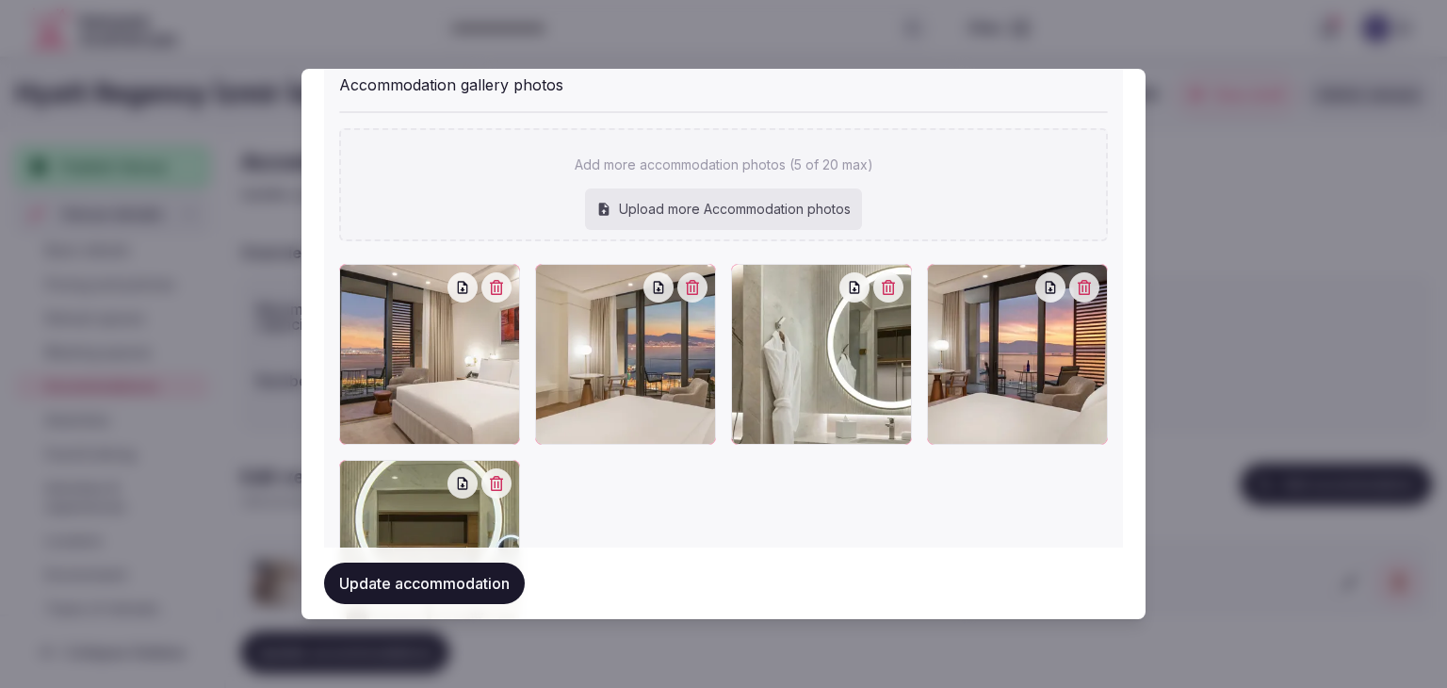
scroll to position [2215, 0]
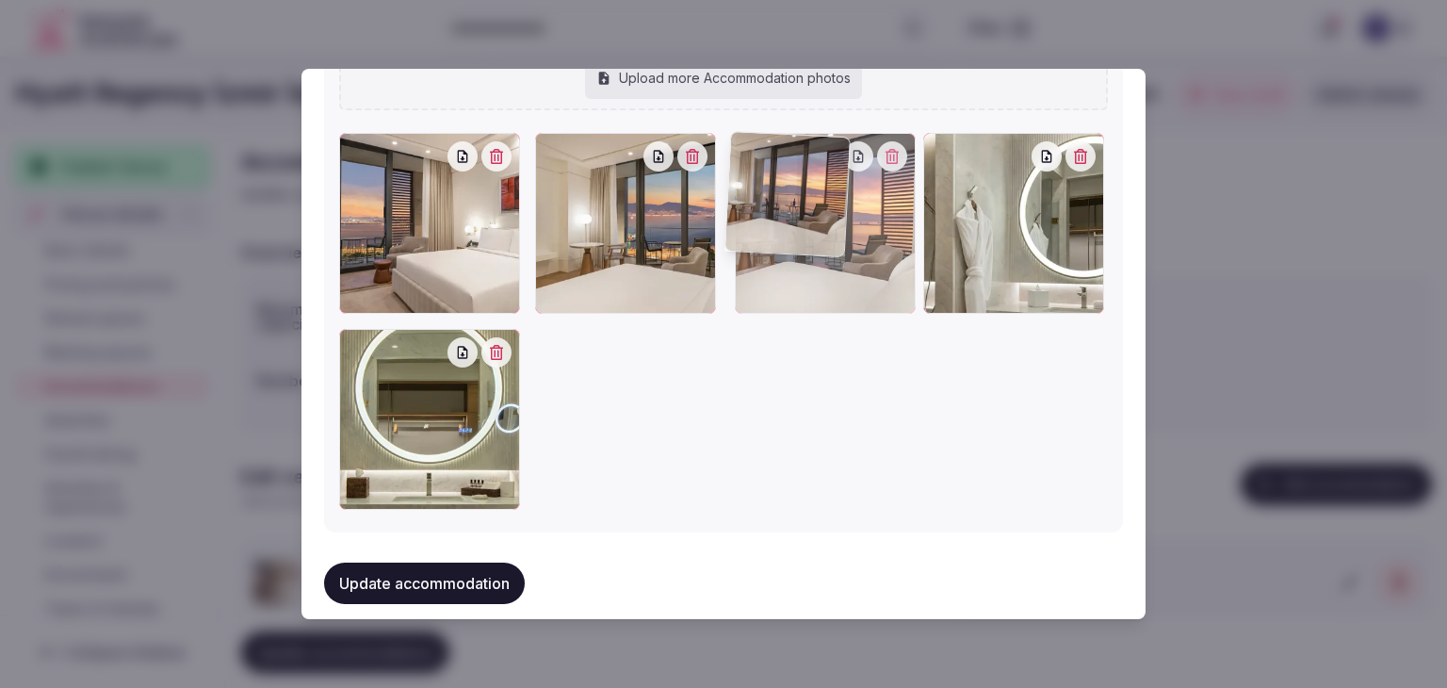
drag, startPoint x: 912, startPoint y: 154, endPoint x: 839, endPoint y: 162, distance: 74.0
click at [839, 162] on div at bounding box center [825, 223] width 181 height 181
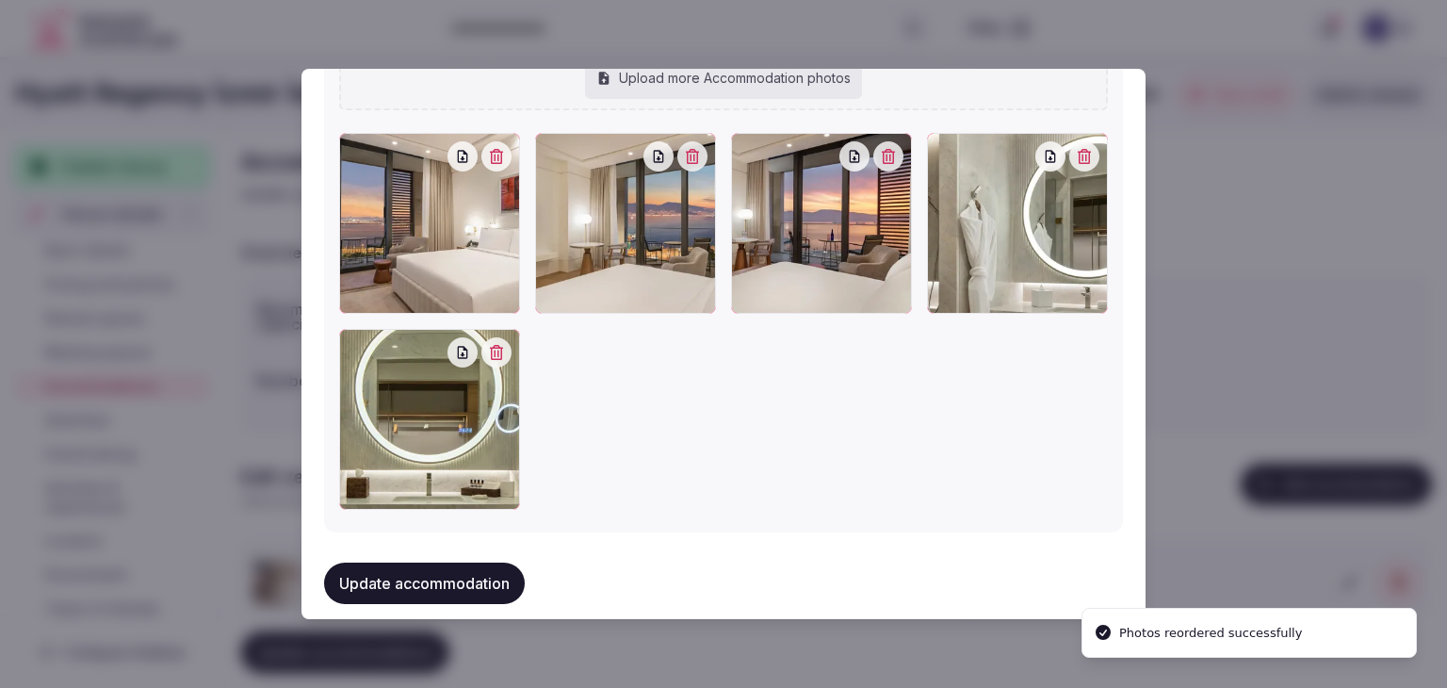
click at [487, 576] on button "Update accommodation" at bounding box center [424, 583] width 201 height 41
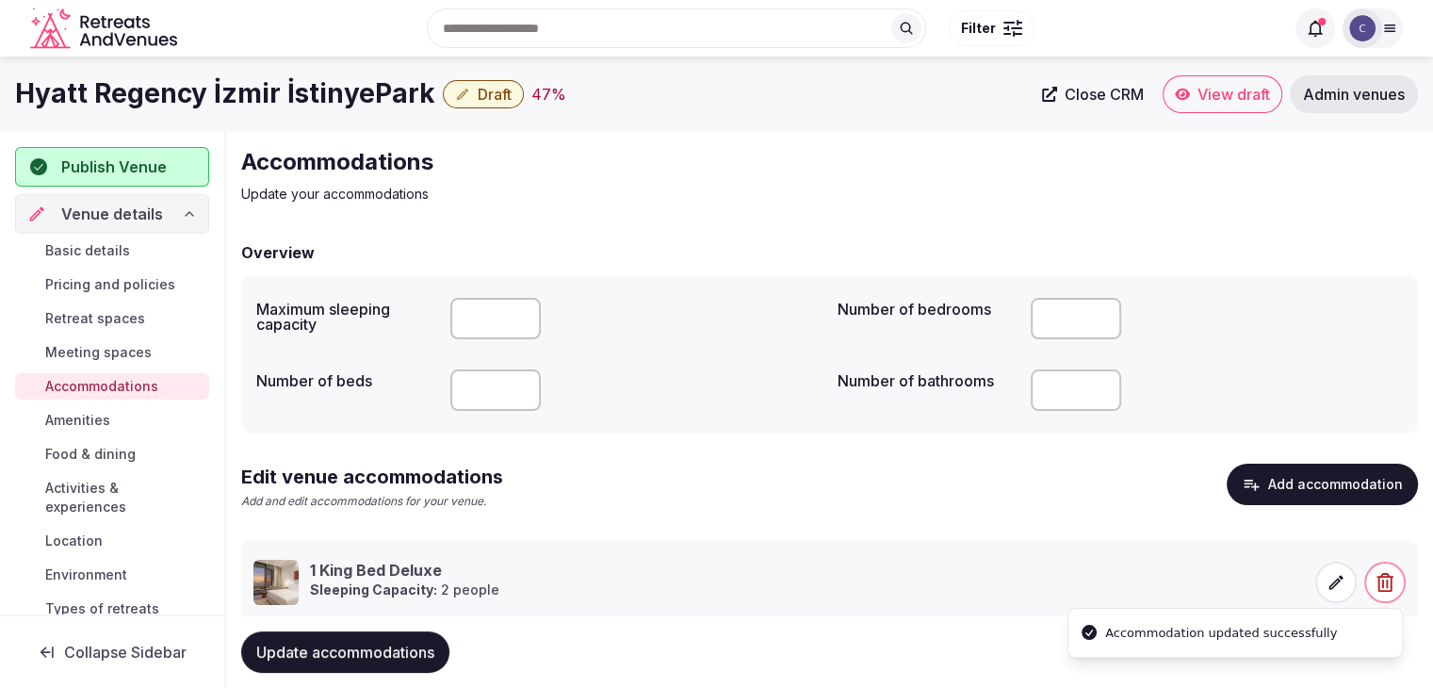
click at [416, 653] on span "Update accommodations" at bounding box center [345, 652] width 178 height 19
click at [87, 411] on span "Amenities" at bounding box center [77, 420] width 65 height 19
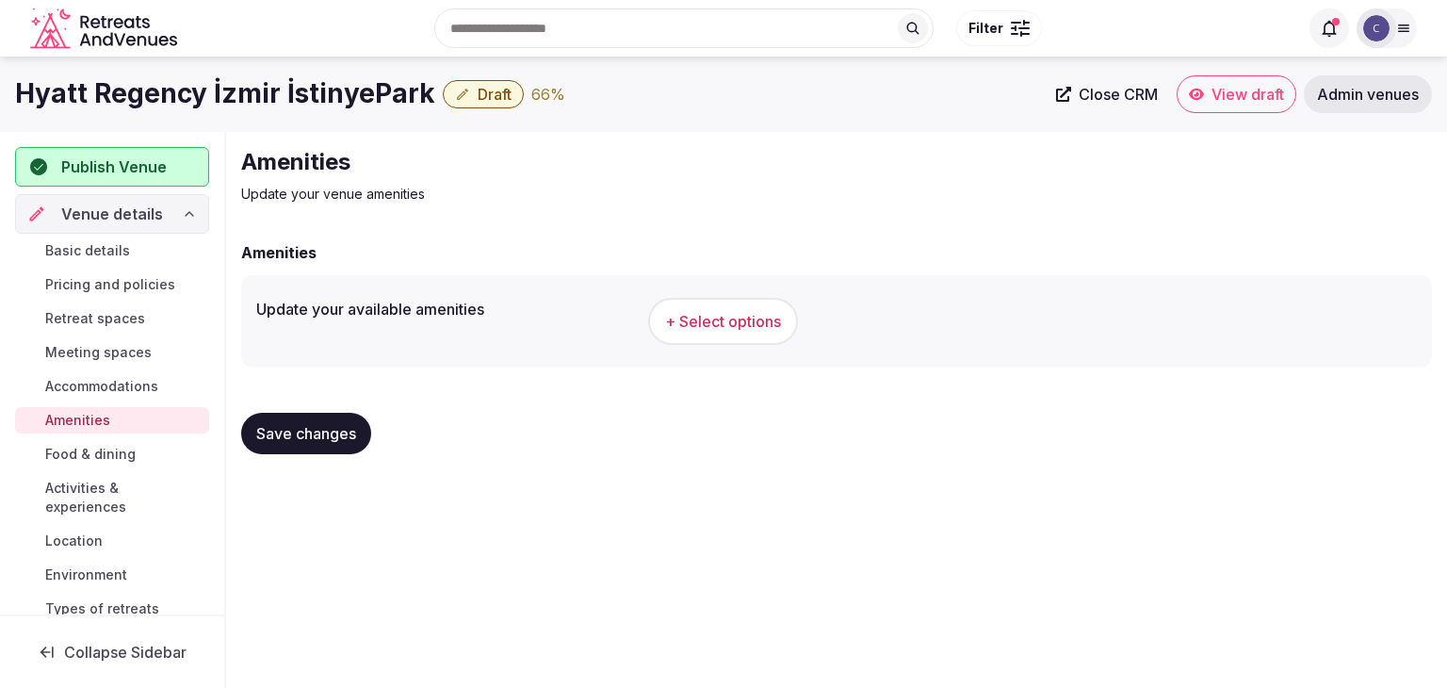
click at [717, 332] on button "+ Select options" at bounding box center [723, 321] width 150 height 47
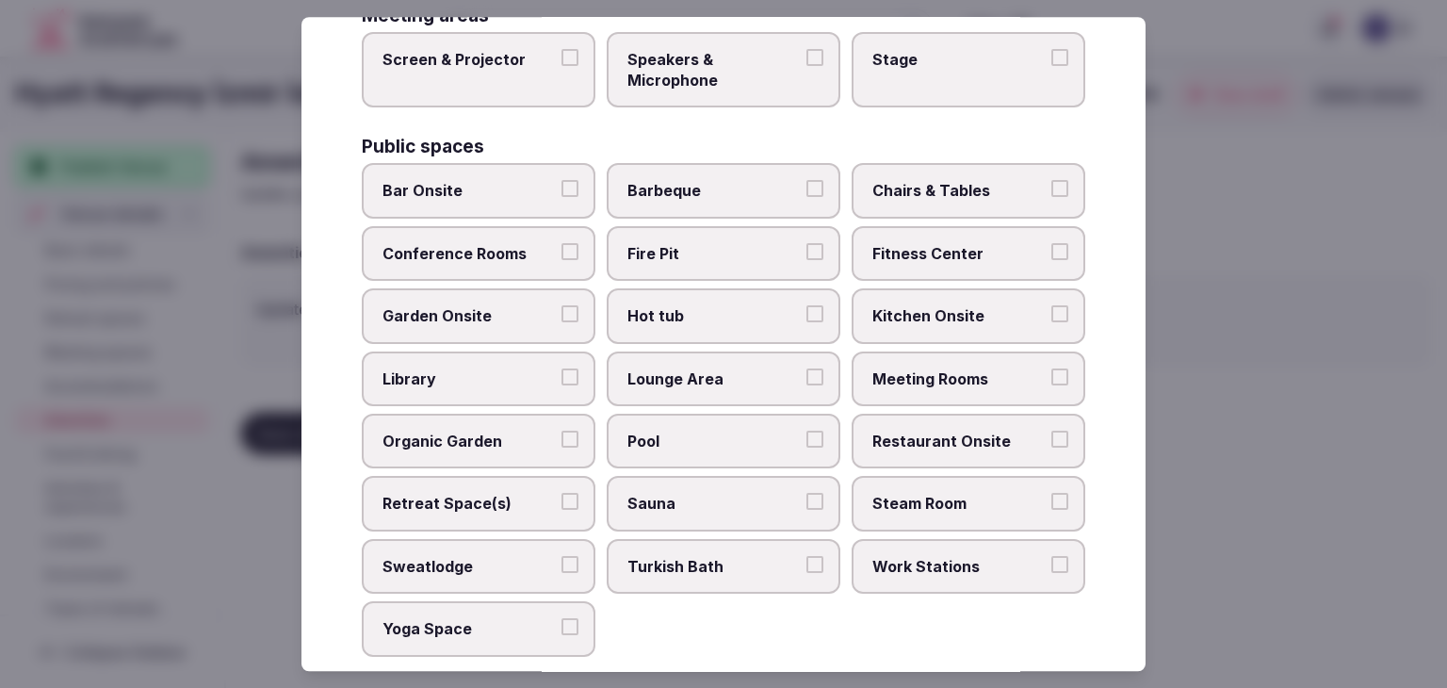
scroll to position [1015, 0]
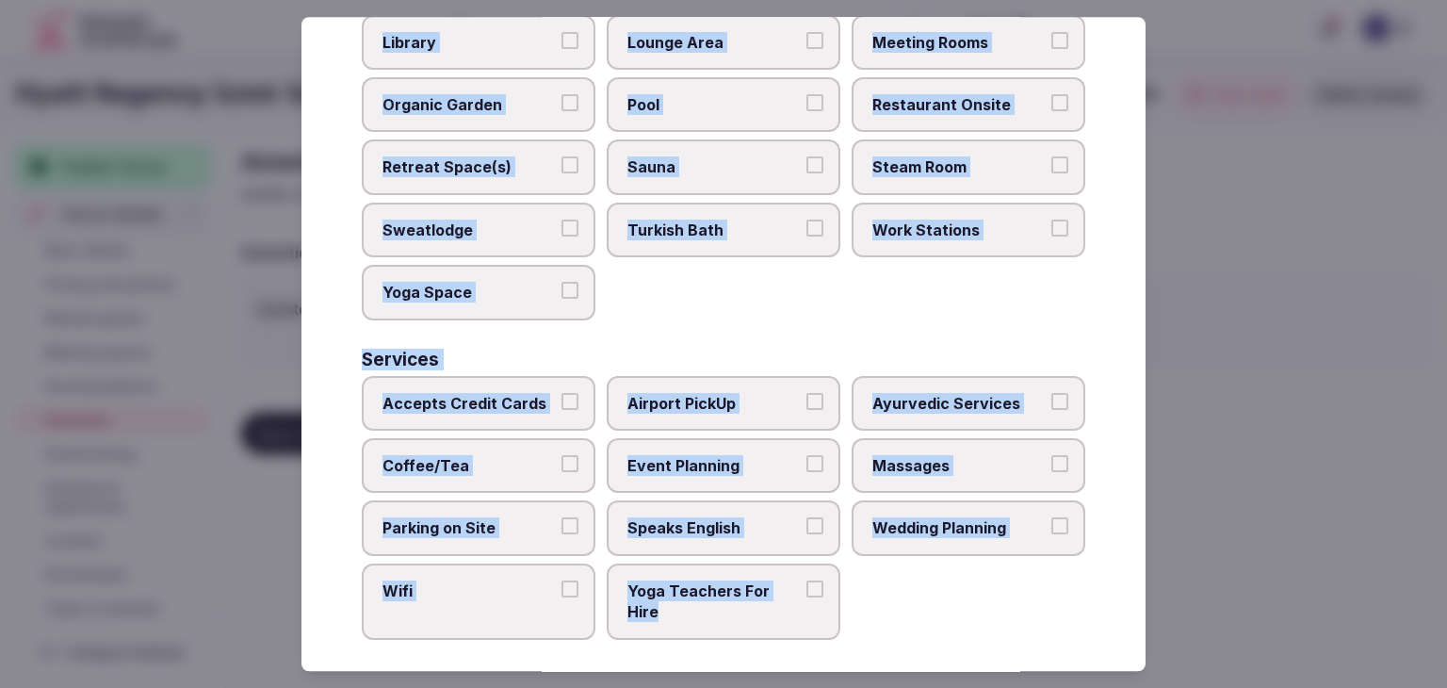
drag, startPoint x: 351, startPoint y: 121, endPoint x: 885, endPoint y: 651, distance: 752.9
click at [885, 651] on div "Select your venue amenities Choose all applicable amenities offered. Activities…" at bounding box center [724, 344] width 844 height 654
copy div "Choose all applicable amenities offered. Activities Bicycles Camping Allowed On…"
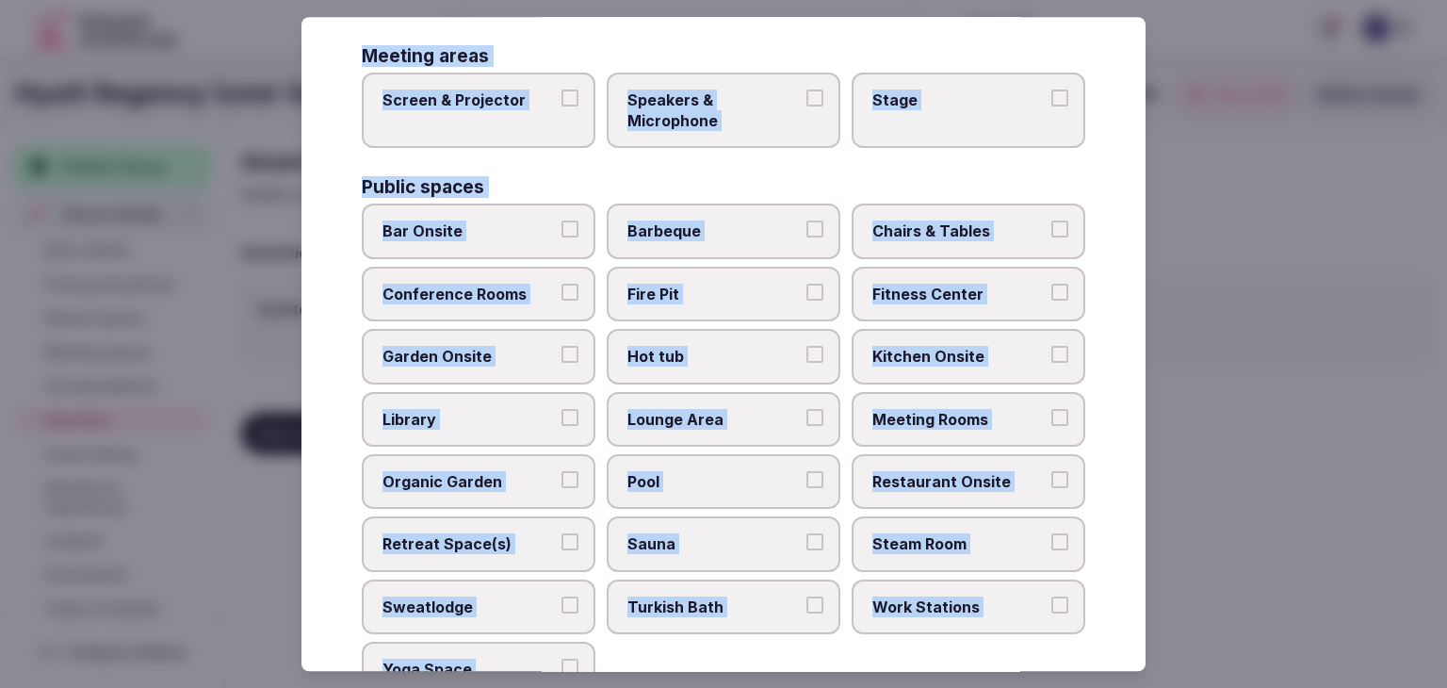
scroll to position [261, 0]
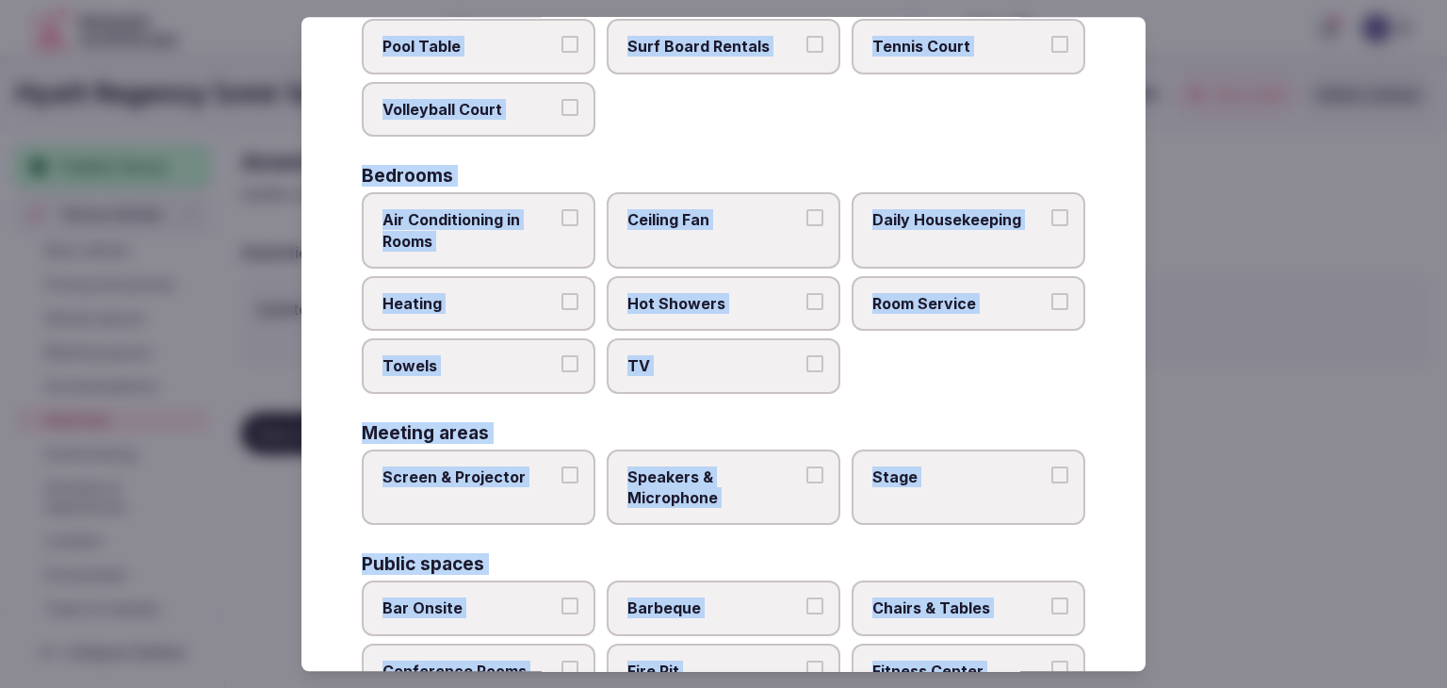
click at [459, 209] on span "Air Conditioning in Rooms" at bounding box center [469, 230] width 173 height 42
click at [562, 209] on button "Air Conditioning in Rooms" at bounding box center [570, 217] width 17 height 17
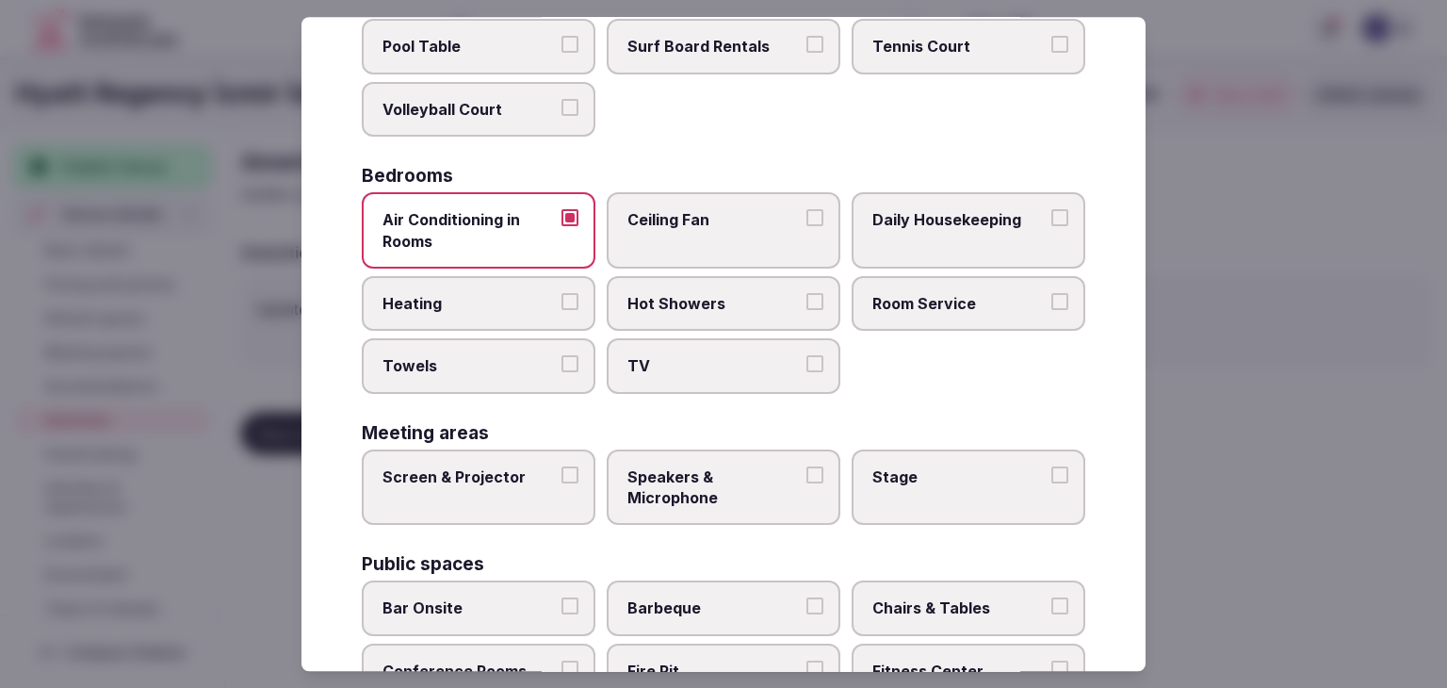
click at [482, 310] on label "Heating" at bounding box center [479, 303] width 234 height 55
click at [562, 310] on button "Heating" at bounding box center [570, 301] width 17 height 17
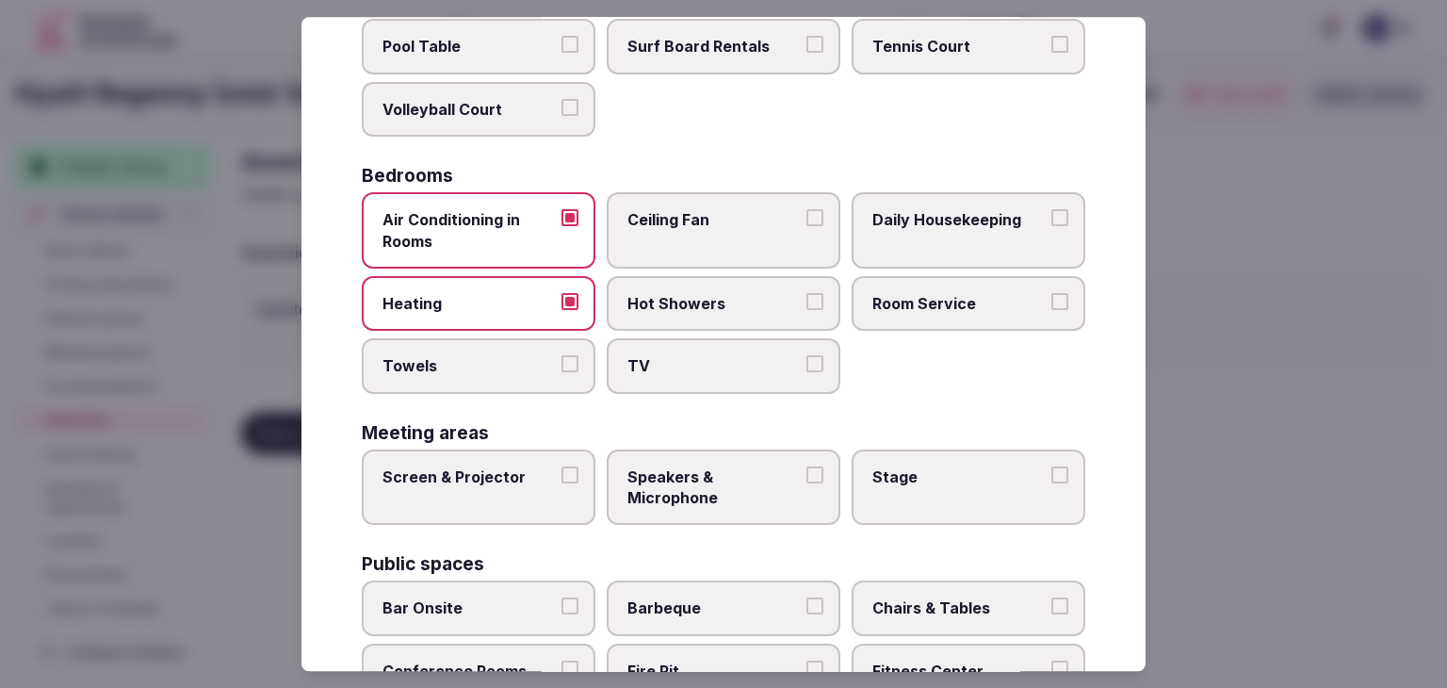
click at [494, 368] on span "Towels" at bounding box center [469, 366] width 173 height 21
click at [562, 368] on button "Towels" at bounding box center [570, 364] width 17 height 17
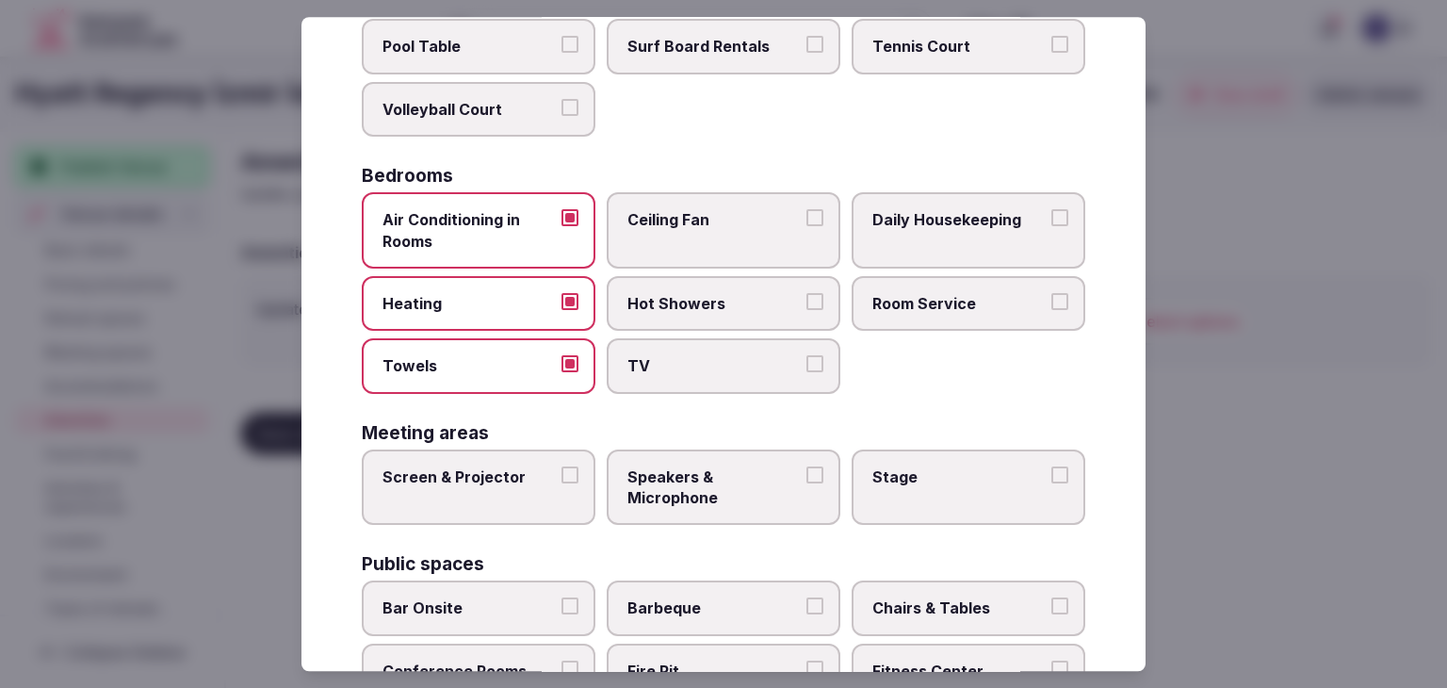
click at [735, 374] on label "TV" at bounding box center [724, 366] width 234 height 55
click at [807, 373] on button "TV" at bounding box center [815, 364] width 17 height 17
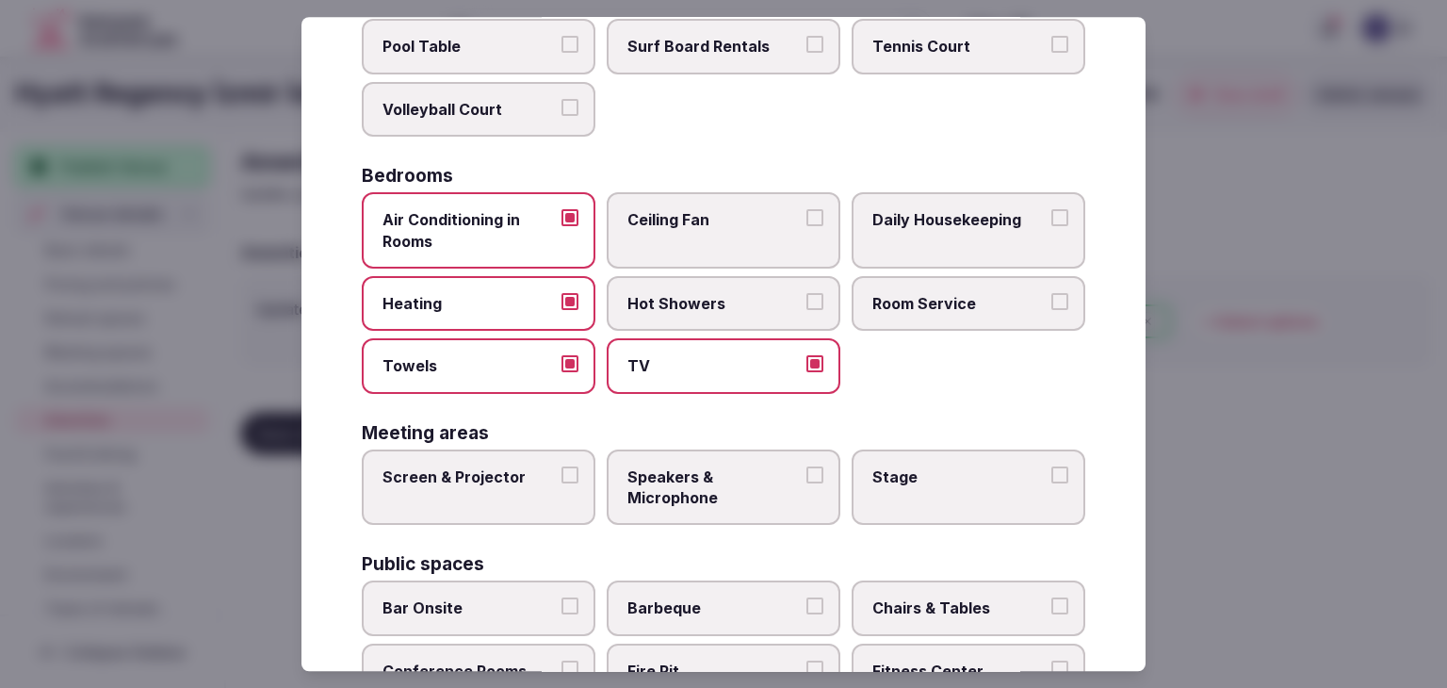
click at [744, 295] on span "Hot Showers" at bounding box center [714, 303] width 173 height 21
click at [807, 295] on button "Hot Showers" at bounding box center [815, 301] width 17 height 17
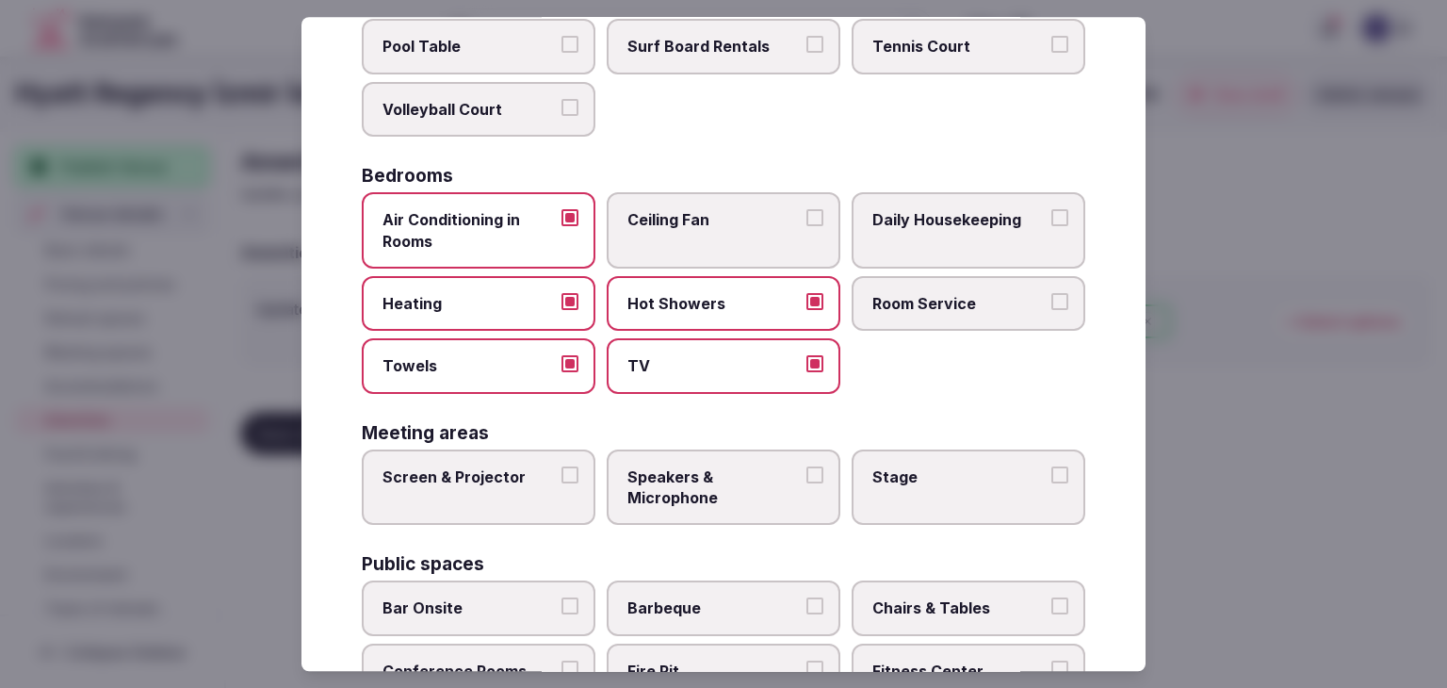
click at [926, 303] on span "Room Service" at bounding box center [959, 303] width 173 height 21
click at [1052, 303] on button "Room Service" at bounding box center [1060, 301] width 17 height 17
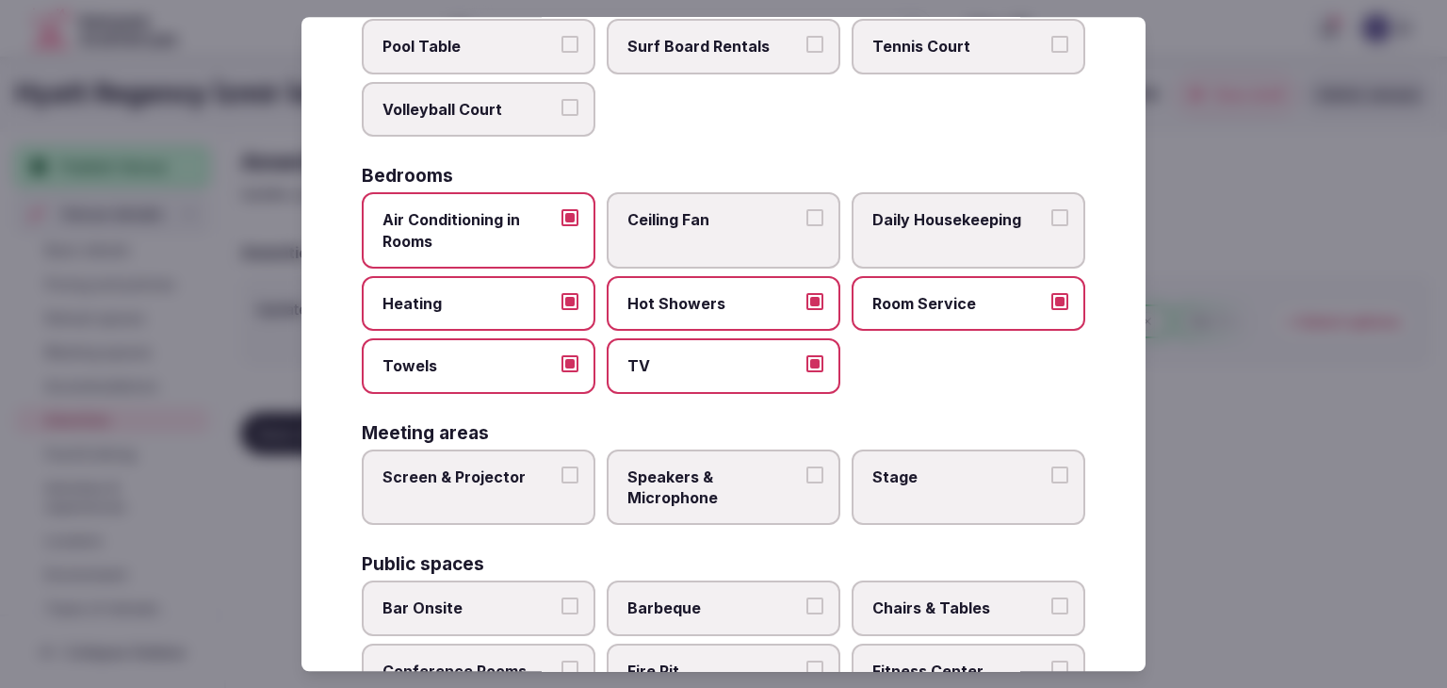
click at [943, 219] on span "Daily Housekeeping" at bounding box center [959, 219] width 173 height 21
click at [1052, 219] on button "Daily Housekeeping" at bounding box center [1060, 217] width 17 height 17
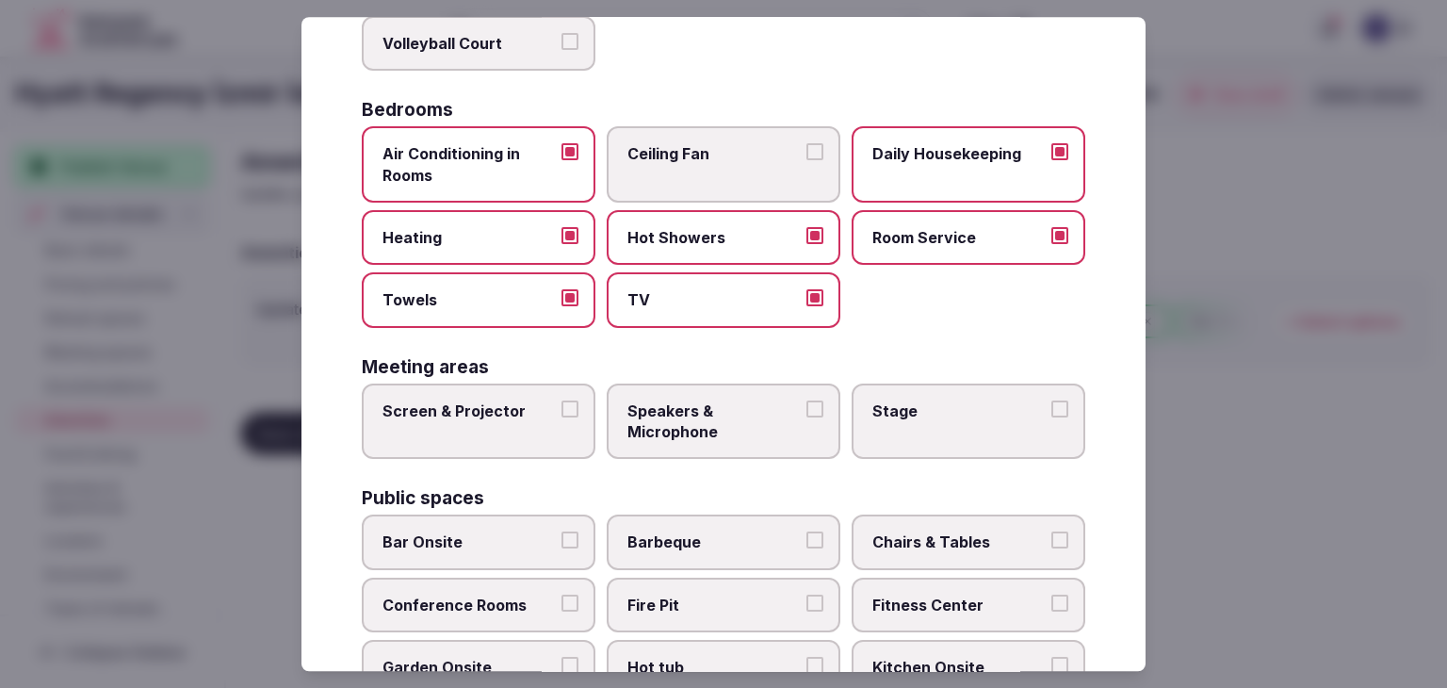
scroll to position [355, 0]
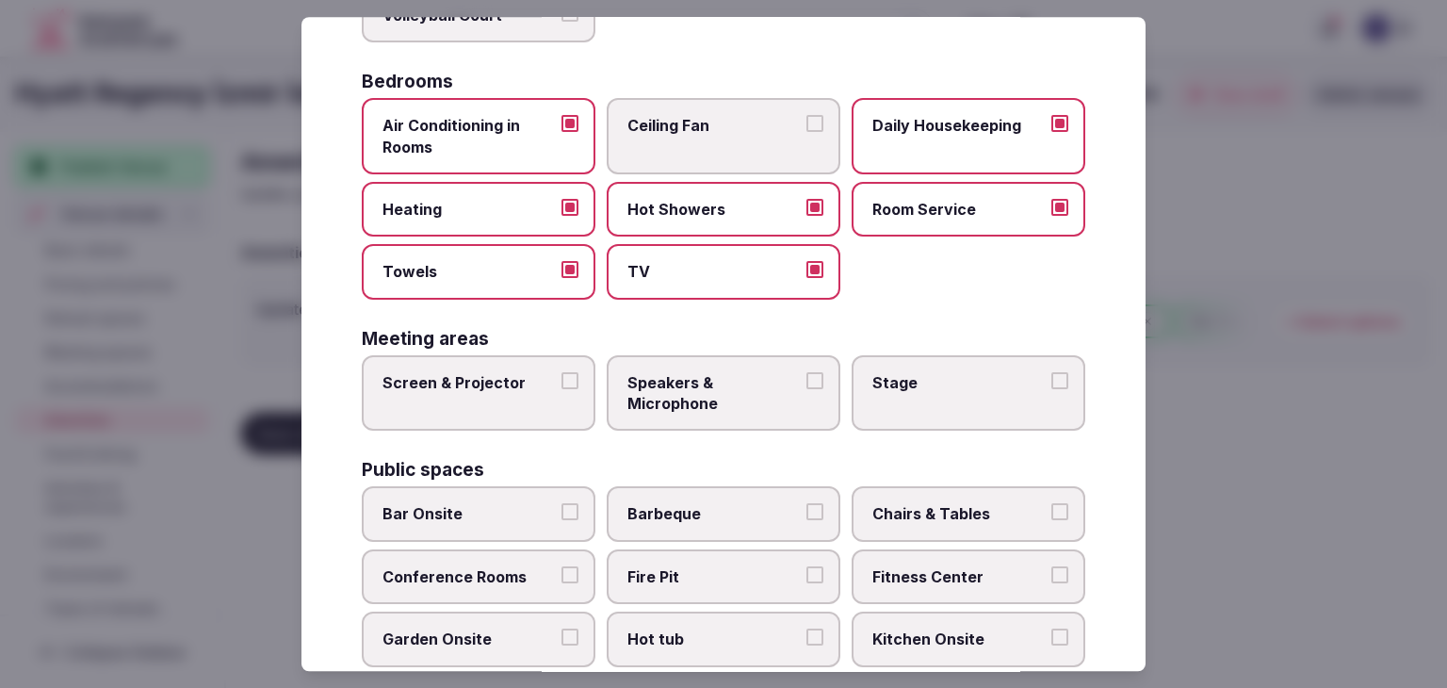
click at [504, 421] on label "Screen & Projector" at bounding box center [479, 393] width 234 height 76
click at [562, 389] on button "Screen & Projector" at bounding box center [570, 380] width 17 height 17
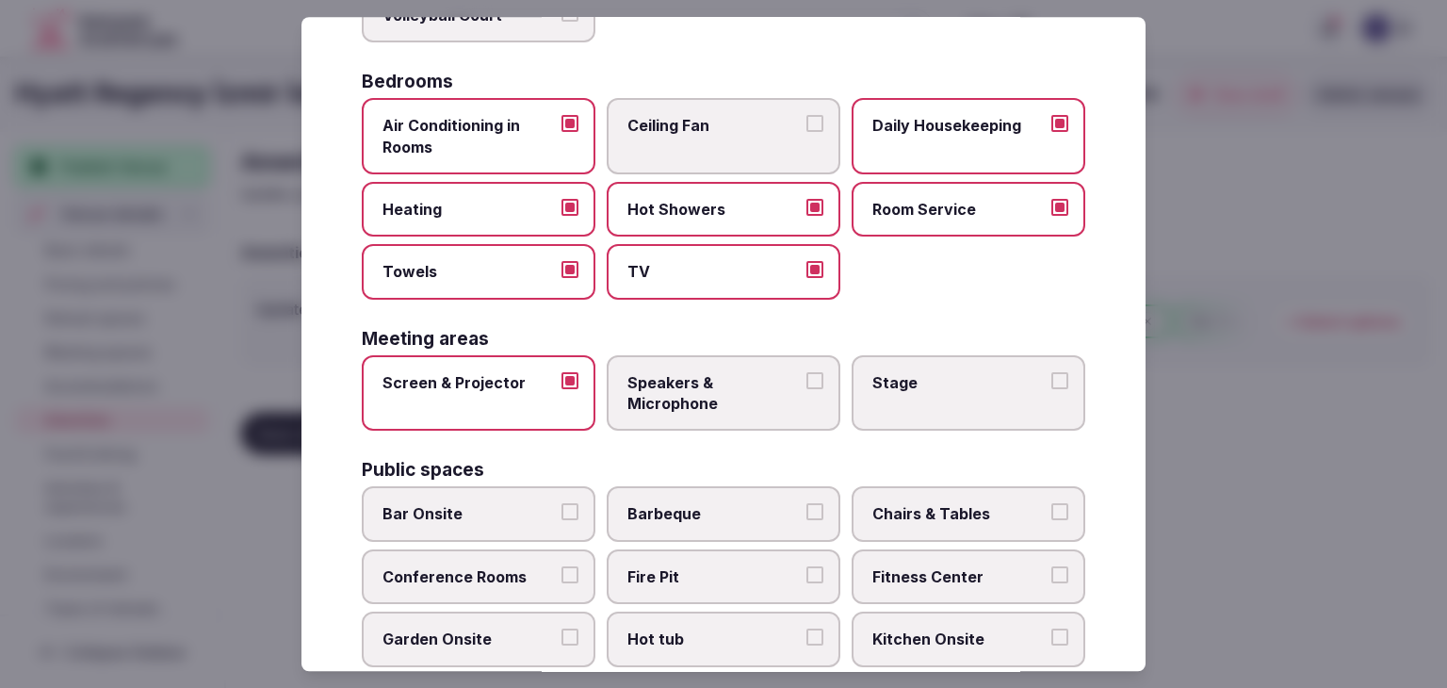
click at [608, 412] on label "Speakers & Microphone" at bounding box center [724, 393] width 234 height 76
click at [807, 389] on button "Speakers & Microphone" at bounding box center [815, 380] width 17 height 17
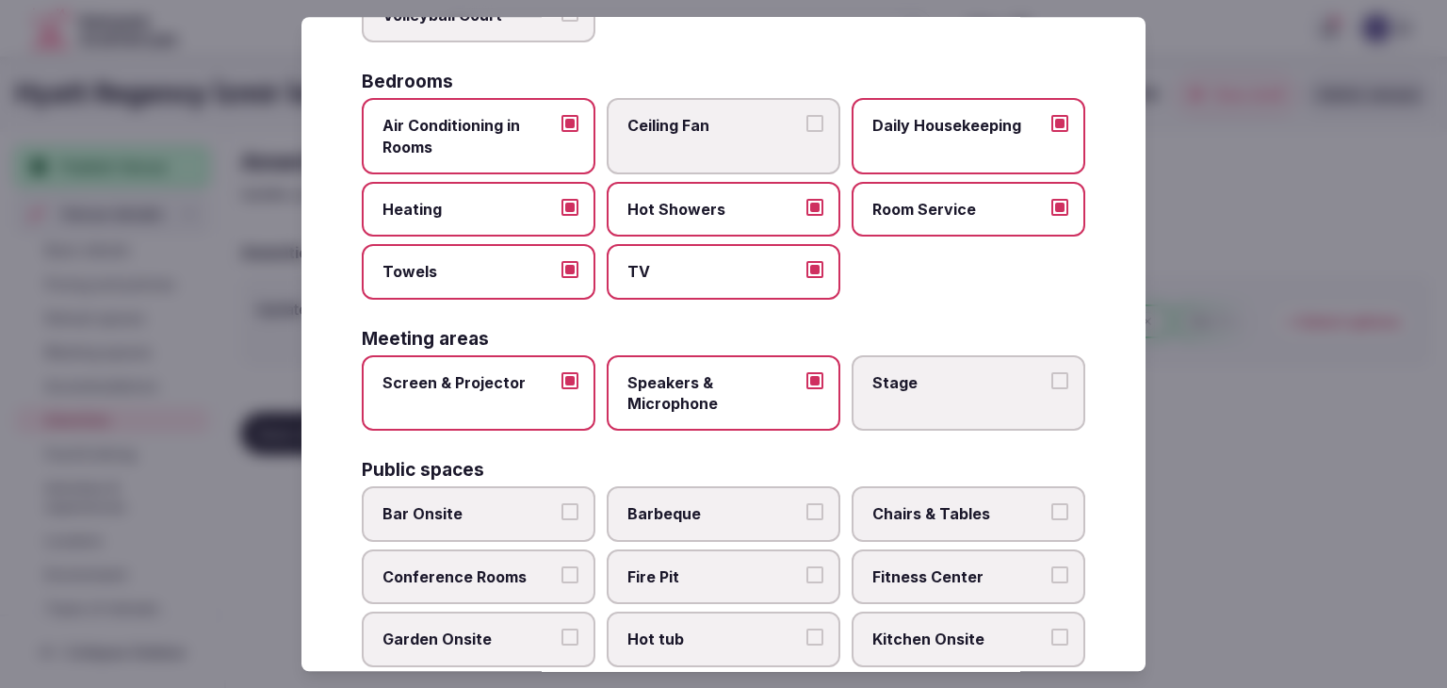
click at [920, 409] on label "Stage" at bounding box center [969, 393] width 234 height 76
click at [1052, 389] on button "Stage" at bounding box center [1060, 380] width 17 height 17
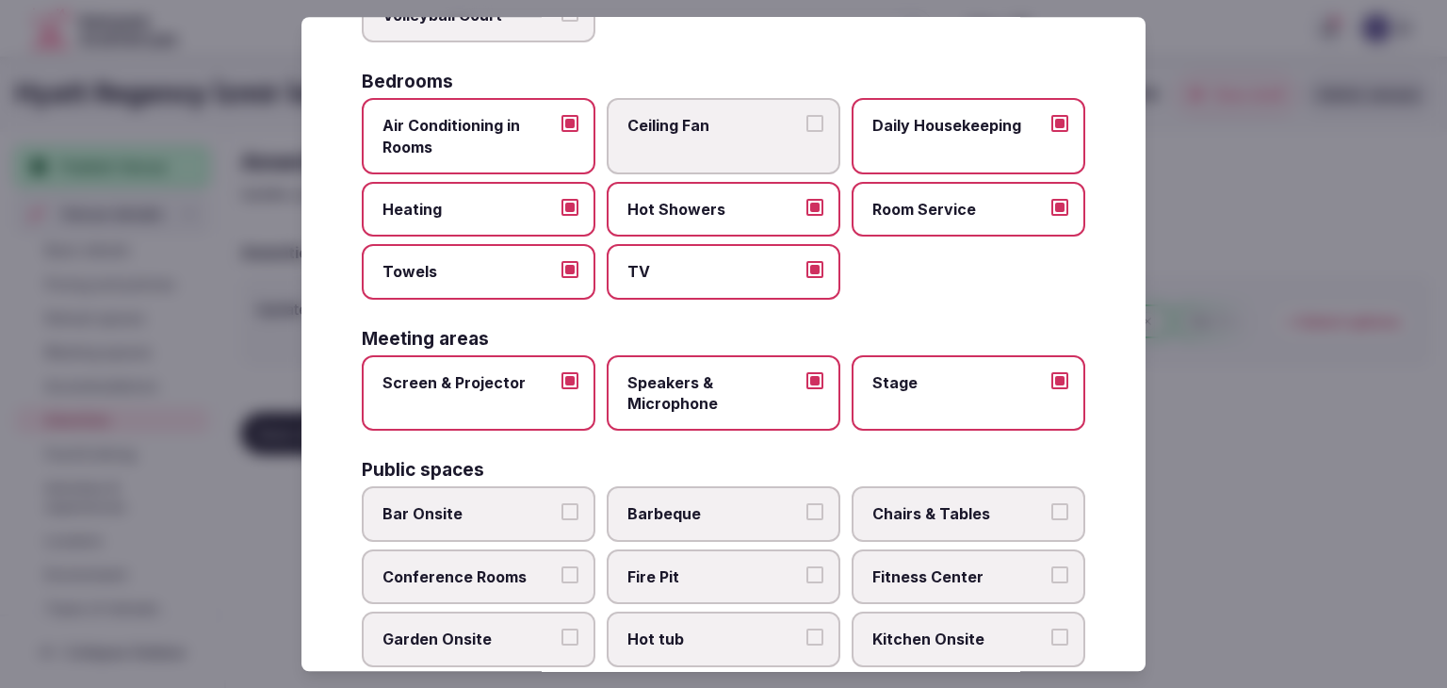
click at [543, 505] on span "Bar Onsite" at bounding box center [469, 514] width 173 height 21
click at [562, 505] on button "Bar Onsite" at bounding box center [570, 512] width 17 height 17
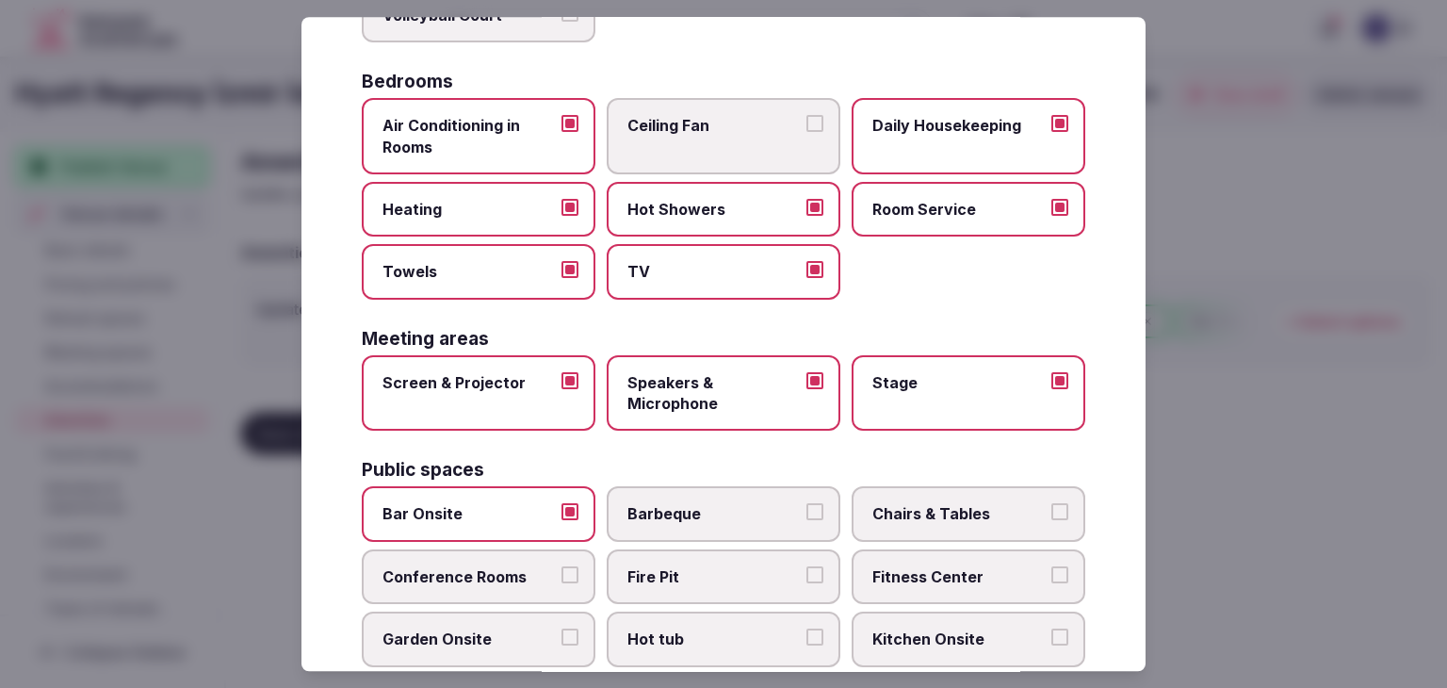
drag, startPoint x: 543, startPoint y: 575, endPoint x: 571, endPoint y: 571, distance: 28.5
click at [546, 575] on span "Conference Rooms" at bounding box center [469, 576] width 173 height 21
click at [562, 575] on button "Conference Rooms" at bounding box center [570, 574] width 17 height 17
drag, startPoint x: 924, startPoint y: 510, endPoint x: 911, endPoint y: 578, distance: 69.1
click at [924, 516] on span "Chairs & Tables" at bounding box center [959, 514] width 173 height 21
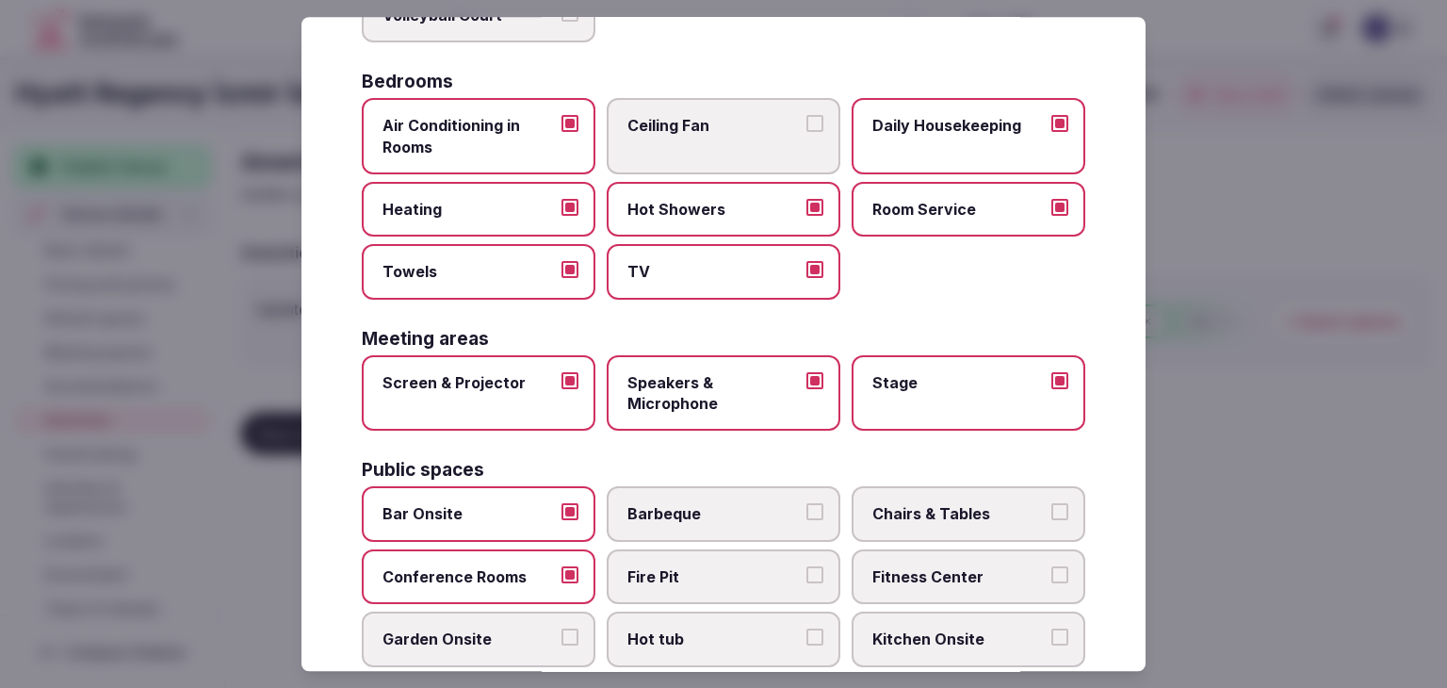
click at [1052, 516] on button "Chairs & Tables" at bounding box center [1060, 512] width 17 height 17
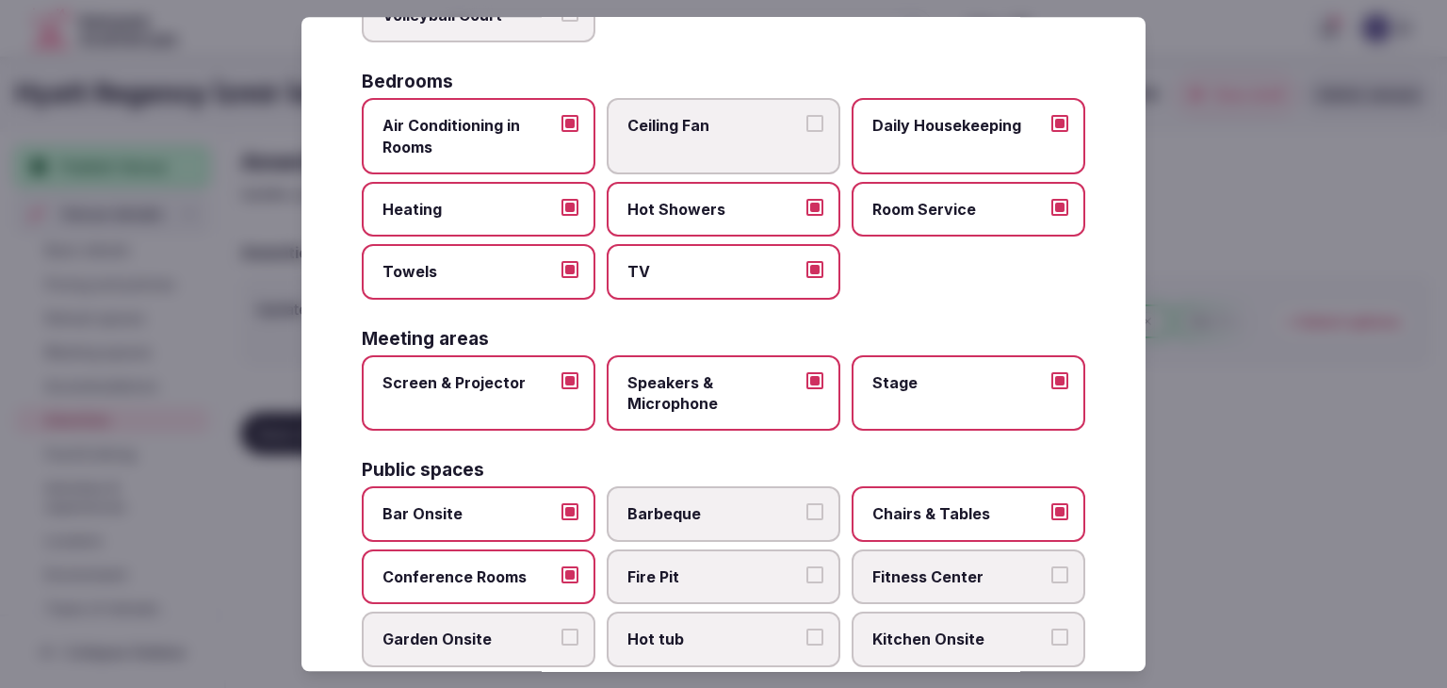
click at [911, 579] on span "Fitness Center" at bounding box center [959, 576] width 173 height 21
click at [1052, 579] on button "Fitness Center" at bounding box center [1060, 574] width 17 height 17
click at [500, 616] on label "Garden Onsite" at bounding box center [479, 640] width 234 height 55
click at [562, 629] on button "Garden Onsite" at bounding box center [570, 637] width 17 height 17
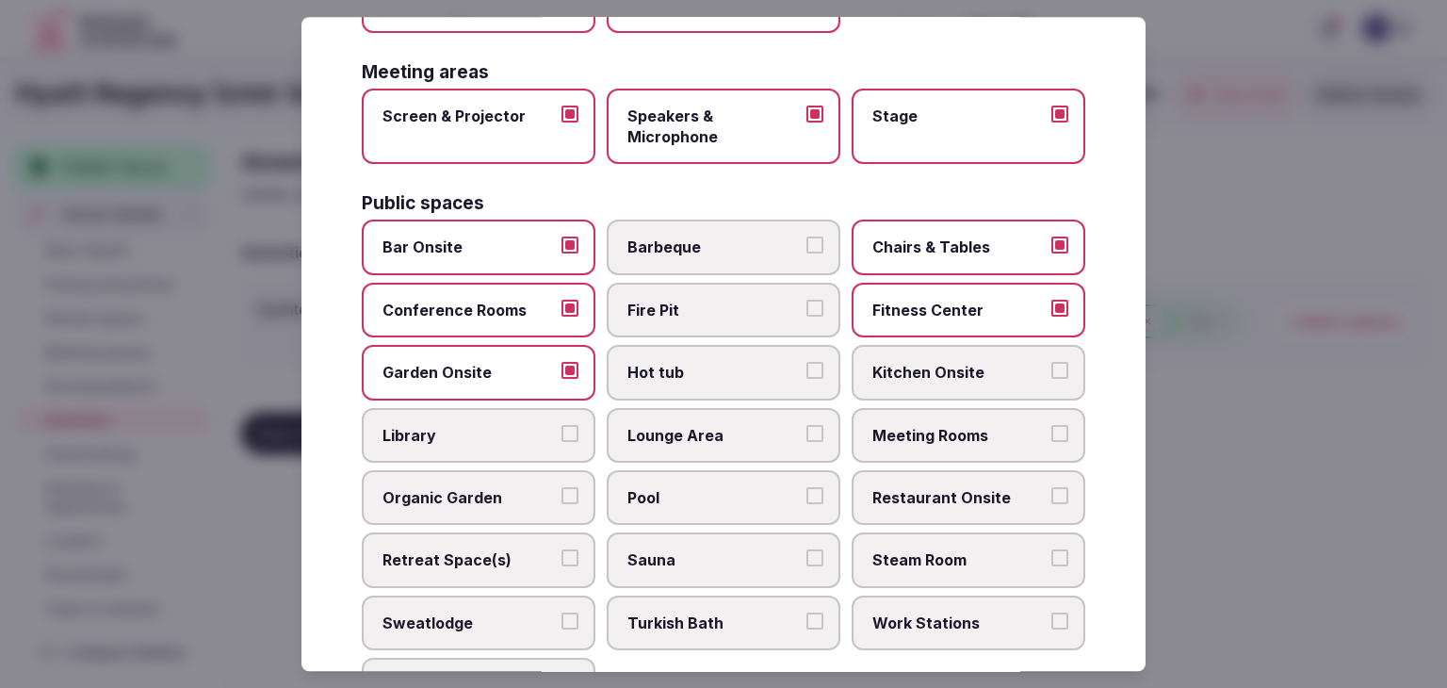
scroll to position [732, 0]
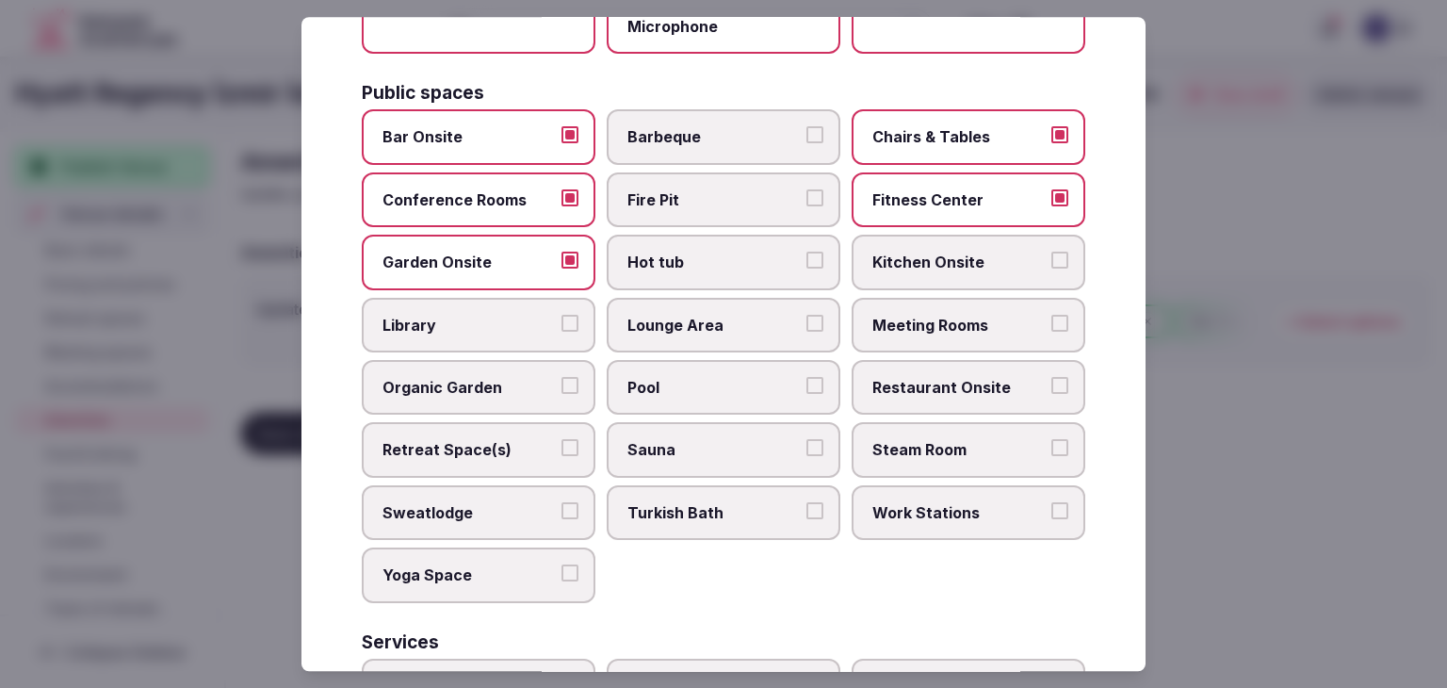
click at [955, 315] on span "Meeting Rooms" at bounding box center [959, 325] width 173 height 21
click at [1052, 315] on button "Meeting Rooms" at bounding box center [1060, 323] width 17 height 17
click at [950, 367] on label "Restaurant Onsite" at bounding box center [969, 387] width 234 height 55
click at [1052, 377] on button "Restaurant Onsite" at bounding box center [1060, 385] width 17 height 17
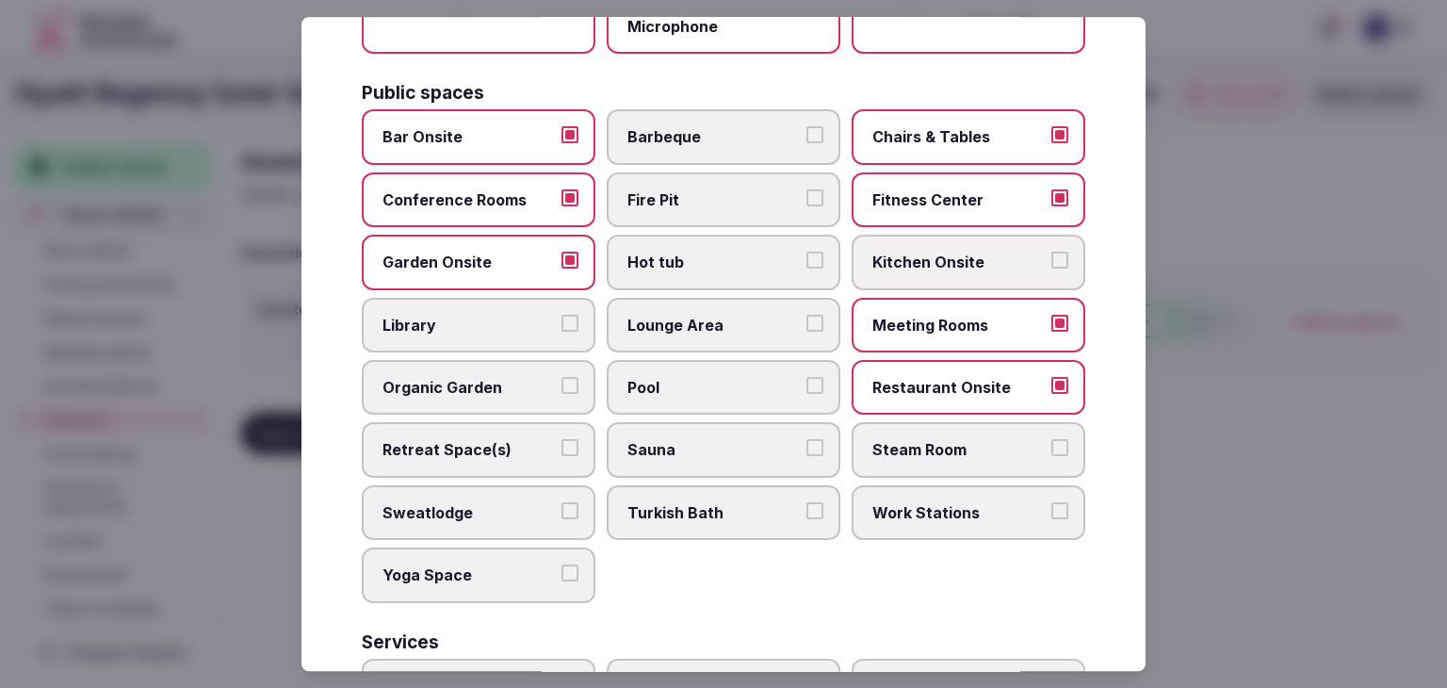
click at [774, 305] on label "Lounge Area" at bounding box center [724, 325] width 234 height 55
click at [807, 315] on button "Lounge Area" at bounding box center [815, 323] width 17 height 17
click at [716, 361] on label "Pool" at bounding box center [724, 387] width 234 height 55
click at [807, 377] on button "Pool" at bounding box center [815, 385] width 17 height 17
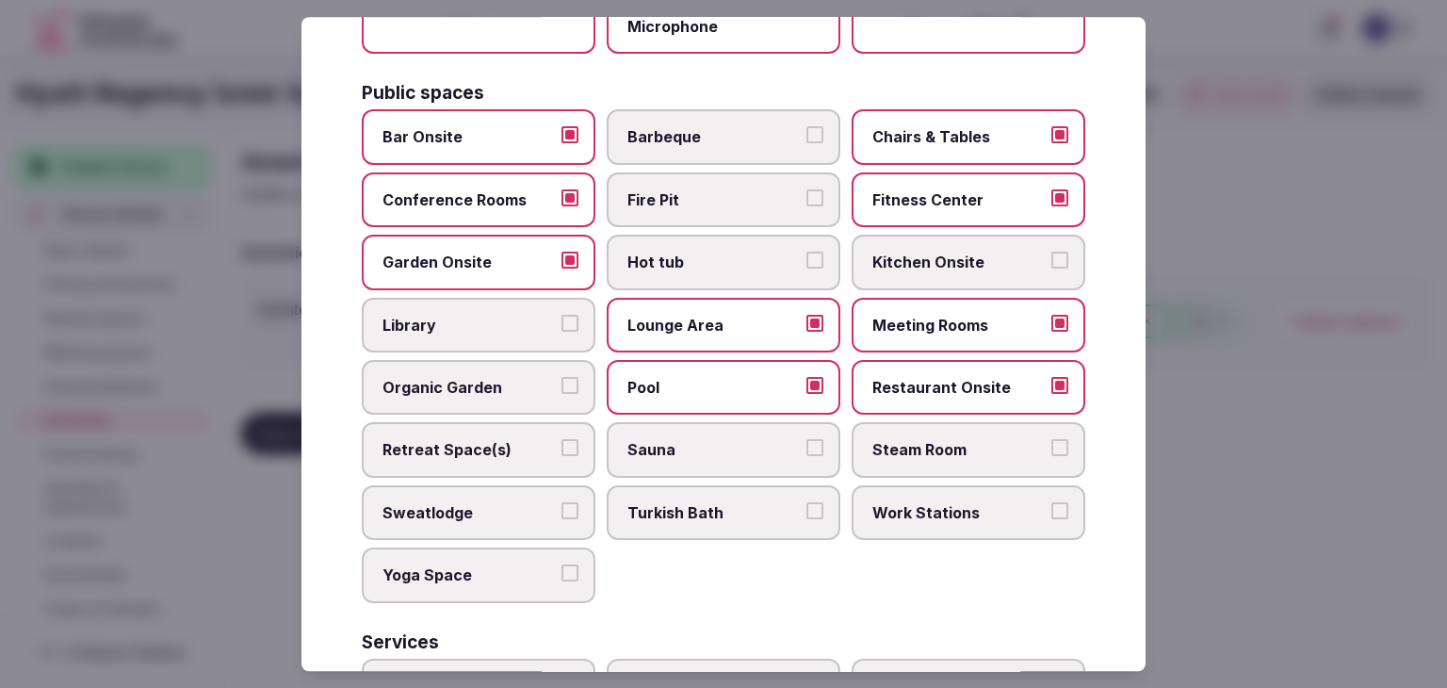
click at [681, 452] on label "Sauna" at bounding box center [724, 450] width 234 height 55
click at [807, 452] on button "Sauna" at bounding box center [815, 448] width 17 height 17
click at [955, 457] on label "Steam Room" at bounding box center [969, 450] width 234 height 55
click at [1052, 457] on button "Steam Room" at bounding box center [1060, 448] width 17 height 17
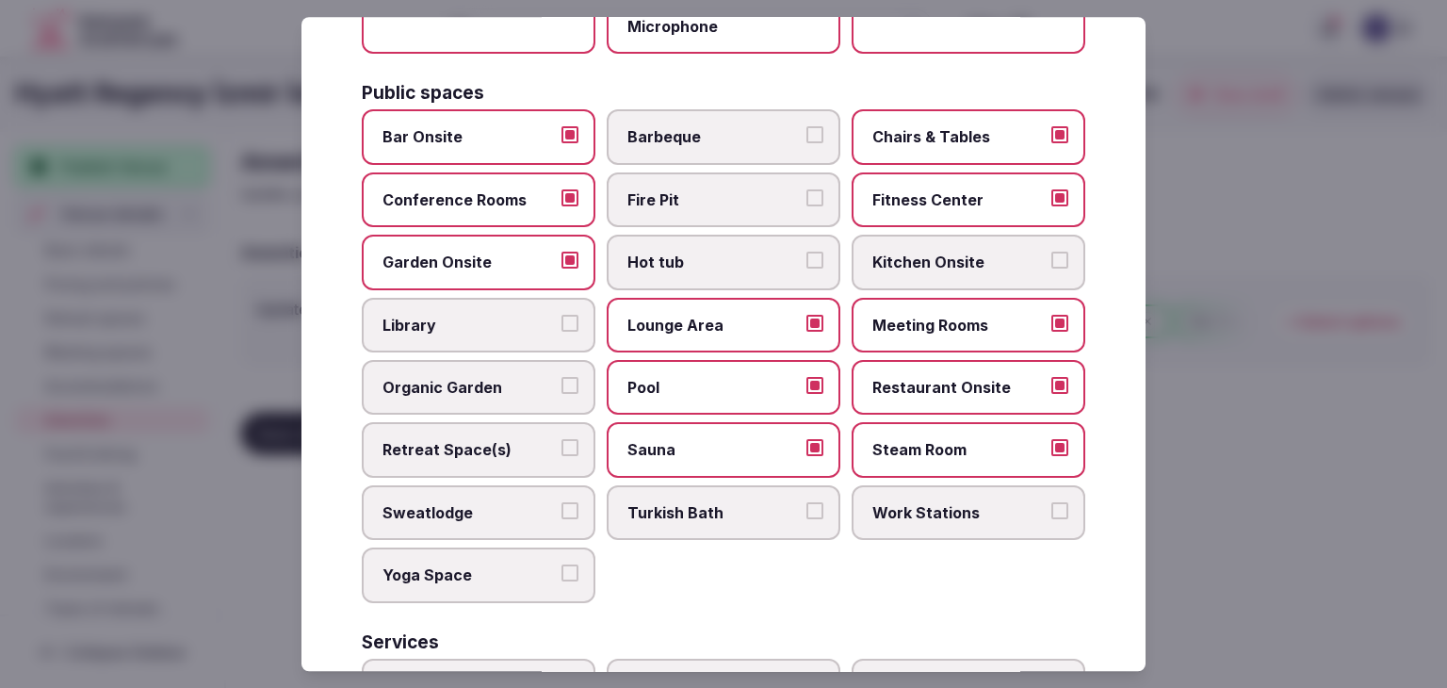
click at [641, 502] on span "Turkish Bath" at bounding box center [714, 512] width 173 height 21
click at [807, 502] on button "Turkish Bath" at bounding box center [815, 510] width 17 height 17
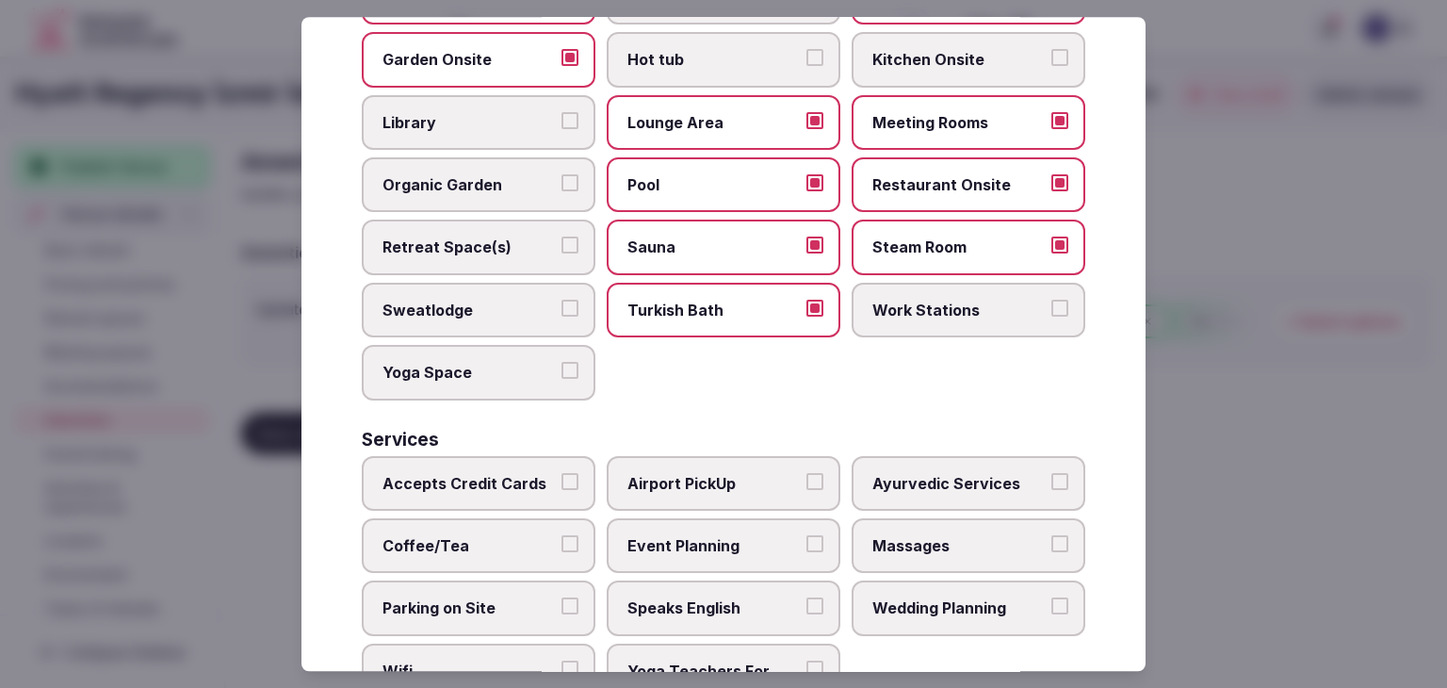
scroll to position [1015, 0]
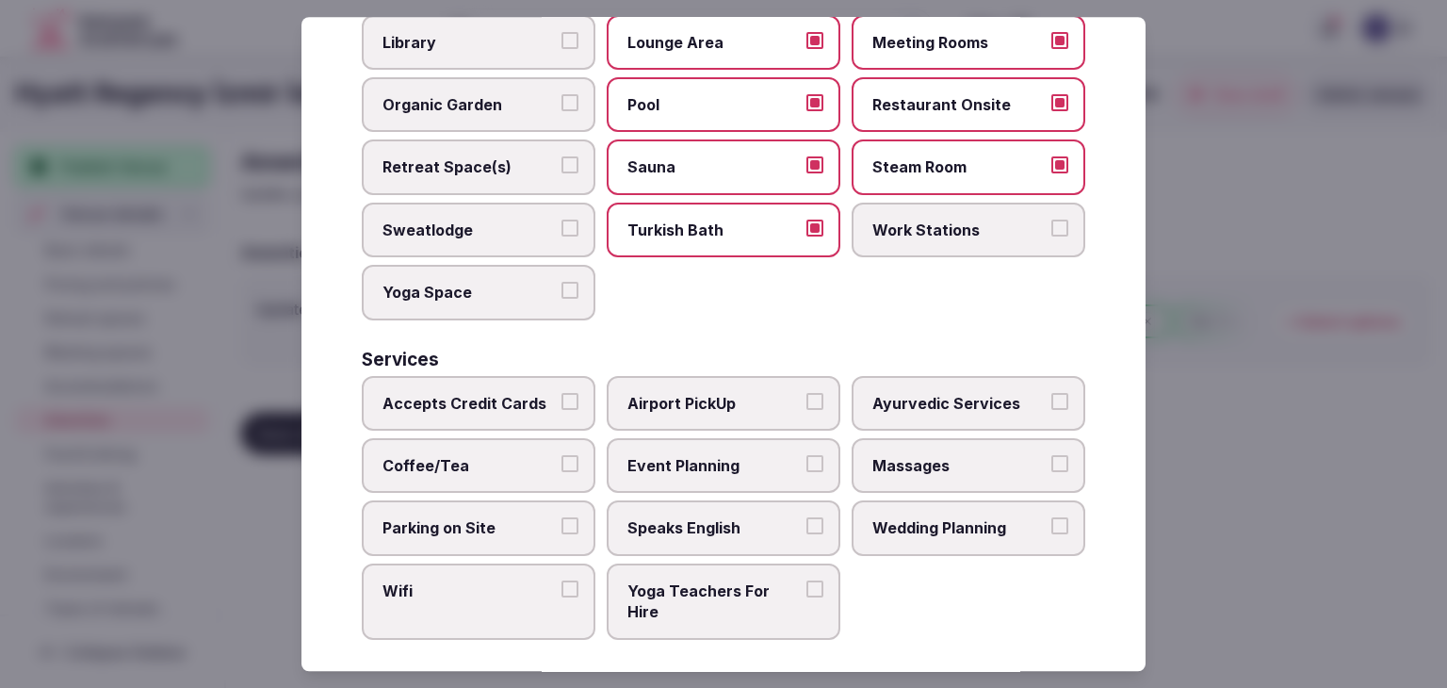
click at [520, 405] on label "Accepts Credit Cards" at bounding box center [479, 403] width 234 height 55
click at [562, 405] on button "Accepts Credit Cards" at bounding box center [570, 401] width 17 height 17
click at [512, 472] on label "Coffee/Tea" at bounding box center [479, 465] width 234 height 55
click at [562, 472] on button "Coffee/Tea" at bounding box center [570, 463] width 17 height 17
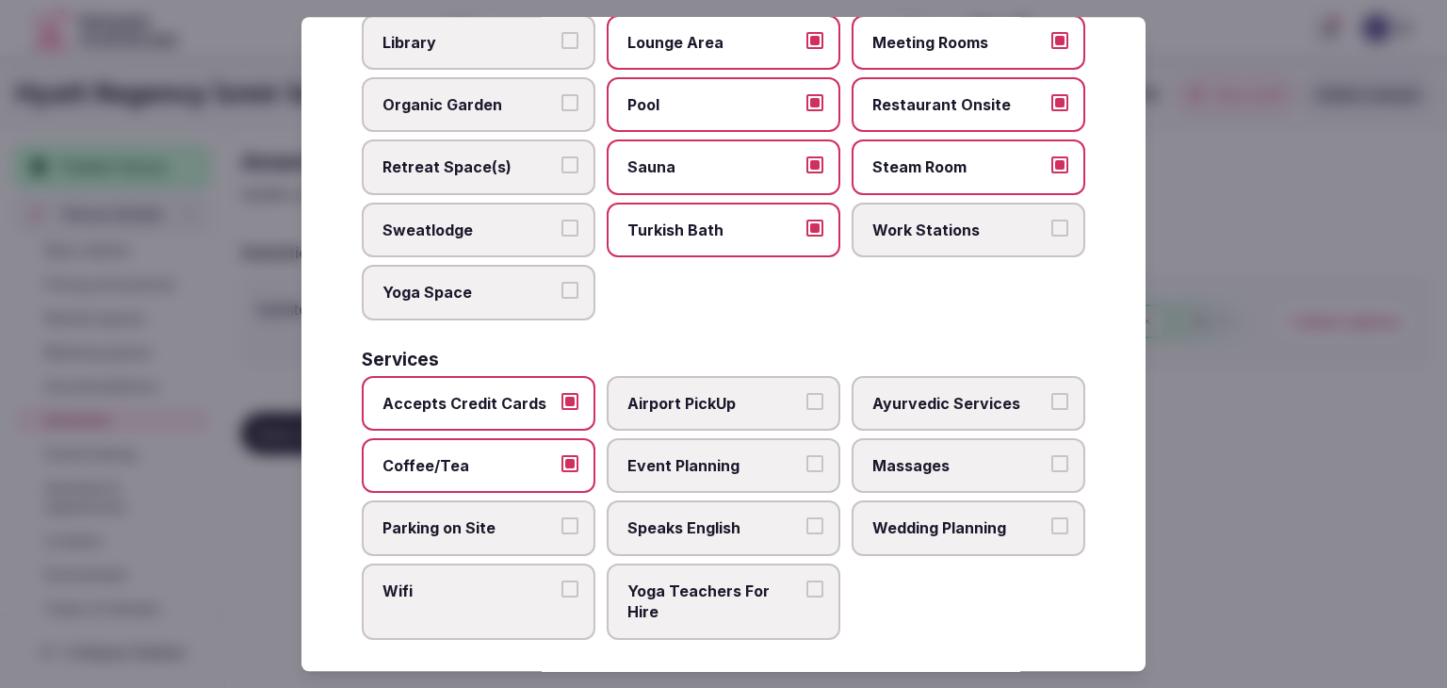
click at [516, 532] on label "Parking on Site" at bounding box center [479, 528] width 234 height 55
click at [562, 532] on button "Parking on Site" at bounding box center [570, 526] width 17 height 17
click at [520, 589] on label "Wifi" at bounding box center [479, 602] width 234 height 76
click at [562, 589] on button "Wifi" at bounding box center [570, 588] width 17 height 17
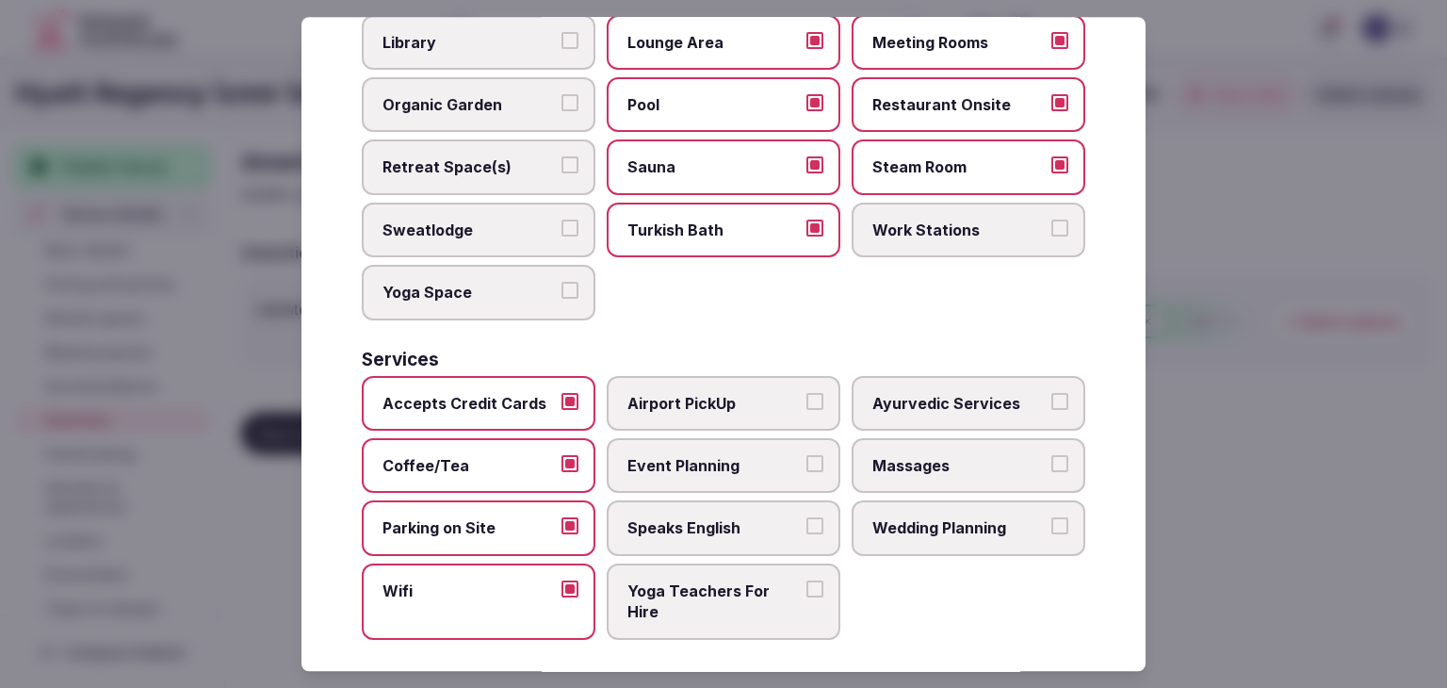
drag, startPoint x: 716, startPoint y: 508, endPoint x: 739, endPoint y: 457, distance: 55.7
click at [716, 518] on span "Speaks English" at bounding box center [714, 528] width 173 height 21
click at [807, 518] on button "Speaks English" at bounding box center [815, 526] width 17 height 17
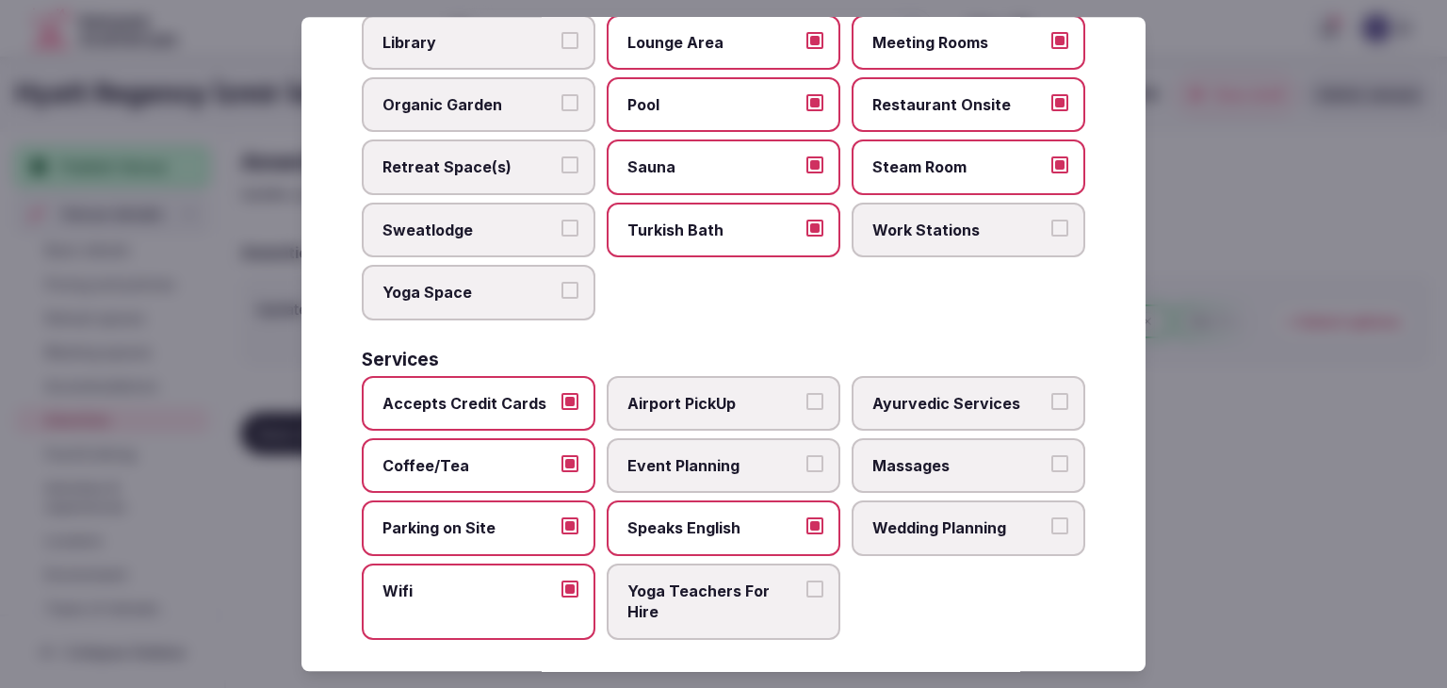
click at [739, 457] on span "Event Planning" at bounding box center [714, 465] width 173 height 21
click at [807, 457] on button "Event Planning" at bounding box center [815, 463] width 17 height 17
click at [924, 465] on label "Massages" at bounding box center [969, 465] width 234 height 55
click at [1052, 465] on button "Massages" at bounding box center [1060, 463] width 17 height 17
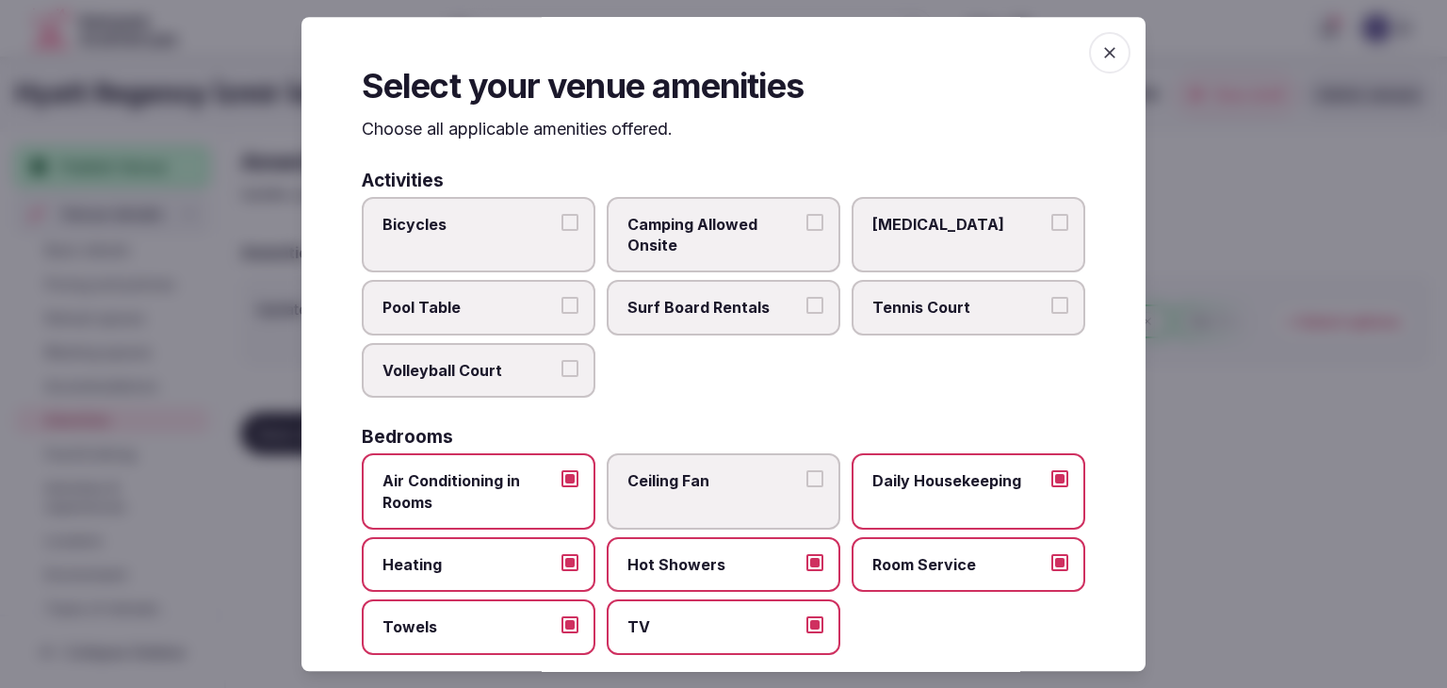
scroll to position [0, 0]
drag, startPoint x: 1101, startPoint y: 41, endPoint x: 912, endPoint y: 219, distance: 259.3
click at [1101, 41] on span "button" at bounding box center [1109, 52] width 41 height 41
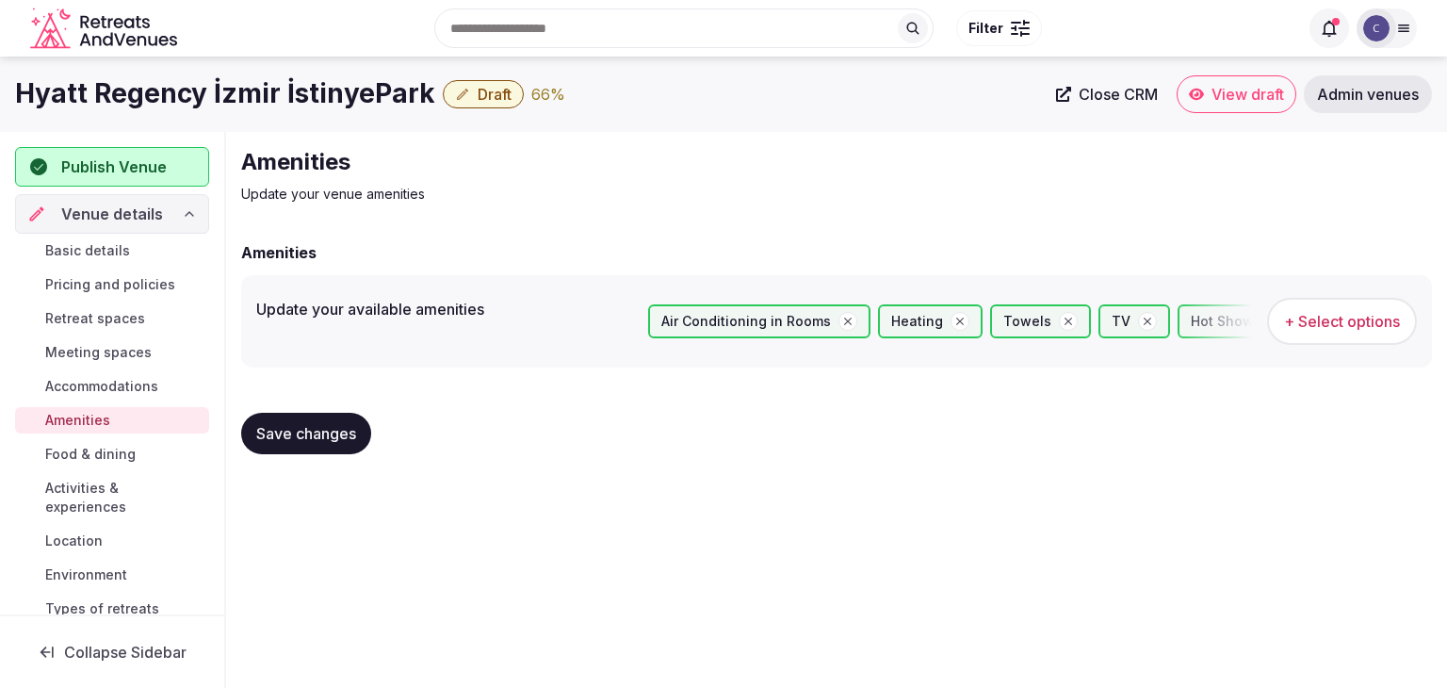
click at [313, 431] on span "Save changes" at bounding box center [306, 433] width 100 height 19
click at [115, 449] on span "Food & dining" at bounding box center [90, 454] width 90 height 19
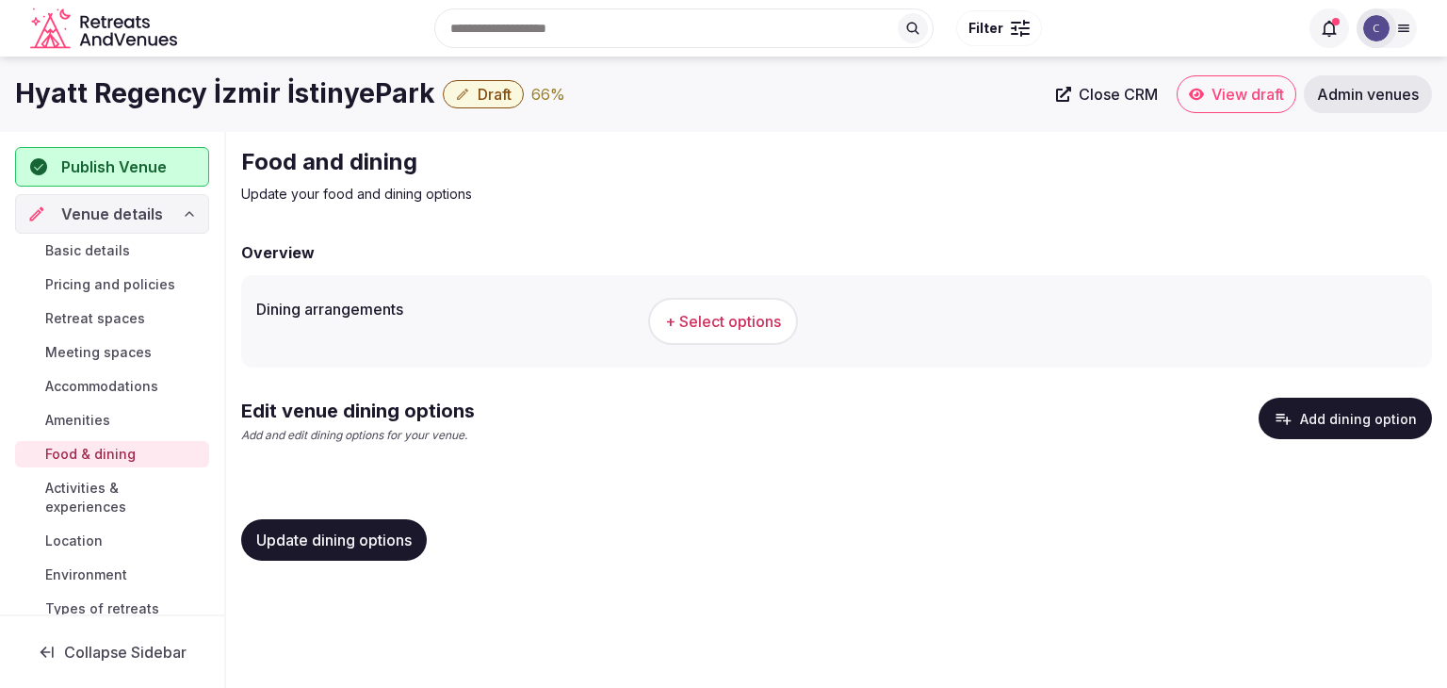
click at [752, 314] on span "+ Select options" at bounding box center [723, 321] width 116 height 21
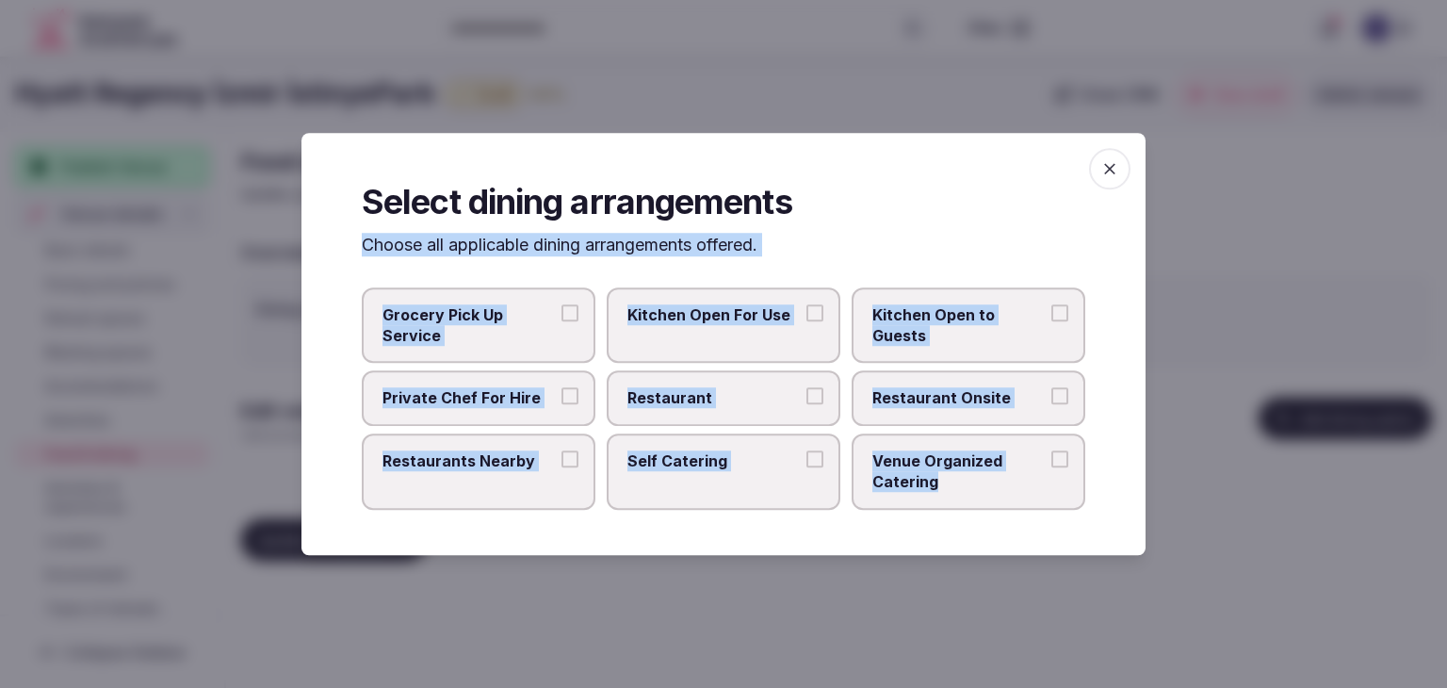
drag, startPoint x: 360, startPoint y: 269, endPoint x: 1006, endPoint y: 511, distance: 690.3
click at [1006, 511] on div "Select dining arrangements Choose all applicable dining arrangements offered. G…" at bounding box center [724, 344] width 844 height 422
copy div "Choose all applicable dining arrangements offered. Grocery Pick Up Service Kitc…"
click at [792, 408] on label "Restaurant" at bounding box center [724, 398] width 234 height 55
click at [807, 405] on button "Restaurant" at bounding box center [815, 396] width 17 height 17
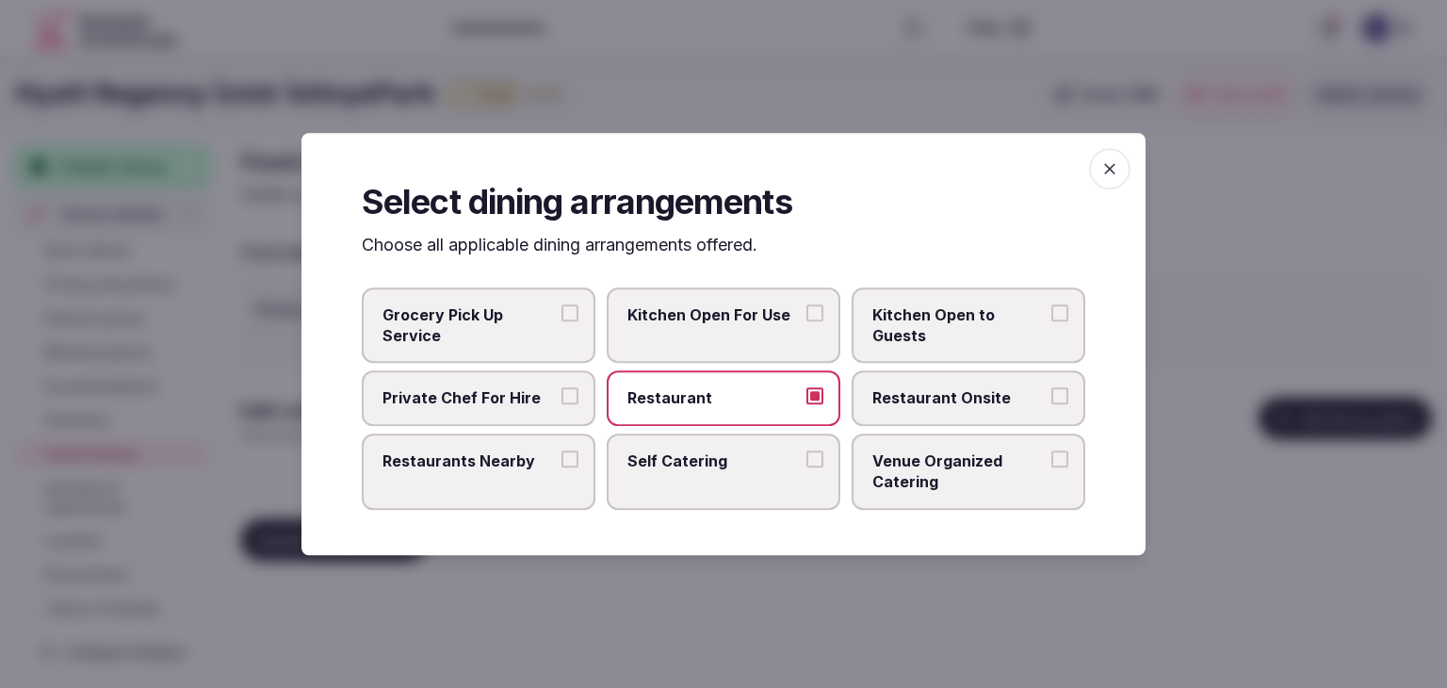
drag, startPoint x: 910, startPoint y: 405, endPoint x: 908, endPoint y: 465, distance: 59.4
click at [912, 408] on span "Restaurant Onsite" at bounding box center [959, 398] width 173 height 21
click at [1052, 405] on button "Restaurant Onsite" at bounding box center [1060, 396] width 17 height 17
click at [908, 470] on span "Venue Organized Catering" at bounding box center [959, 471] width 173 height 42
click at [1052, 467] on button "Venue Organized Catering" at bounding box center [1060, 458] width 17 height 17
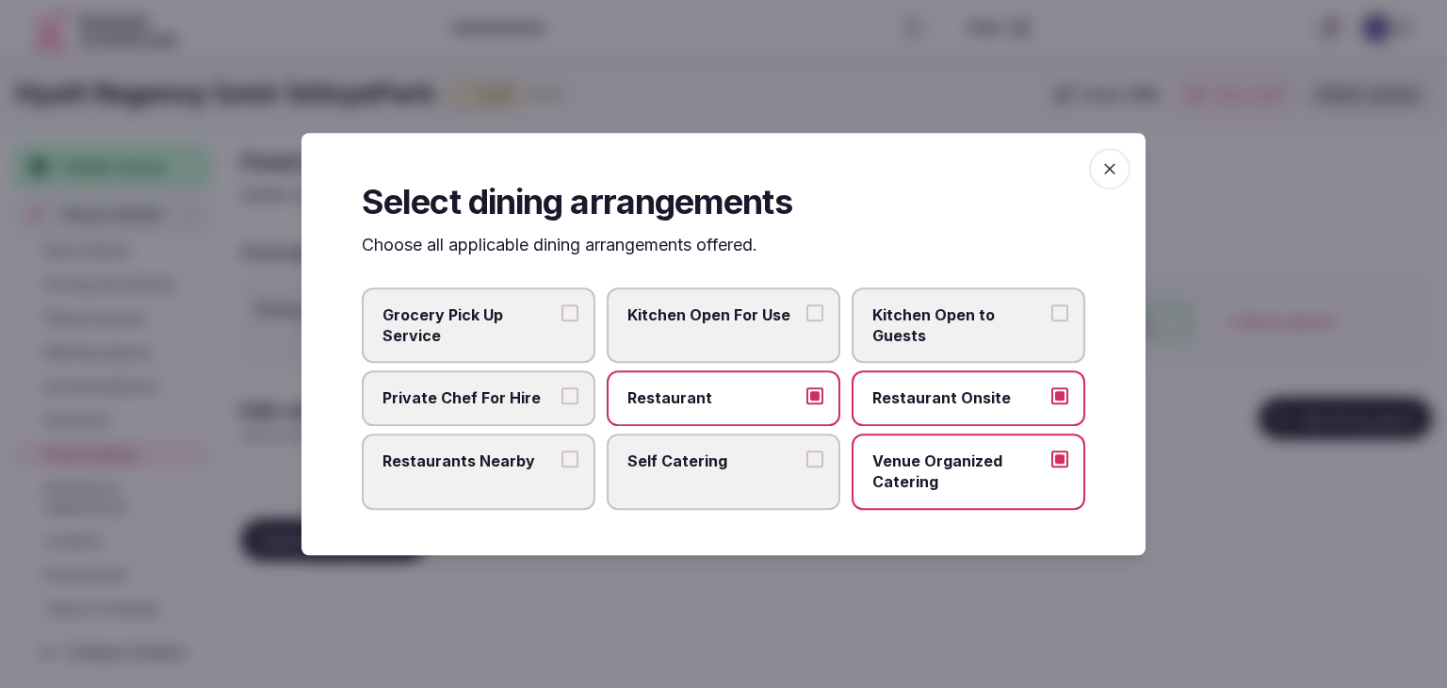
drag, startPoint x: 492, startPoint y: 476, endPoint x: 860, endPoint y: 408, distance: 374.6
click at [493, 476] on label "Restaurants Nearby" at bounding box center [479, 471] width 234 height 76
click at [562, 467] on button "Restaurants Nearby" at bounding box center [570, 458] width 17 height 17
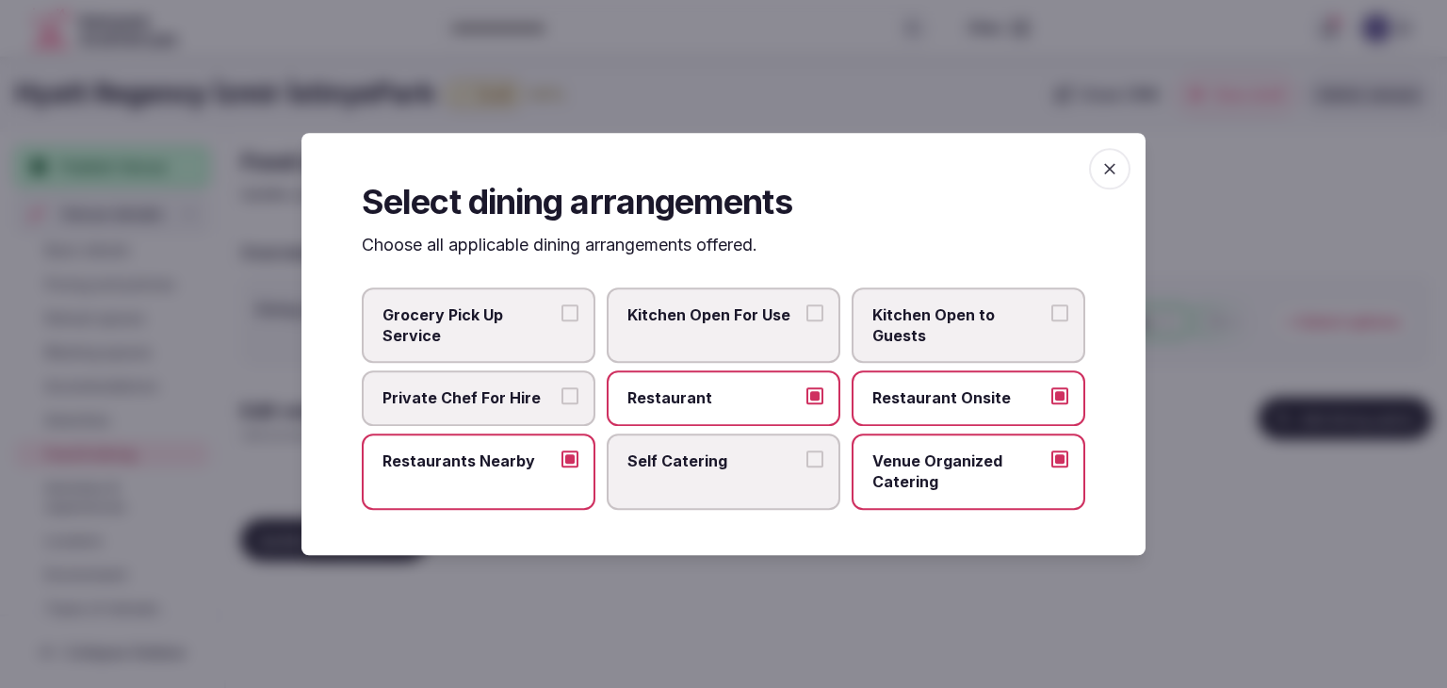
click at [1105, 167] on icon "button" at bounding box center [1110, 168] width 19 height 19
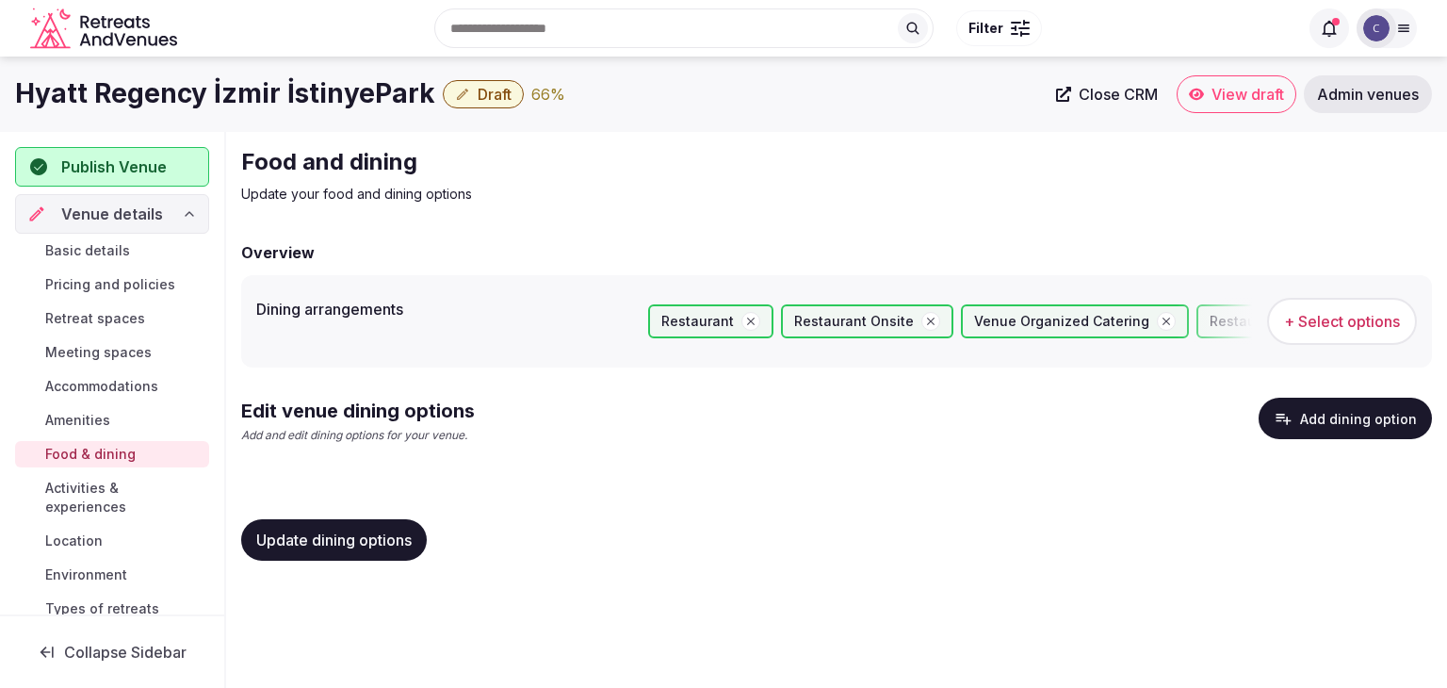
drag, startPoint x: 351, startPoint y: 541, endPoint x: 445, endPoint y: 601, distance: 111.9
click at [351, 542] on span "Update dining options" at bounding box center [333, 540] width 155 height 19
click at [1446, 382] on div "Food and dining Update your food and dining options Overview Dining arrangement…" at bounding box center [836, 361] width 1221 height 459
click at [1365, 427] on button "Add dining option" at bounding box center [1345, 418] width 173 height 41
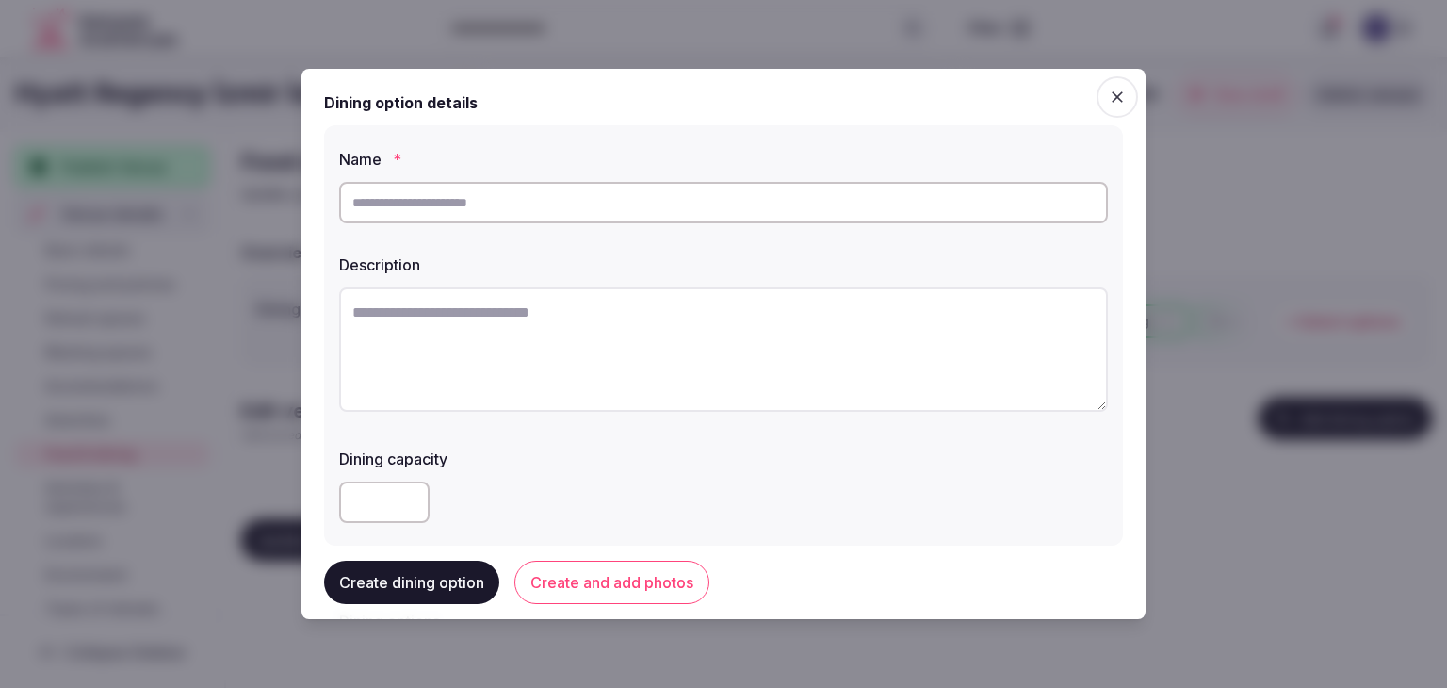
click at [656, 204] on input "text" at bounding box center [723, 202] width 769 height 41
paste input "*******"
type input "*******"
click at [704, 333] on textarea at bounding box center [723, 349] width 769 height 124
paste textarea "**********"
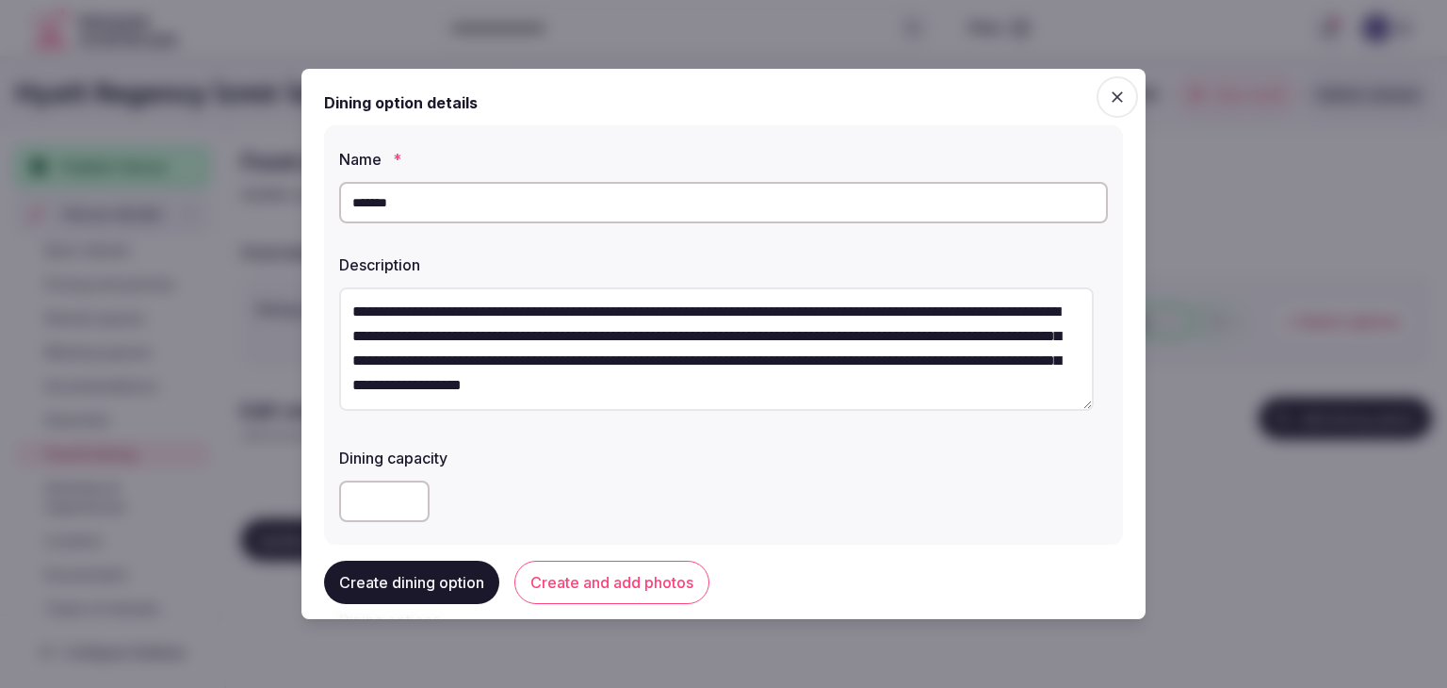
scroll to position [283, 0]
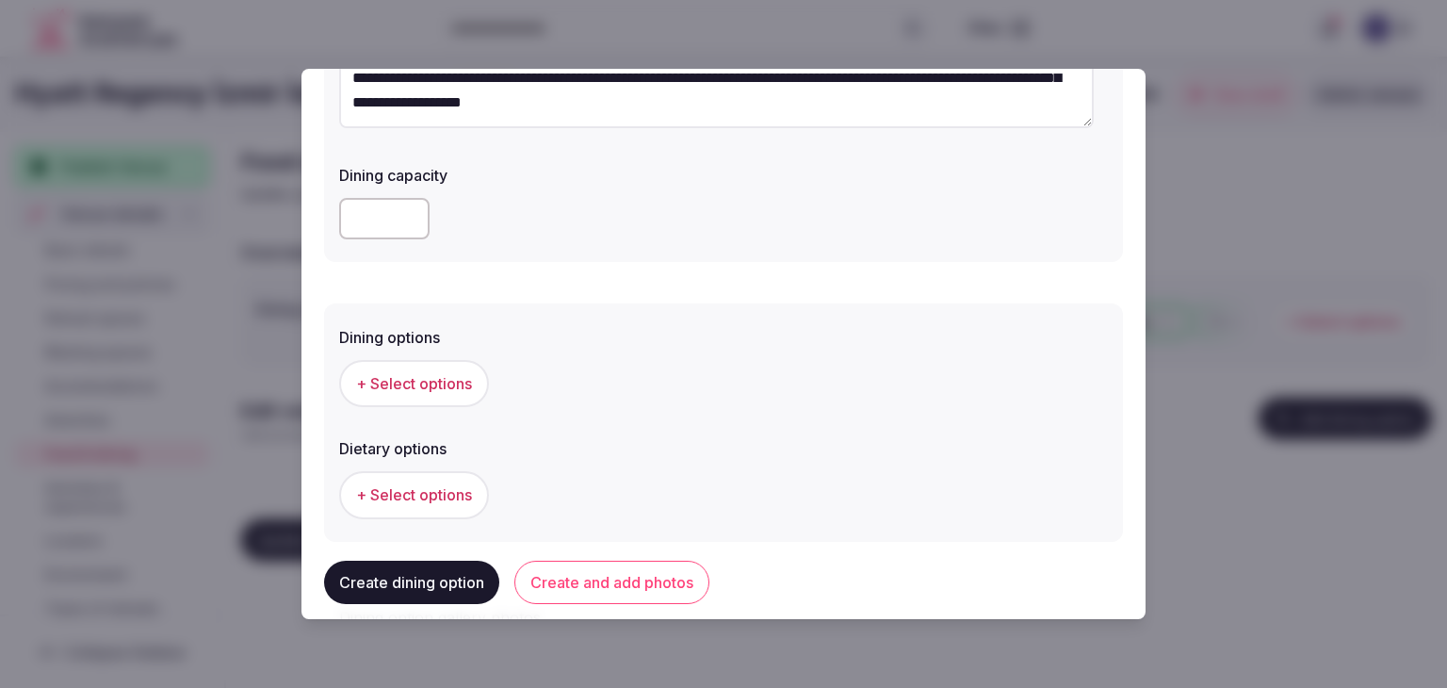
type textarea "**********"
click at [428, 387] on span "+ Select options" at bounding box center [414, 383] width 116 height 21
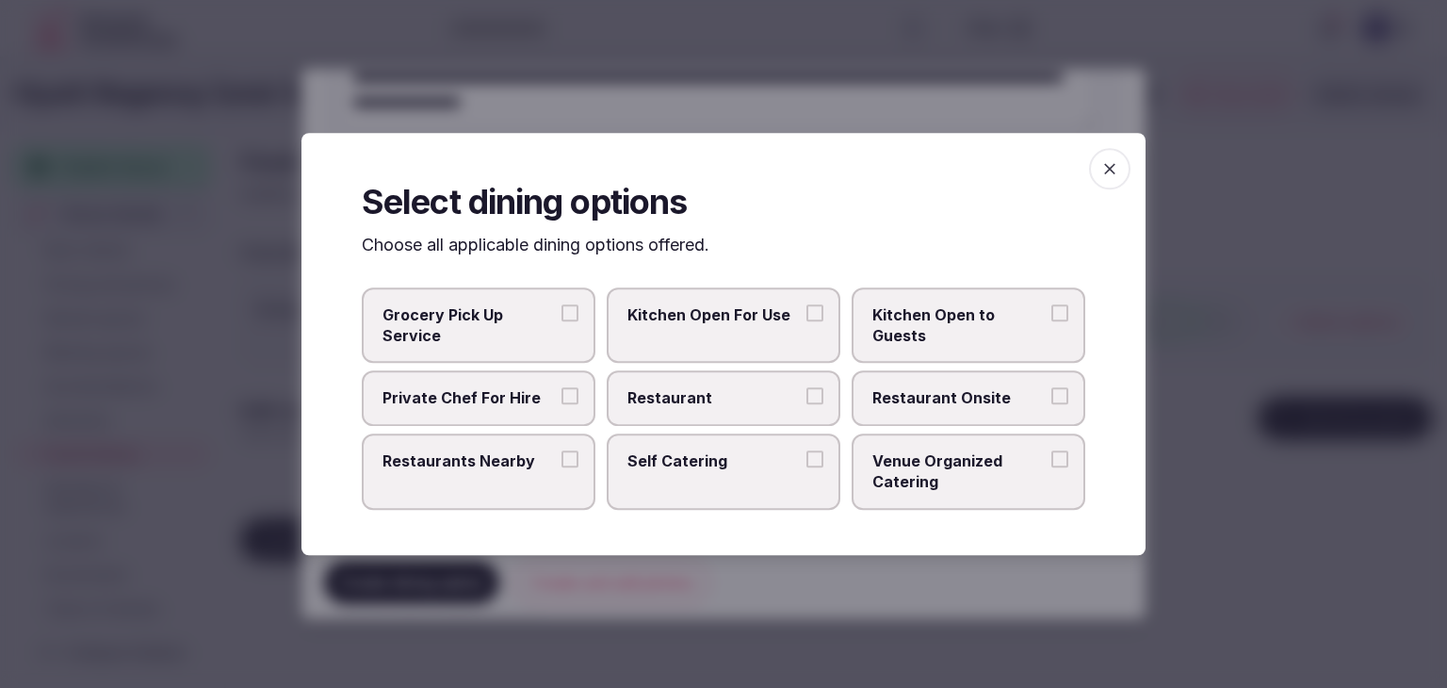
click at [912, 401] on span "Restaurant Onsite" at bounding box center [959, 398] width 173 height 21
click at [1052, 401] on button "Restaurant Onsite" at bounding box center [1060, 396] width 17 height 17
click at [1118, 154] on span "button" at bounding box center [1109, 168] width 41 height 41
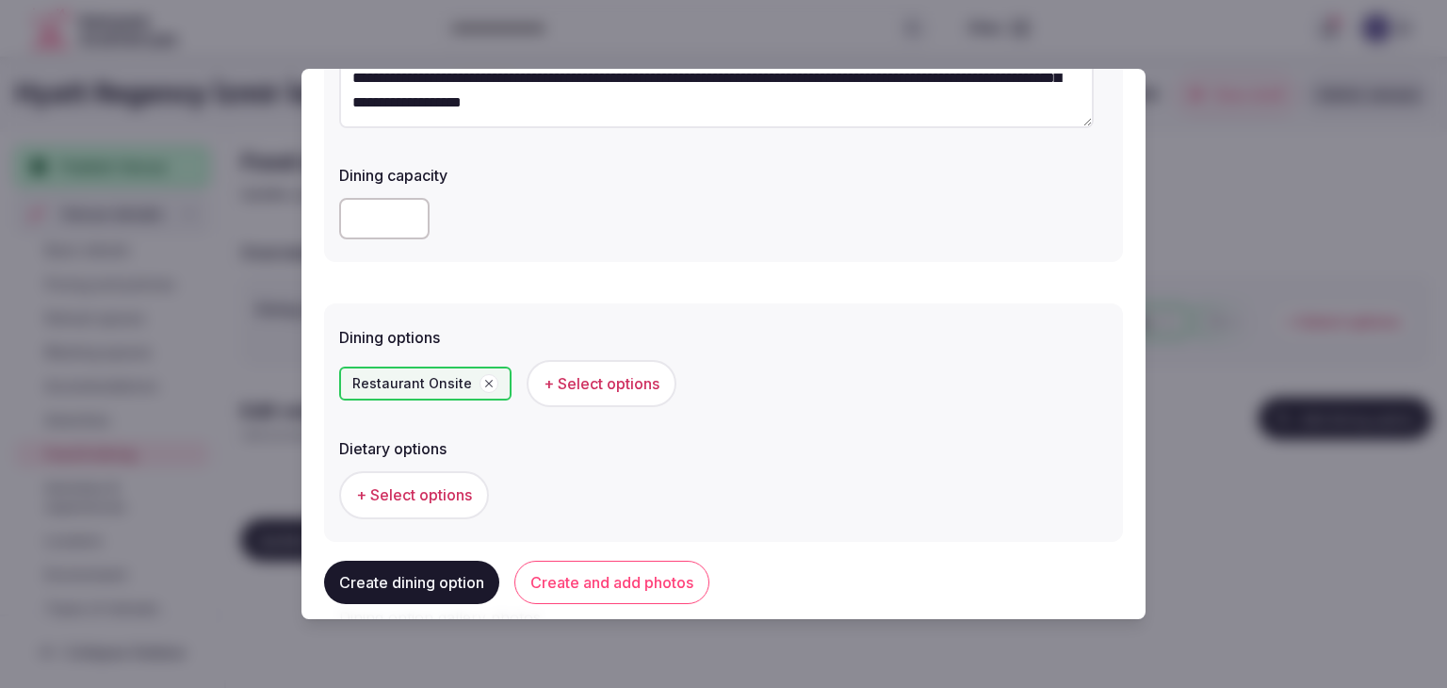
click at [614, 574] on button "Create and add photos" at bounding box center [612, 582] width 195 height 43
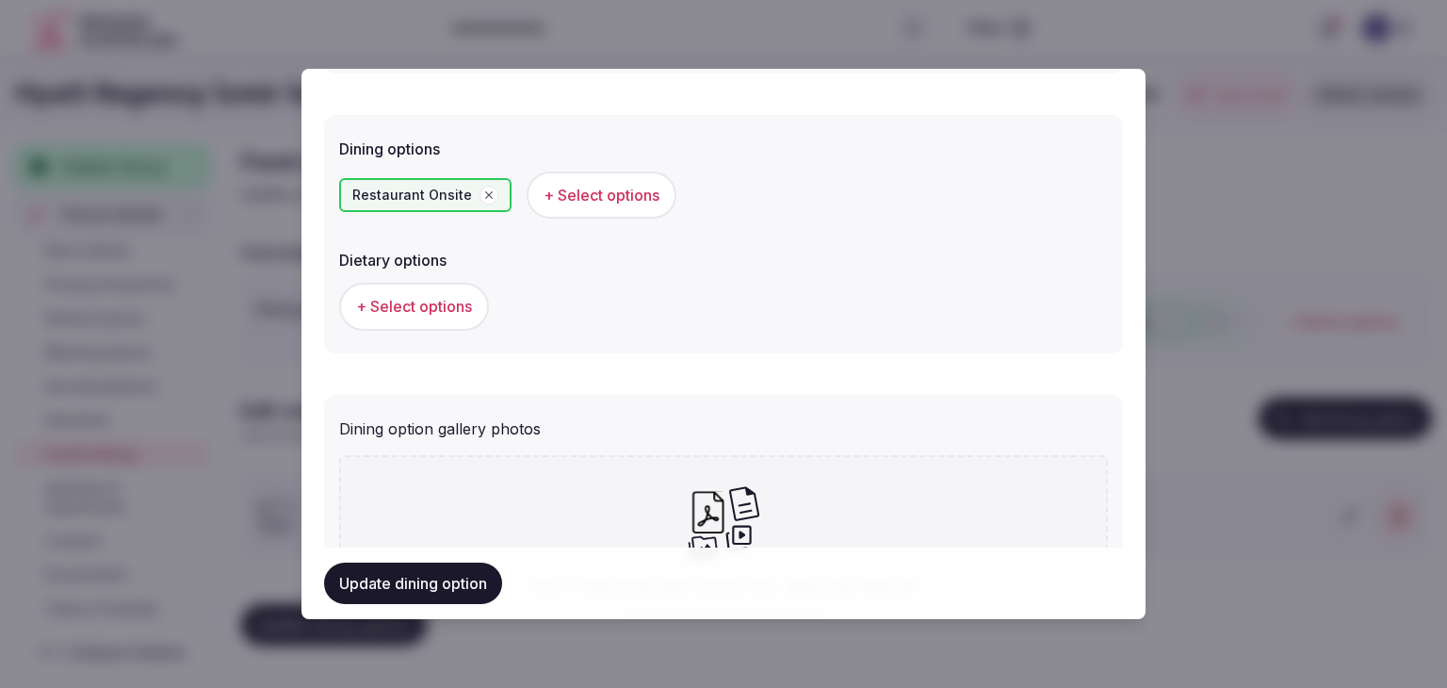
scroll to position [663, 0]
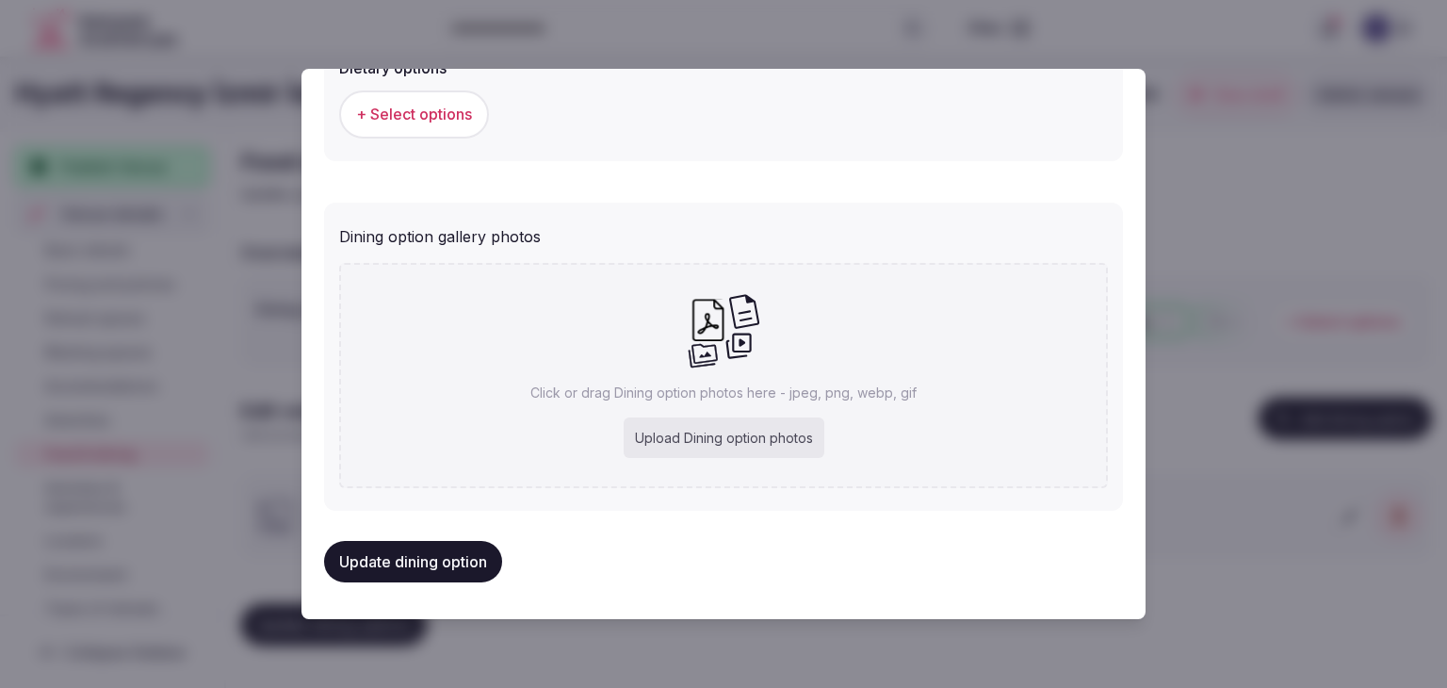
click at [688, 430] on div "Upload Dining option photos" at bounding box center [724, 437] width 201 height 41
type input "**********"
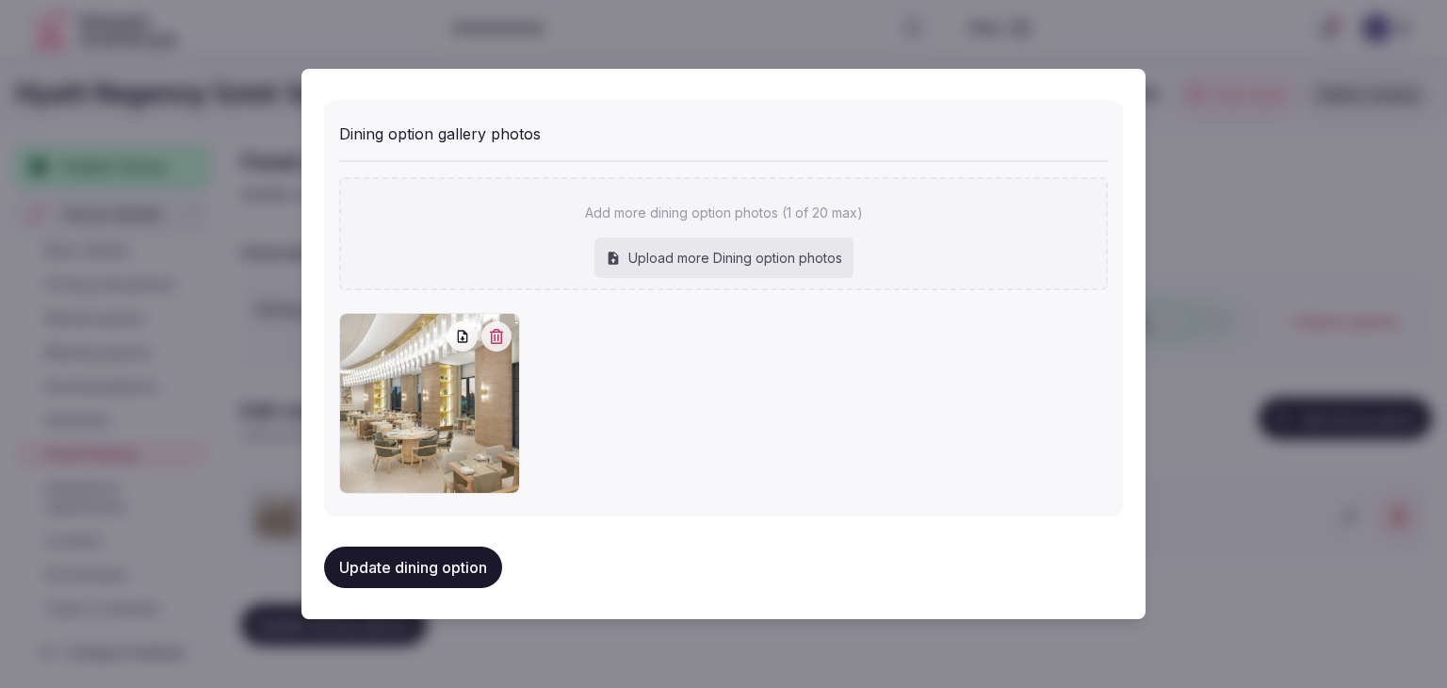
scroll to position [767, 0]
click at [446, 565] on button "Update dining option" at bounding box center [413, 566] width 178 height 41
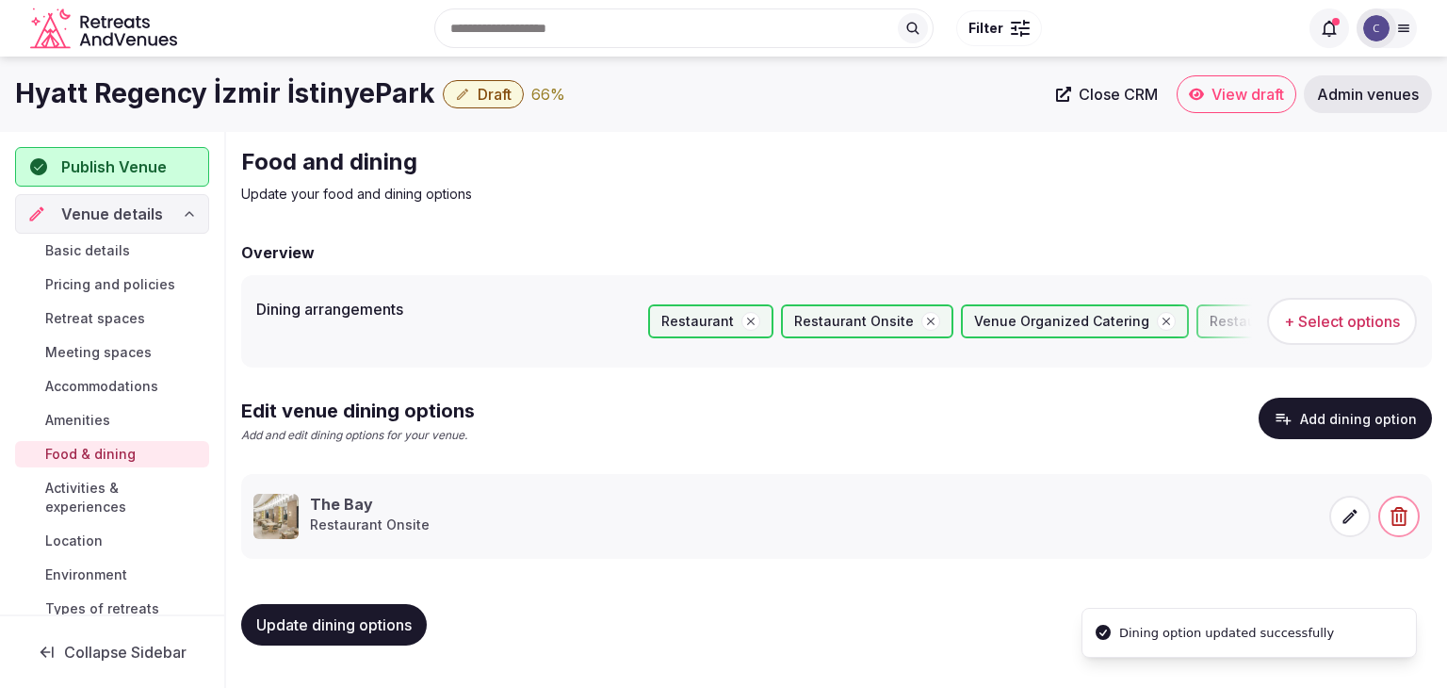
click at [391, 620] on span "Update dining options" at bounding box center [333, 624] width 155 height 19
click at [82, 505] on span "Activities & experiences" at bounding box center [123, 498] width 156 height 38
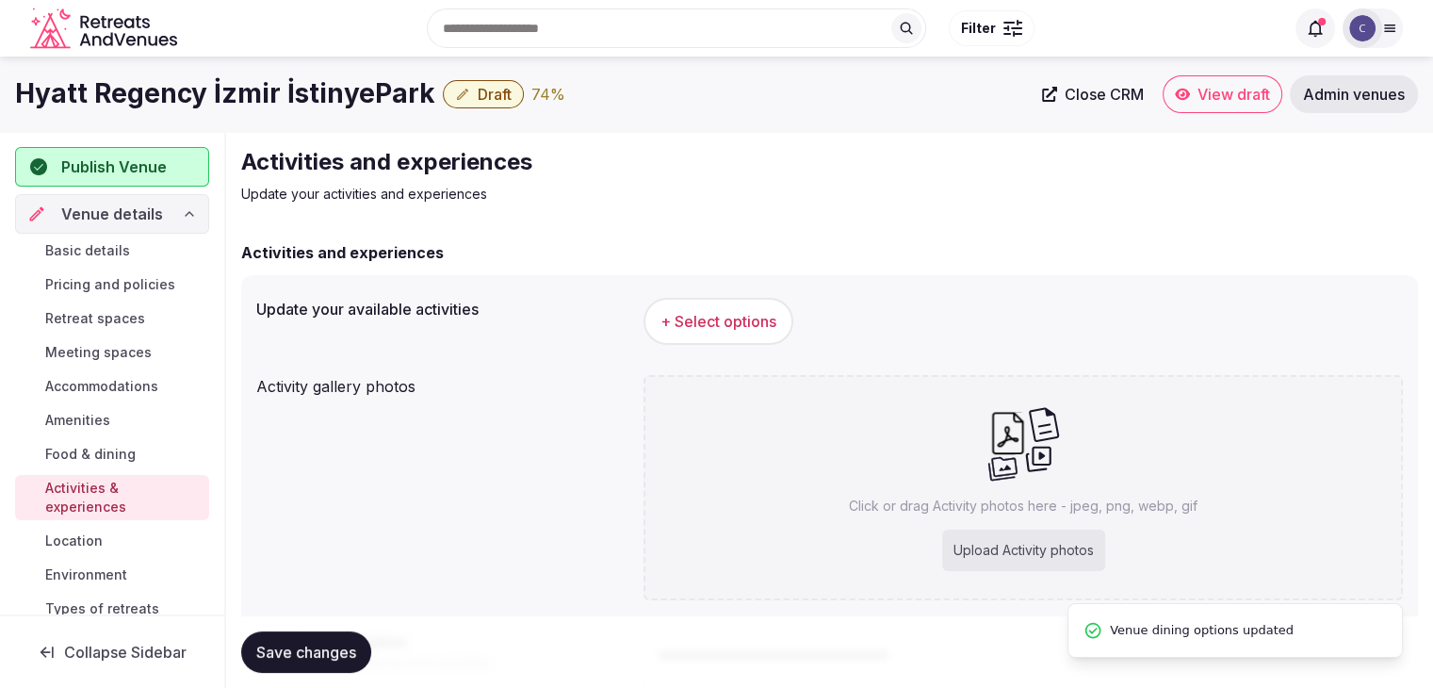
click at [728, 333] on button "+ Select options" at bounding box center [719, 321] width 150 height 47
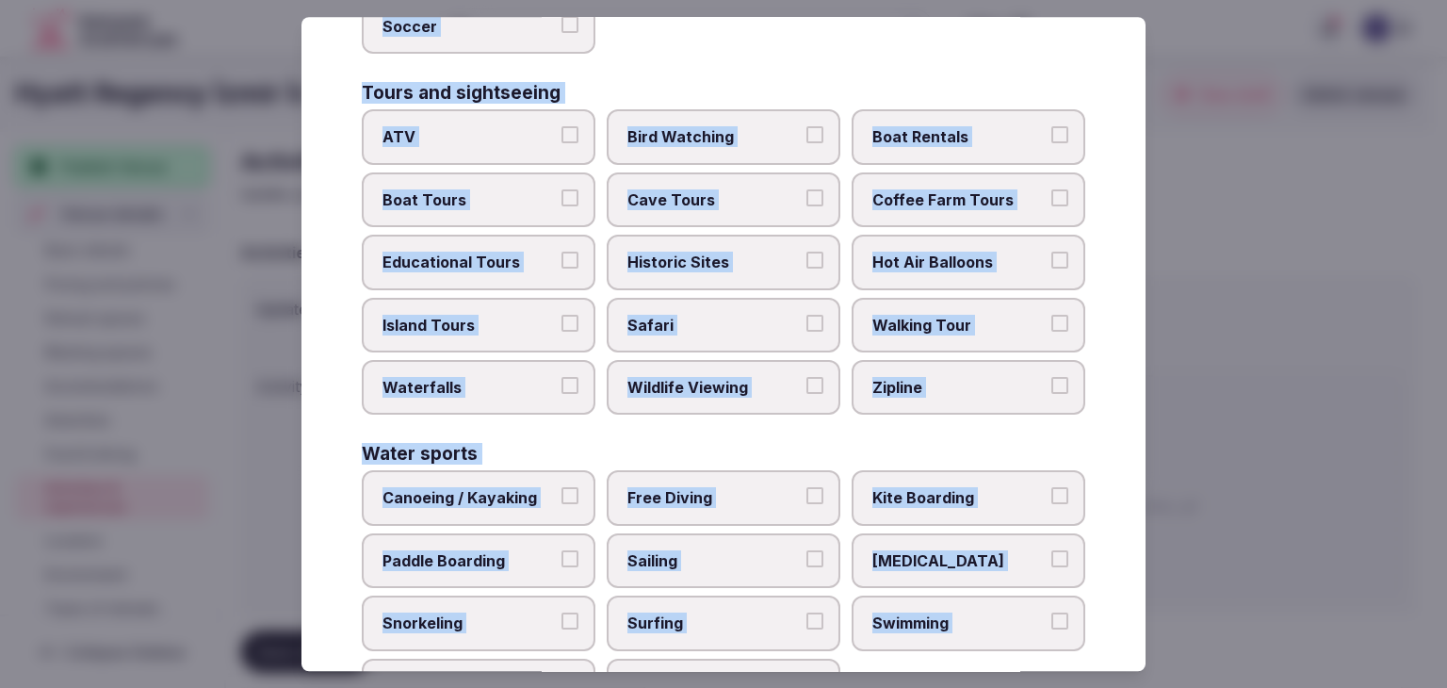
scroll to position [1455, 0]
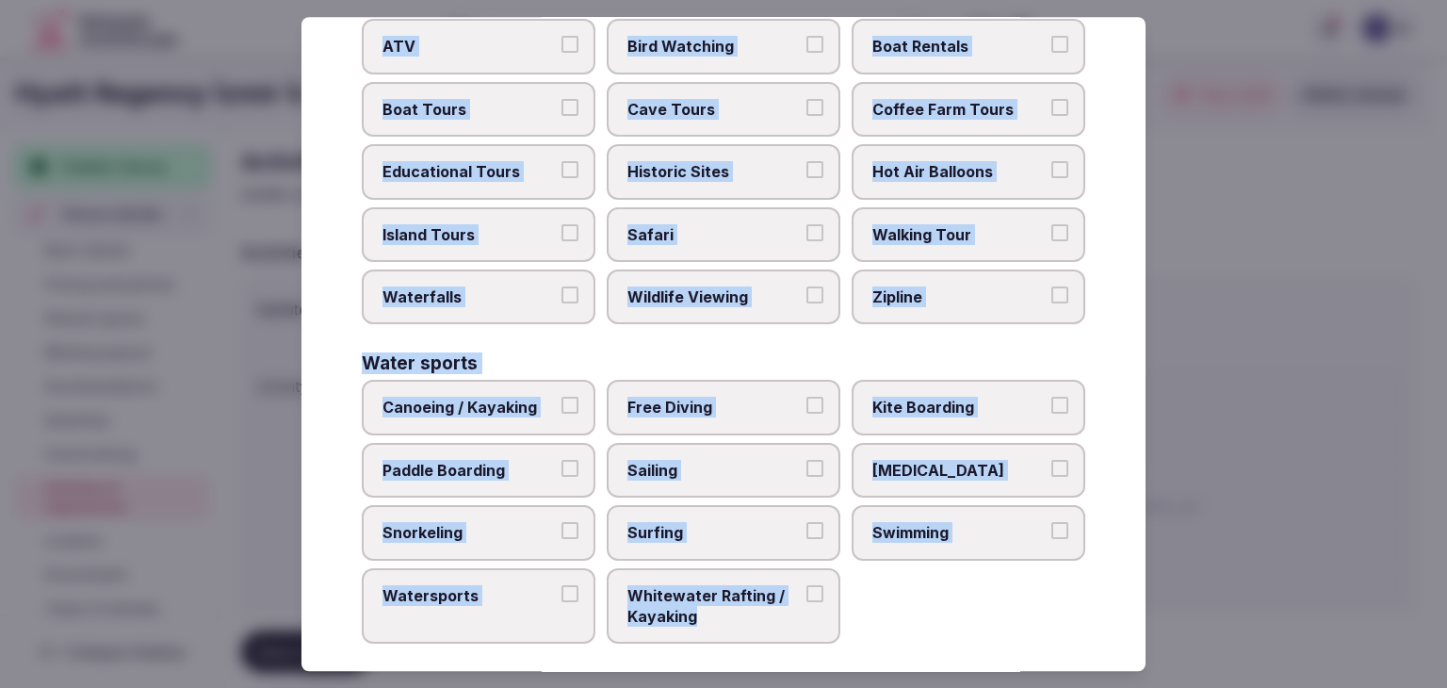
drag, startPoint x: 354, startPoint y: 128, endPoint x: 849, endPoint y: 604, distance: 686.4
click at [849, 604] on div "Select your activities Choose all applicable activities offered. Culture Dancin…" at bounding box center [724, 344] width 844 height 654
copy div "Choose all applicable activities offered. Culture Dancing Food and Culinary Cla…"
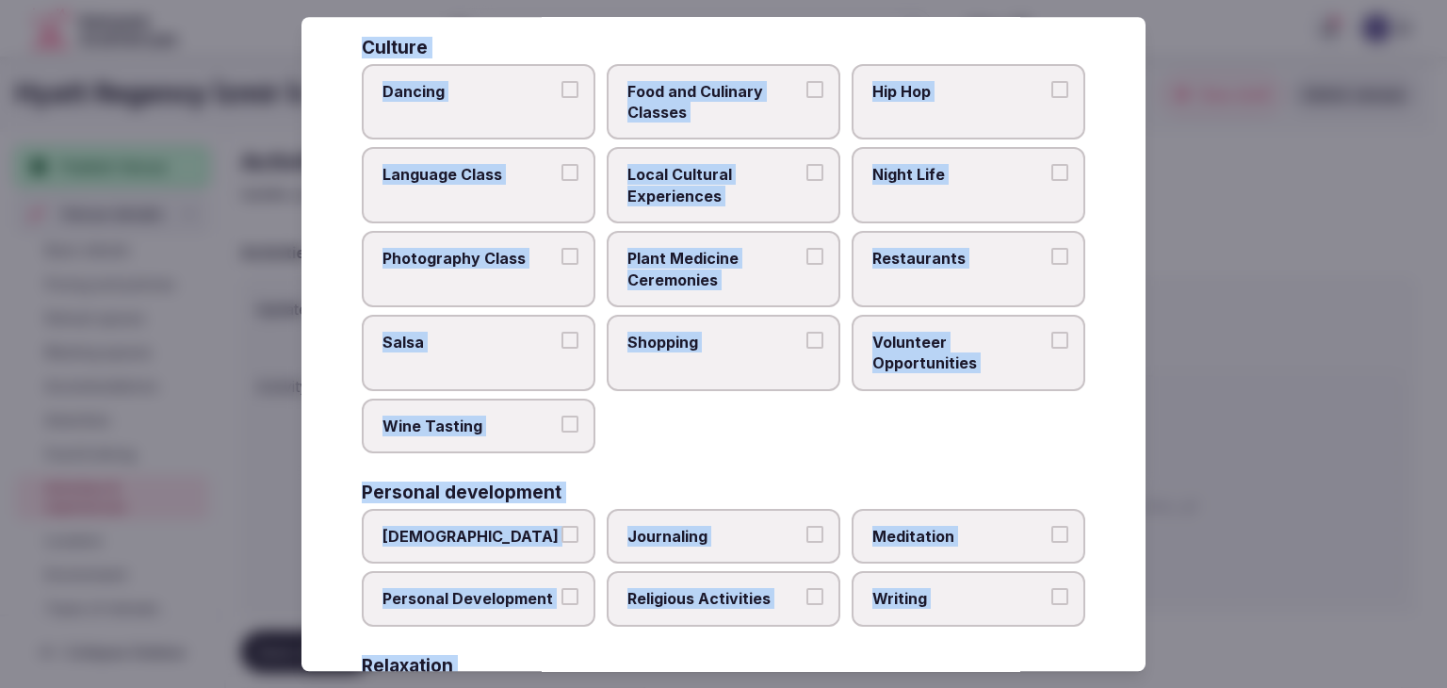
scroll to position [0, 0]
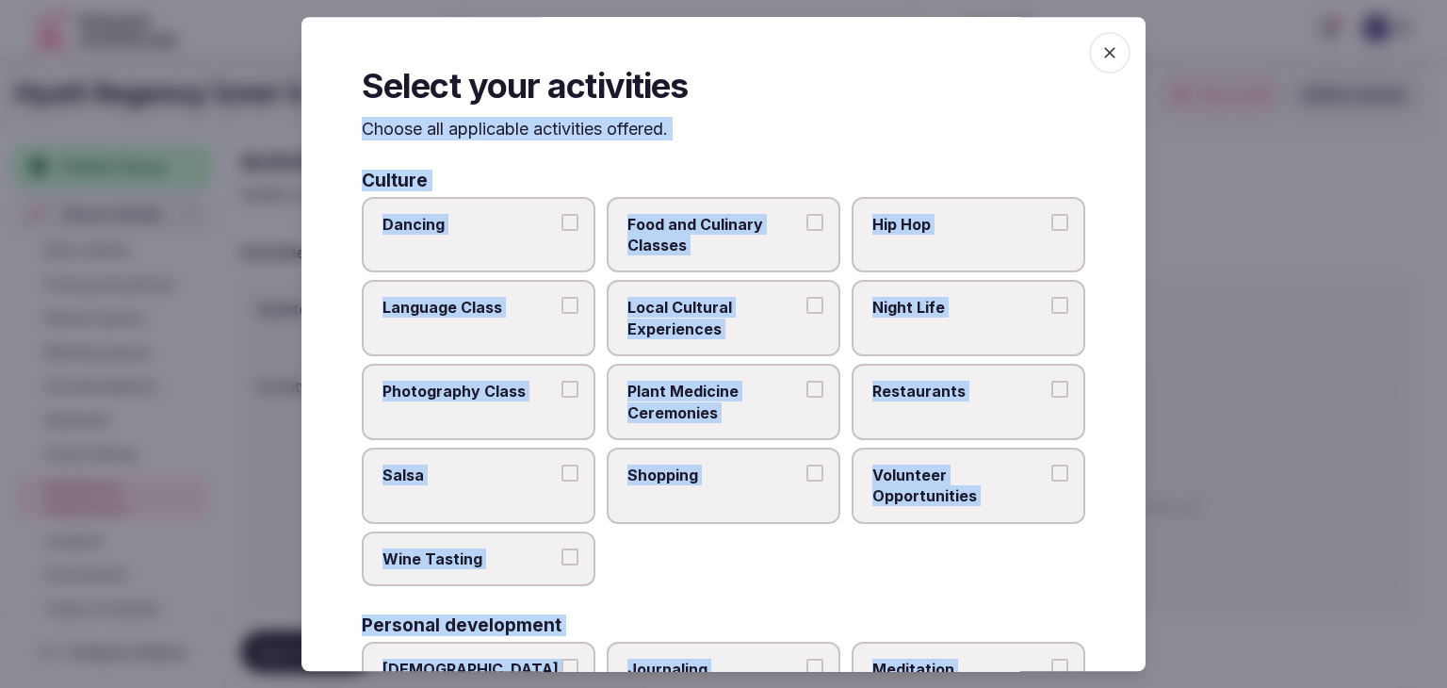
click at [765, 336] on span "Local Cultural Experiences" at bounding box center [714, 319] width 173 height 42
click at [807, 315] on button "Local Cultural Experiences" at bounding box center [815, 306] width 17 height 17
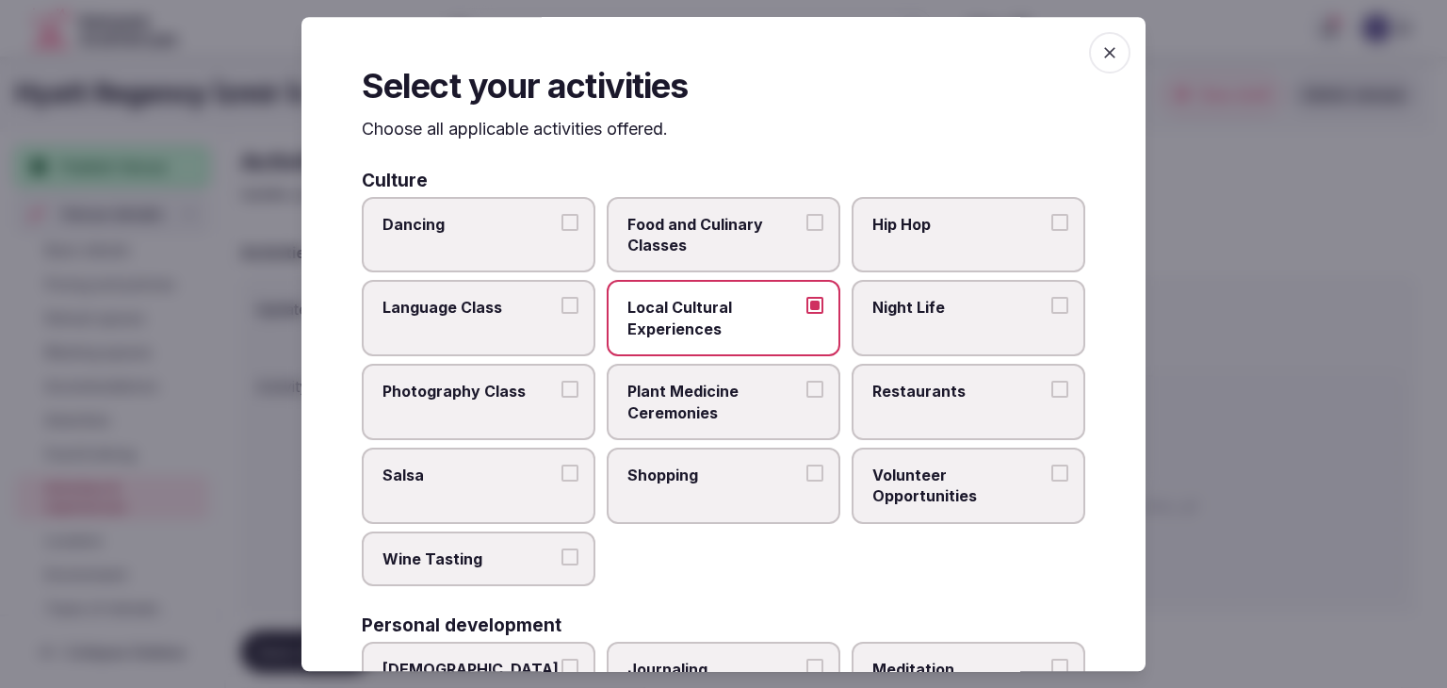
click at [988, 335] on label "Night Life" at bounding box center [969, 319] width 234 height 76
click at [1052, 315] on button "Night Life" at bounding box center [1060, 306] width 17 height 17
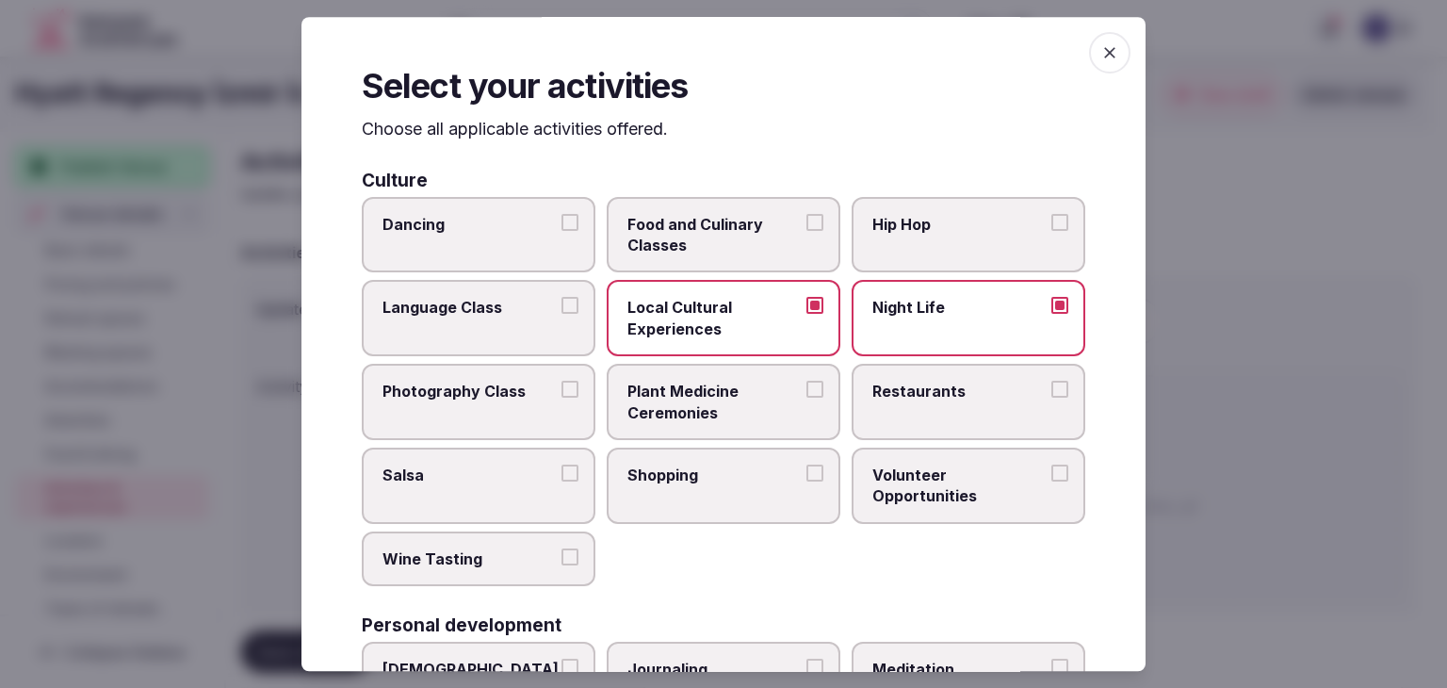
click at [926, 418] on label "Restaurants" at bounding box center [969, 402] width 234 height 76
click at [1052, 398] on button "Restaurants" at bounding box center [1060, 389] width 17 height 17
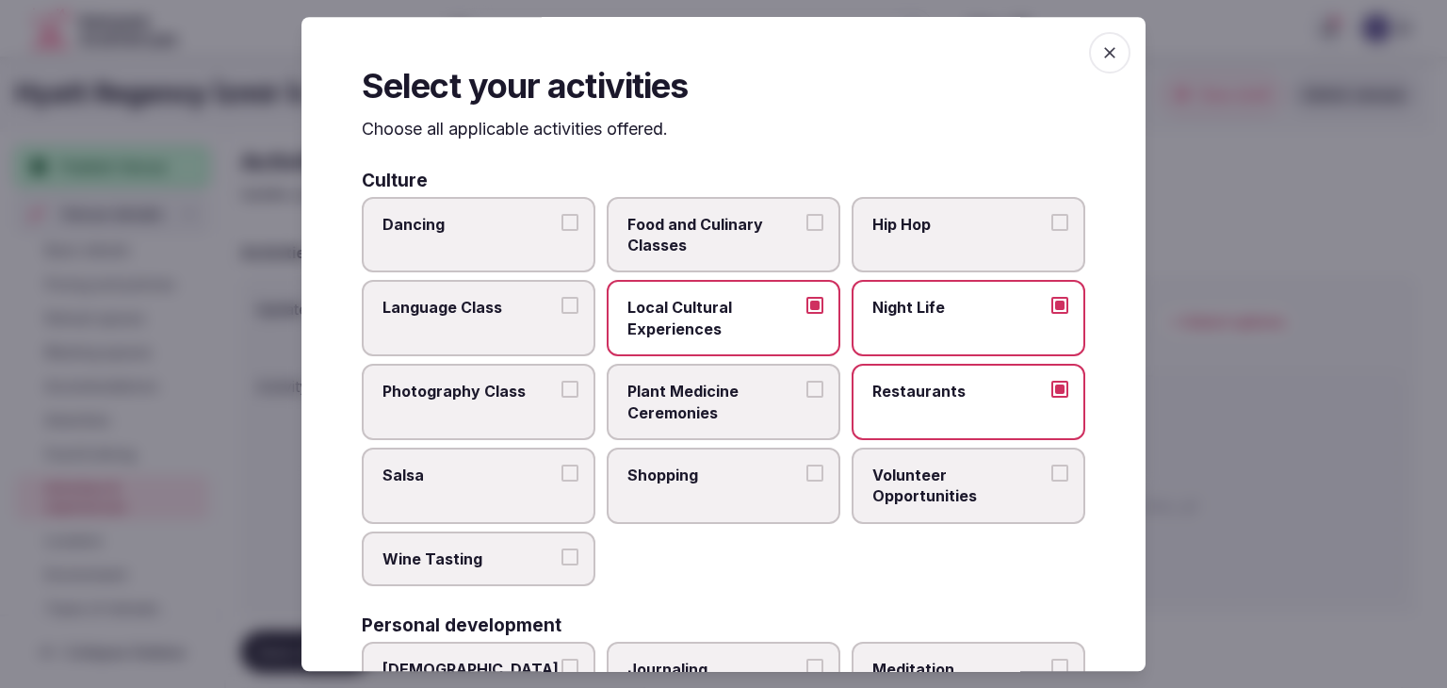
click at [769, 495] on label "Shopping" at bounding box center [724, 486] width 234 height 76
click at [807, 482] on button "Shopping" at bounding box center [815, 473] width 17 height 17
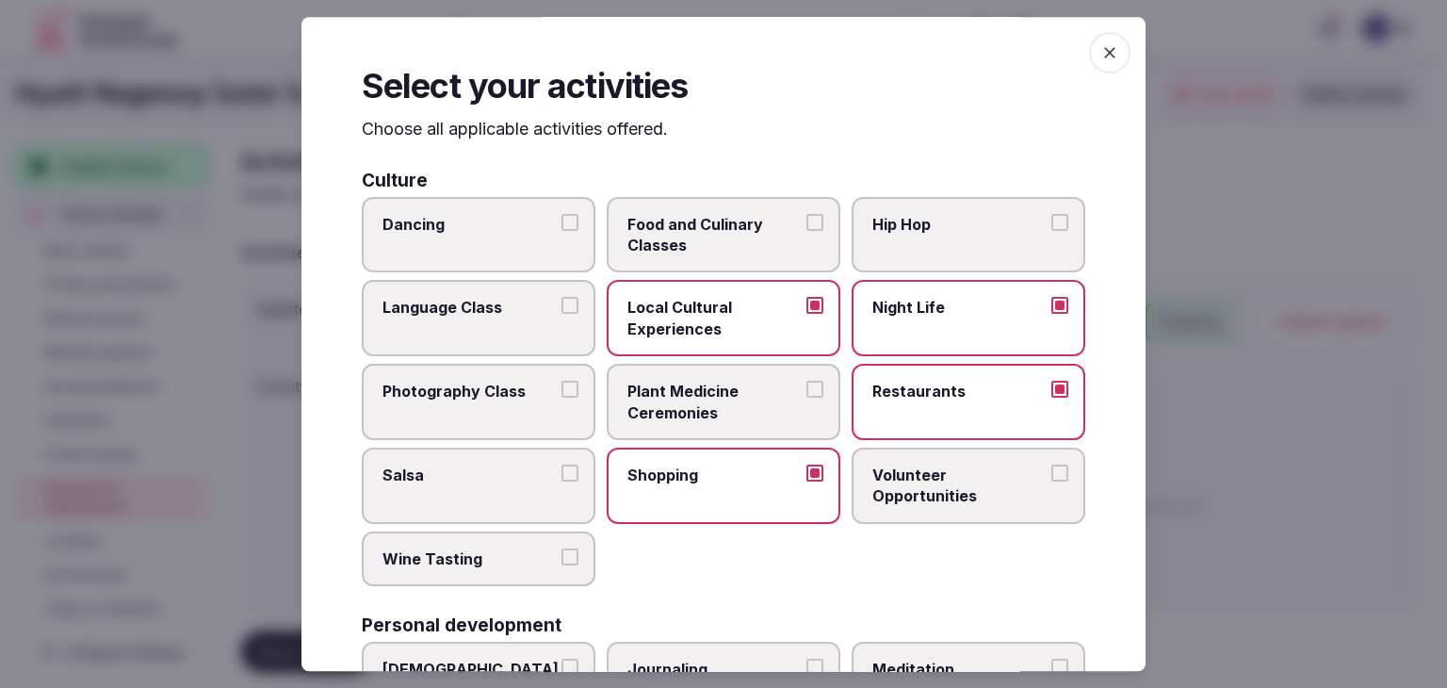
scroll to position [377, 0]
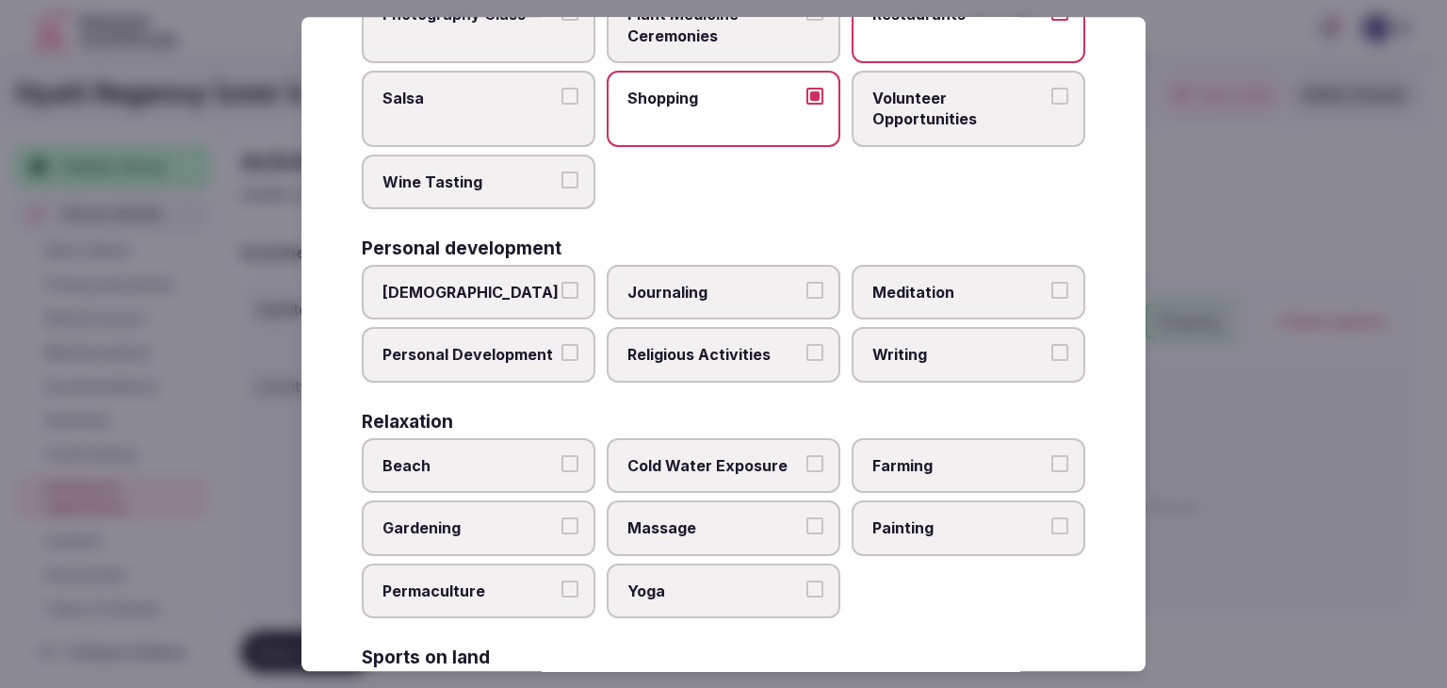
click at [495, 361] on label "Personal Development" at bounding box center [479, 355] width 234 height 55
click at [562, 361] on button "Personal Development" at bounding box center [570, 353] width 17 height 17
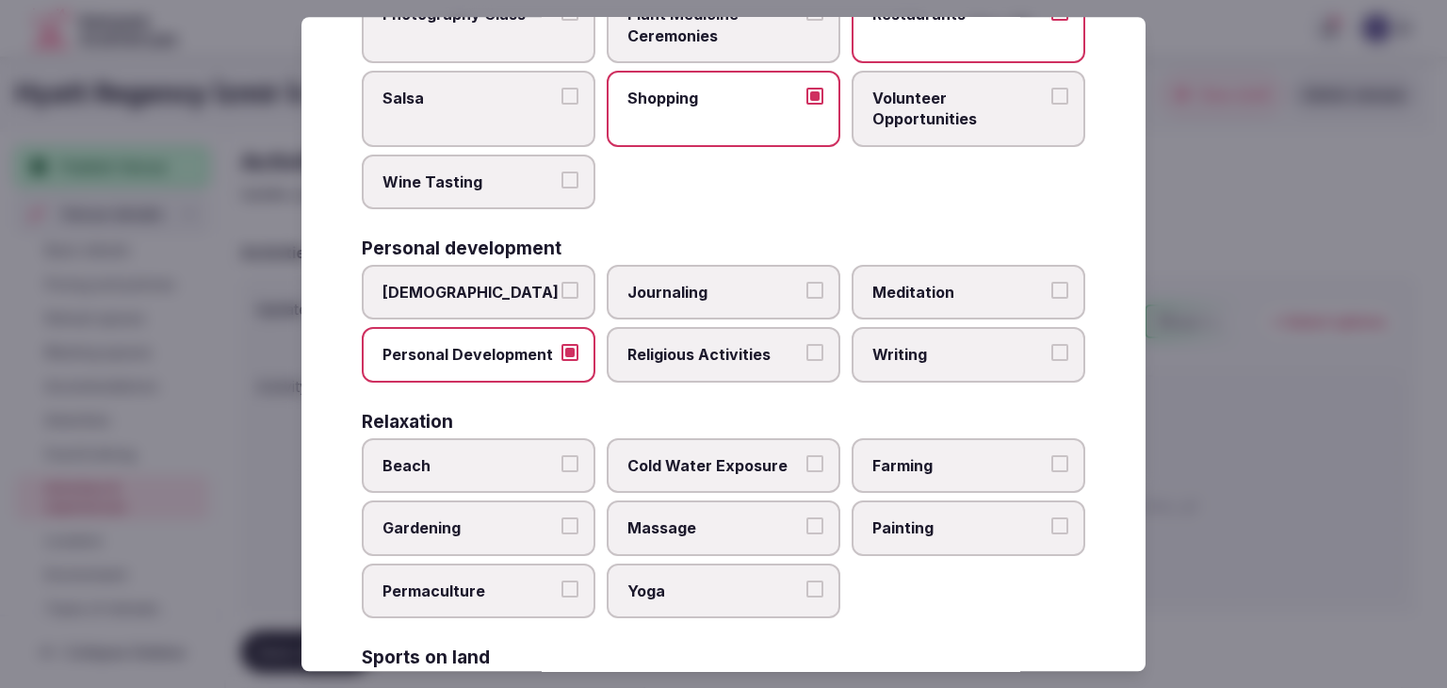
click at [922, 283] on span "Meditation" at bounding box center [959, 292] width 173 height 21
click at [1052, 283] on button "Meditation" at bounding box center [1060, 290] width 17 height 17
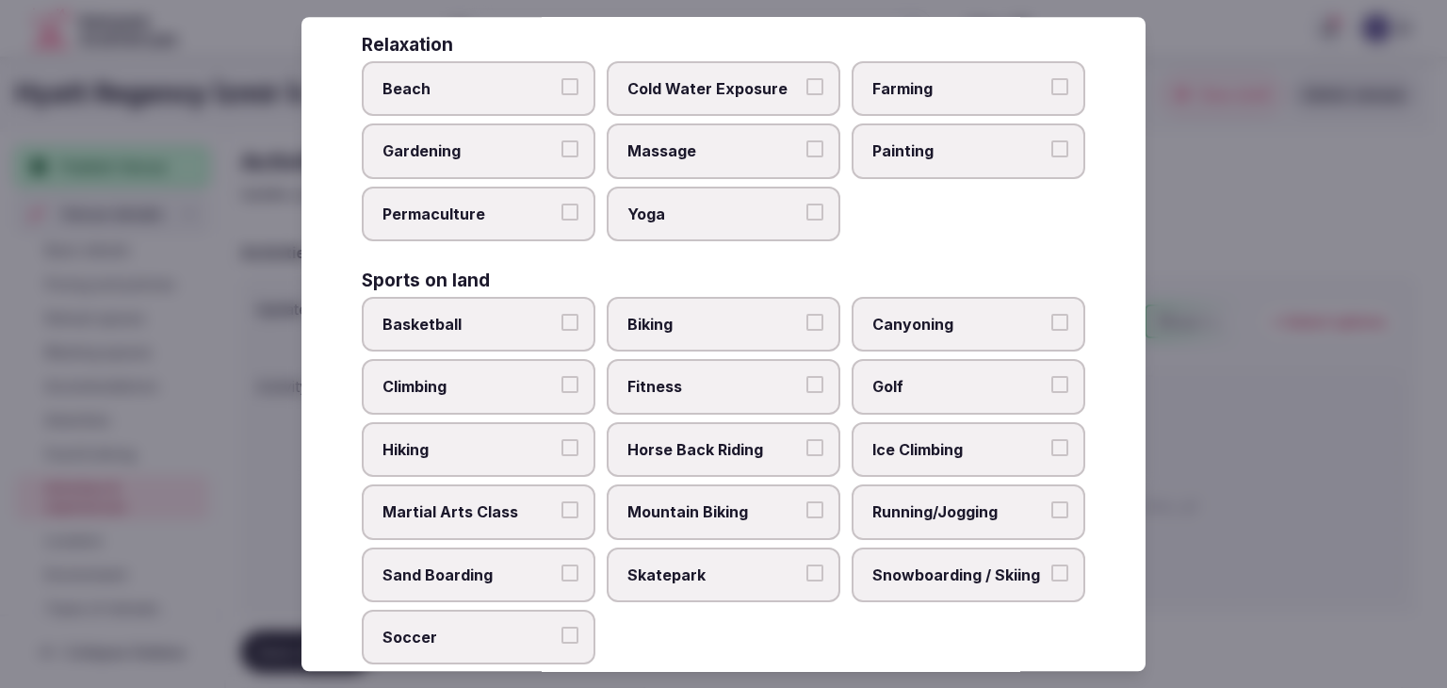
click at [743, 391] on label "Fitness" at bounding box center [724, 387] width 234 height 55
click at [807, 391] on button "Fitness" at bounding box center [815, 385] width 17 height 17
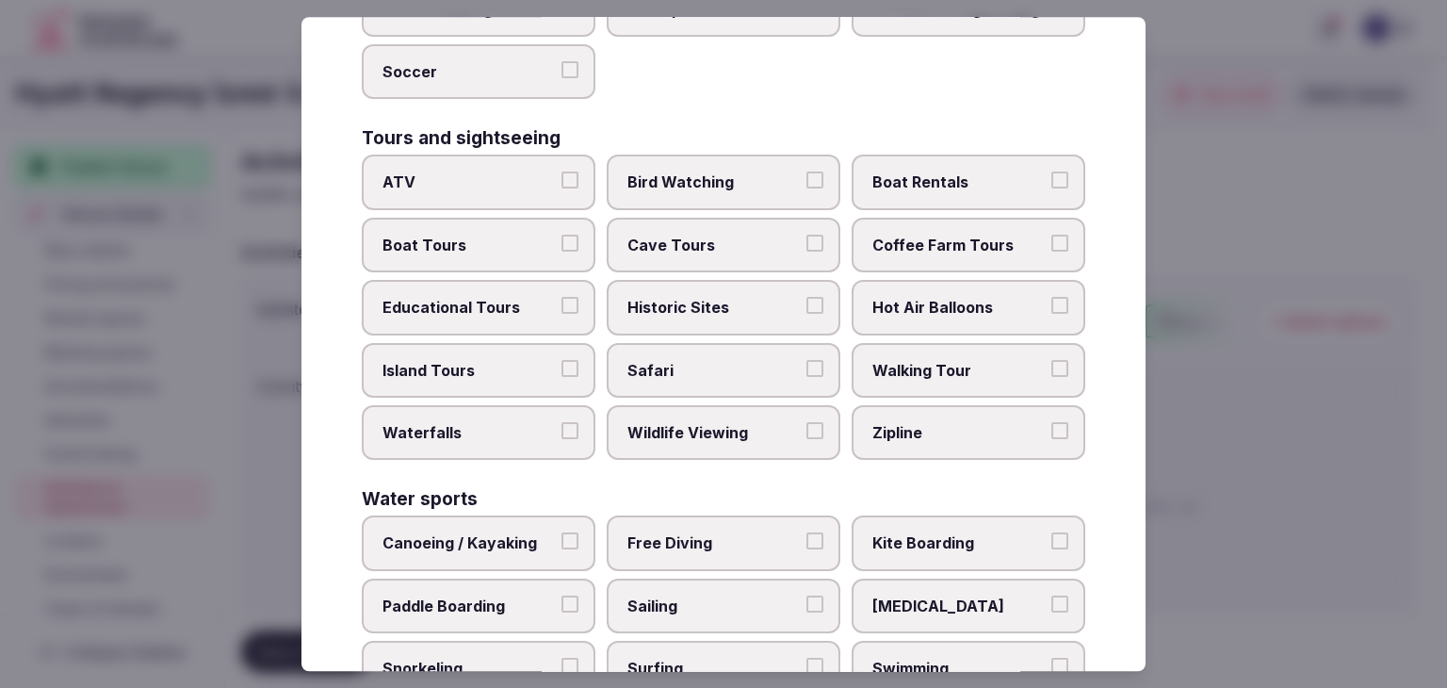
scroll to position [1413, 0]
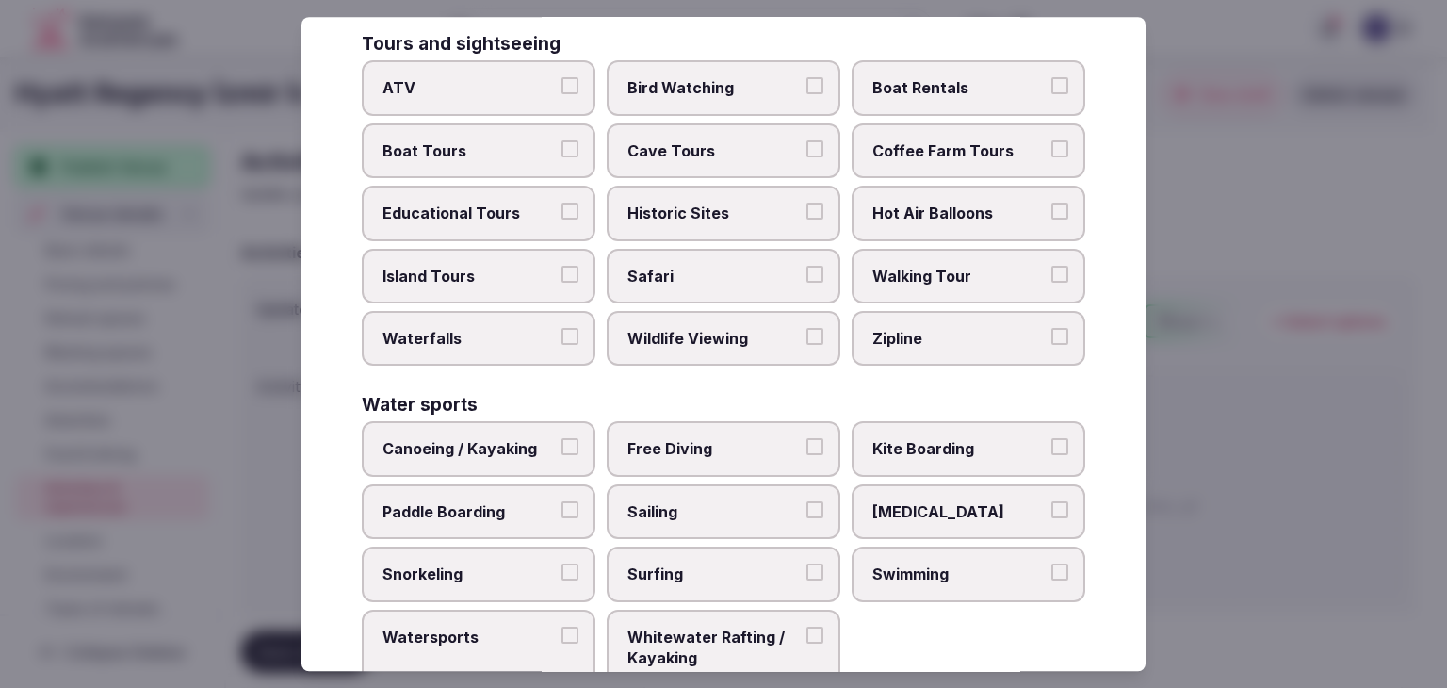
click at [740, 203] on span "Historic Sites" at bounding box center [714, 213] width 173 height 21
click at [807, 203] on button "Historic Sites" at bounding box center [815, 211] width 17 height 17
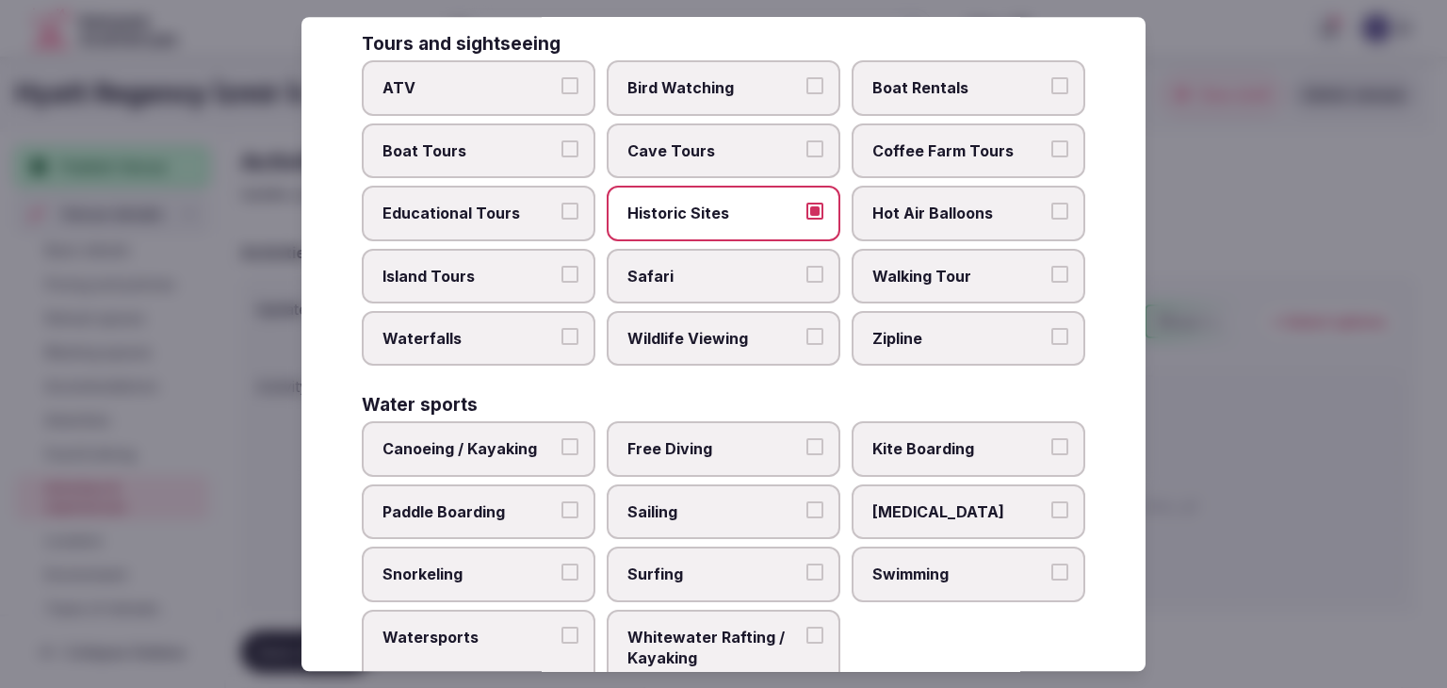
click at [886, 266] on span "Walking Tour" at bounding box center [959, 276] width 173 height 21
click at [1052, 266] on button "Walking Tour" at bounding box center [1060, 274] width 17 height 17
click at [927, 583] on label "Swimming" at bounding box center [969, 574] width 234 height 55
click at [1052, 580] on button "Swimming" at bounding box center [1060, 572] width 17 height 17
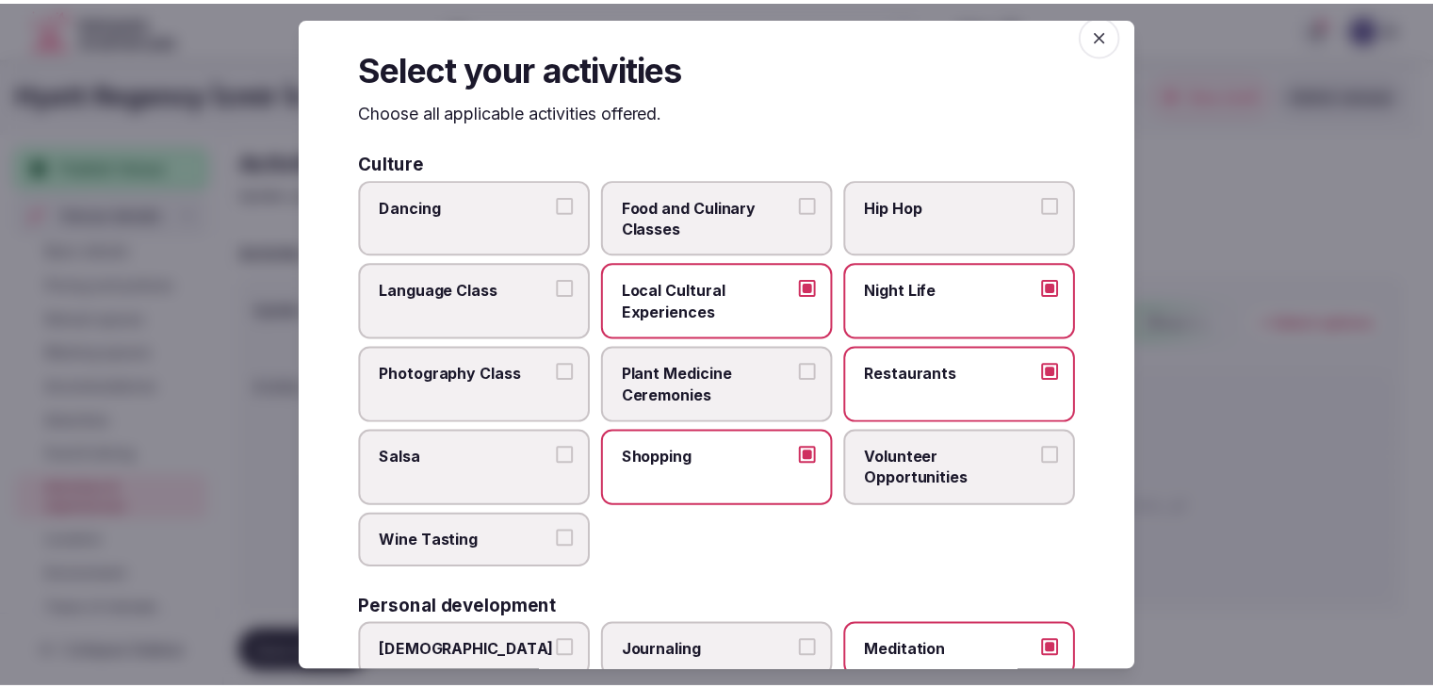
scroll to position [0, 0]
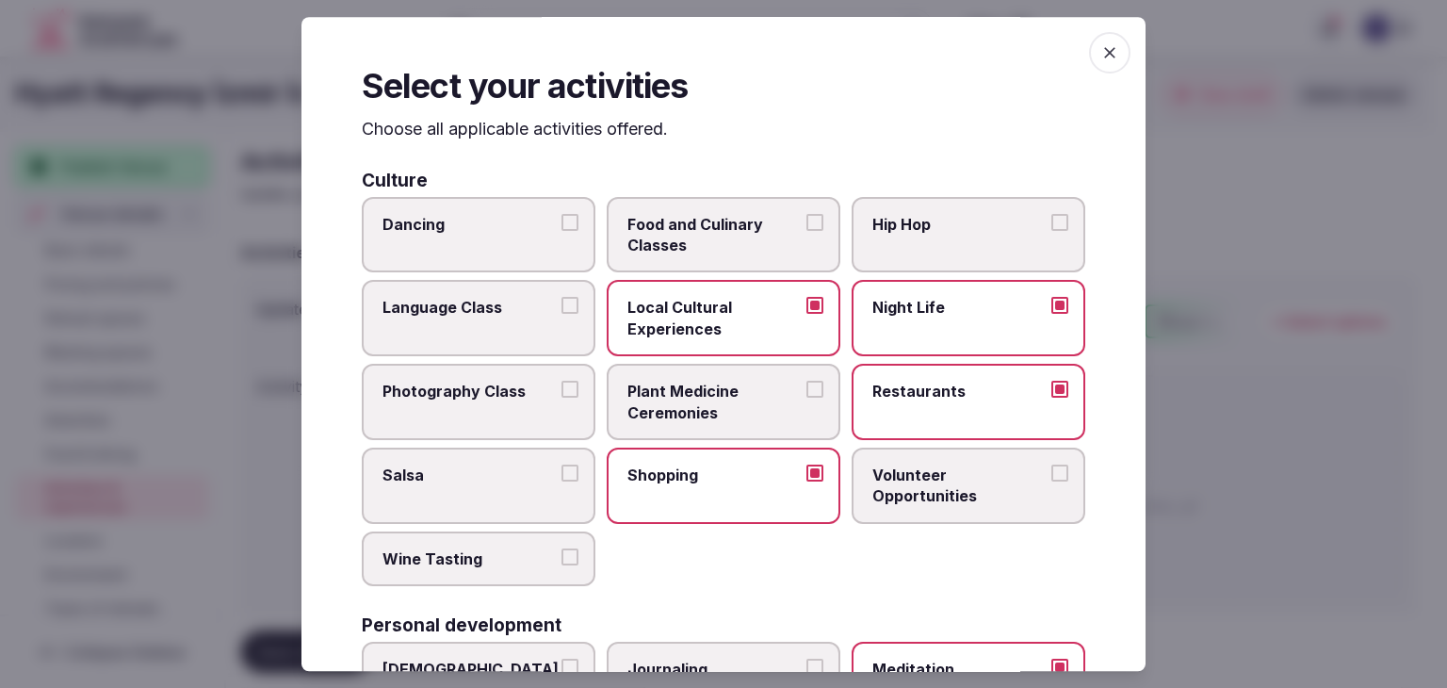
drag, startPoint x: 1110, startPoint y: 56, endPoint x: 1099, endPoint y: 98, distance: 43.9
click at [1110, 57] on span "button" at bounding box center [1109, 52] width 41 height 41
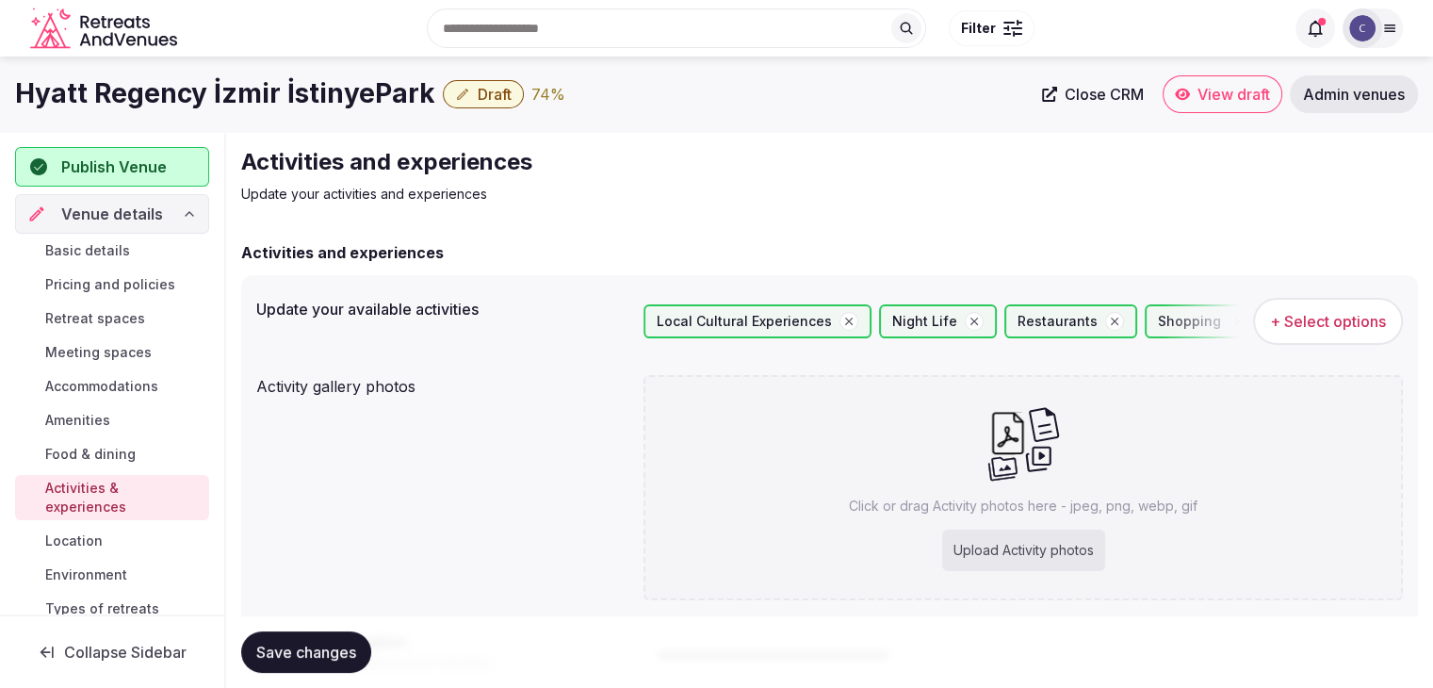
click at [358, 653] on button "Save changes" at bounding box center [306, 651] width 130 height 41
click at [240, 87] on h1 "Hyatt Regency İzmir İstinyePark" at bounding box center [225, 93] width 420 height 37
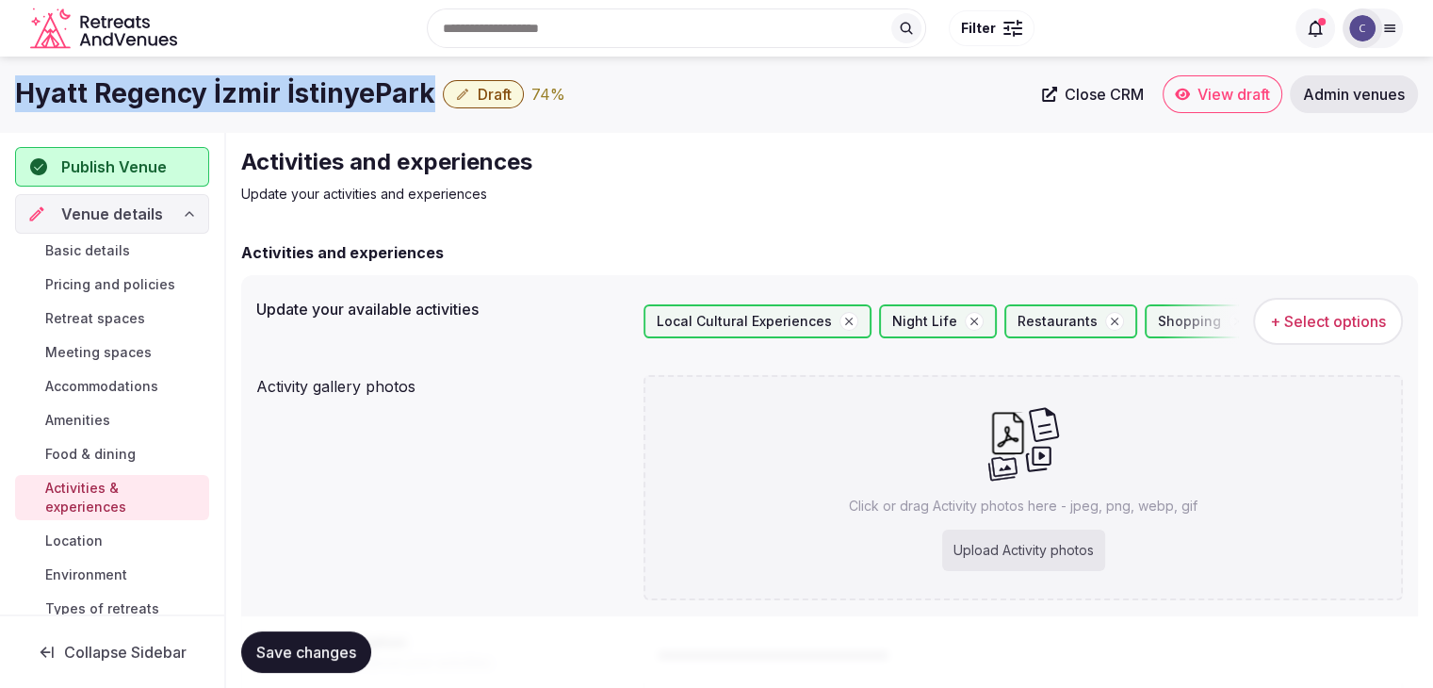
click at [240, 87] on h1 "Hyatt Regency İzmir İstinyePark" at bounding box center [225, 93] width 420 height 37
copy div "Hyatt Regency İzmir İstinyePark"
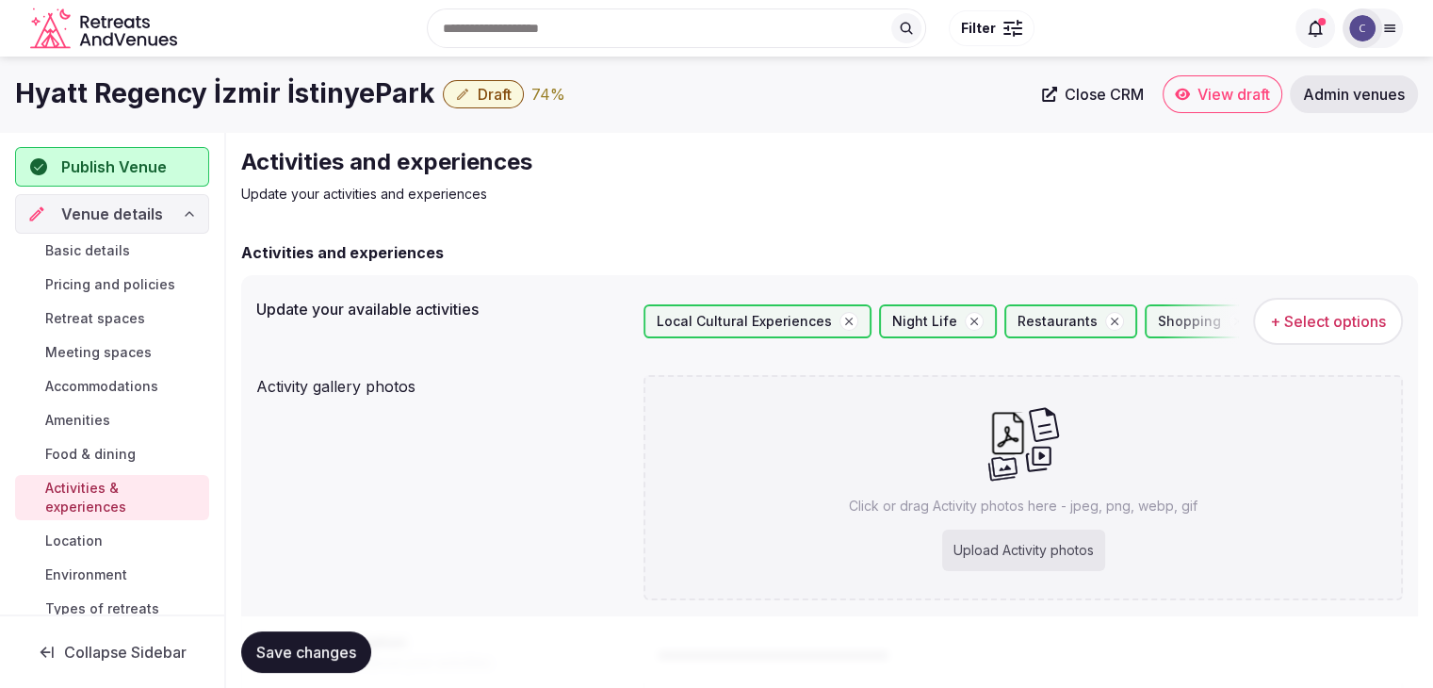
click at [1088, 564] on div "Upload Activity photos" at bounding box center [1023, 550] width 163 height 41
type input "**********"
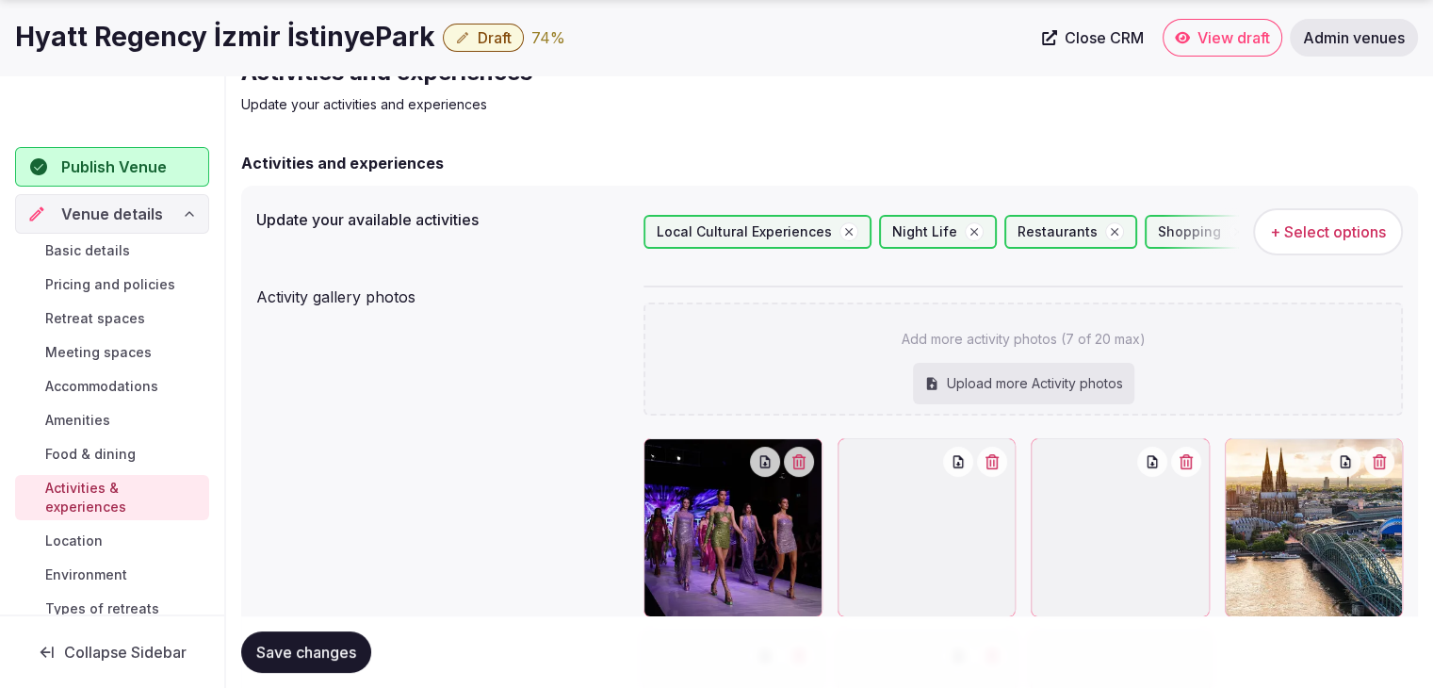
scroll to position [283, 0]
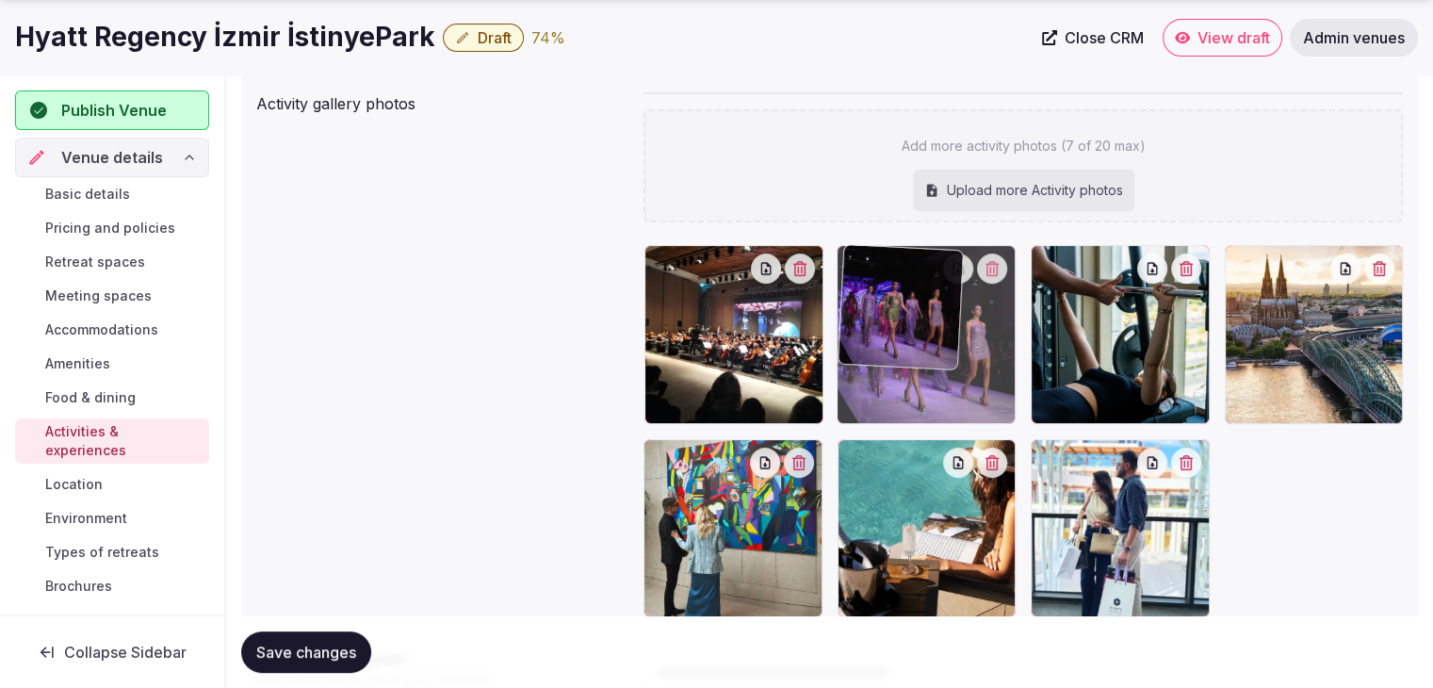
drag, startPoint x: 709, startPoint y: 330, endPoint x: 872, endPoint y: 329, distance: 163.0
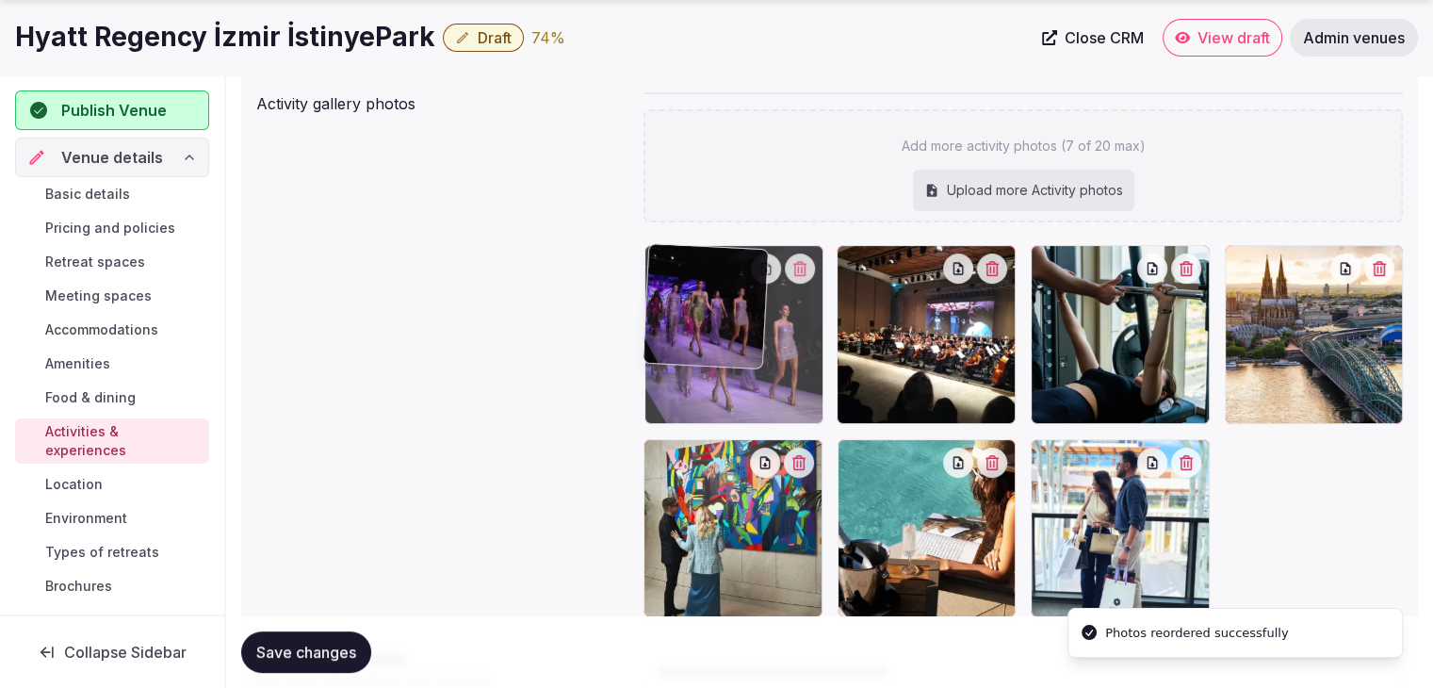
drag, startPoint x: 919, startPoint y: 325, endPoint x: 767, endPoint y: 325, distance: 151.7
click at [727, 327] on body "Search Popular Destinations Toscana, Italy Riviera Maya, Mexico Indonesia, Bali…" at bounding box center [716, 317] width 1433 height 1200
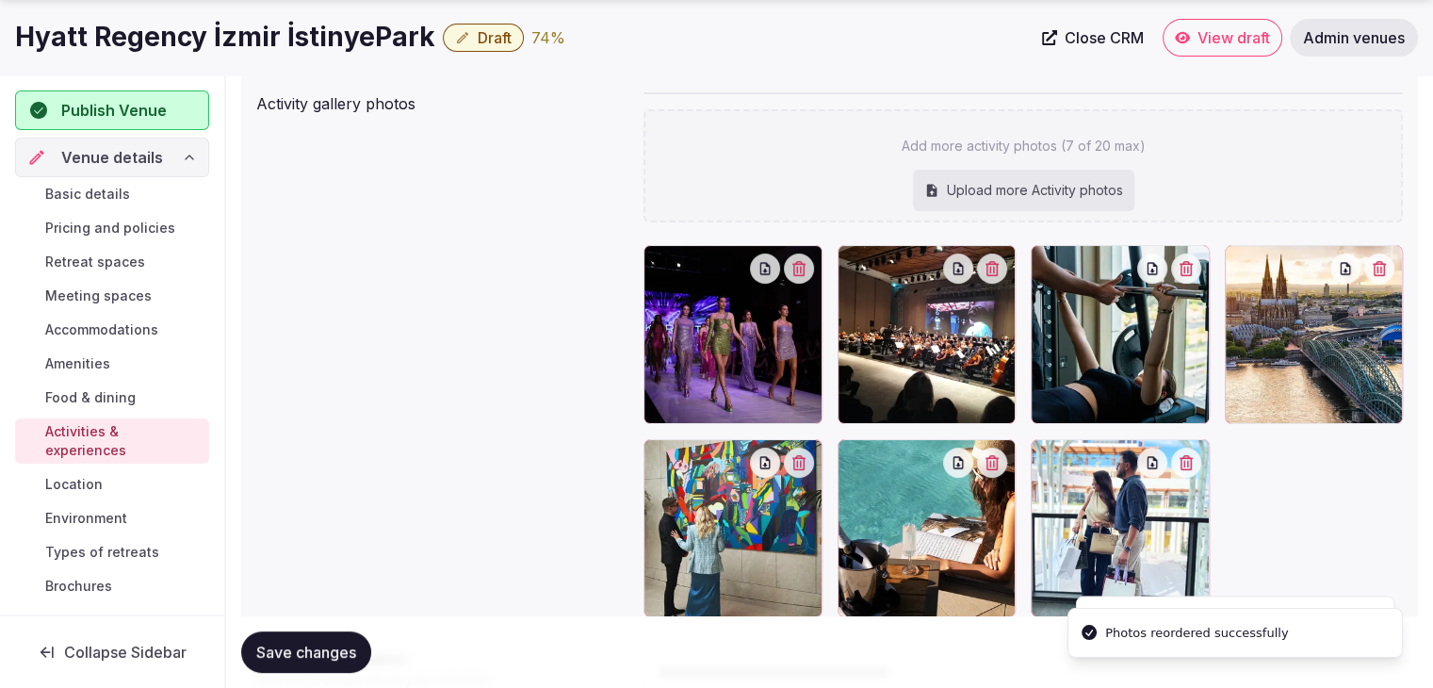
click at [338, 657] on span "Save changes" at bounding box center [306, 652] width 100 height 19
click at [349, 668] on button "Save changes" at bounding box center [306, 651] width 130 height 41
click at [98, 514] on span "Environment" at bounding box center [86, 518] width 82 height 19
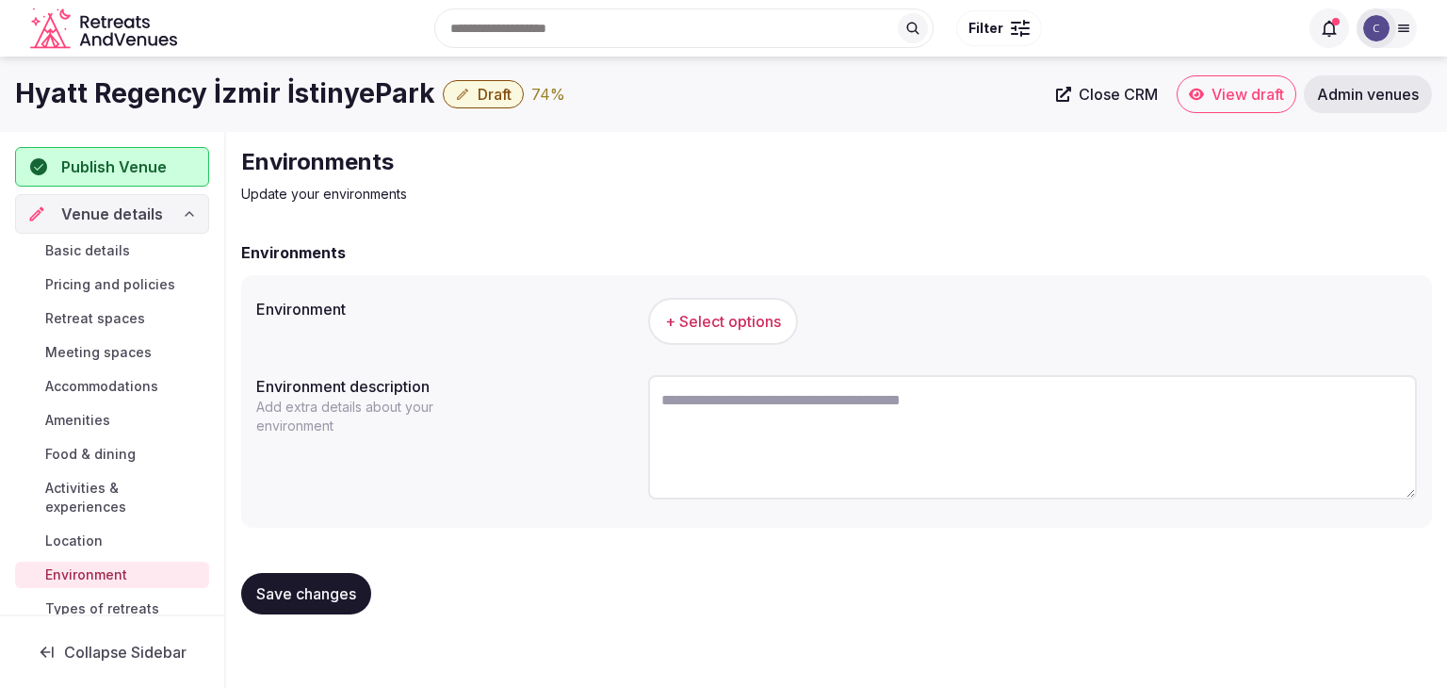
click at [744, 327] on span "+ Select options" at bounding box center [723, 321] width 116 height 21
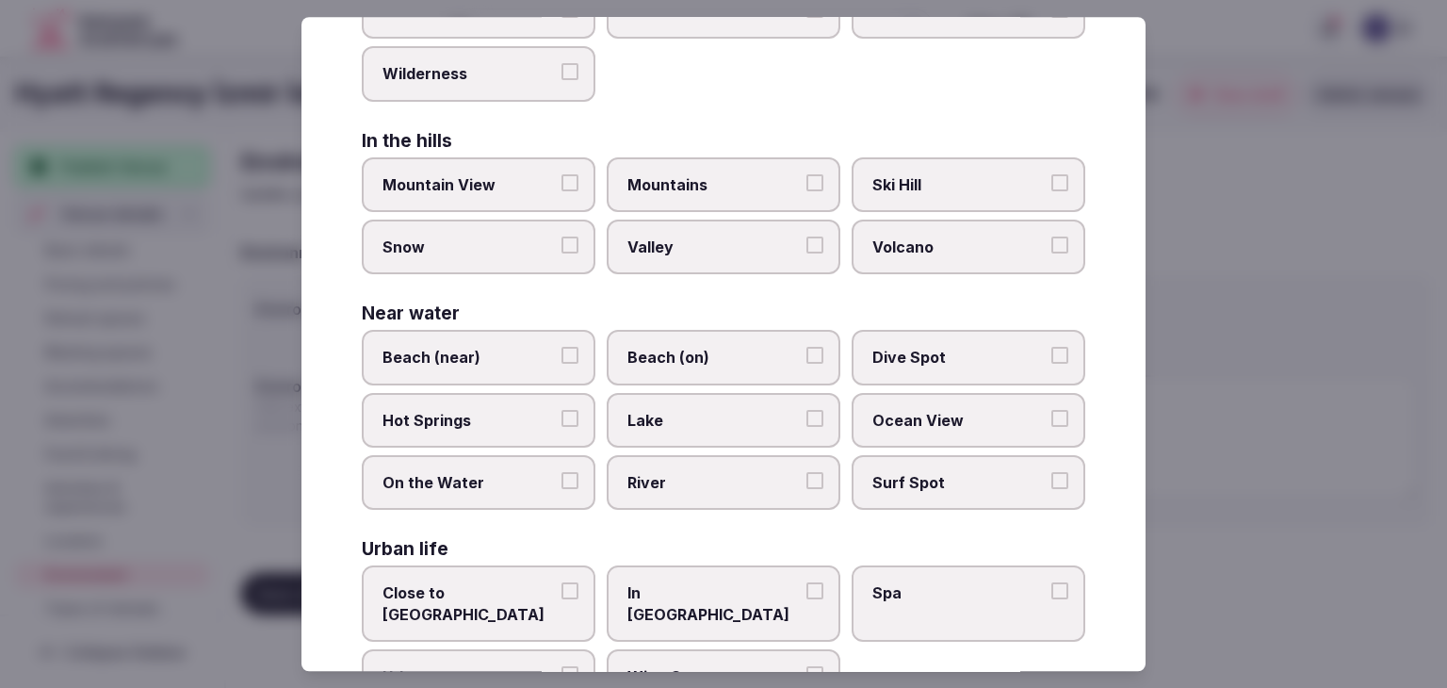
scroll to position [450, 0]
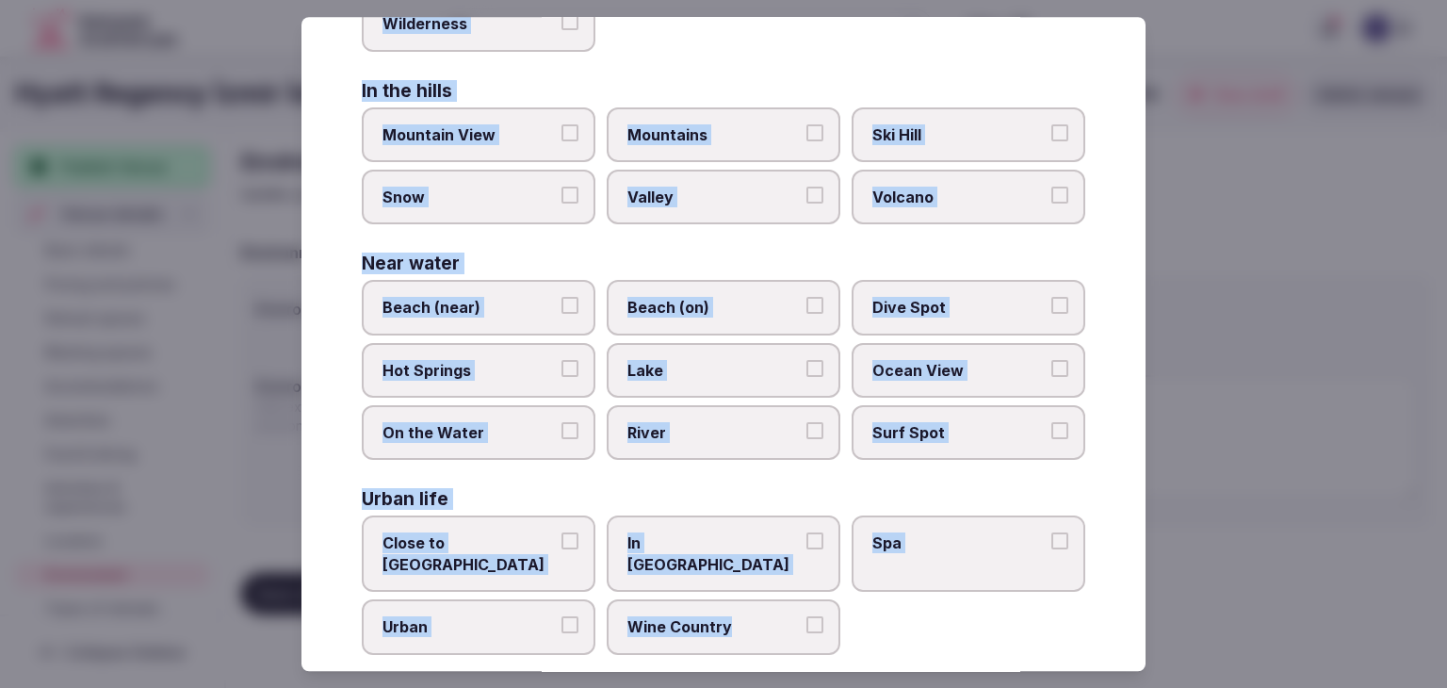
drag, startPoint x: 347, startPoint y: 119, endPoint x: 855, endPoint y: 613, distance: 708.4
click at [855, 613] on div "Select your environment Choose all applicable environments offered. In nature C…" at bounding box center [724, 344] width 844 height 654
click at [538, 541] on span "Close to City Center" at bounding box center [469, 554] width 173 height 42
click at [562, 541] on button "Close to City Center" at bounding box center [570, 541] width 17 height 17
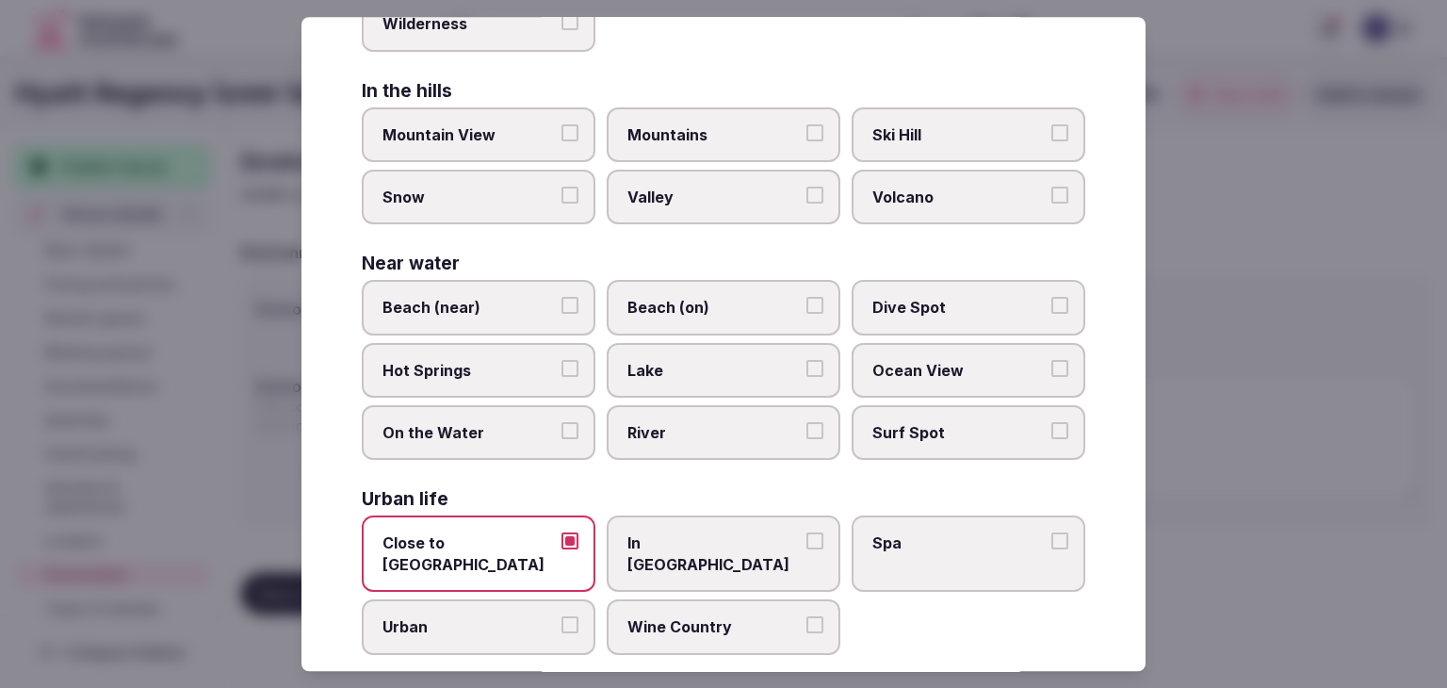
click at [519, 617] on span "Urban" at bounding box center [469, 627] width 173 height 21
click at [562, 617] on button "Urban" at bounding box center [570, 625] width 17 height 17
click at [945, 360] on span "Ocean View" at bounding box center [959, 370] width 173 height 21
click at [1052, 360] on button "Ocean View" at bounding box center [1060, 368] width 17 height 17
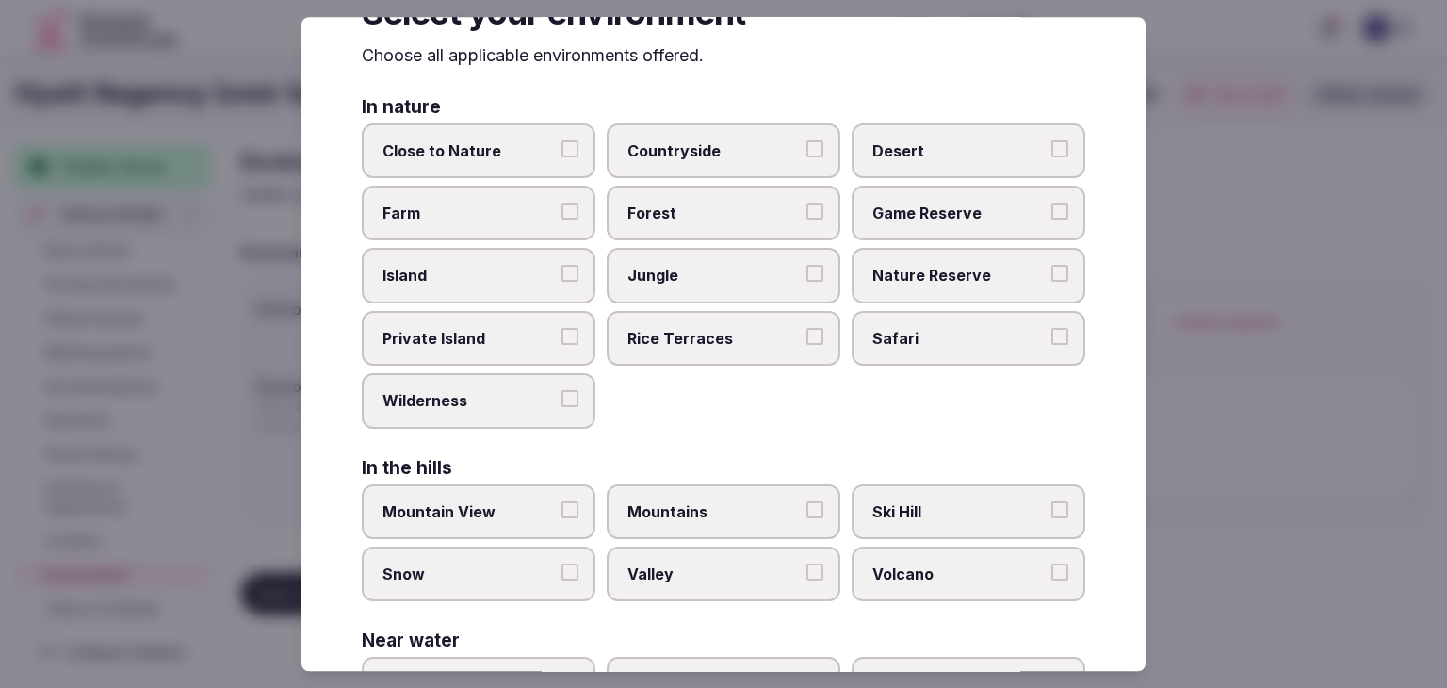
scroll to position [0, 0]
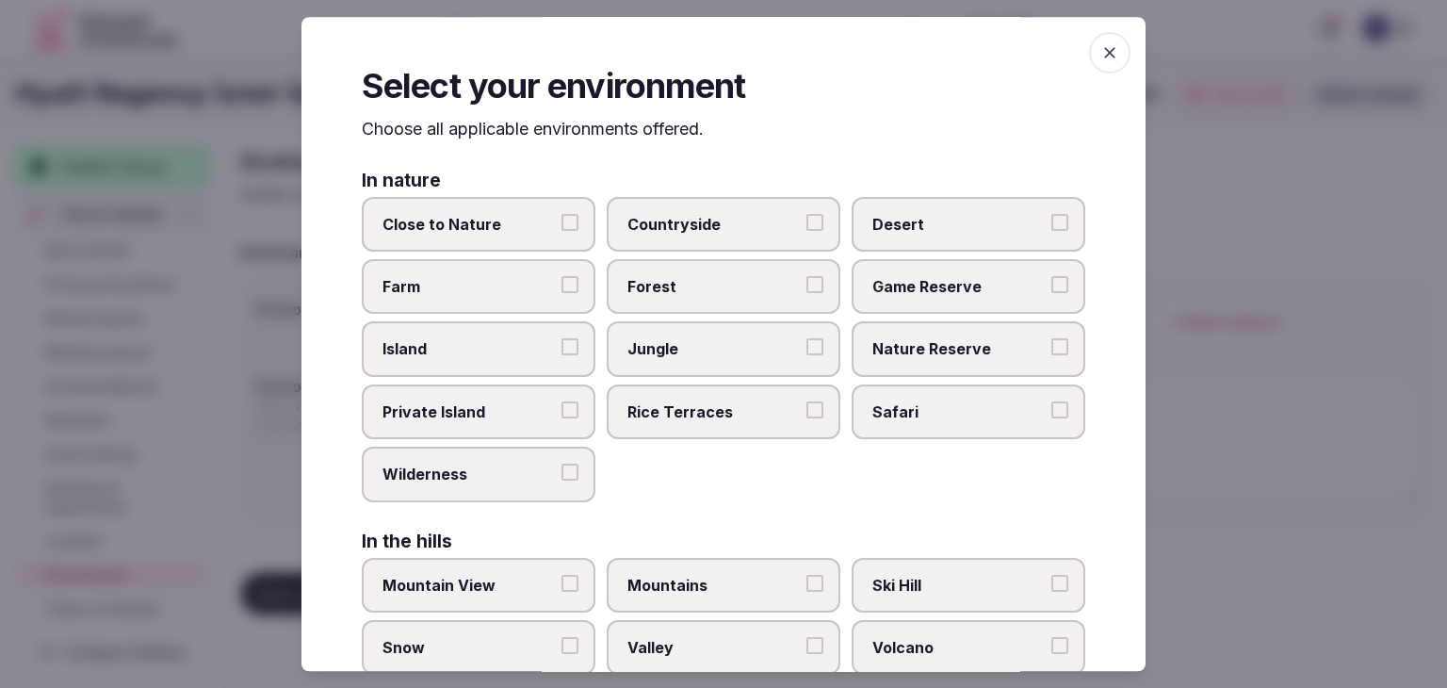
click at [1097, 65] on span "button" at bounding box center [1109, 52] width 41 height 41
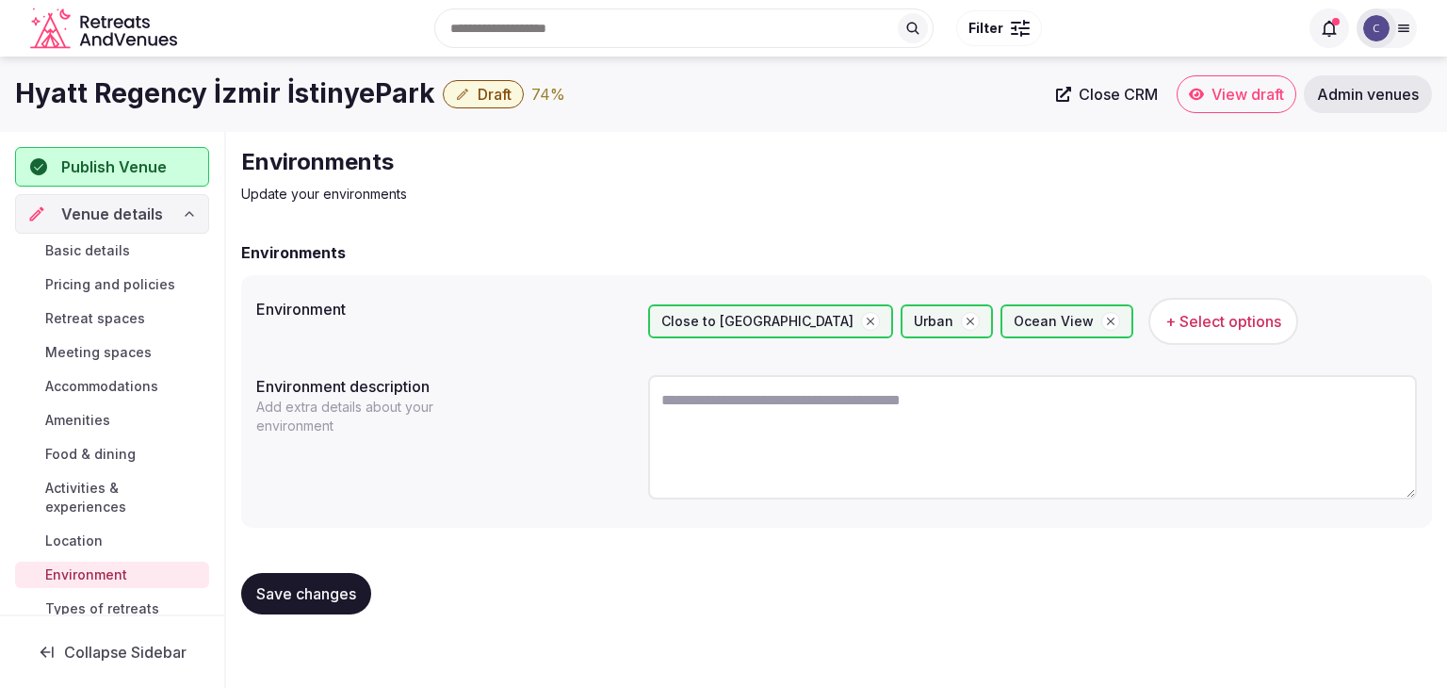
click at [720, 447] on textarea at bounding box center [1032, 437] width 769 height 124
paste textarea "**********"
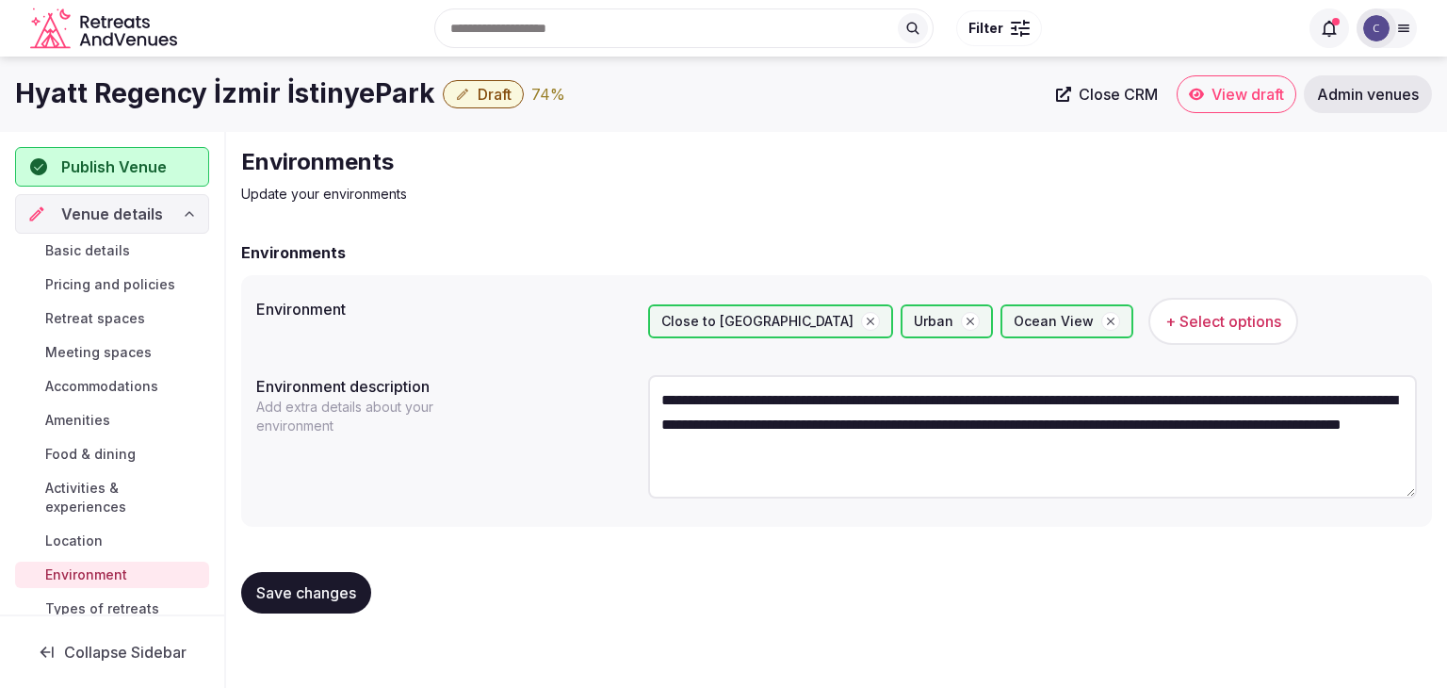
type textarea "**********"
click at [322, 596] on span "Save changes" at bounding box center [306, 592] width 100 height 19
click at [354, 91] on h1 "Hyatt Regency İzmir İstinyePark" at bounding box center [225, 93] width 420 height 37
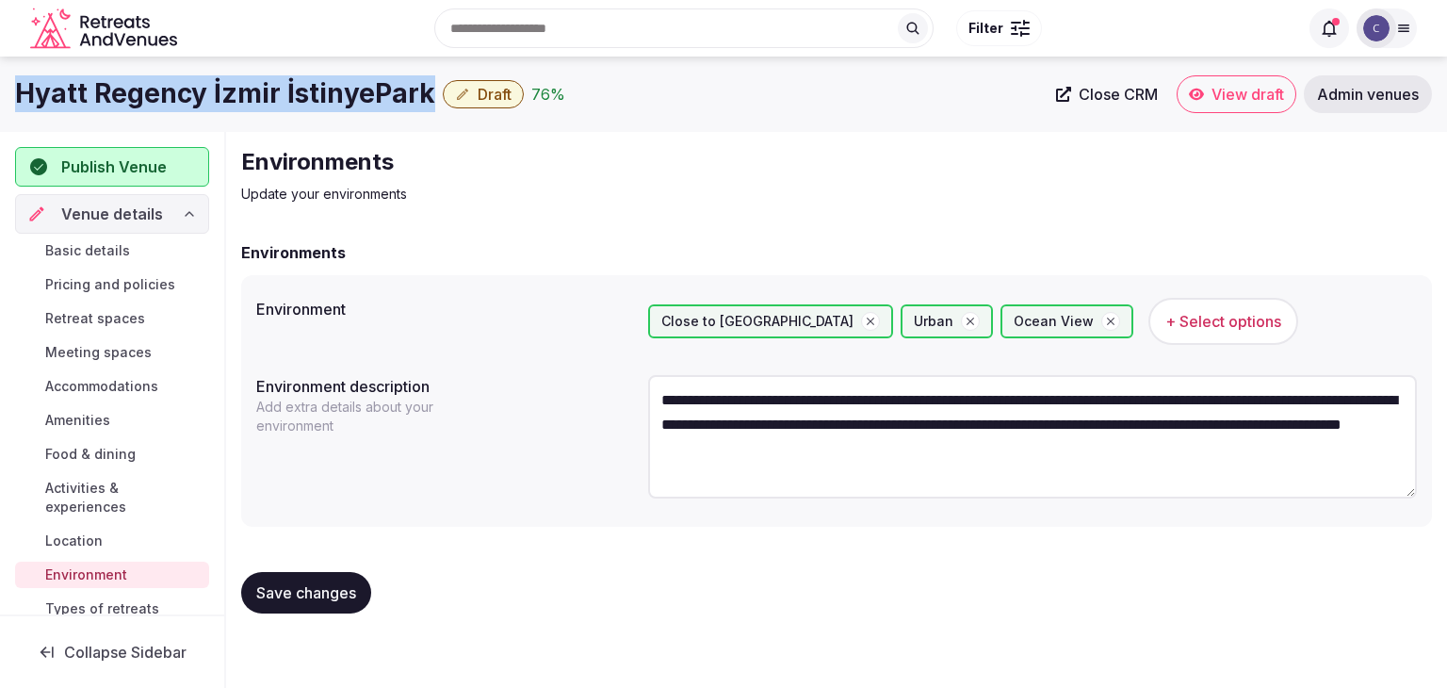
click at [354, 91] on h1 "Hyatt Regency İzmir İstinyePark" at bounding box center [225, 93] width 420 height 37
click at [343, 587] on span "Save changes" at bounding box center [306, 592] width 100 height 19
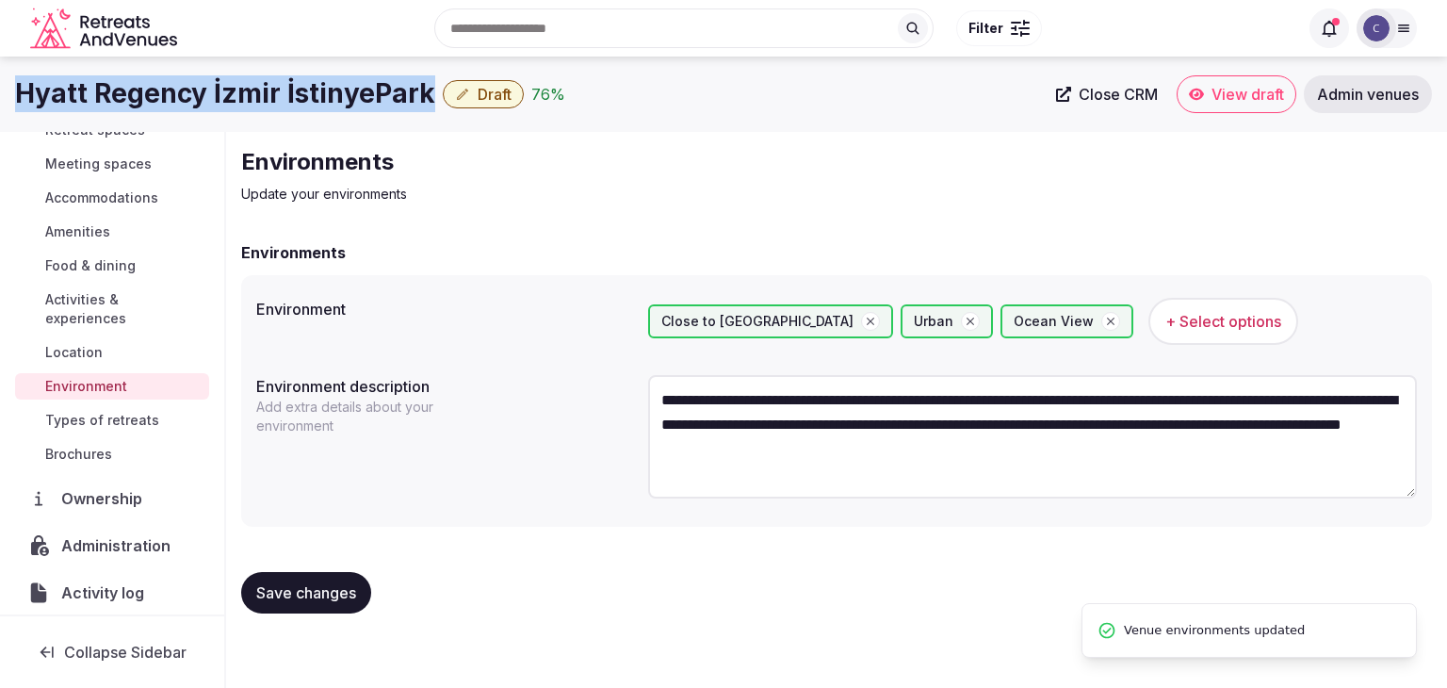
scroll to position [283, 0]
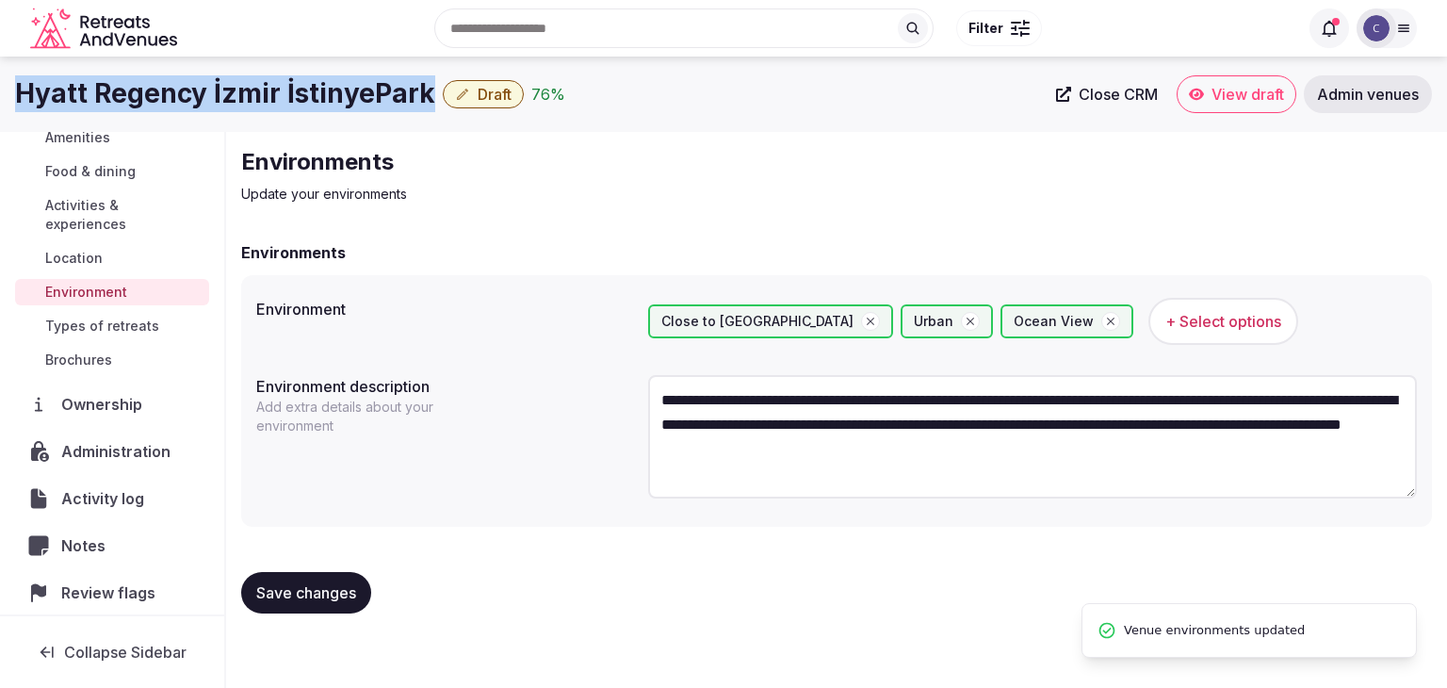
click at [132, 321] on span "Types of retreats" at bounding box center [102, 326] width 114 height 19
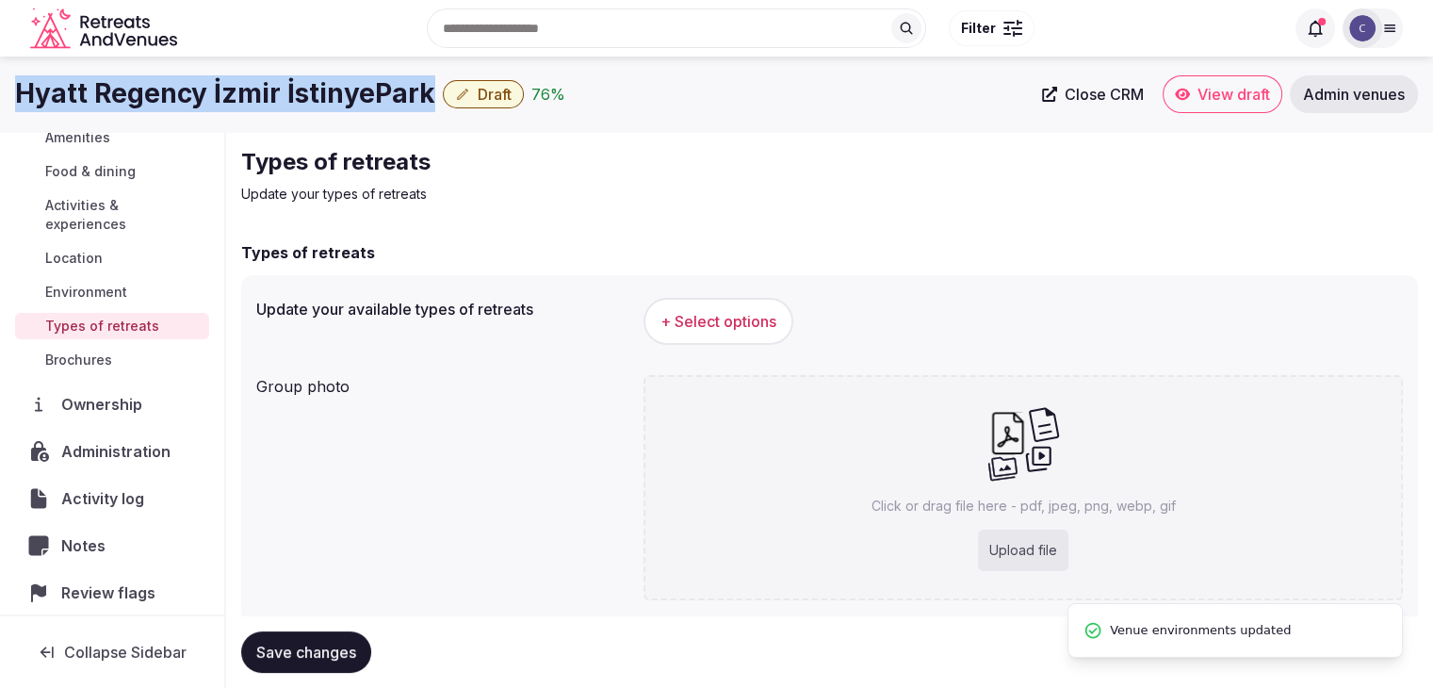
click at [742, 302] on button "+ Select options" at bounding box center [719, 321] width 150 height 47
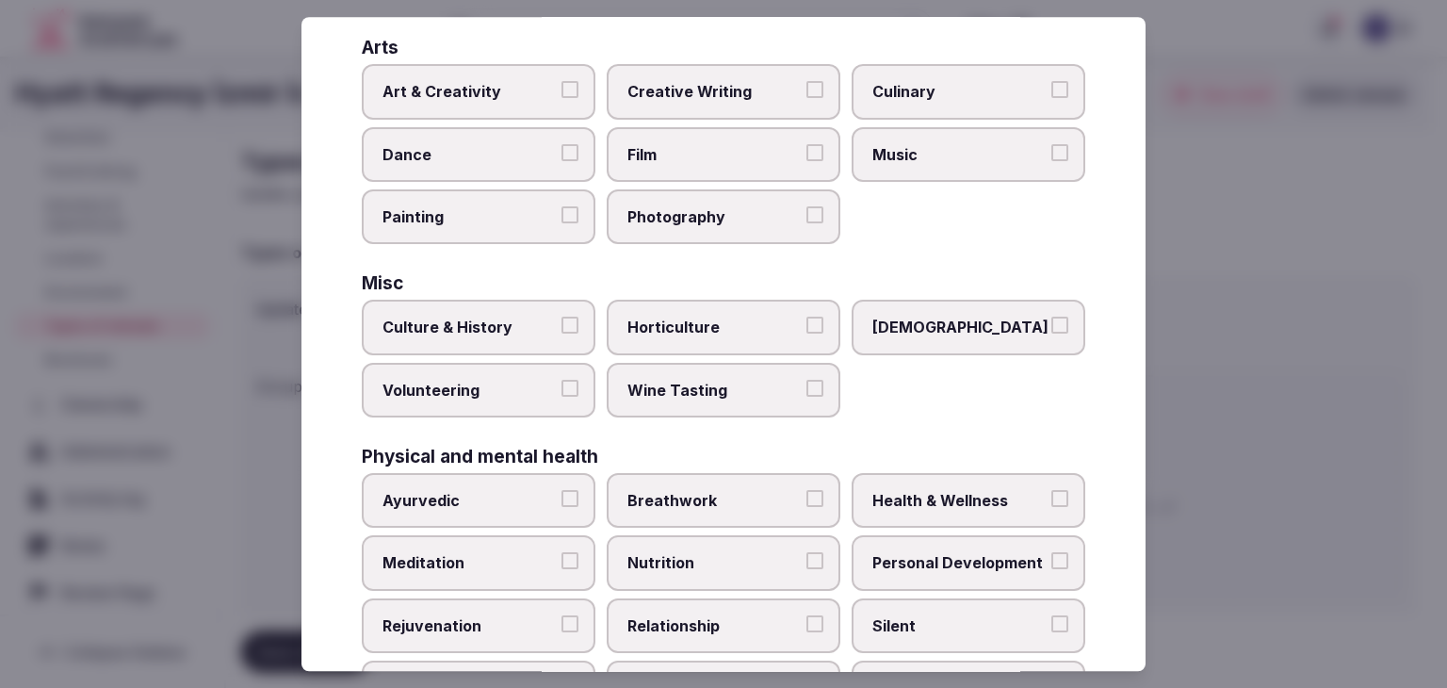
scroll to position [766, 0]
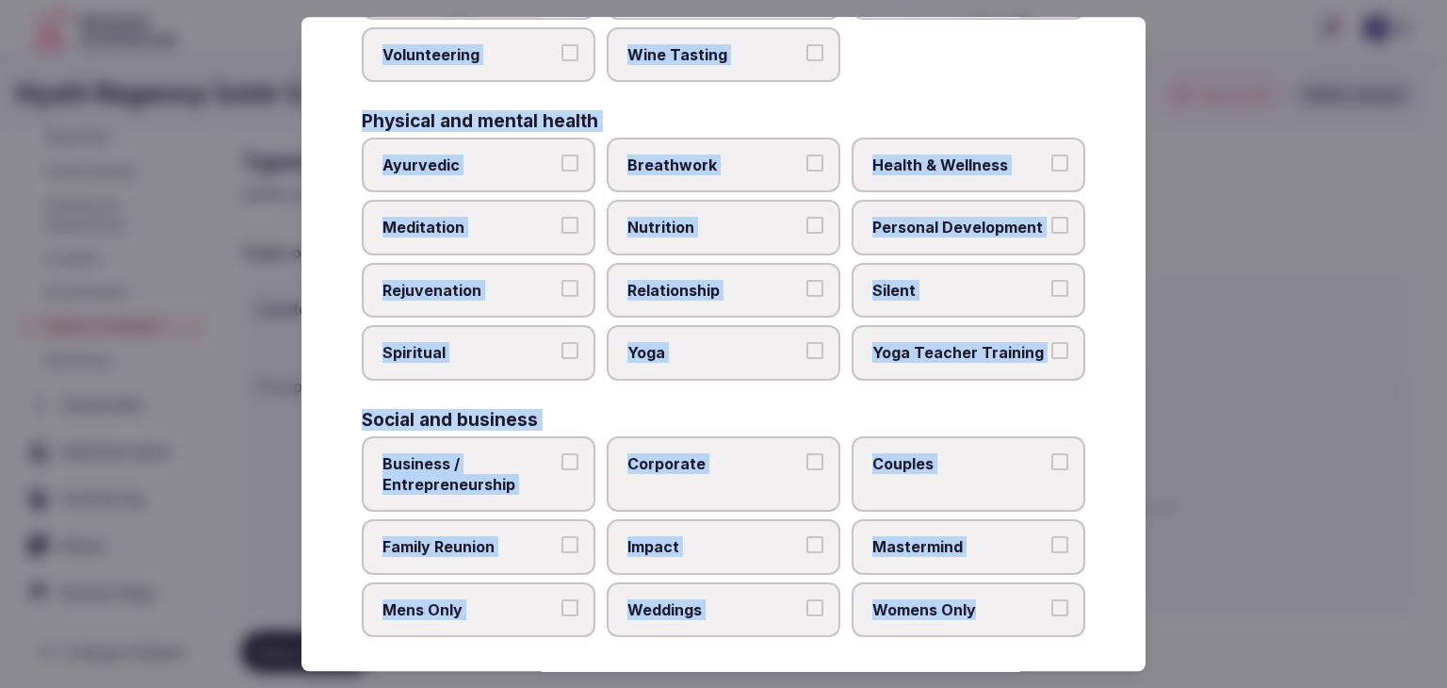
drag, startPoint x: 351, startPoint y: 126, endPoint x: 1027, endPoint y: 615, distance: 834.1
click at [1027, 615] on div "Select your types of retreats Choose all applicable types of retreats offered. …" at bounding box center [724, 344] width 844 height 654
click at [929, 155] on span "Health & Wellness" at bounding box center [959, 165] width 173 height 21
click at [1052, 155] on button "Health & Wellness" at bounding box center [1060, 163] width 17 height 17
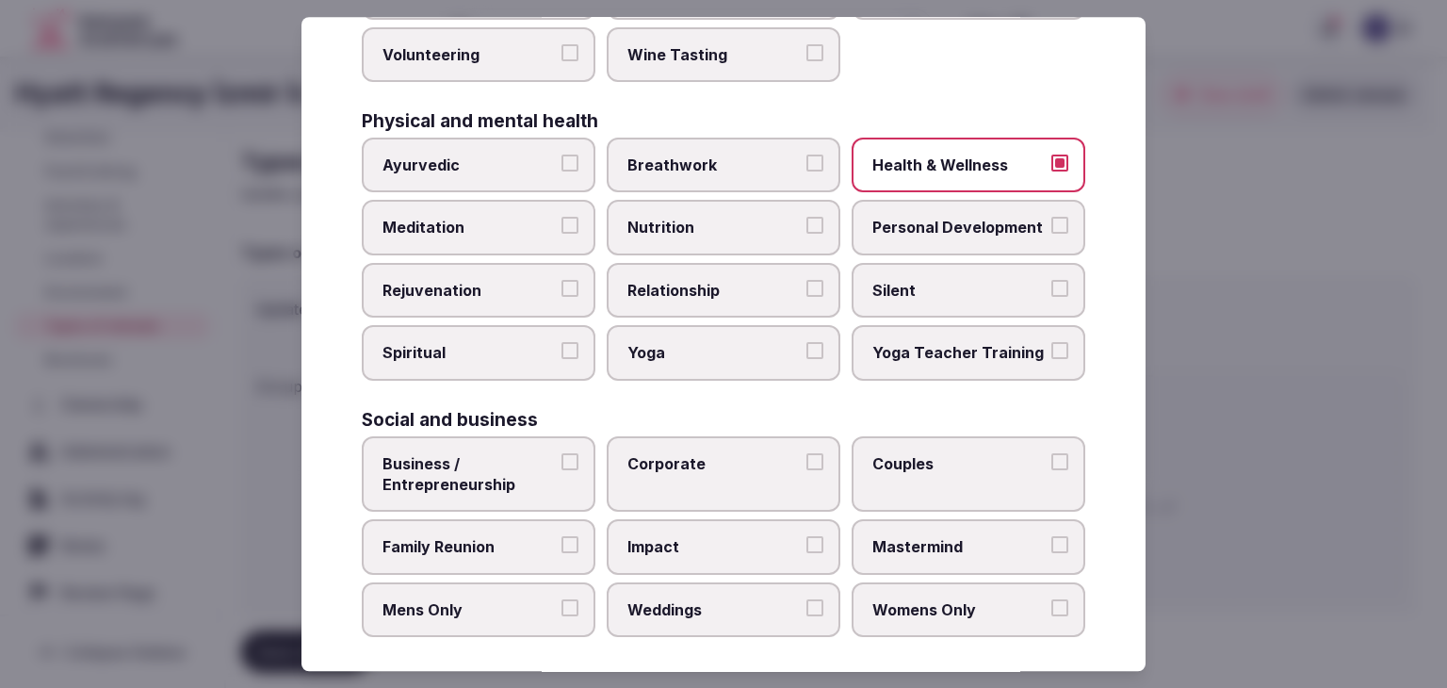
click at [939, 219] on span "Personal Development" at bounding box center [959, 228] width 173 height 21
click at [1052, 219] on button "Personal Development" at bounding box center [1060, 226] width 17 height 17
drag, startPoint x: 498, startPoint y: 207, endPoint x: 498, endPoint y: 265, distance: 57.5
click at [498, 208] on label "Meditation" at bounding box center [479, 228] width 234 height 55
click at [562, 218] on button "Meditation" at bounding box center [570, 226] width 17 height 17
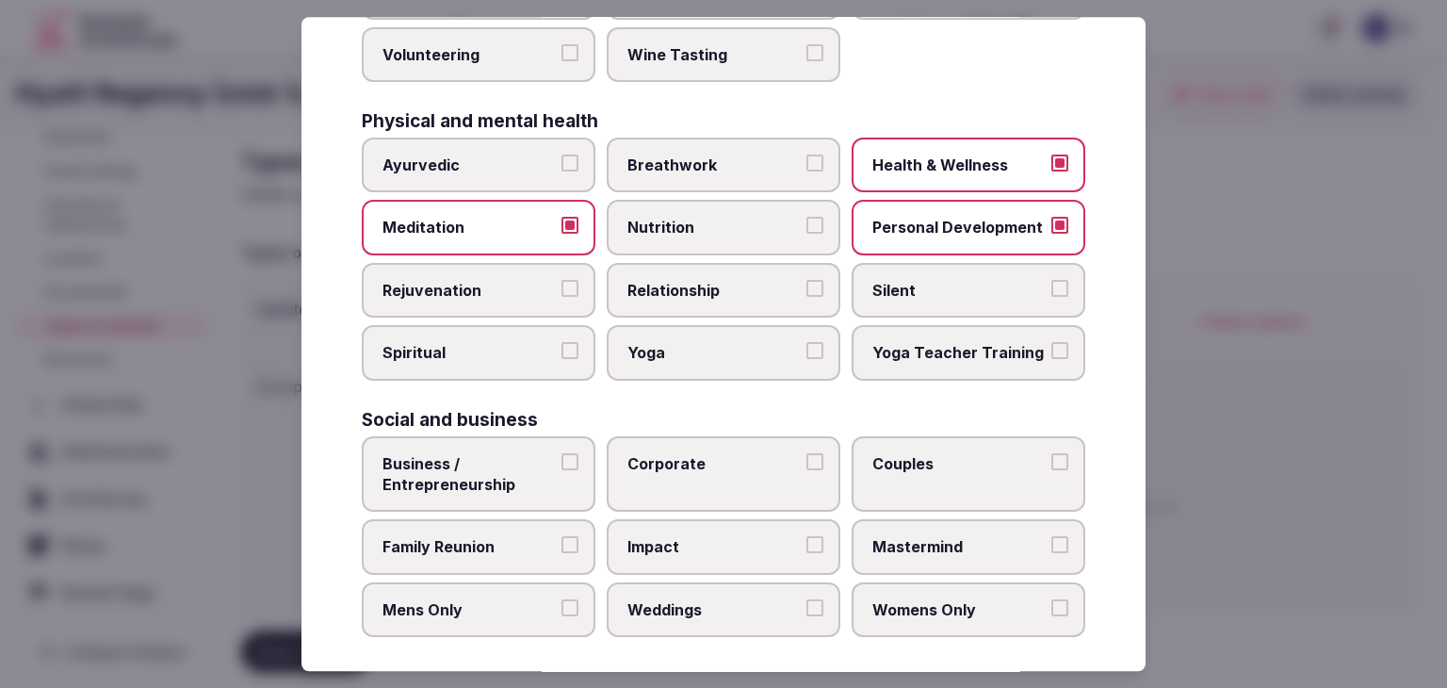
click at [498, 280] on span "Rejuvenation" at bounding box center [469, 290] width 173 height 21
click at [562, 280] on button "Rejuvenation" at bounding box center [570, 288] width 17 height 17
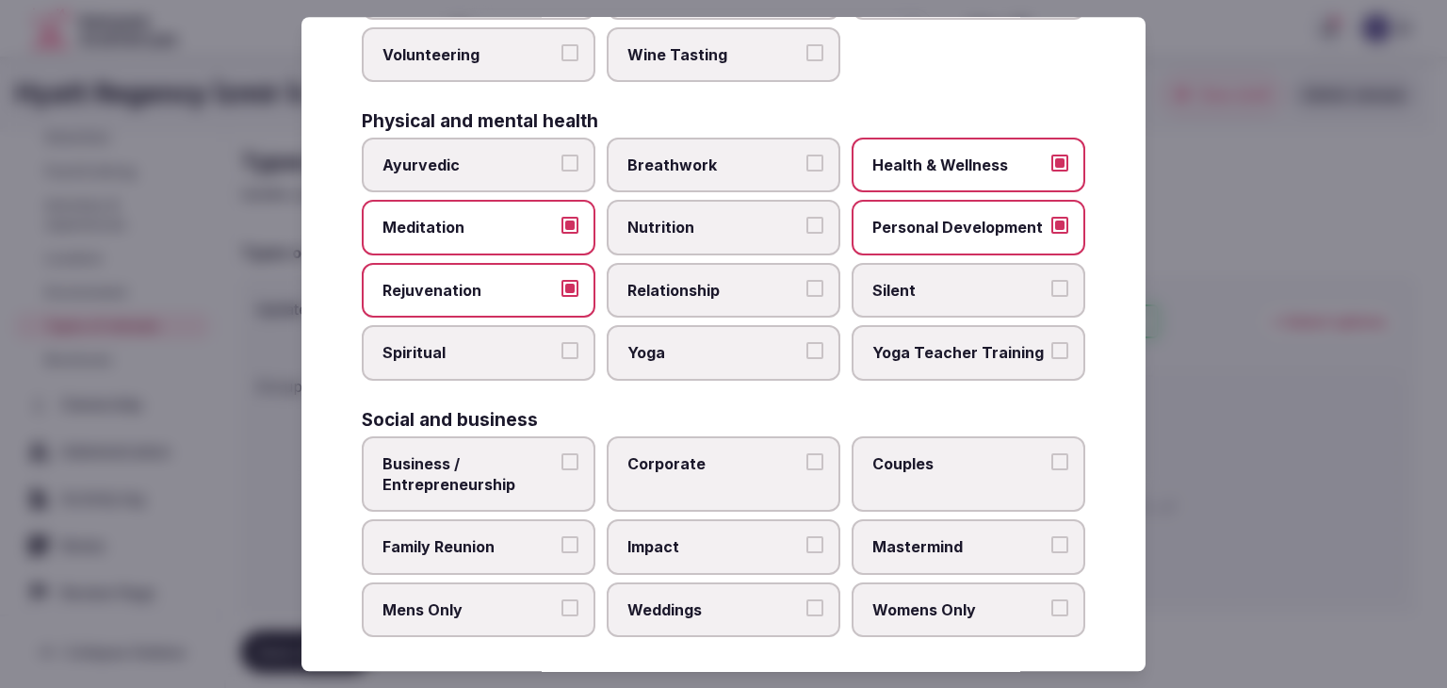
click at [653, 351] on span "Yoga" at bounding box center [714, 353] width 173 height 21
click at [807, 351] on button "Yoga" at bounding box center [815, 351] width 17 height 17
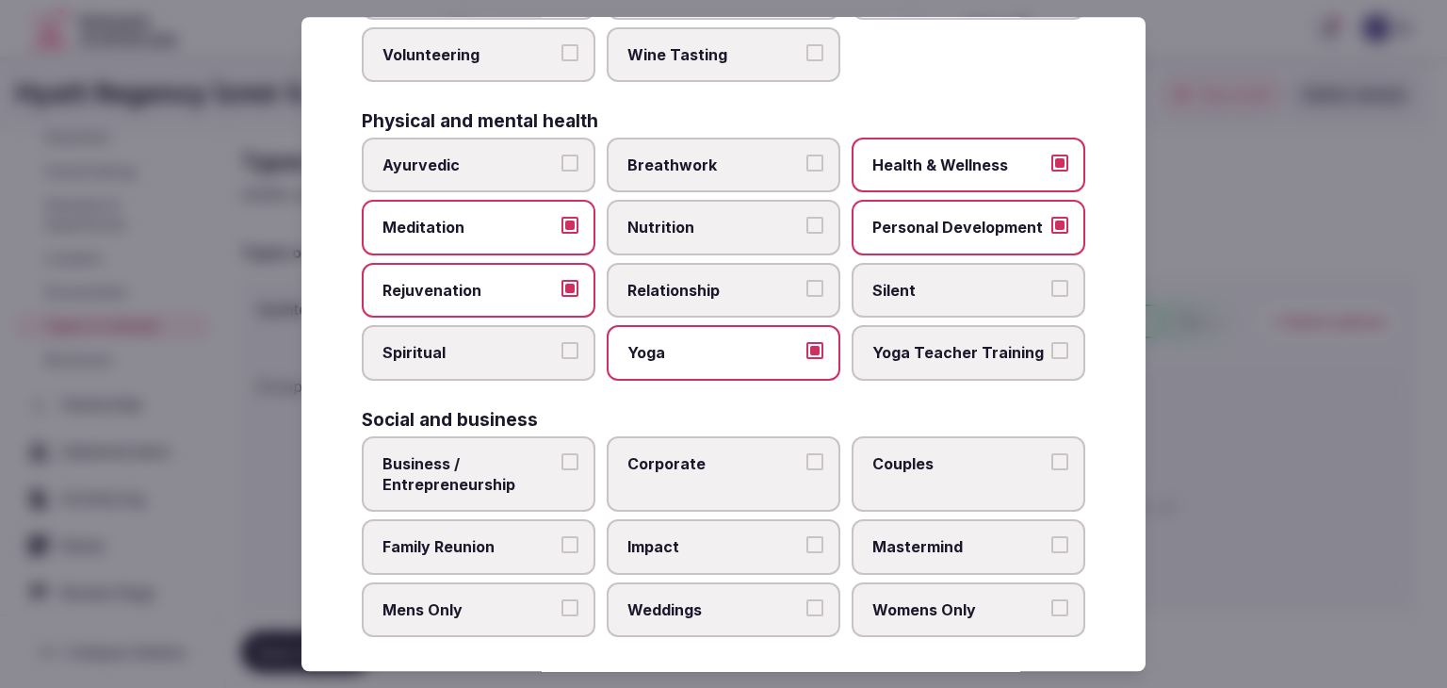
click at [501, 459] on span "Business / Entrepreneurship" at bounding box center [469, 474] width 173 height 42
click at [562, 459] on button "Business / Entrepreneurship" at bounding box center [570, 461] width 17 height 17
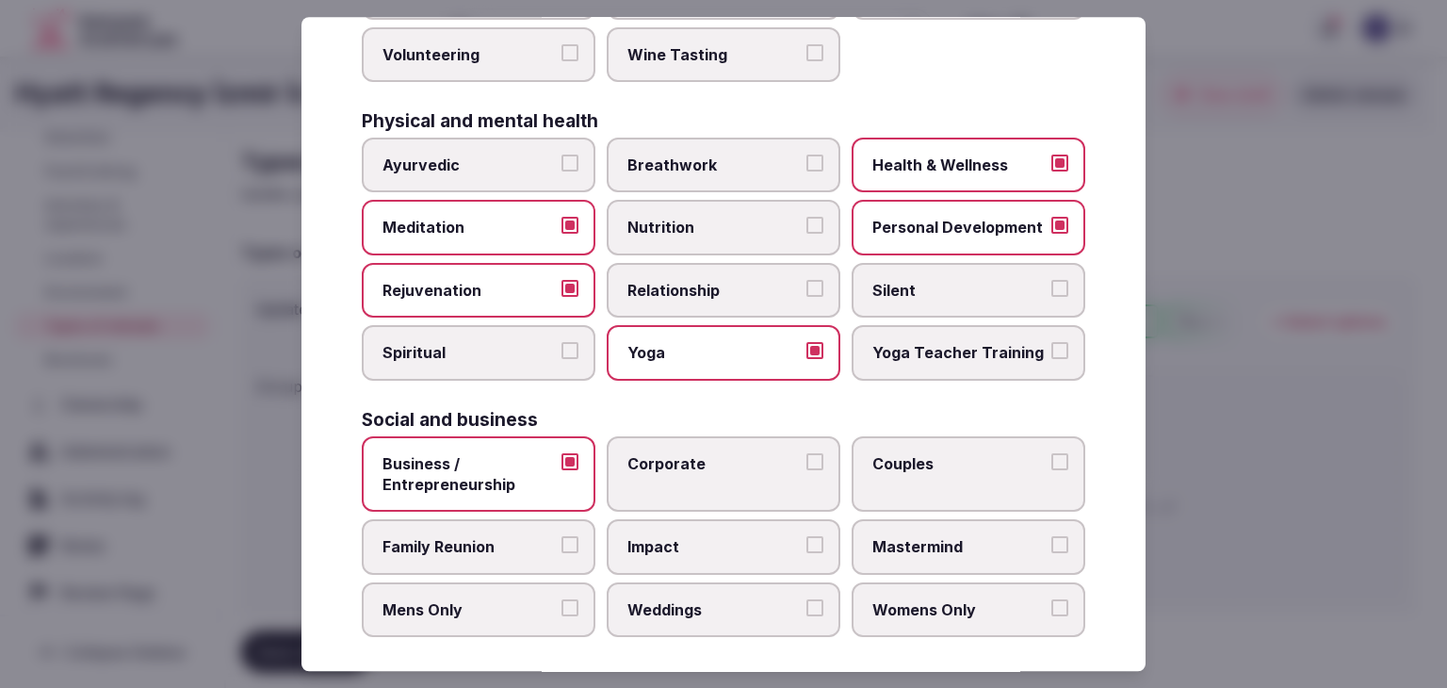
click at [652, 481] on label "Corporate" at bounding box center [724, 474] width 234 height 76
click at [807, 470] on button "Corporate" at bounding box center [815, 461] width 17 height 17
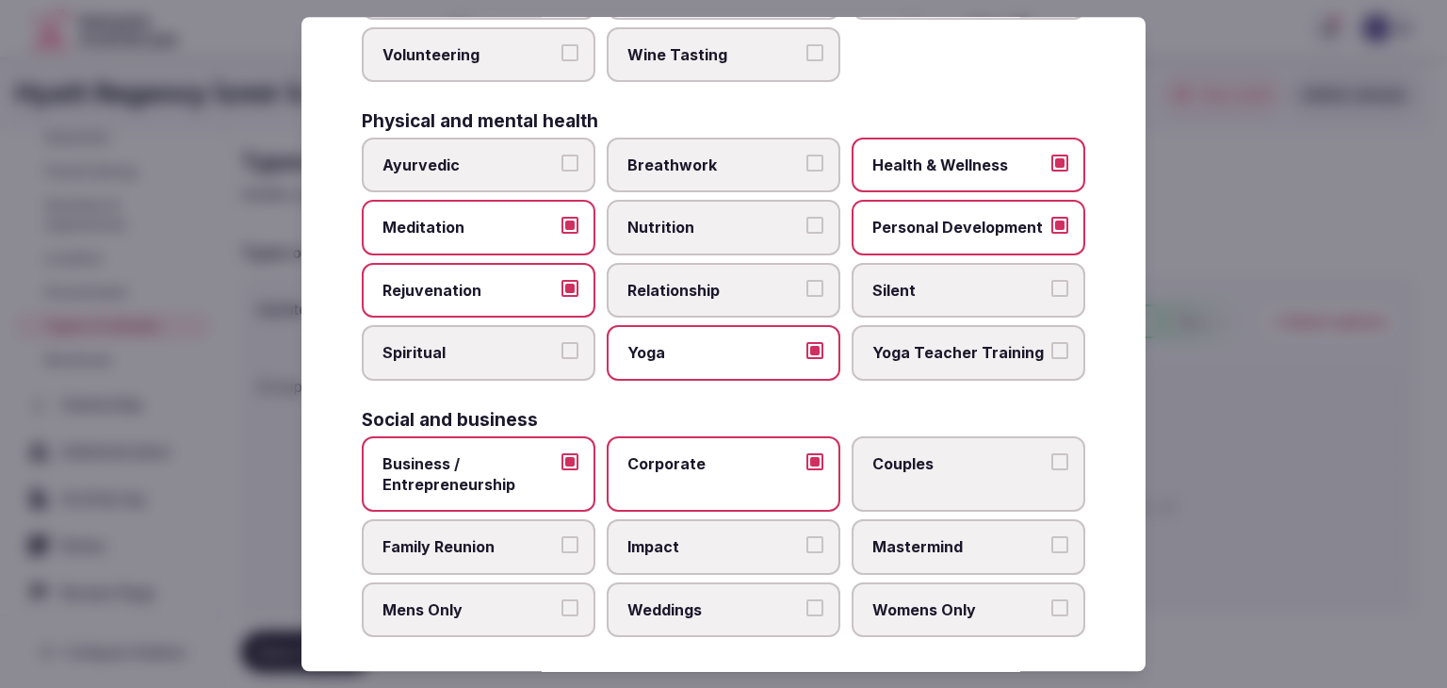
drag, startPoint x: 675, startPoint y: 598, endPoint x: 859, endPoint y: 489, distance: 214.6
click at [676, 599] on span "Weddings" at bounding box center [714, 609] width 173 height 21
click at [807, 599] on button "Weddings" at bounding box center [815, 607] width 17 height 17
click at [918, 472] on label "Couples" at bounding box center [969, 474] width 234 height 76
click at [1052, 470] on button "Couples" at bounding box center [1060, 461] width 17 height 17
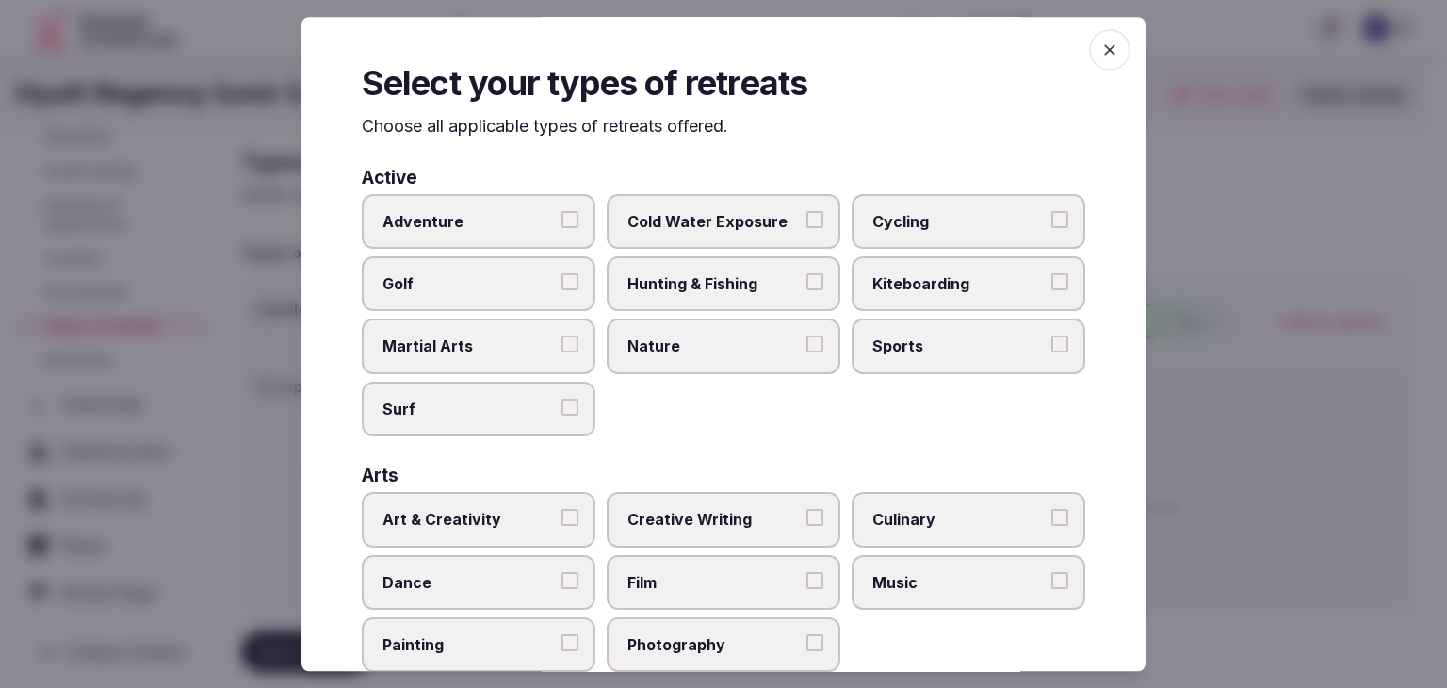
scroll to position [0, 0]
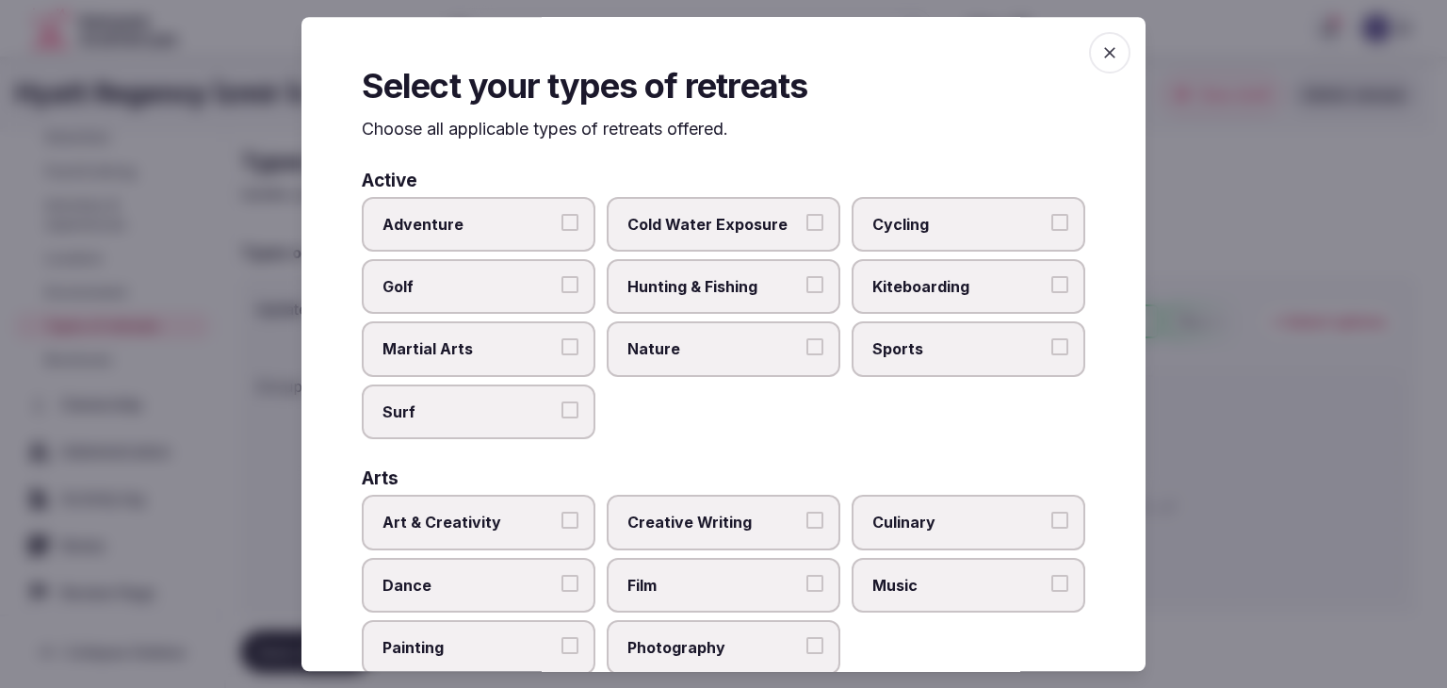
click at [1104, 43] on icon "button" at bounding box center [1110, 52] width 19 height 19
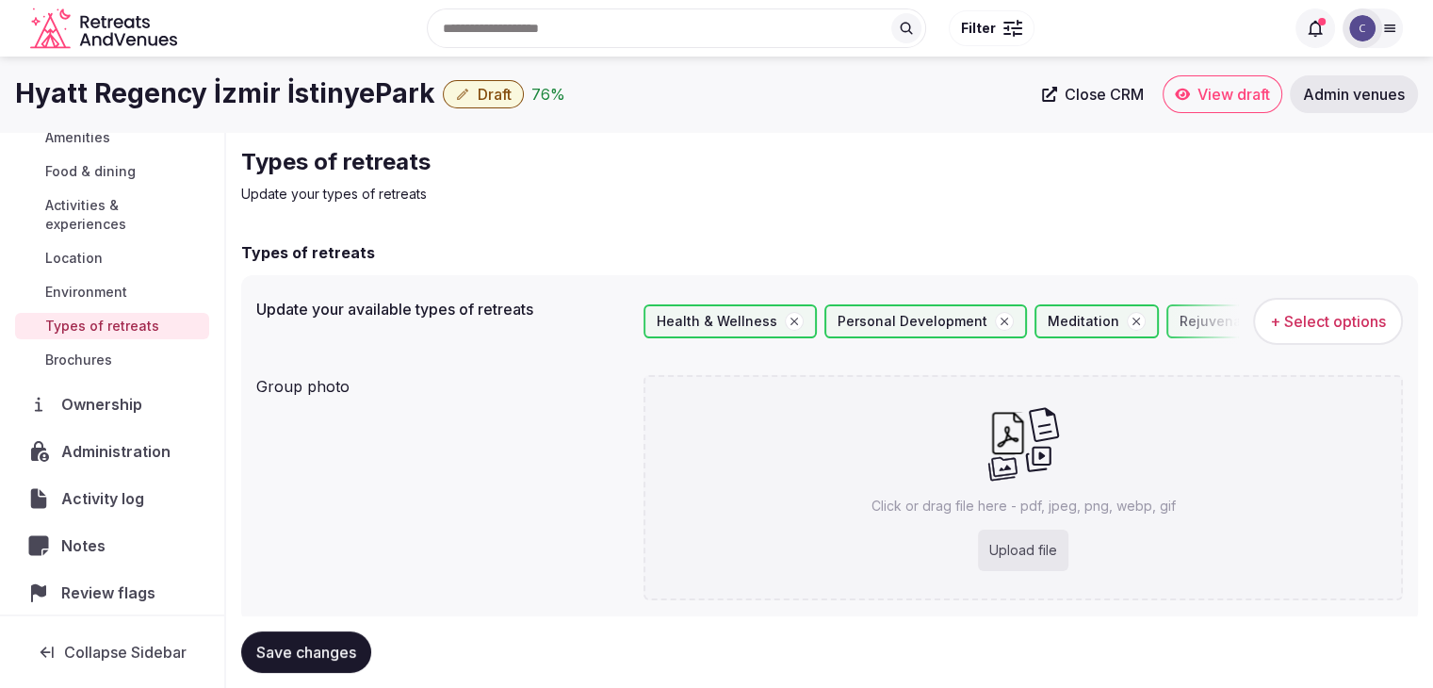
click at [1007, 465] on icon at bounding box center [1002, 469] width 29 height 24
type input "**********"
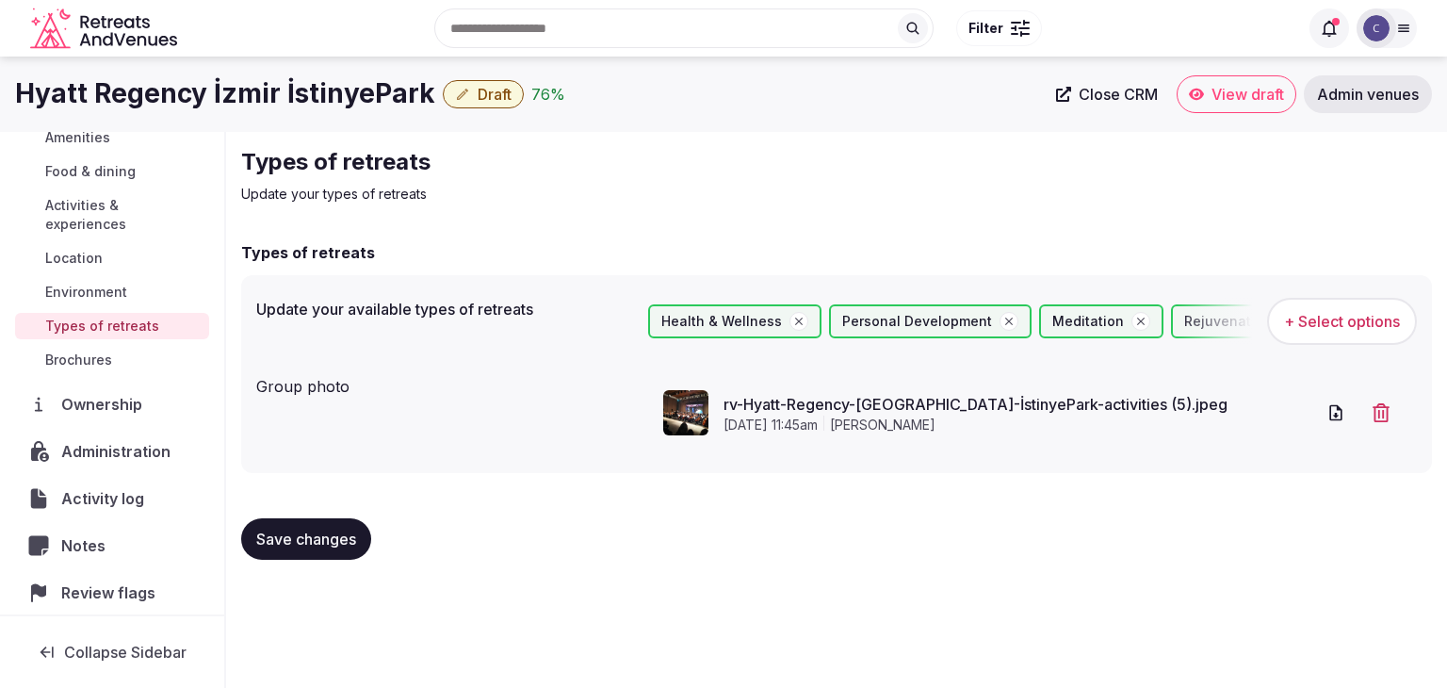
click at [324, 557] on button "Save changes" at bounding box center [306, 538] width 130 height 41
click at [480, 95] on span "Draft" at bounding box center [495, 94] width 34 height 19
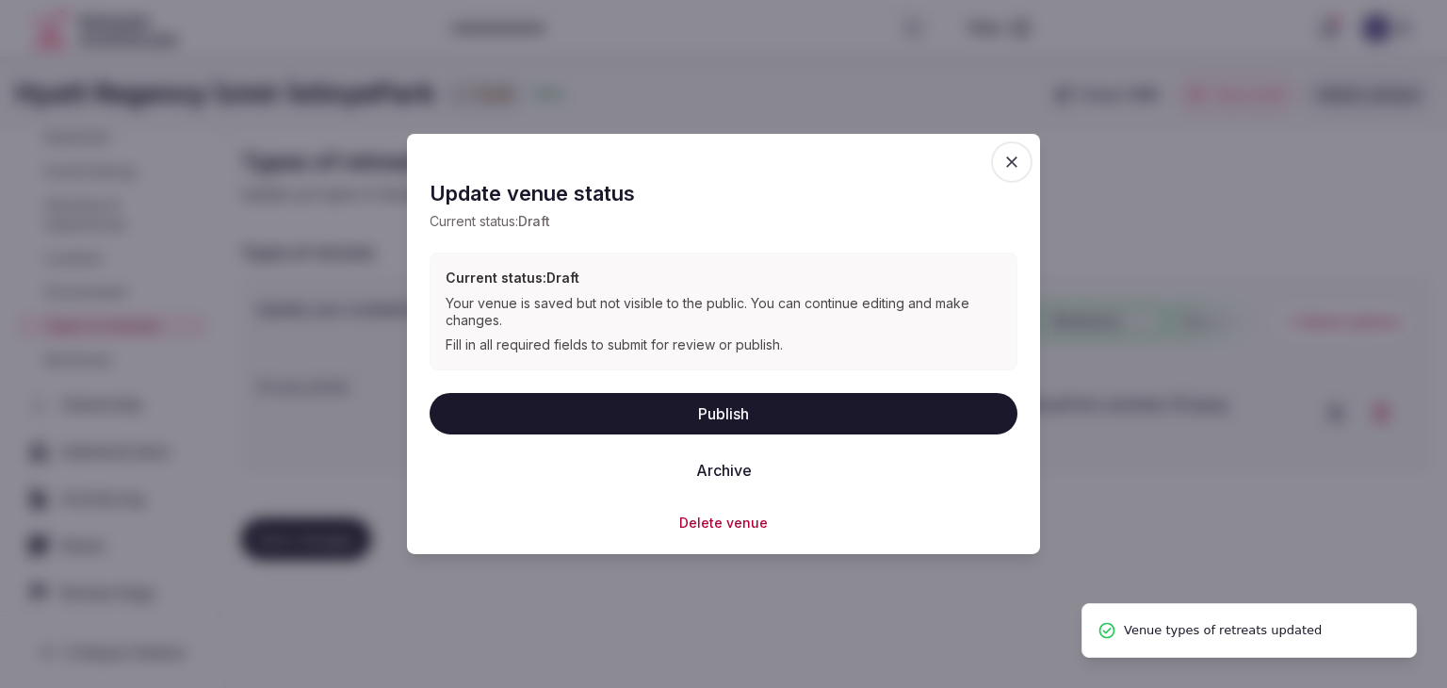
click at [666, 415] on button "Publish" at bounding box center [724, 412] width 588 height 41
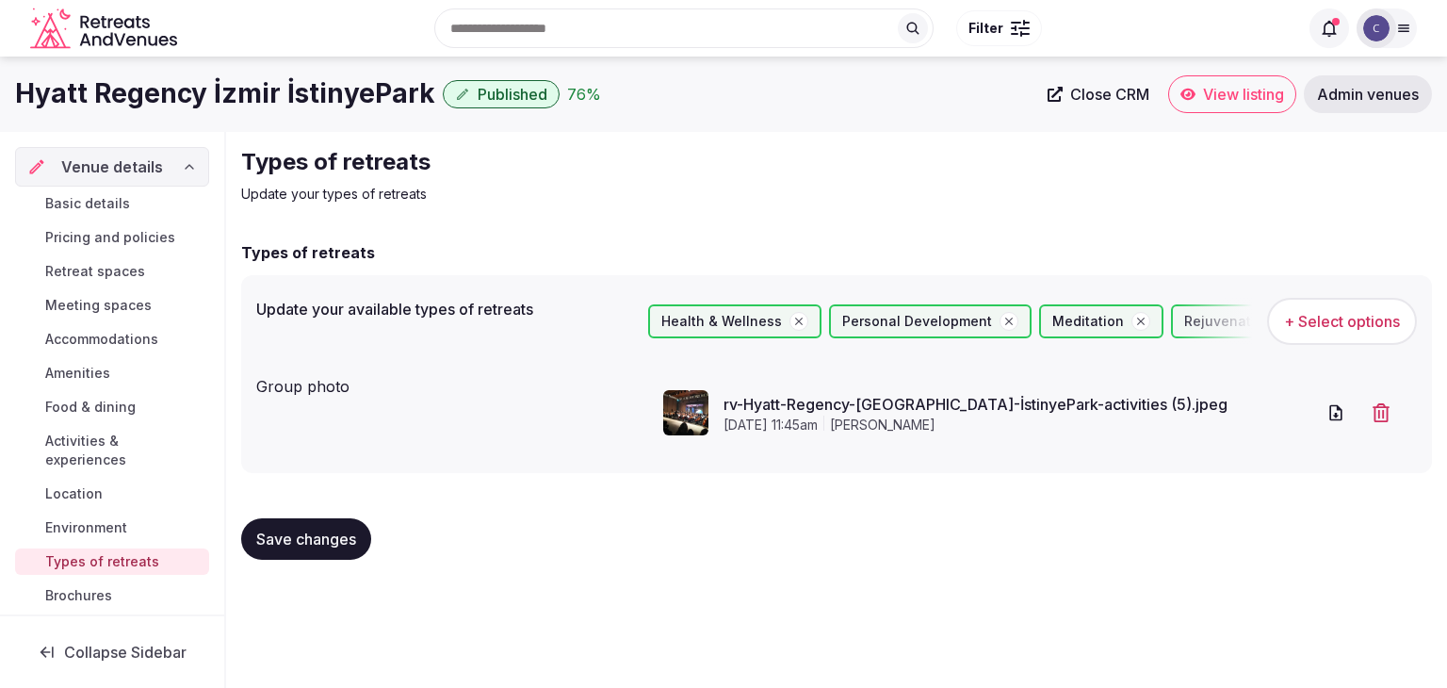
click at [120, 212] on link "Basic details" at bounding box center [112, 203] width 194 height 26
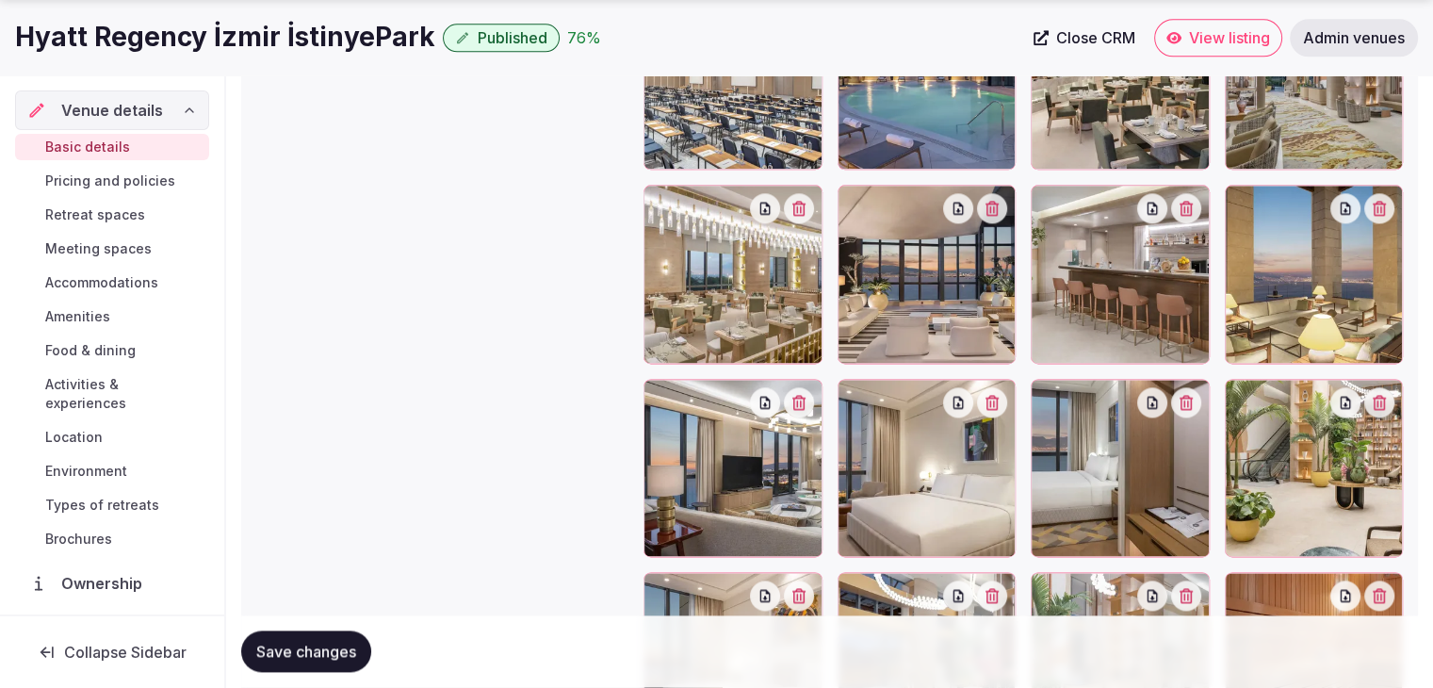
scroll to position [2846, 0]
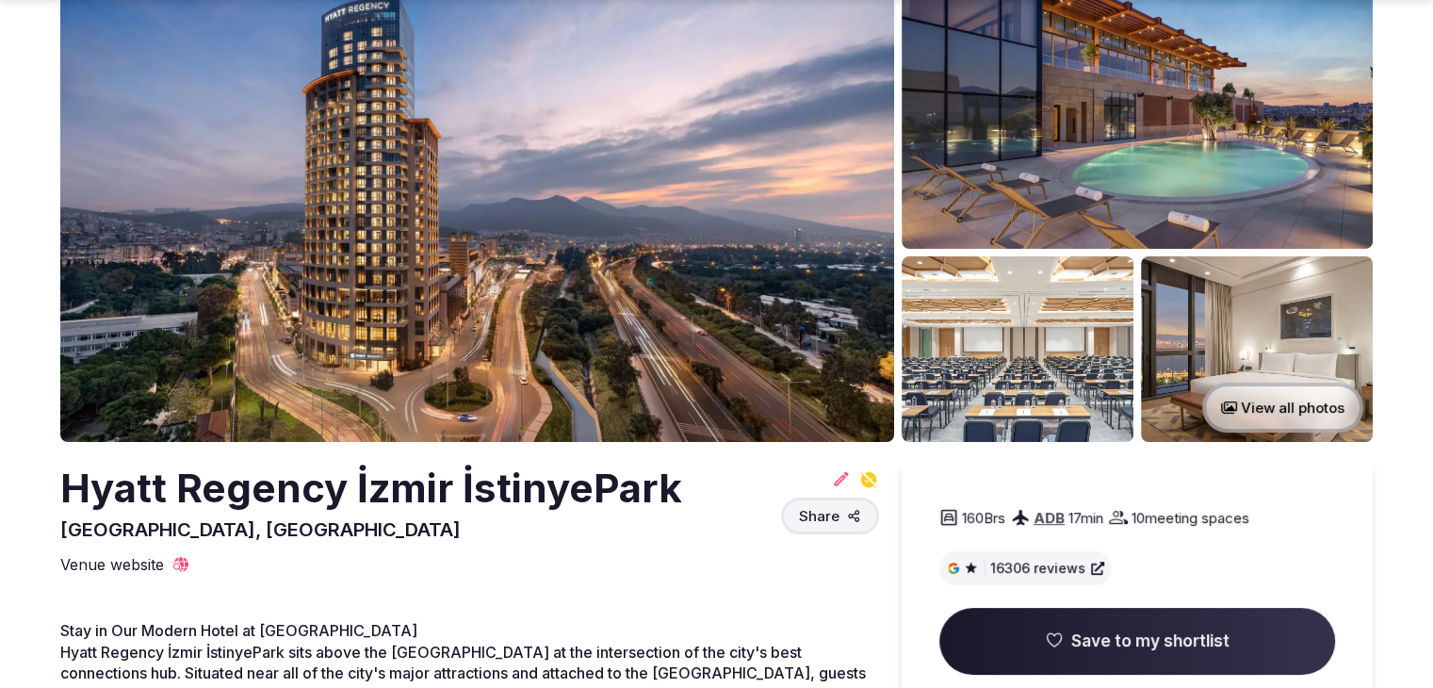
scroll to position [188, 0]
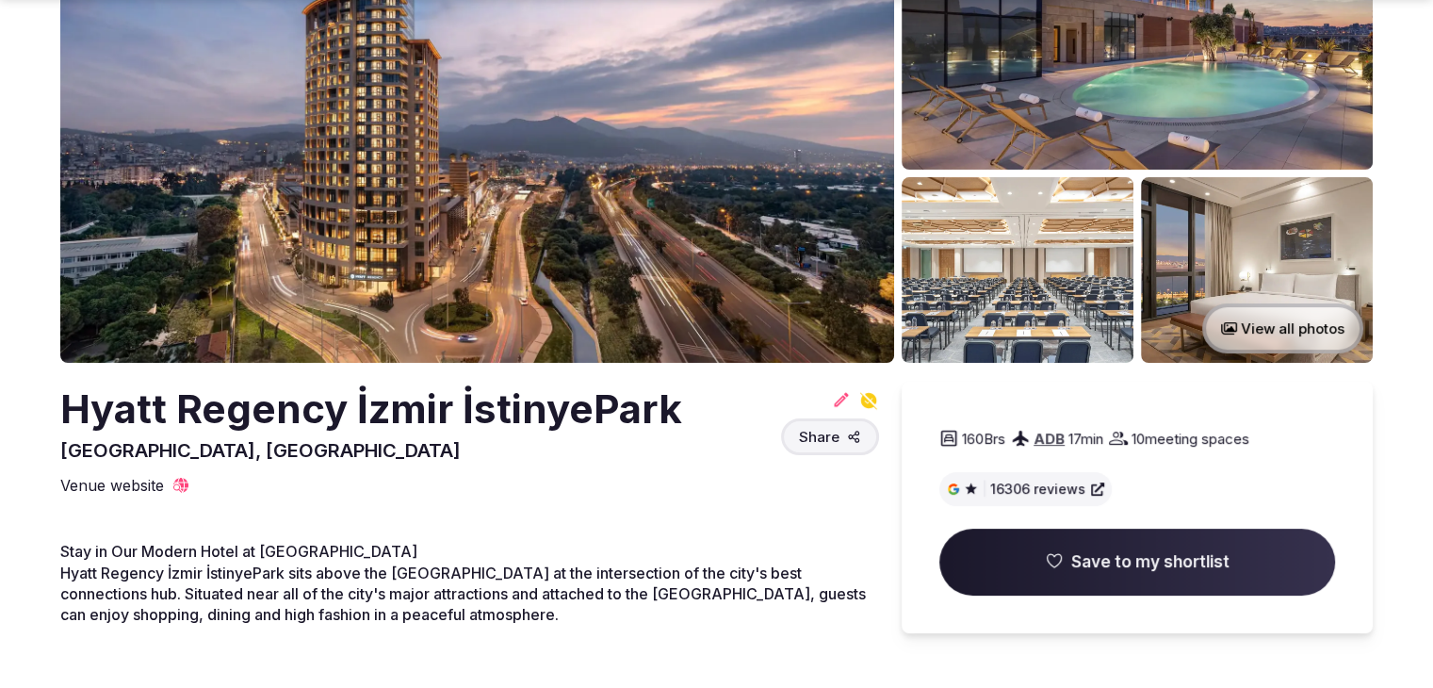
click at [592, 416] on h2 "Hyatt Regency İzmir İstinyePark" at bounding box center [371, 410] width 622 height 56
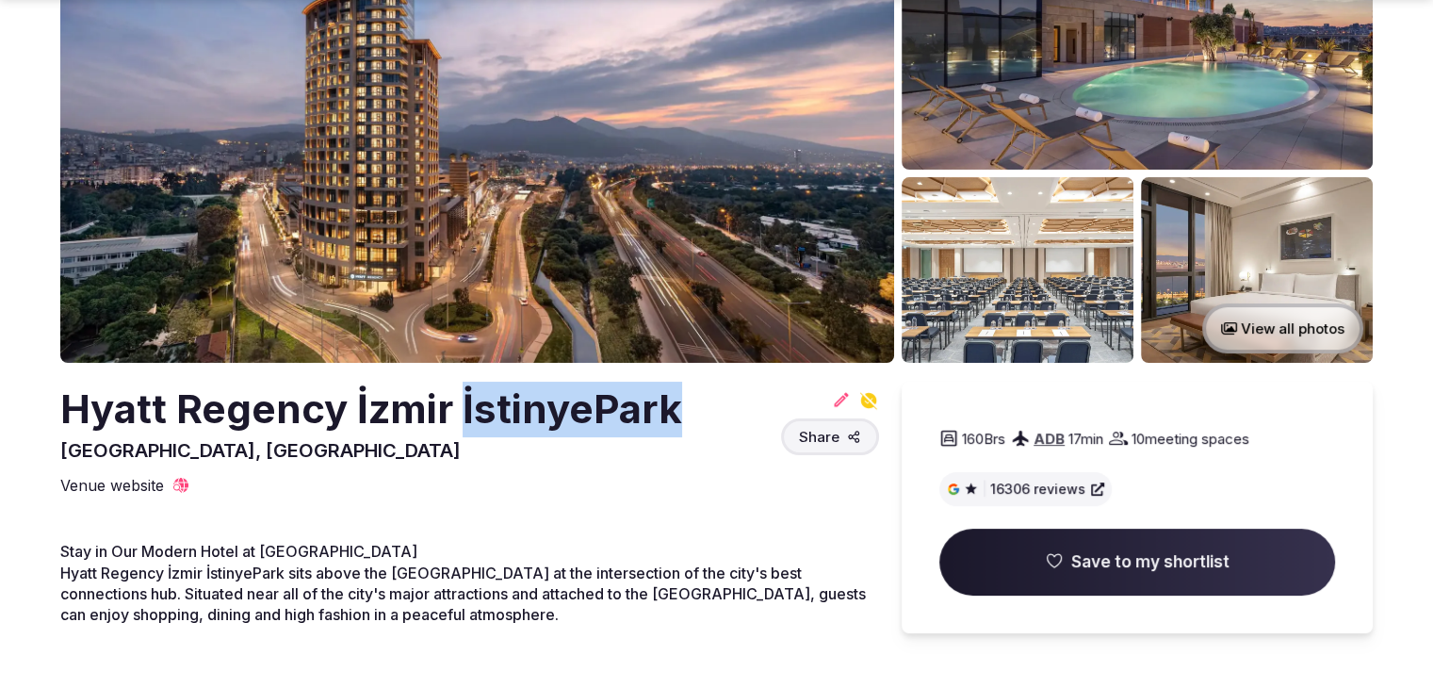
click at [592, 416] on h2 "Hyatt Regency İzmir İstinyePark" at bounding box center [371, 410] width 622 height 56
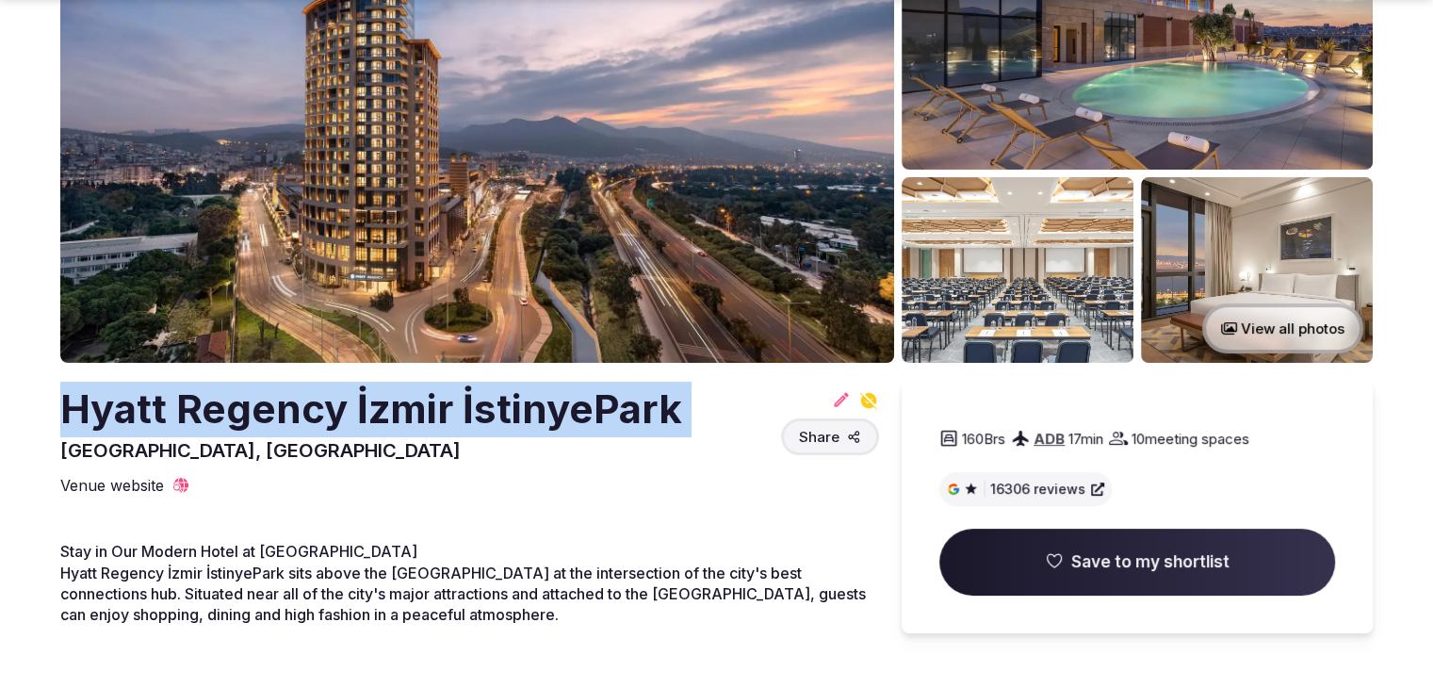
click at [592, 416] on h2 "Hyatt Regency İzmir İstinyePark" at bounding box center [371, 410] width 622 height 56
copy h2 "Hyatt Regency İzmir İstinyePark"
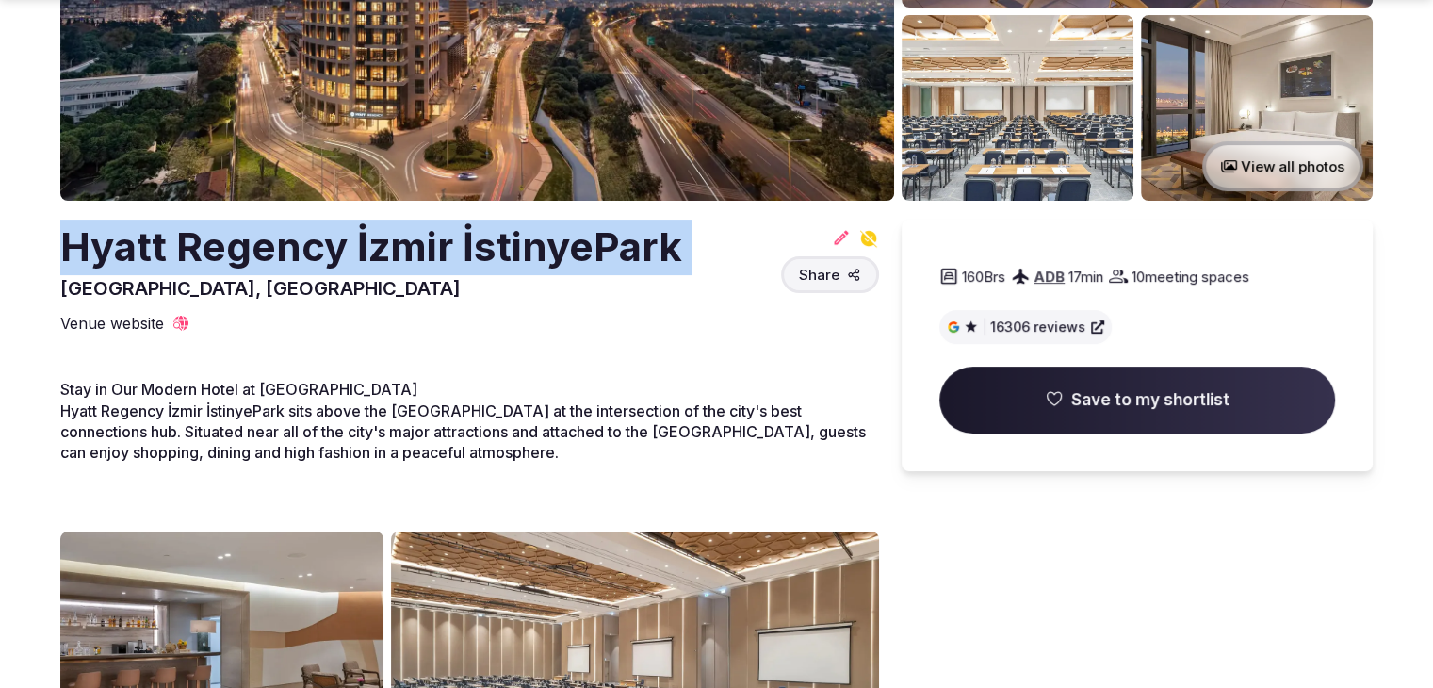
scroll to position [565, 0]
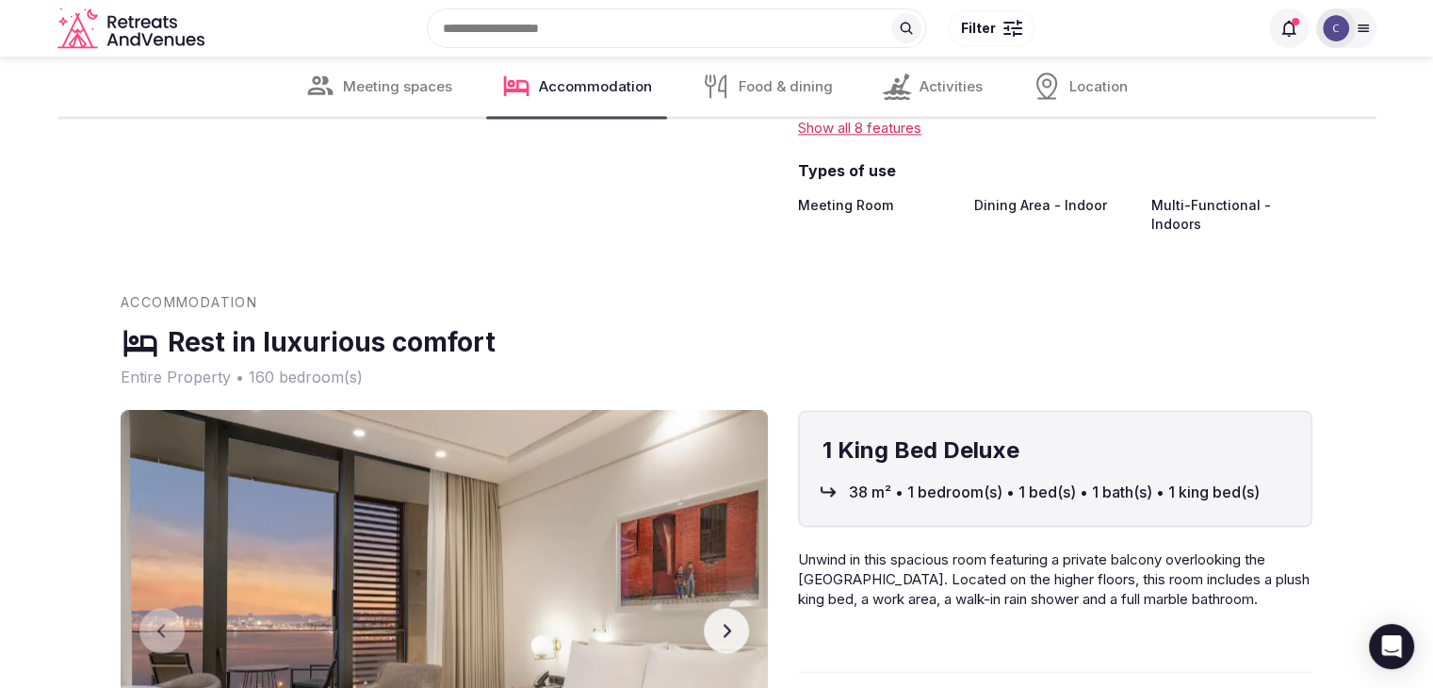
scroll to position [2356, 0]
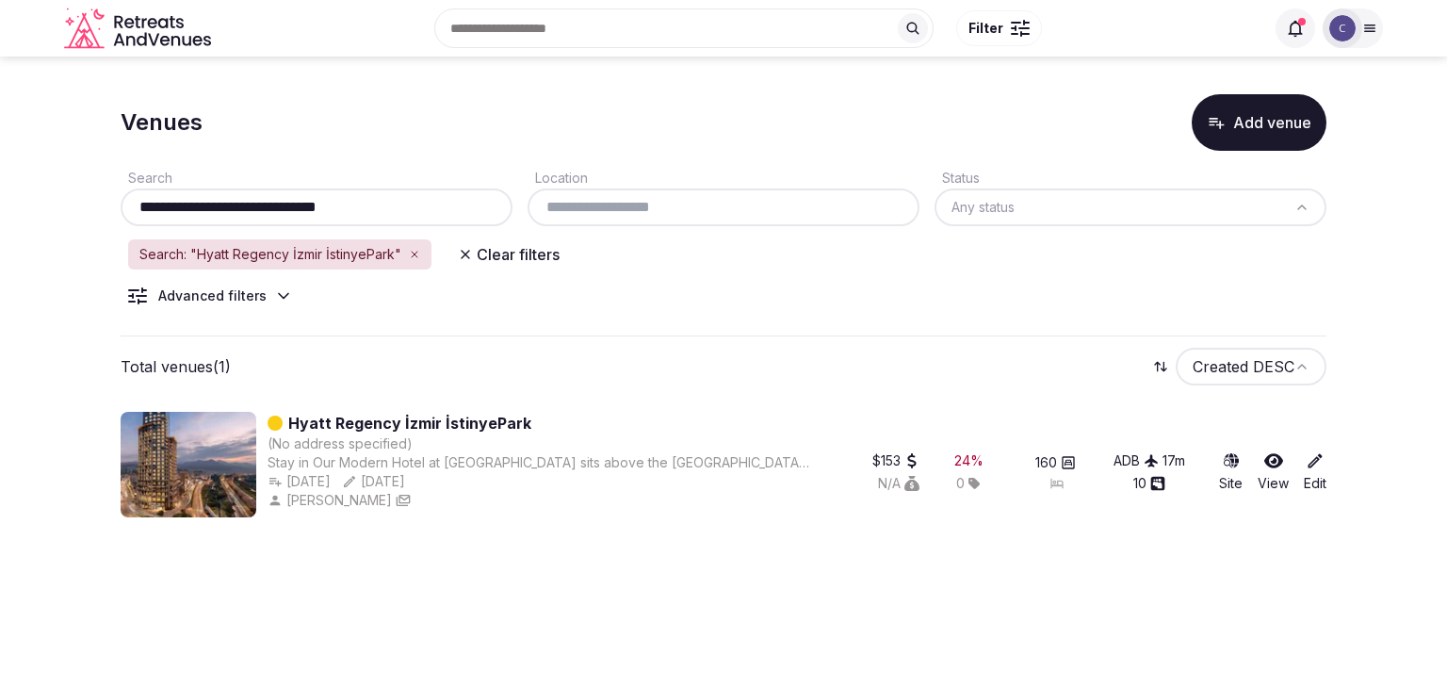
click at [433, 212] on input "**********" at bounding box center [316, 207] width 377 height 23
paste input "**********"
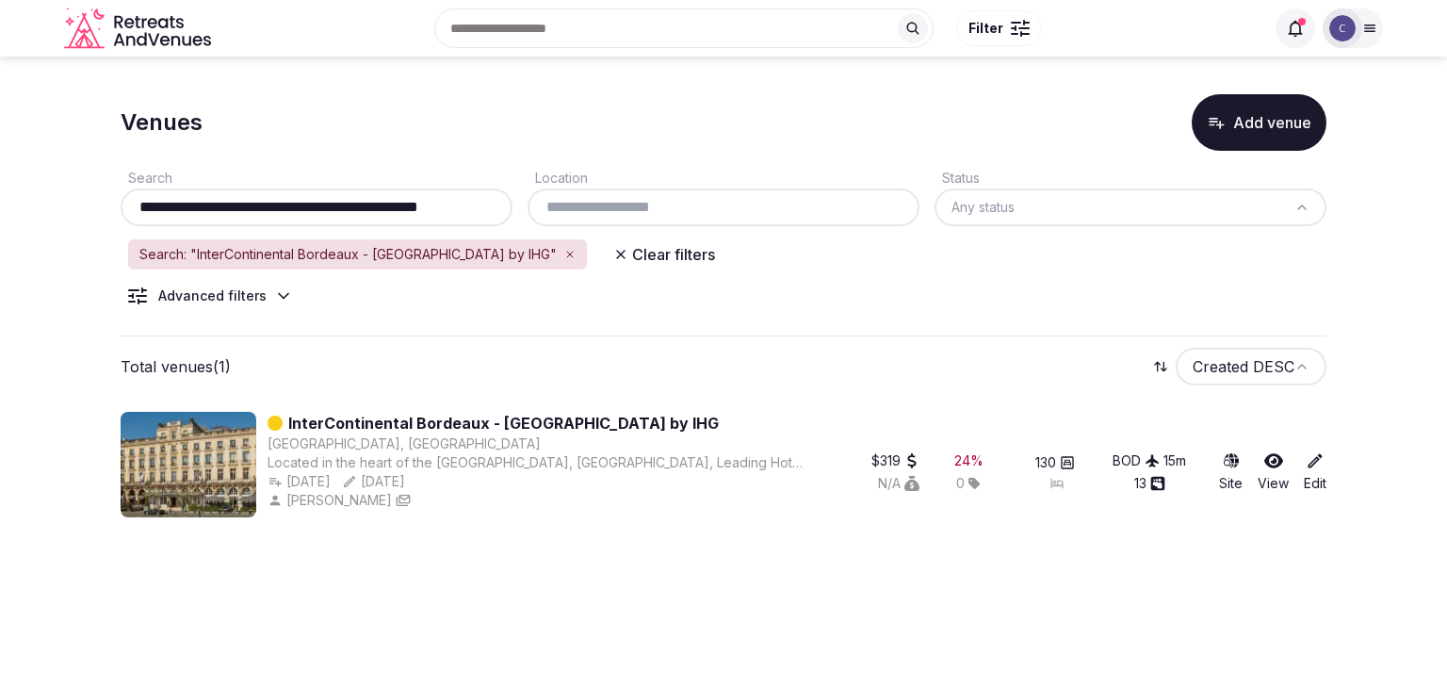
type input "**********"
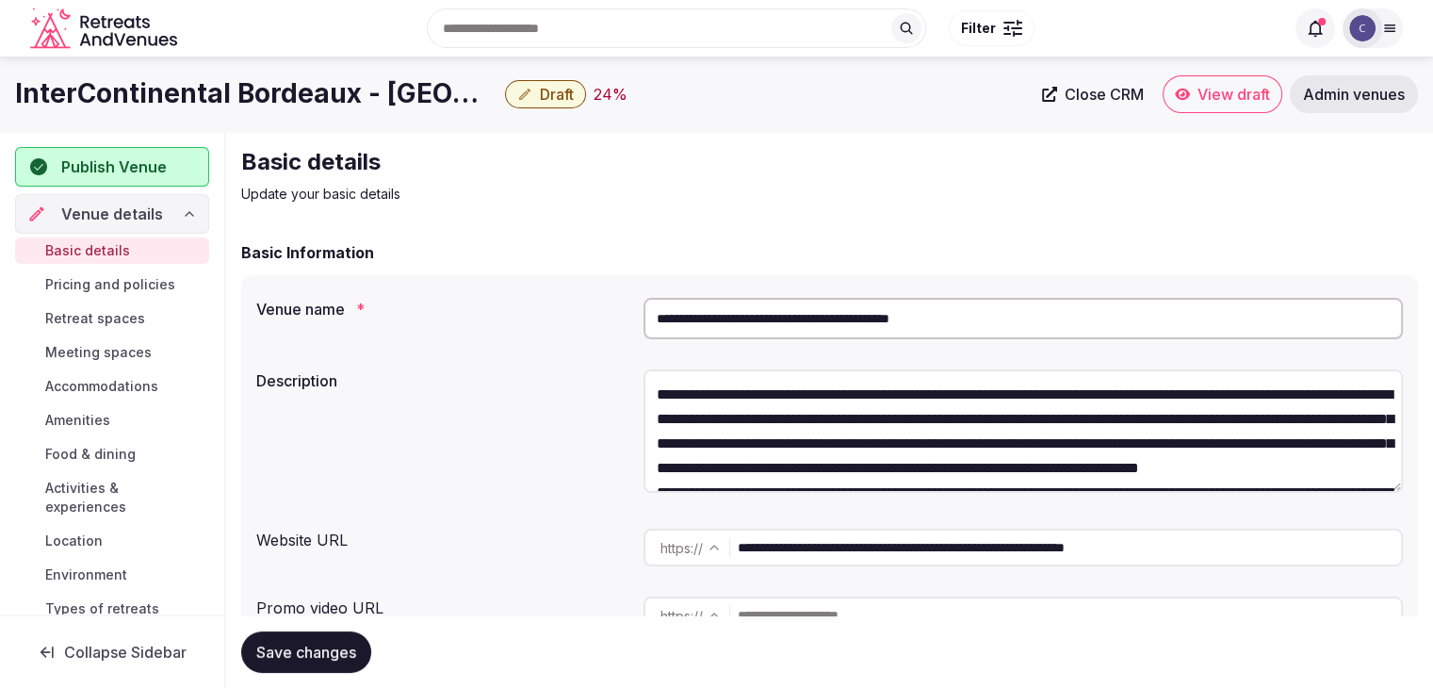
click at [877, 553] on input "**********" at bounding box center [1069, 548] width 663 height 38
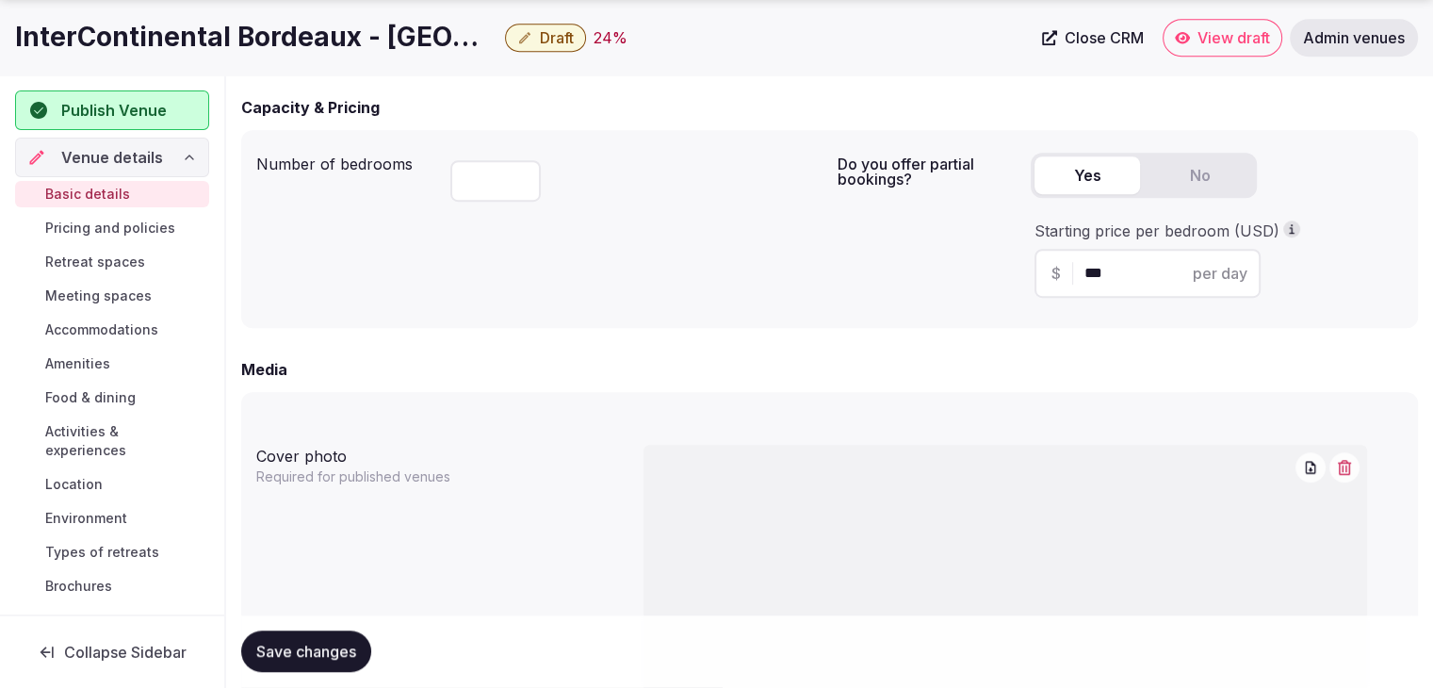
scroll to position [1508, 0]
